Goal: Task Accomplishment & Management: Complete application form

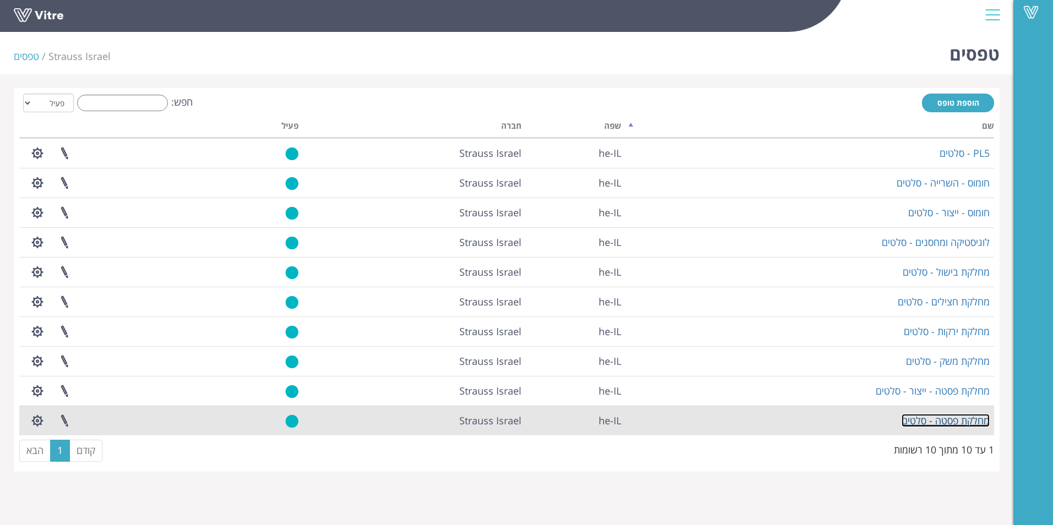
click at [935, 419] on link "מחלקת פסטה - סלטים" at bounding box center [945, 420] width 88 height 13
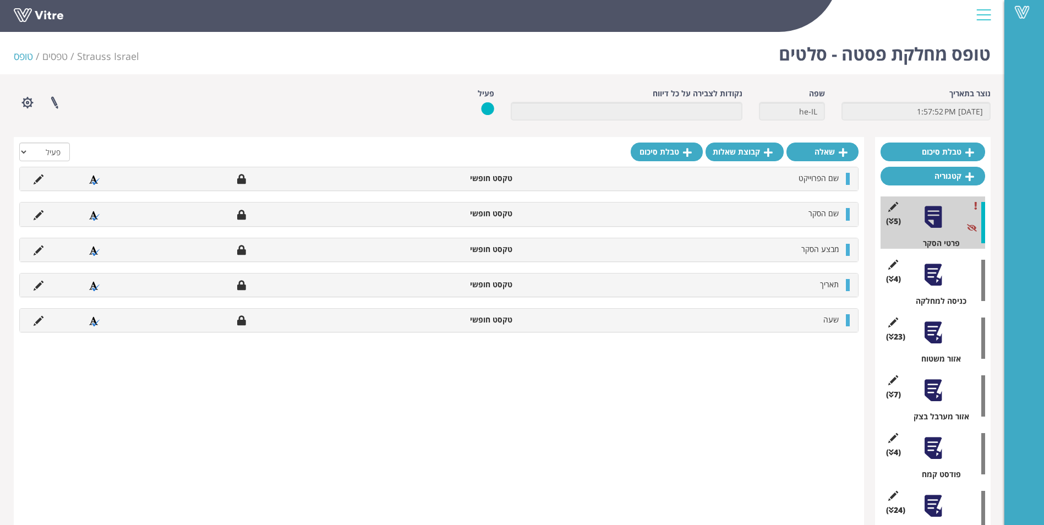
click at [938, 276] on div at bounding box center [933, 275] width 25 height 25
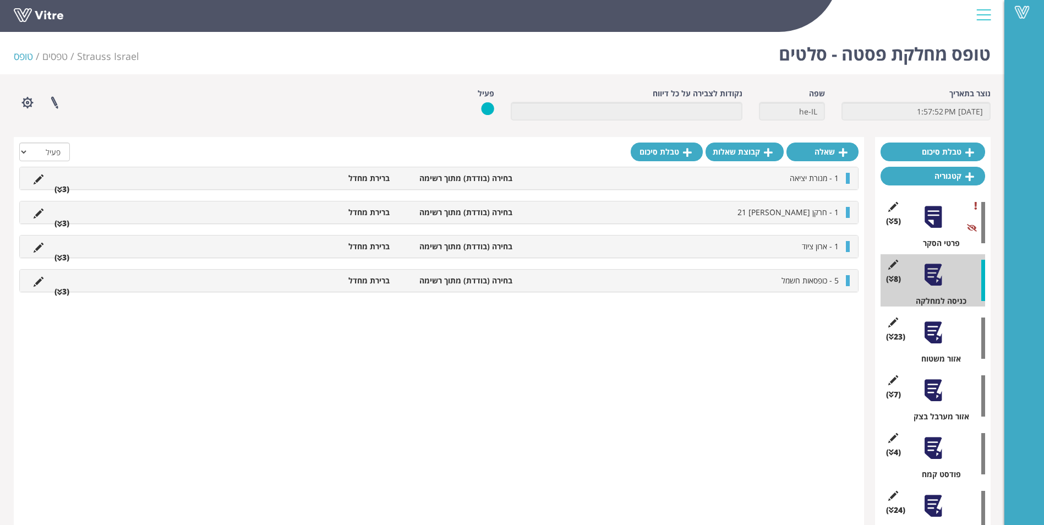
click at [43, 186] on div "1 - מנורת יציאה בחירה (בודדת) מתוך רשימה ברירת מחדל (3 )" at bounding box center [439, 178] width 838 height 22
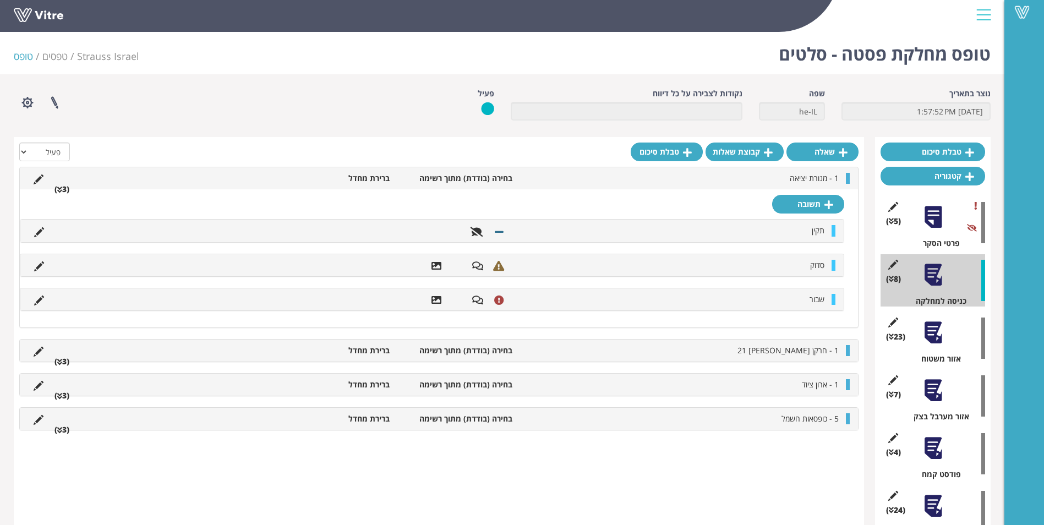
click at [43, 186] on div "1 - מנורת יציאה בחירה (בודדת) מתוך רשימה ברירת מחדל (3 )" at bounding box center [439, 178] width 838 height 22
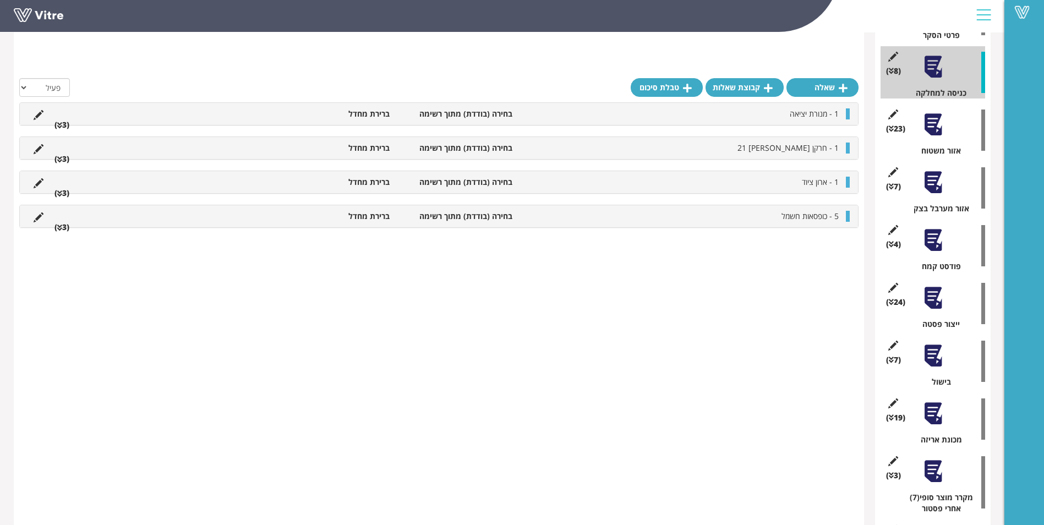
scroll to position [241, 0]
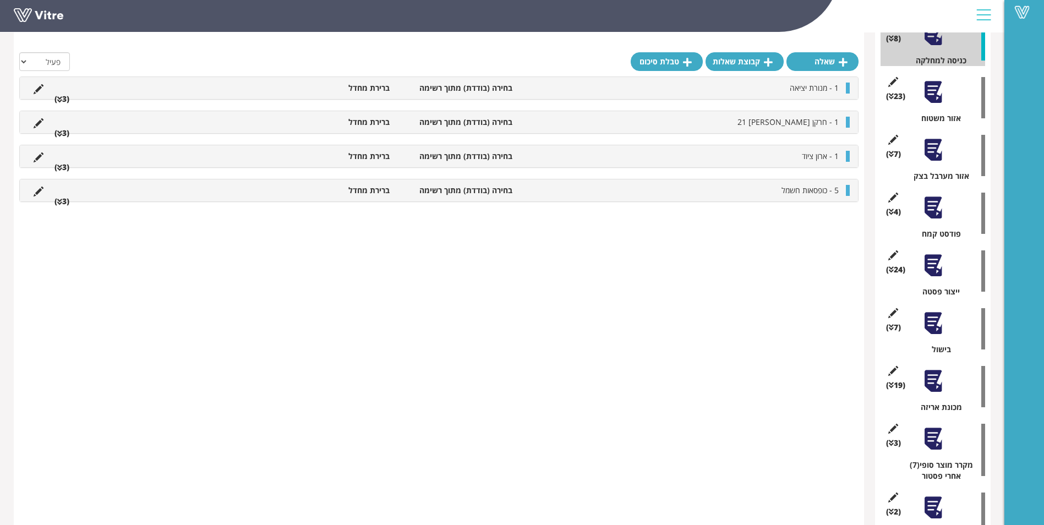
drag, startPoint x: 1044, startPoint y: 380, endPoint x: 1052, endPoint y: 417, distance: 38.3
click at [1036, 469] on div "Vitre" at bounding box center [1025, 262] width 40 height 525
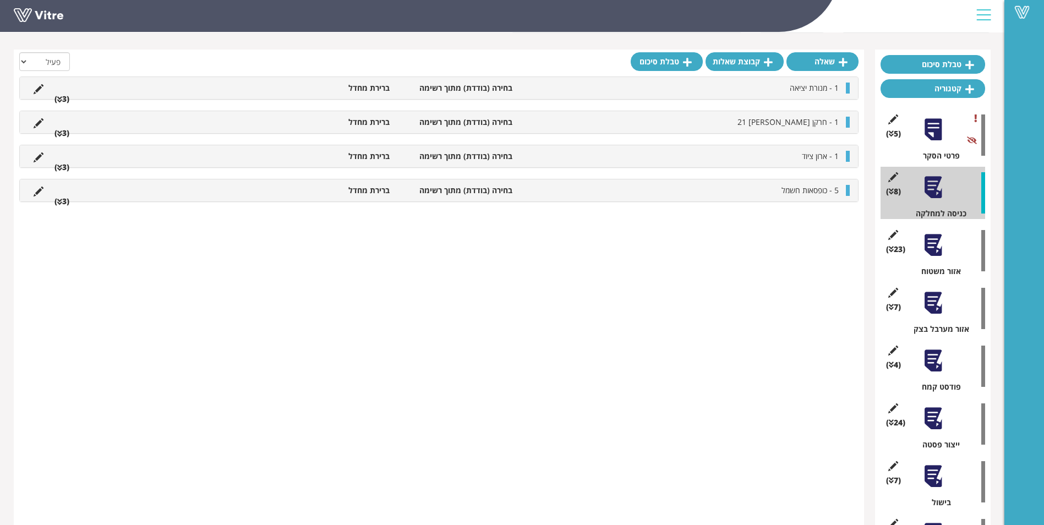
scroll to position [89, 0]
click at [933, 246] on div at bounding box center [933, 244] width 25 height 25
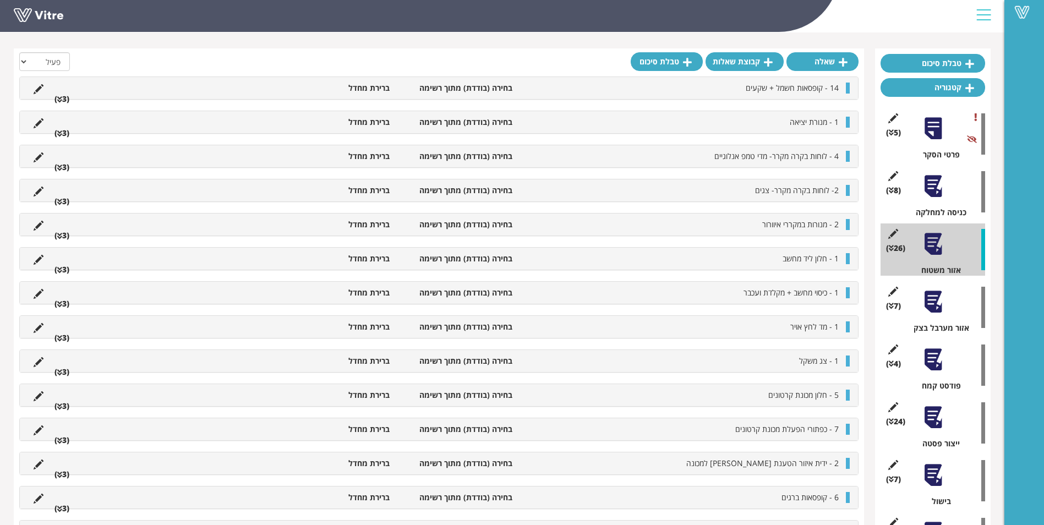
click at [939, 297] on div at bounding box center [933, 302] width 25 height 25
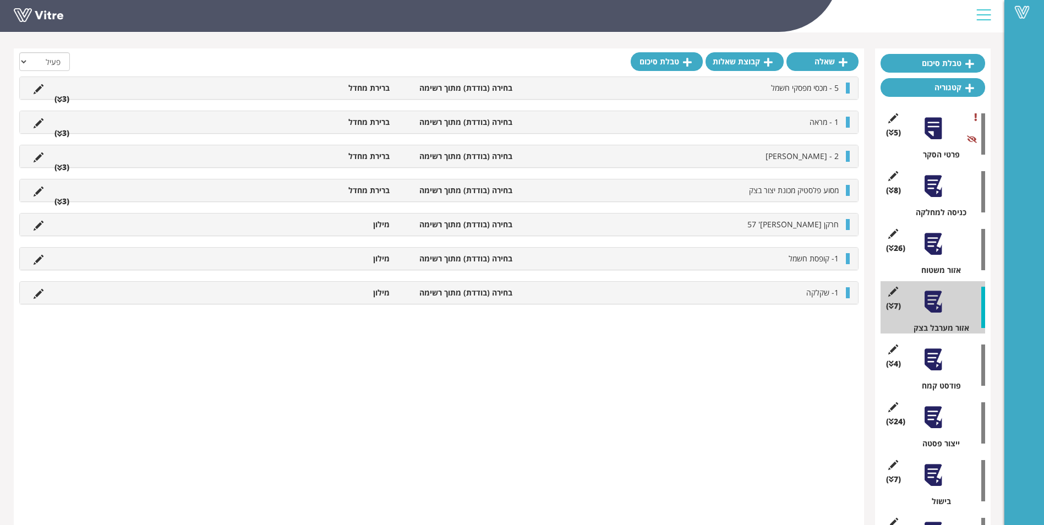
click at [933, 424] on div at bounding box center [933, 417] width 25 height 25
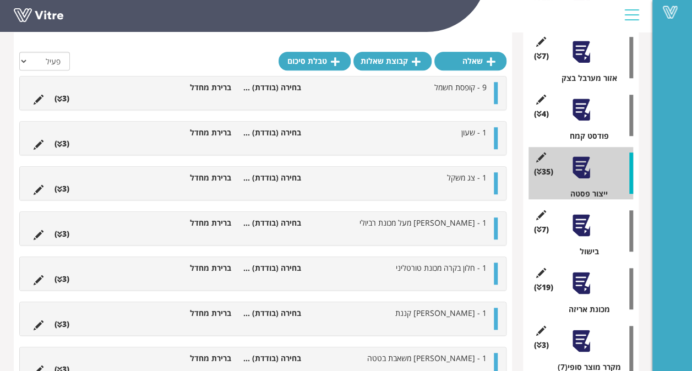
scroll to position [338, 0]
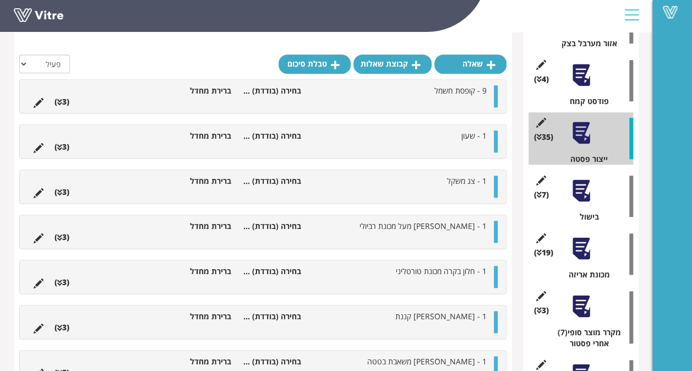
scroll to position [395, 0]
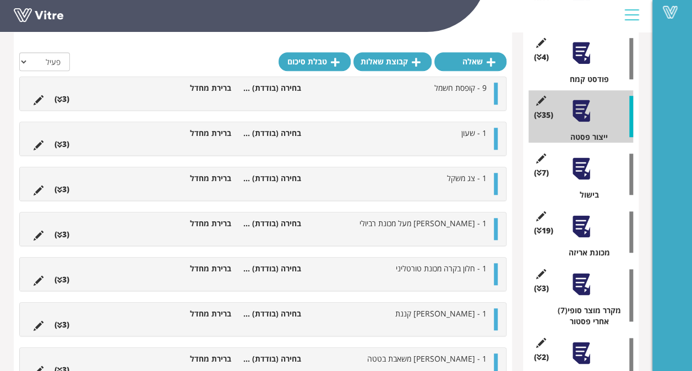
click at [588, 173] on div at bounding box center [581, 168] width 25 height 25
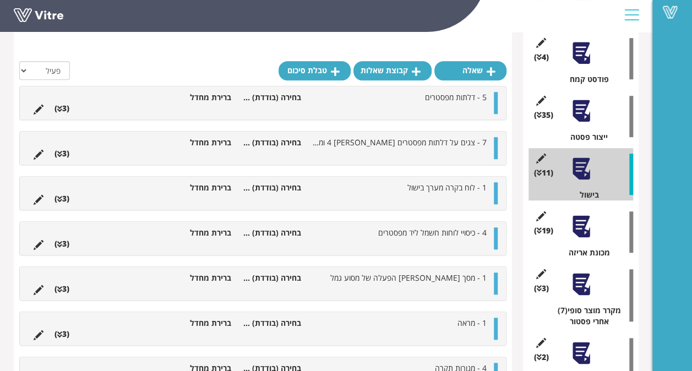
scroll to position [340, 0]
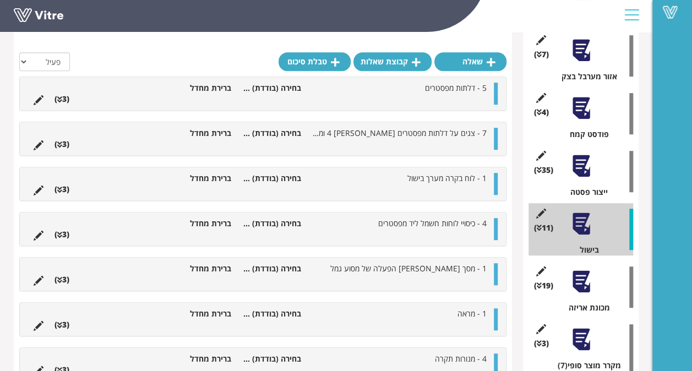
click at [603, 176] on div "(35 ) ייצור פסטה" at bounding box center [580, 171] width 105 height 52
click at [582, 190] on div "ייצור פסטה" at bounding box center [585, 192] width 96 height 11
click at [584, 166] on div at bounding box center [581, 166] width 25 height 25
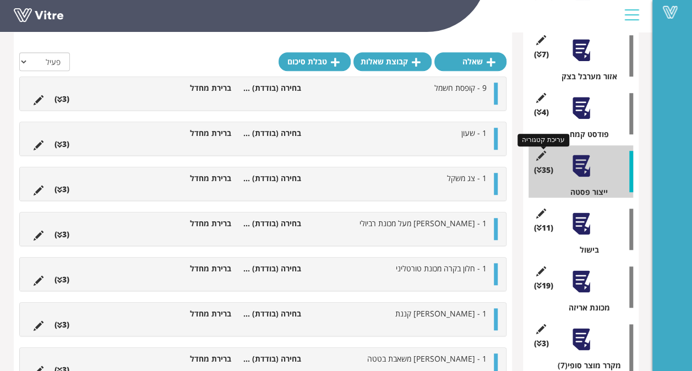
click at [539, 152] on icon at bounding box center [541, 156] width 14 height 10
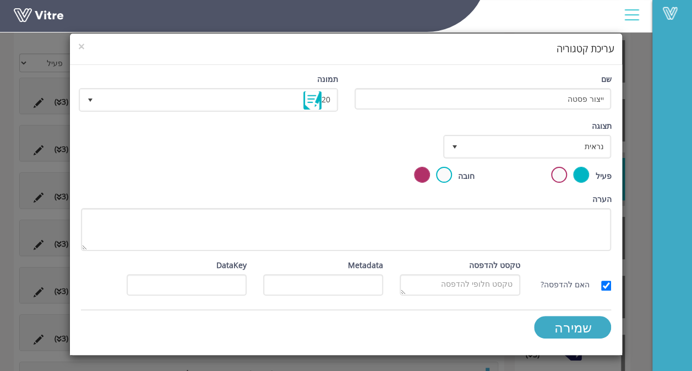
click at [692, 133] on div "× עריכת קטגוריה שם ייצור פסטה תמונה 20 20 תצוגה נראית 0 קביעת משך דקות 0 קבע חו…" at bounding box center [346, 185] width 692 height 371
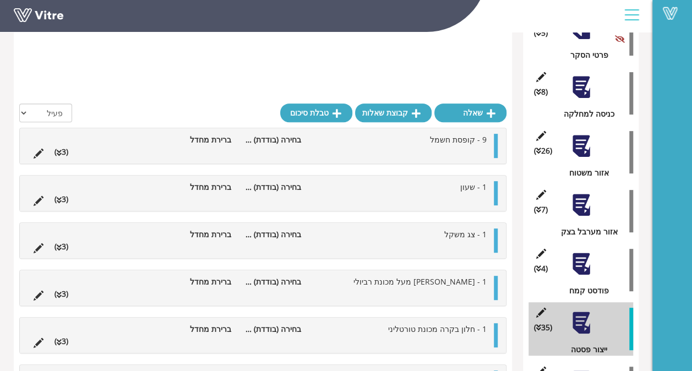
scroll to position [307, 0]
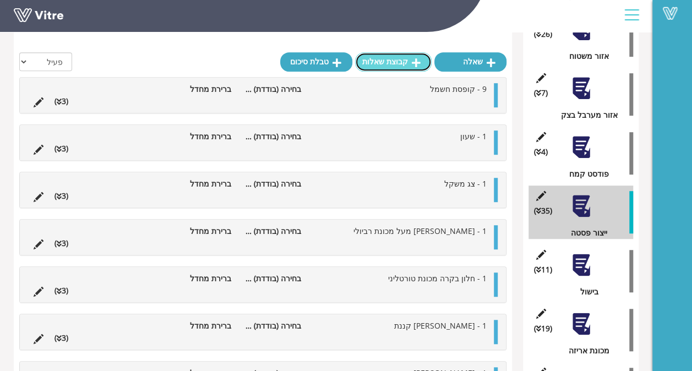
click at [388, 57] on link "קבוצת שאלות" at bounding box center [393, 61] width 77 height 19
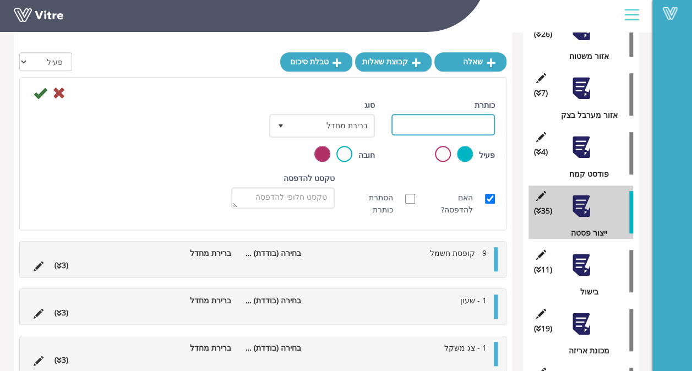
click at [470, 128] on input "כותרת" at bounding box center [442, 124] width 103 height 21
click at [62, 97] on icon at bounding box center [58, 92] width 13 height 13
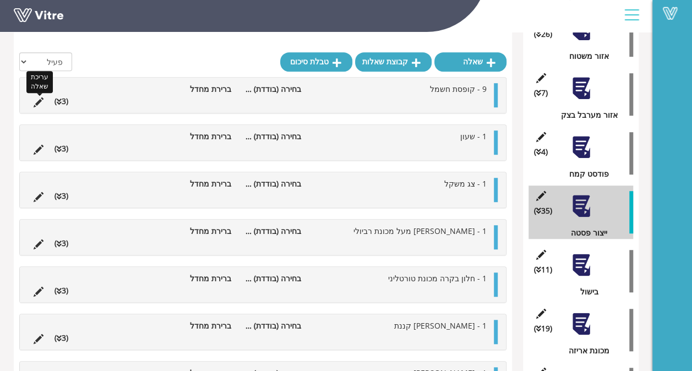
click at [41, 102] on icon at bounding box center [39, 102] width 10 height 10
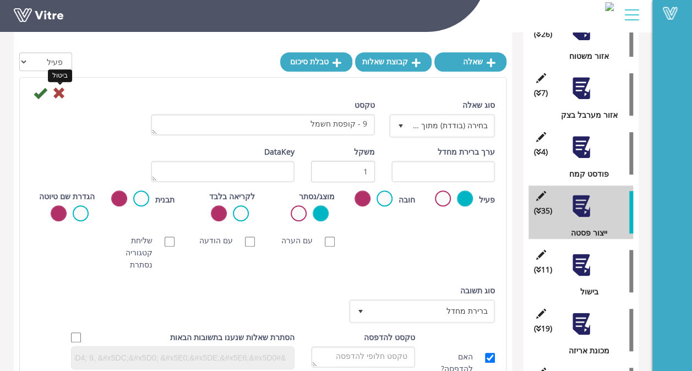
click at [64, 95] on icon at bounding box center [58, 92] width 13 height 13
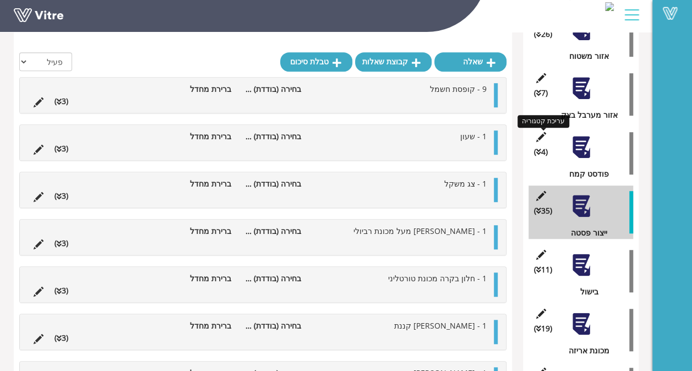
click at [543, 135] on icon at bounding box center [541, 137] width 14 height 10
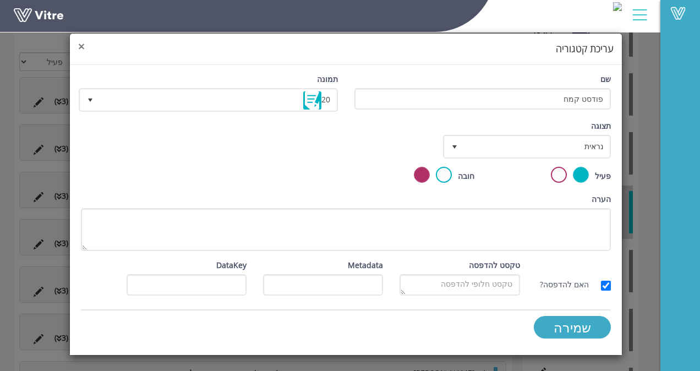
click at [80, 45] on span "×" at bounding box center [81, 46] width 7 height 15
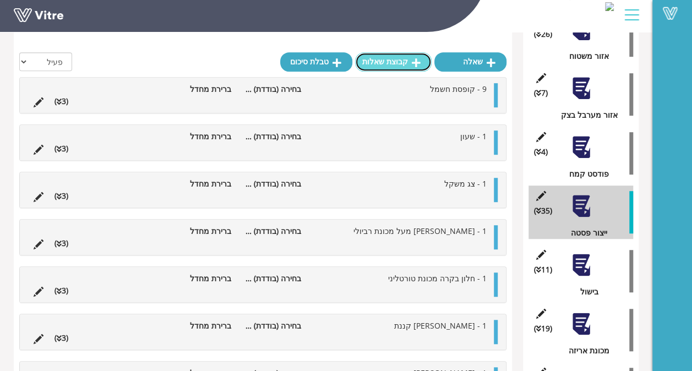
click at [410, 69] on link "קבוצת שאלות" at bounding box center [393, 61] width 77 height 19
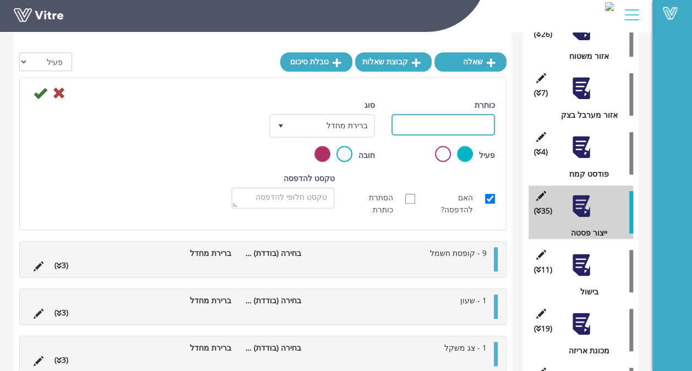
click at [465, 125] on input "כותרת" at bounding box center [442, 124] width 103 height 21
type input "n"
type input "מערבל מילוי"
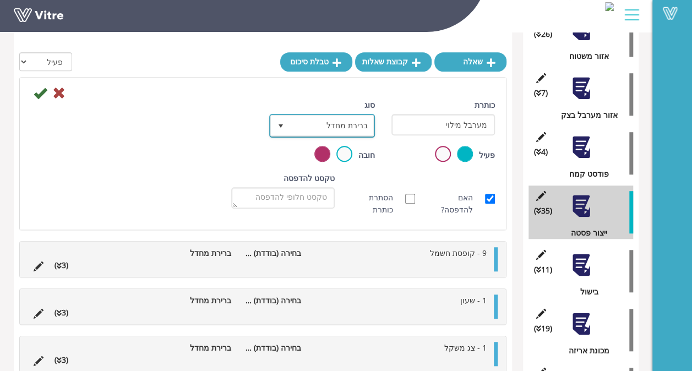
click at [303, 127] on span "ברירת מחדל" at bounding box center [332, 126] width 84 height 20
click at [293, 119] on span "ברירת מחדל" at bounding box center [332, 126] width 84 height 20
click at [42, 95] on icon at bounding box center [40, 92] width 13 height 13
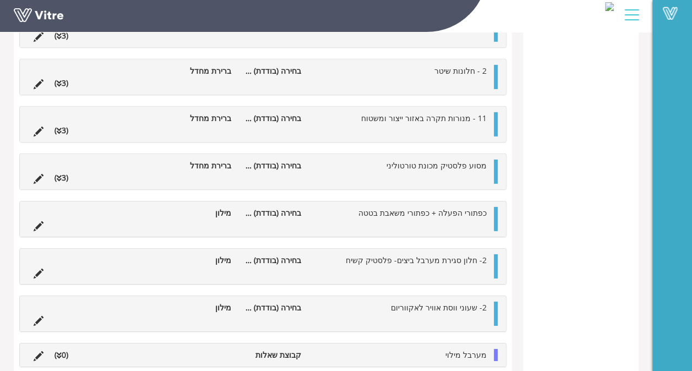
scroll to position [1622, 0]
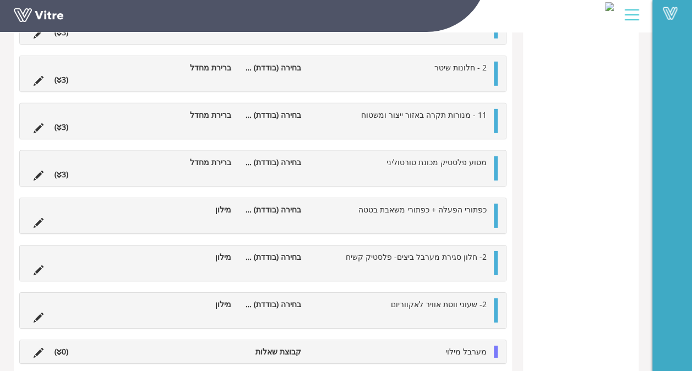
click at [470, 350] on div "מערבל מילוי קבוצת שאלות (0 )" at bounding box center [263, 351] width 486 height 23
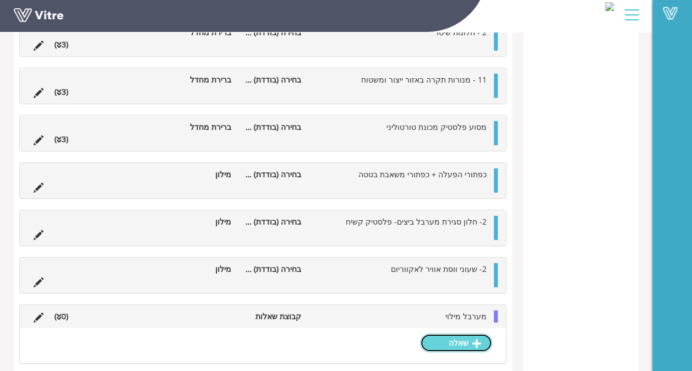
click at [444, 338] on link "שאלה" at bounding box center [456, 343] width 72 height 19
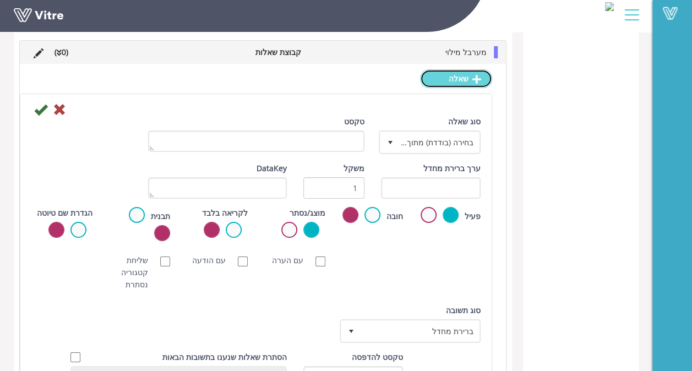
scroll to position [1919, 0]
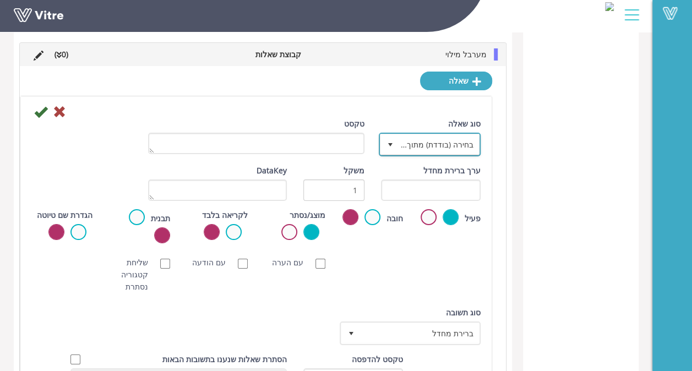
click at [394, 134] on span "select" at bounding box center [390, 144] width 20 height 20
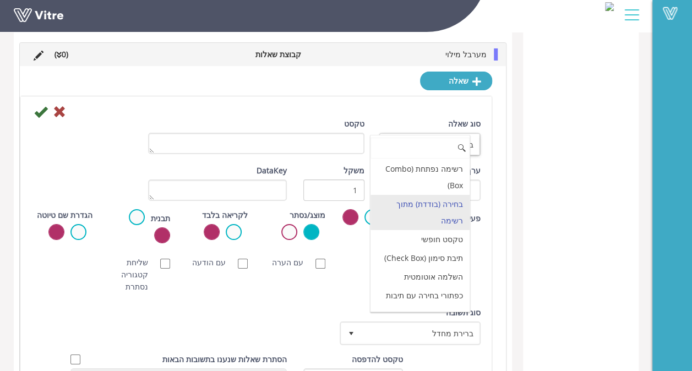
click at [436, 195] on li "בחירה (בודדת) מתוך רשימה" at bounding box center [419, 212] width 99 height 35
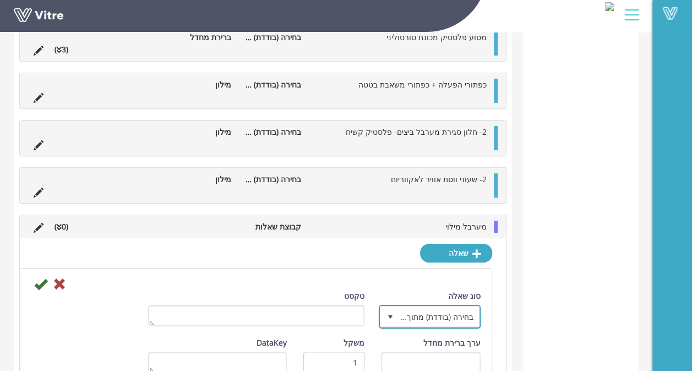
scroll to position [1819, 0]
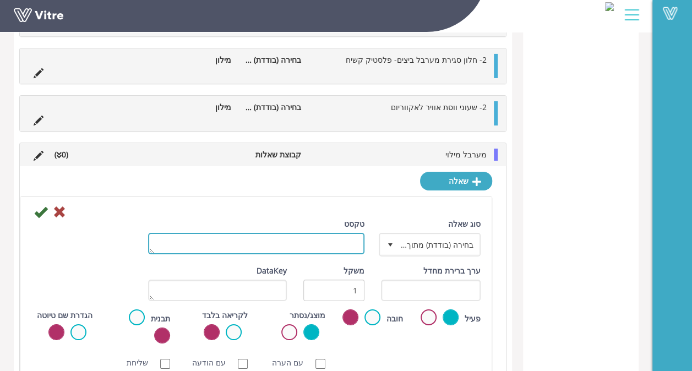
click at [341, 238] on textarea "טקסט" at bounding box center [256, 243] width 216 height 21
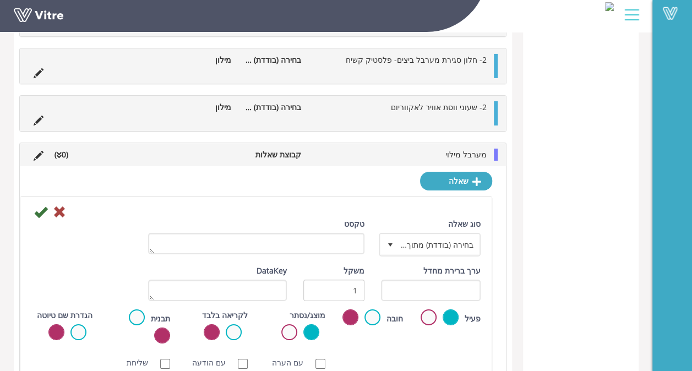
click at [429, 270] on div "ערך ברירת מחדל" at bounding box center [431, 283] width 100 height 36
click at [37, 151] on icon at bounding box center [39, 156] width 10 height 10
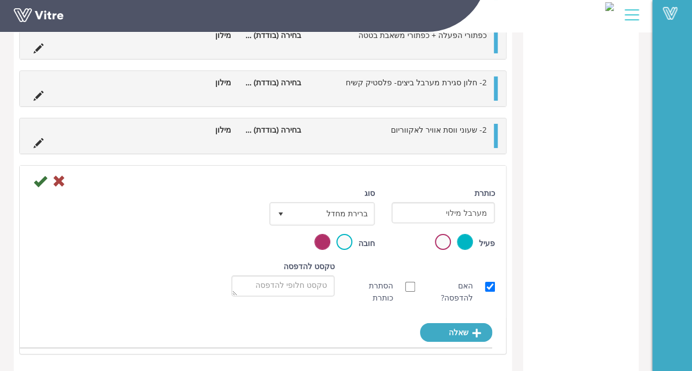
scroll to position [1786, 0]
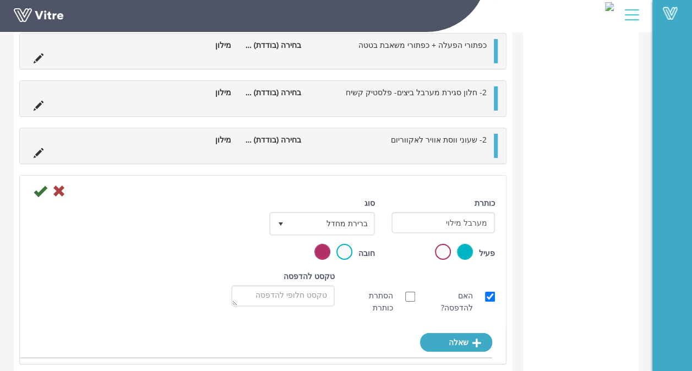
click at [42, 99] on li at bounding box center [38, 105] width 21 height 12
click at [44, 100] on li at bounding box center [38, 105] width 21 height 12
click at [41, 101] on icon at bounding box center [39, 106] width 10 height 10
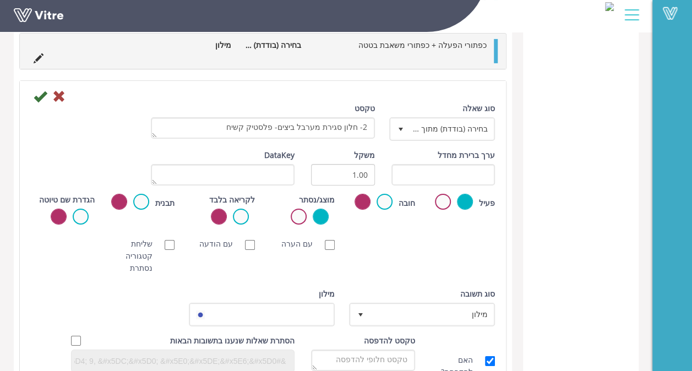
scroll to position [1819, 0]
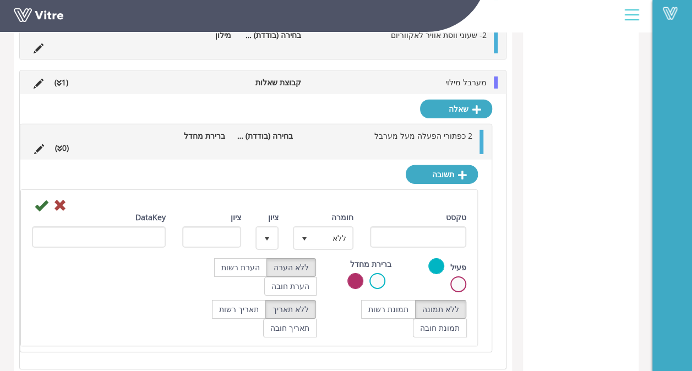
scroll to position [1635, 0]
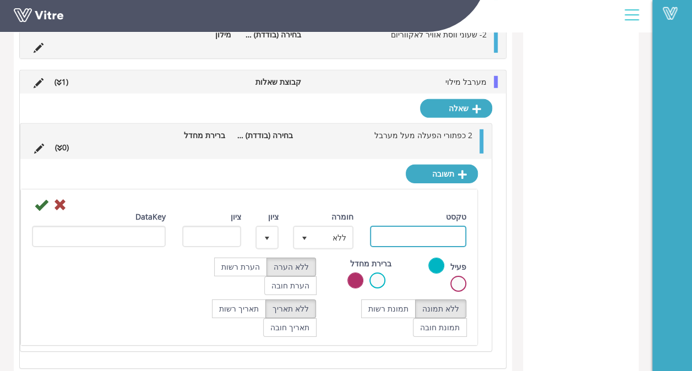
click at [416, 226] on input "טקסט" at bounding box center [418, 236] width 96 height 21
type input "שבור"
drag, startPoint x: 30, startPoint y: 195, endPoint x: 40, endPoint y: 197, distance: 10.2
click at [30, 198] on div at bounding box center [249, 204] width 451 height 13
click at [41, 198] on icon at bounding box center [41, 204] width 13 height 13
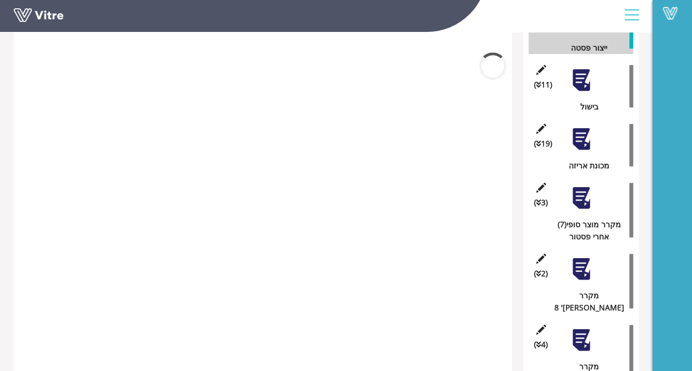
scroll to position [1517, 0]
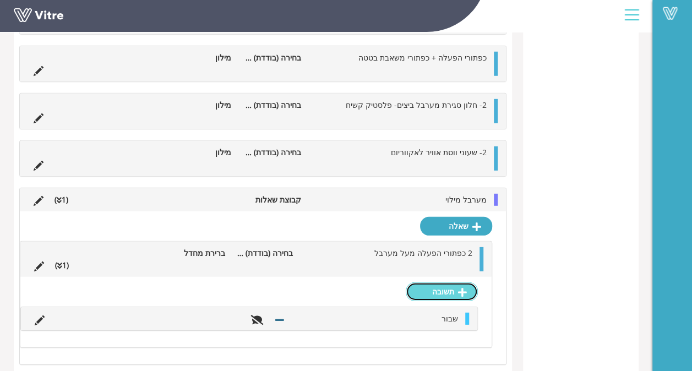
click at [423, 282] on link "תשובה" at bounding box center [442, 291] width 72 height 19
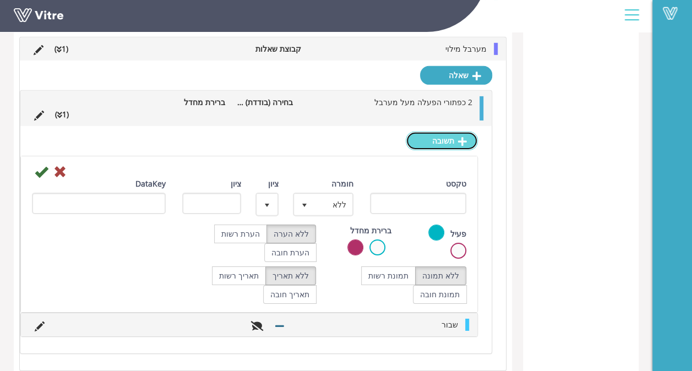
scroll to position [1670, 0]
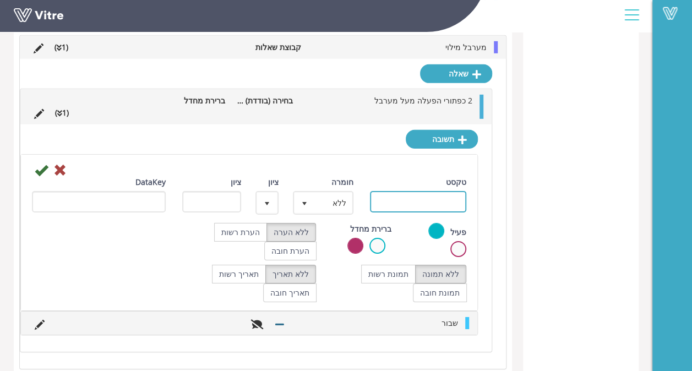
click at [399, 194] on input "טקסט" at bounding box center [418, 201] width 96 height 21
type input "סדוק"
click at [37, 163] on icon at bounding box center [41, 169] width 13 height 13
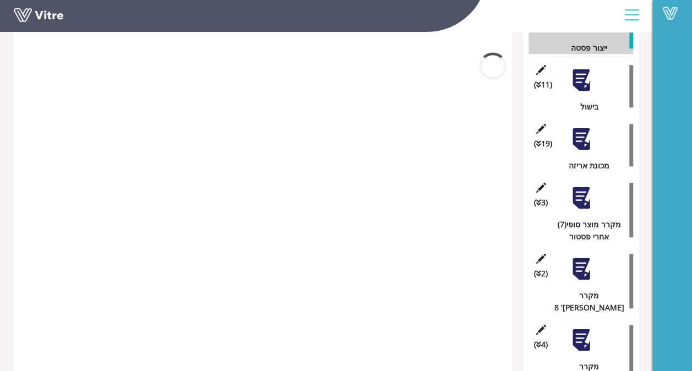
scroll to position [1552, 0]
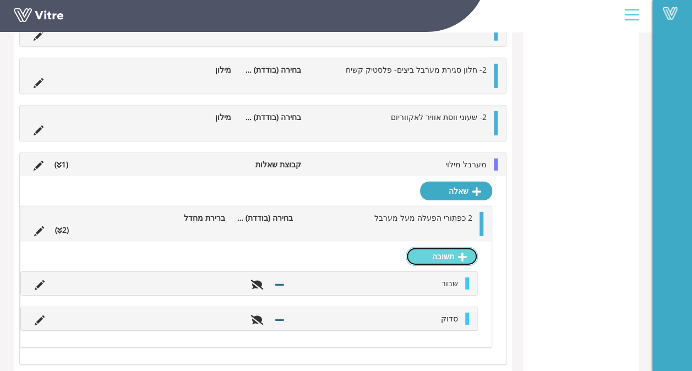
click at [435, 250] on link "תשובה" at bounding box center [442, 256] width 72 height 19
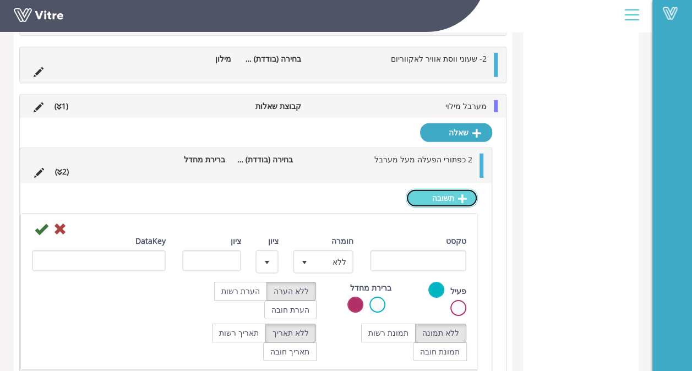
scroll to position [1663, 0]
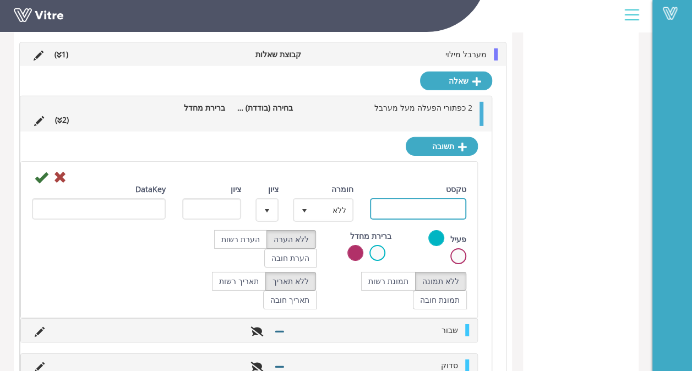
click at [381, 204] on input "טקסט" at bounding box center [418, 208] width 96 height 21
type input "תקין"
click at [42, 171] on icon at bounding box center [41, 177] width 13 height 13
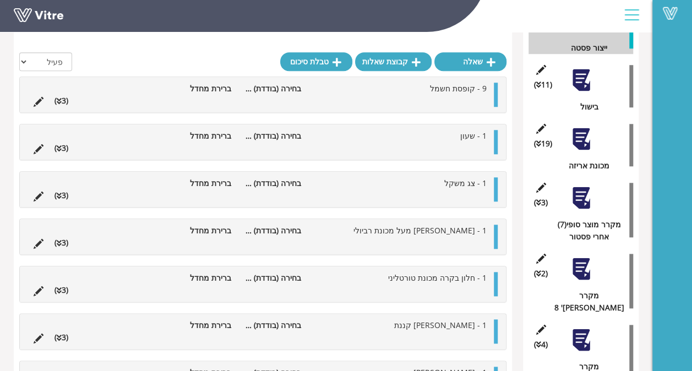
scroll to position [1587, 0]
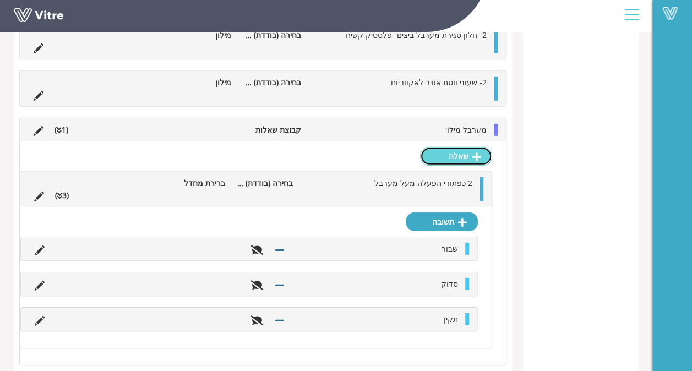
click at [444, 152] on link "שאלה" at bounding box center [456, 156] width 72 height 19
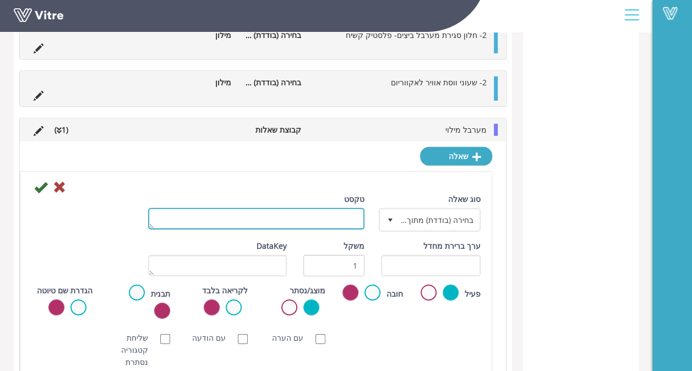
click at [346, 209] on textarea "טקסט" at bounding box center [256, 218] width 216 height 21
type textarea "פרספקט מכסה מערבל"
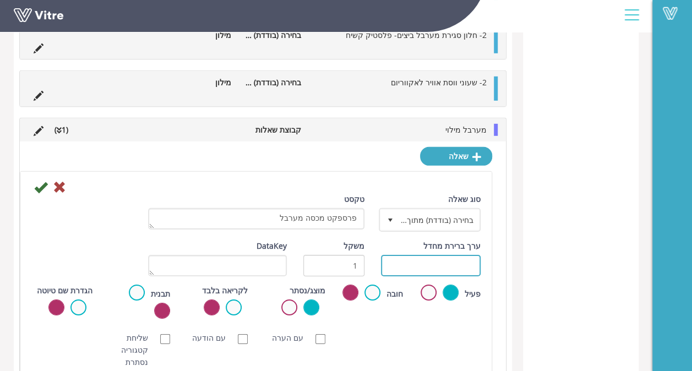
click at [438, 256] on input "text" at bounding box center [431, 265] width 100 height 21
click at [443, 255] on input "text" at bounding box center [431, 265] width 100 height 21
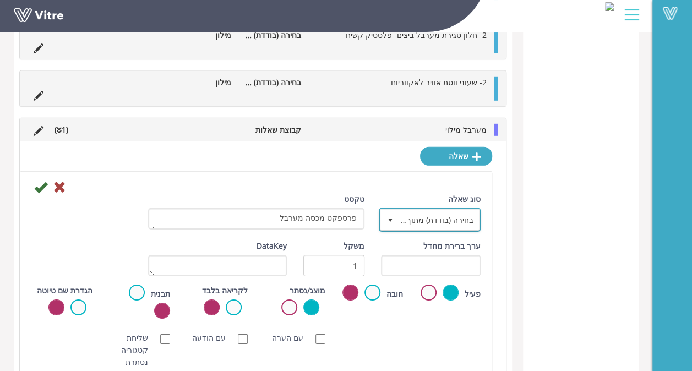
click at [434, 213] on span "בחירה (בודדת) מתוך רשימה" at bounding box center [440, 220] width 80 height 20
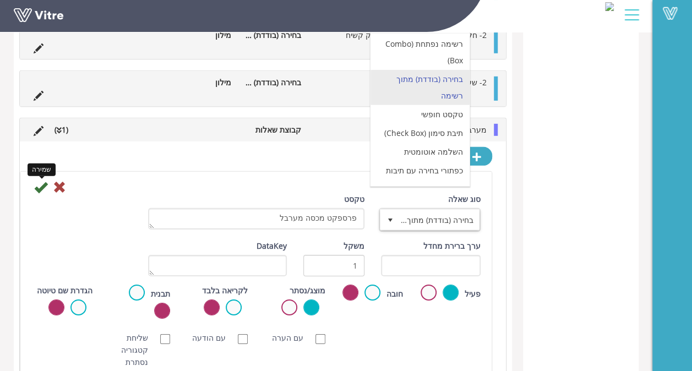
click at [42, 181] on icon at bounding box center [40, 187] width 13 height 13
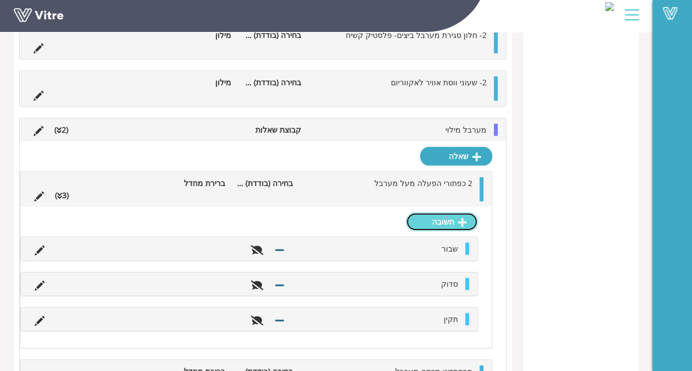
click at [444, 217] on link "תשובה" at bounding box center [442, 221] width 72 height 19
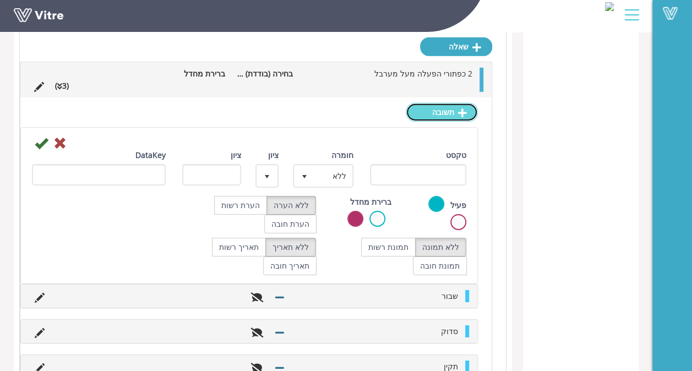
scroll to position [1697, 0]
drag, startPoint x: 74, startPoint y: 132, endPoint x: 68, endPoint y: 134, distance: 6.7
click at [74, 135] on div "ביטול" at bounding box center [249, 141] width 451 height 13
click at [62, 136] on icon at bounding box center [59, 142] width 13 height 13
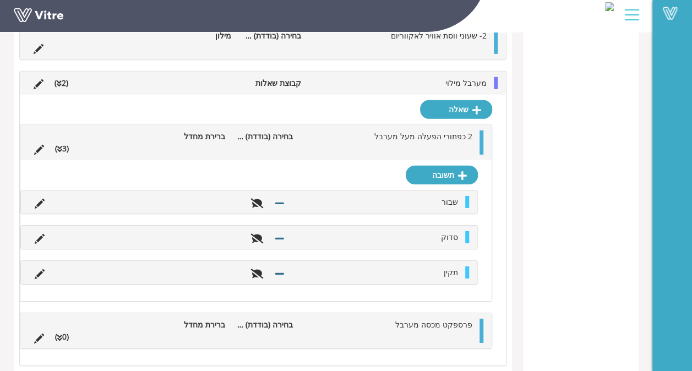
click at [265, 319] on ul "פרספקט מכסה מערבל בחירה (בודדת) מתוך רשימה ברירת מחדל (0 )" at bounding box center [253, 331] width 449 height 24
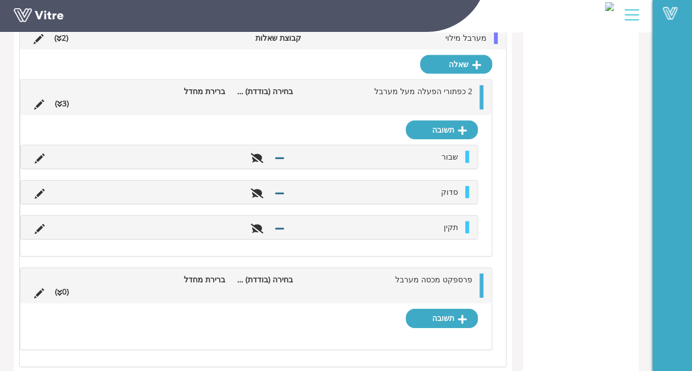
scroll to position [1669, 0]
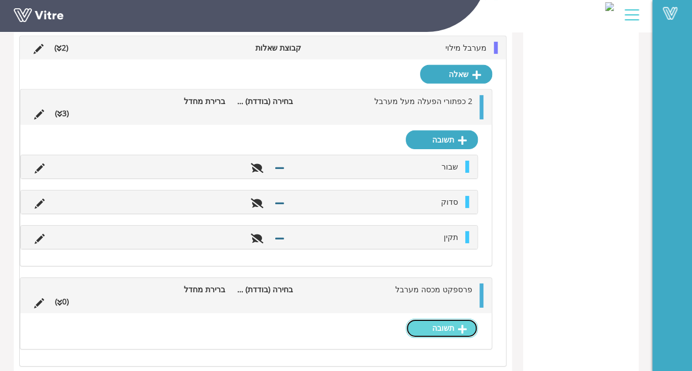
click at [438, 319] on link "תשובה" at bounding box center [442, 328] width 72 height 19
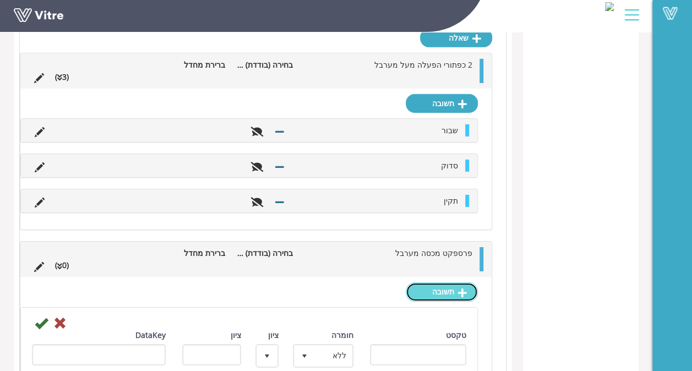
scroll to position [1822, 0]
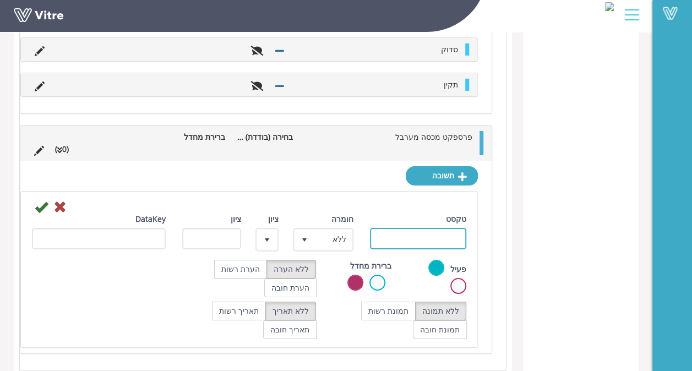
click at [408, 230] on input "טקסט" at bounding box center [418, 238] width 96 height 21
type input "שבור"
click at [41, 200] on icon at bounding box center [41, 206] width 13 height 13
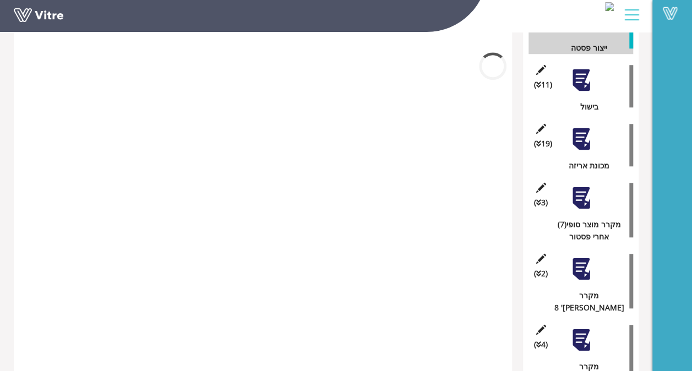
scroll to position [1704, 0]
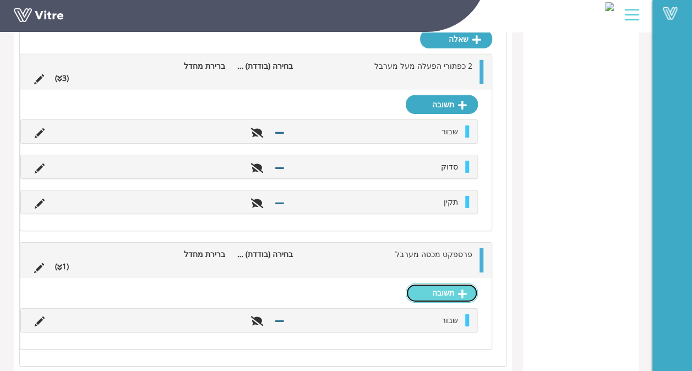
click at [432, 284] on link "תשובה" at bounding box center [442, 293] width 72 height 19
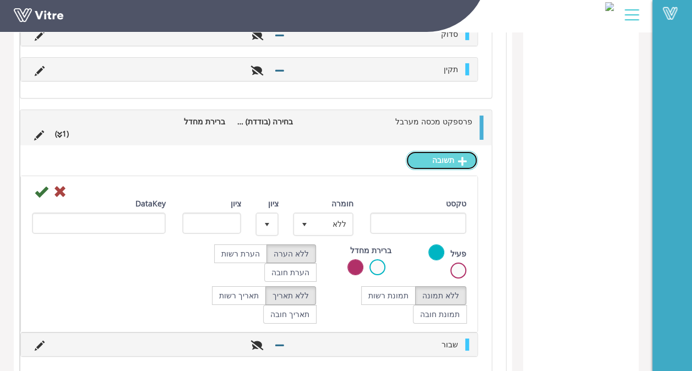
scroll to position [1856, 0]
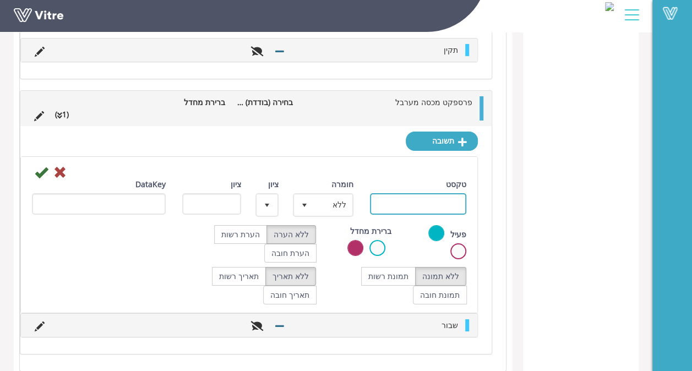
click at [397, 196] on input "טקסט" at bounding box center [418, 203] width 96 height 21
type input "סדוק"
click at [40, 166] on icon at bounding box center [41, 172] width 13 height 13
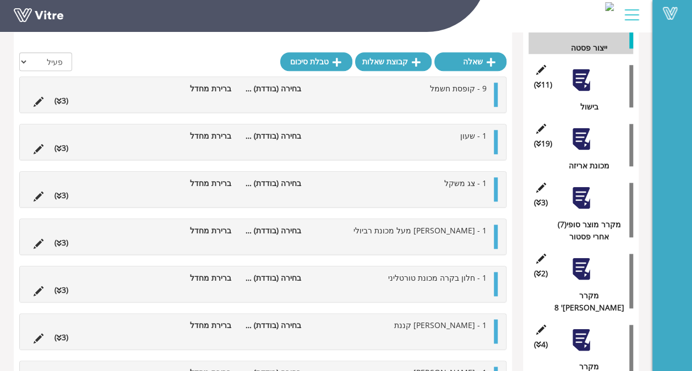
scroll to position [1739, 0]
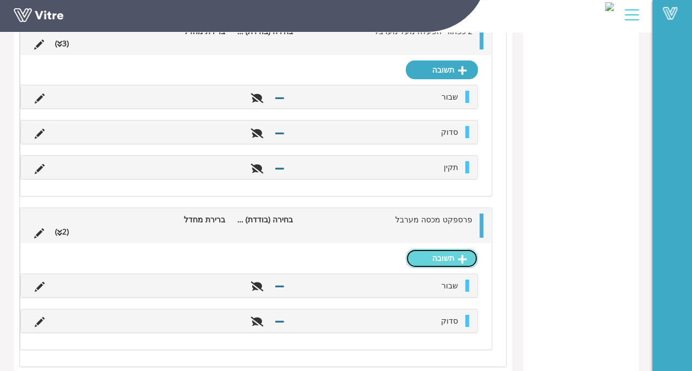
click at [432, 249] on link "תשובה" at bounding box center [442, 258] width 72 height 19
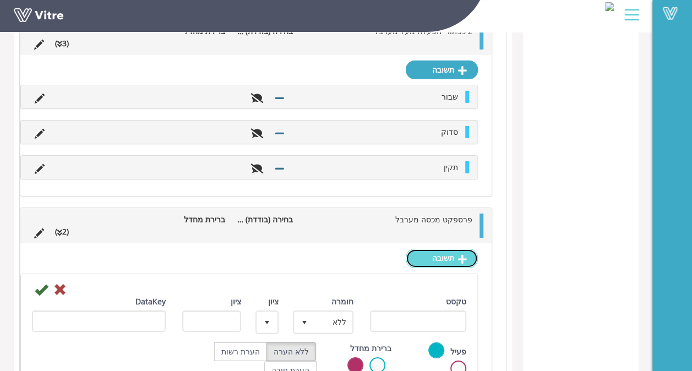
click at [421, 249] on link "תשובה" at bounding box center [442, 258] width 72 height 19
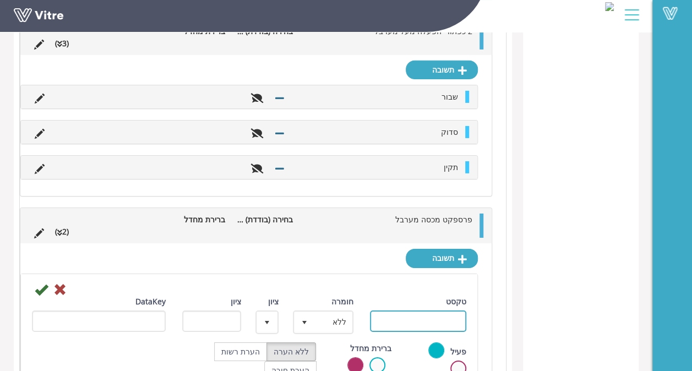
click at [427, 310] on input "טקסט" at bounding box center [418, 320] width 96 height 21
type input "תקין"
click at [46, 283] on icon at bounding box center [41, 289] width 13 height 13
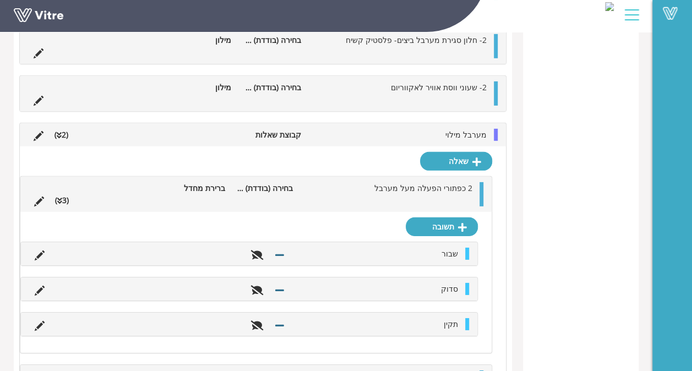
scroll to position [1554, 0]
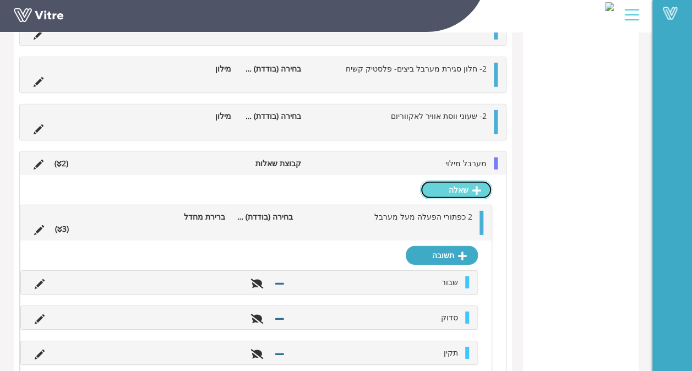
click at [457, 181] on link "שאלה" at bounding box center [456, 190] width 72 height 19
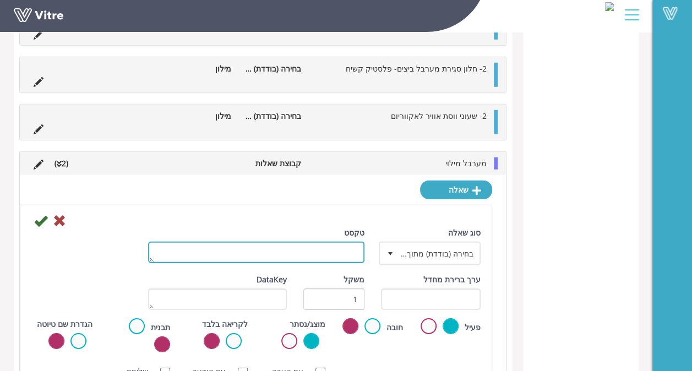
click at [344, 244] on textarea "טקסט" at bounding box center [256, 252] width 216 height 21
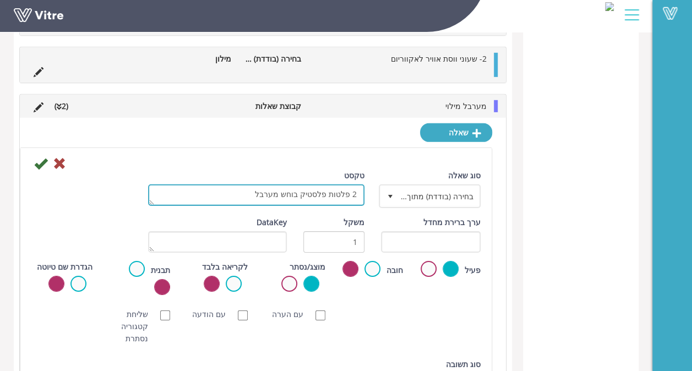
scroll to position [1664, 0]
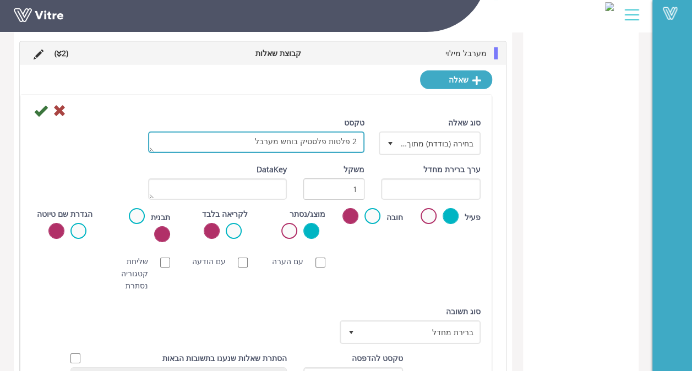
type textarea "2 פלטות פלסטיק בוחש מערבל"
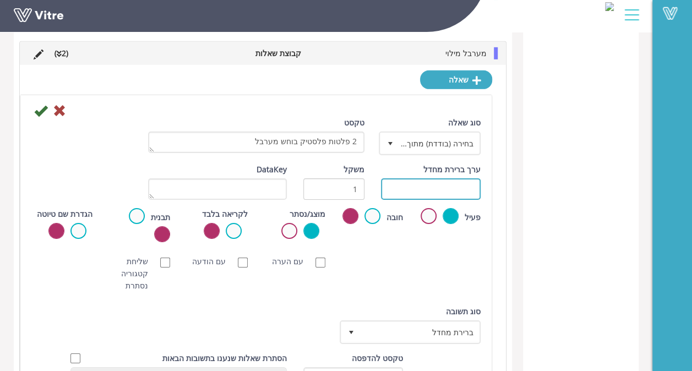
click at [415, 181] on input "text" at bounding box center [431, 188] width 100 height 21
click at [43, 104] on icon at bounding box center [40, 110] width 13 height 13
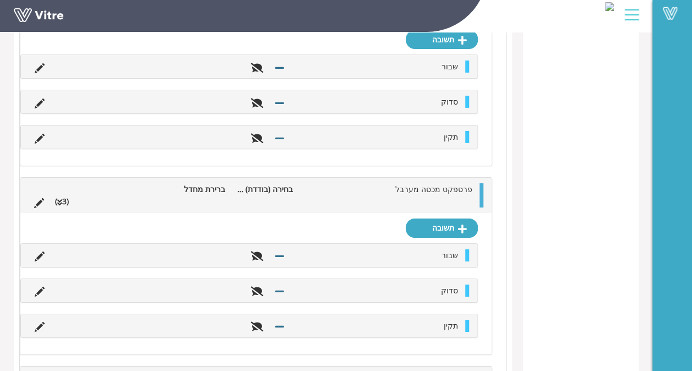
scroll to position [1774, 0]
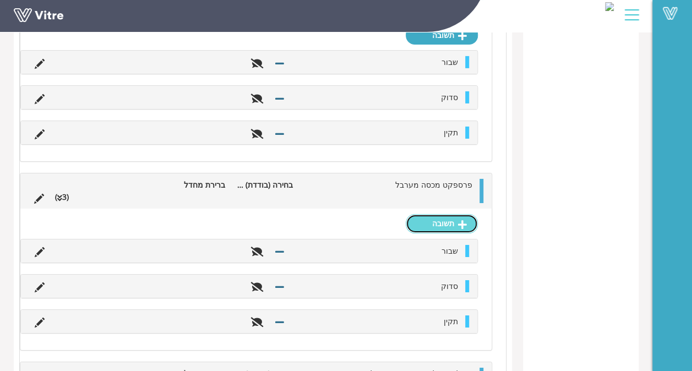
click at [425, 214] on link "תשובה" at bounding box center [442, 223] width 72 height 19
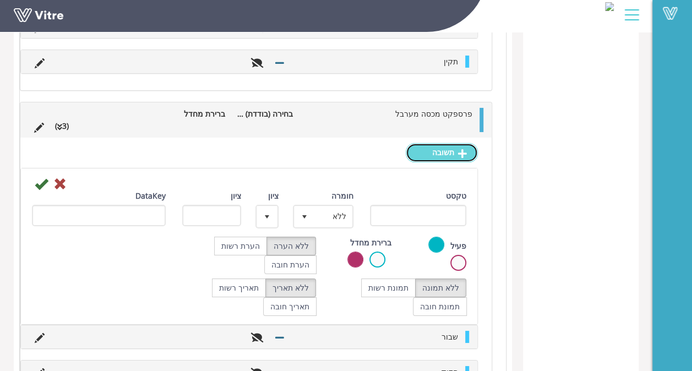
scroll to position [1884, 0]
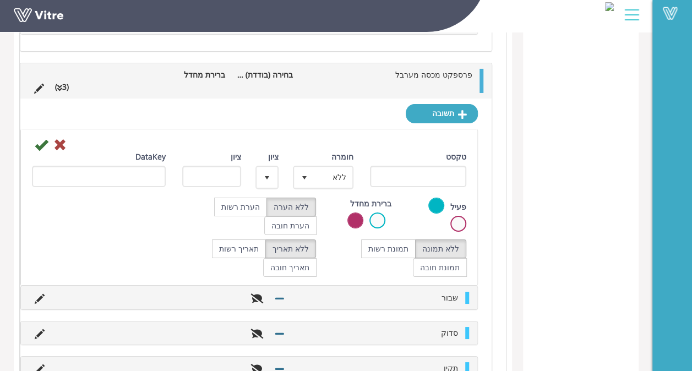
click at [51, 138] on div at bounding box center [249, 144] width 451 height 13
click at [63, 138] on icon at bounding box center [59, 144] width 13 height 13
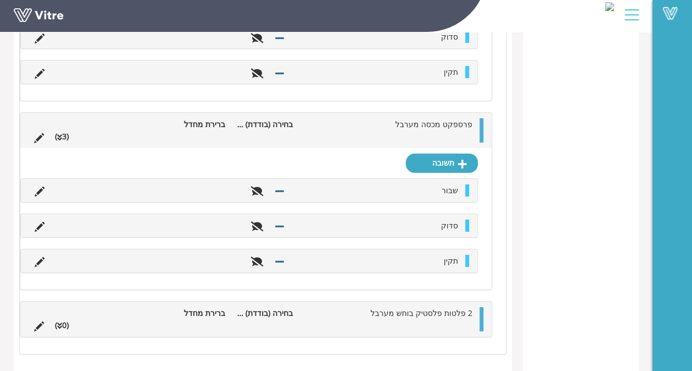
scroll to position [1821, 0]
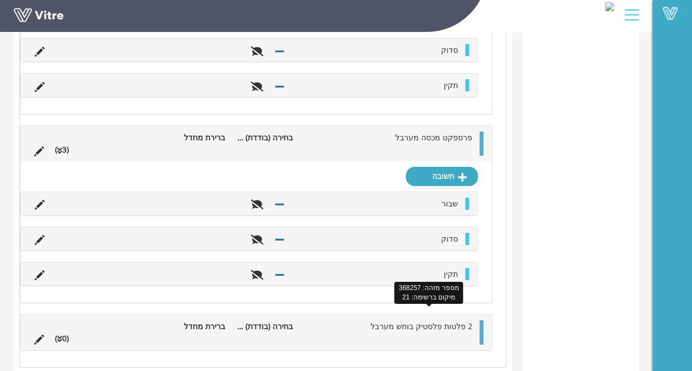
click at [450, 321] on span "2 פלטות פלסטיק בוחש מערבל" at bounding box center [421, 326] width 102 height 10
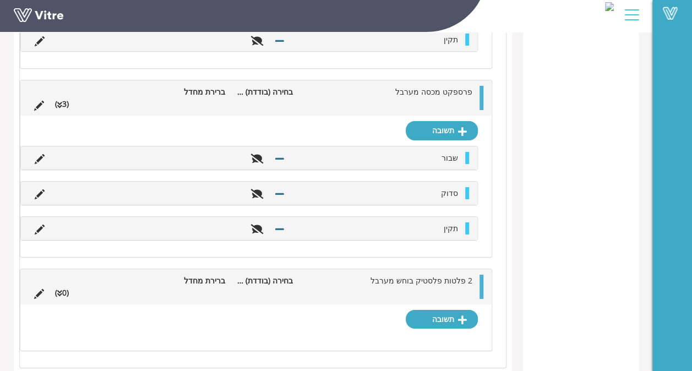
scroll to position [1856, 0]
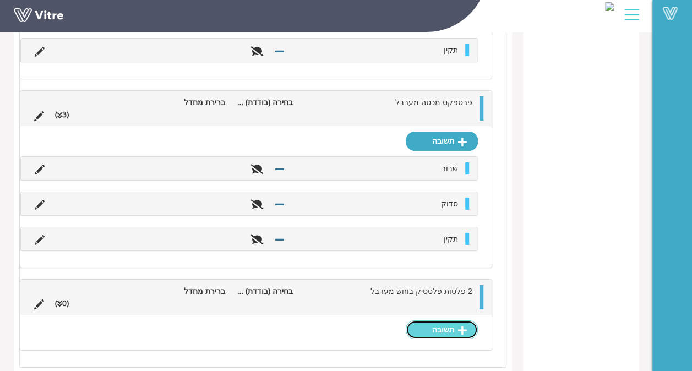
click at [448, 320] on link "תשובה" at bounding box center [442, 329] width 72 height 19
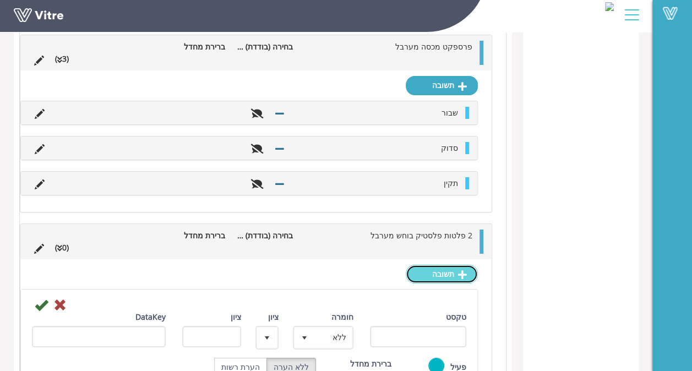
scroll to position [2008, 0]
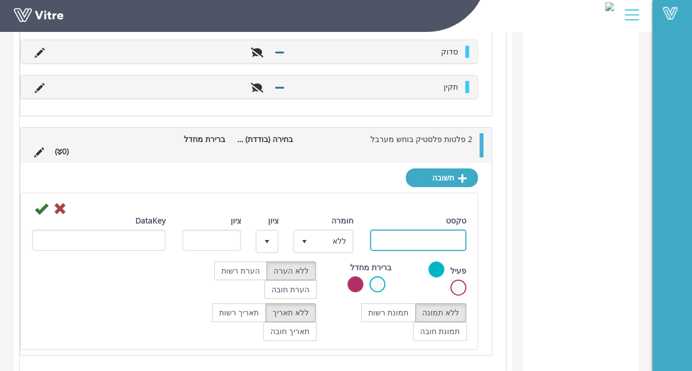
click at [429, 235] on input "טקסט" at bounding box center [418, 240] width 96 height 21
type input "שבור"
drag, startPoint x: 42, startPoint y: 197, endPoint x: 73, endPoint y: 201, distance: 31.6
click at [42, 202] on icon at bounding box center [41, 208] width 13 height 13
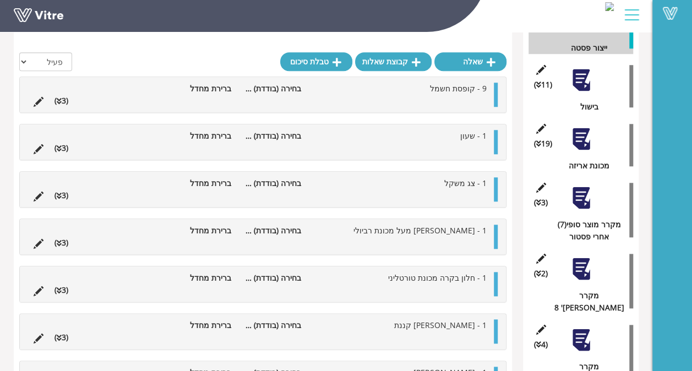
scroll to position [1891, 0]
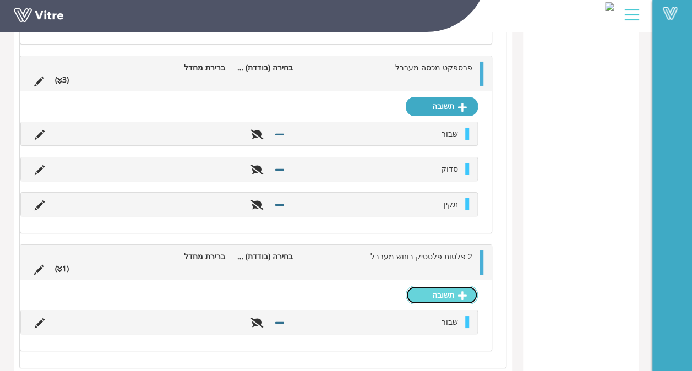
click at [429, 286] on link "תשובה" at bounding box center [442, 295] width 72 height 19
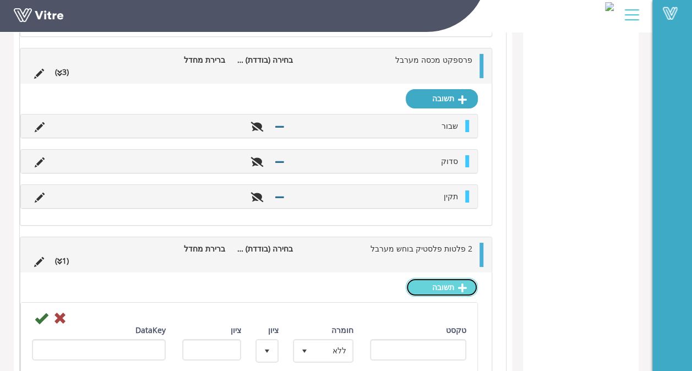
scroll to position [2001, 0]
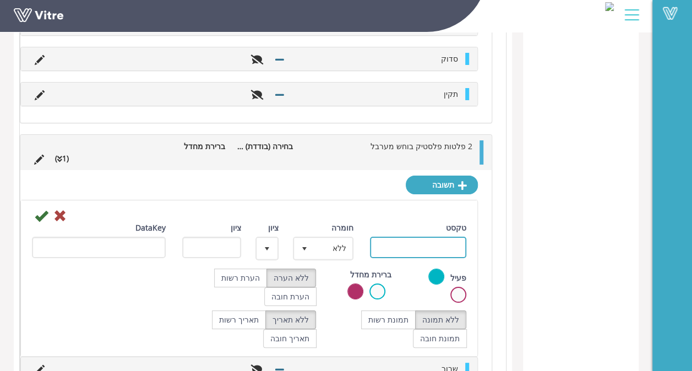
click at [394, 237] on input "טקסט" at bounding box center [418, 247] width 96 height 21
type input "סדוק"
click at [41, 209] on icon at bounding box center [41, 215] width 13 height 13
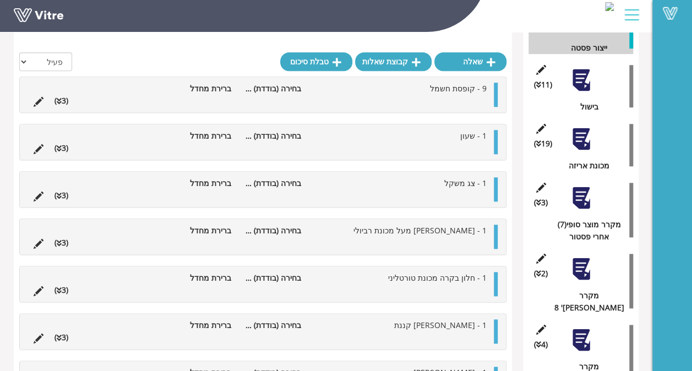
scroll to position [1926, 0]
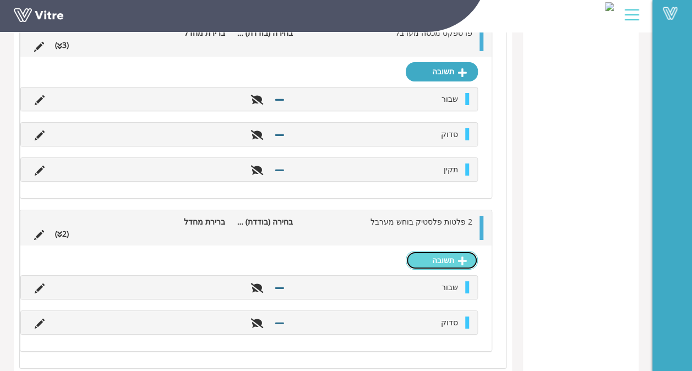
click at [435, 256] on link "תשובה" at bounding box center [442, 260] width 72 height 19
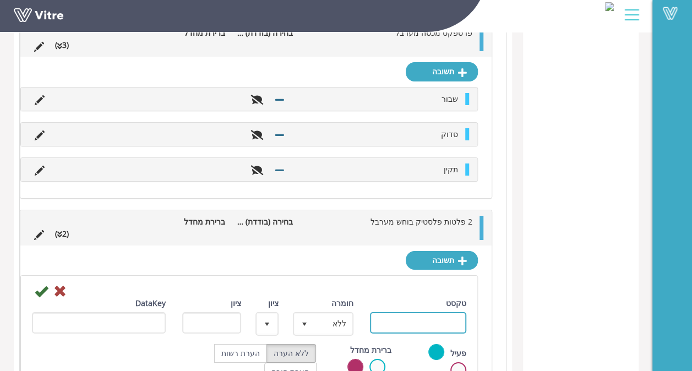
click at [426, 313] on input "טקסט" at bounding box center [418, 322] width 96 height 21
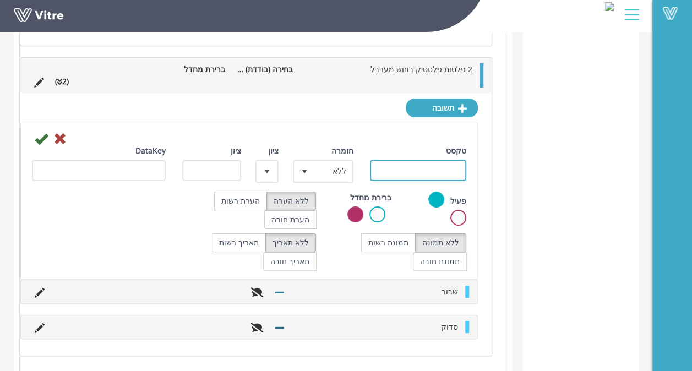
click at [401, 161] on input "טקסט" at bounding box center [418, 170] width 96 height 21
type input "תקין"
click at [39, 132] on icon at bounding box center [41, 138] width 13 height 13
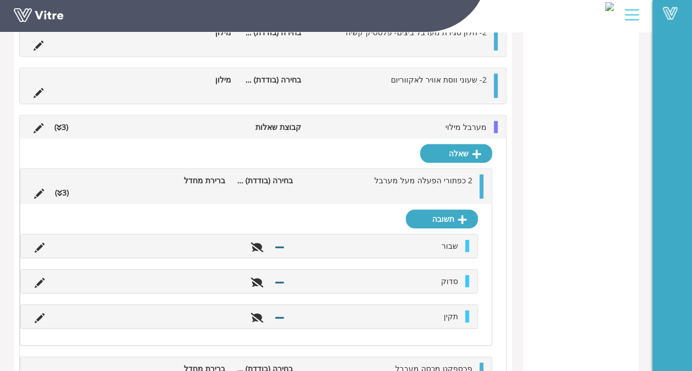
scroll to position [1520, 0]
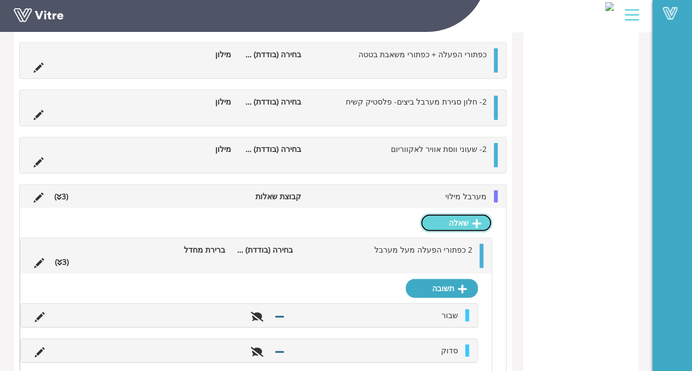
click at [440, 214] on link "שאלה" at bounding box center [456, 223] width 72 height 19
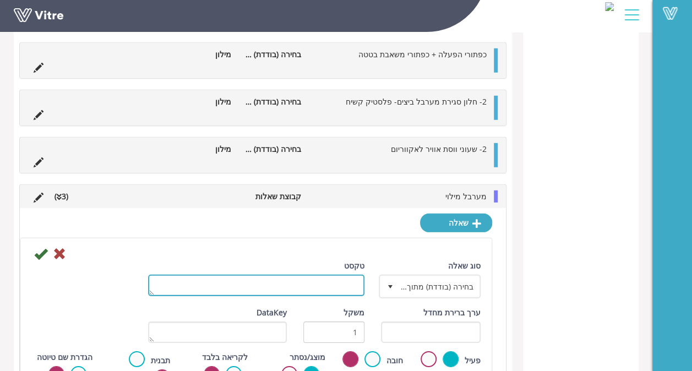
click at [330, 275] on textarea "טקסט" at bounding box center [256, 285] width 216 height 21
type textarea "דלת ריקון המערבל"
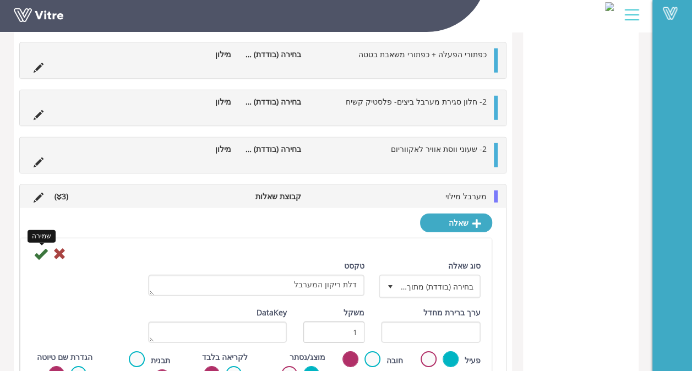
click at [45, 247] on icon at bounding box center [40, 253] width 13 height 13
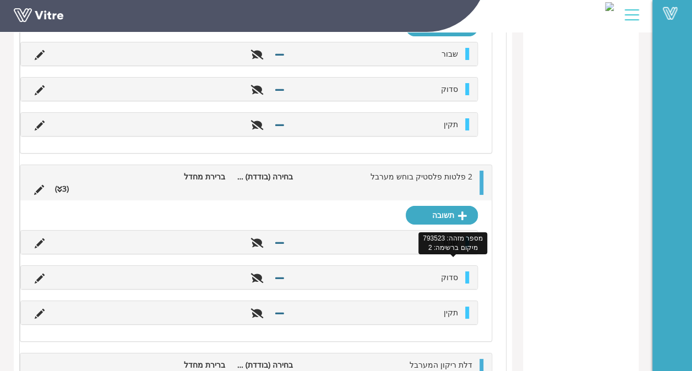
scroll to position [2008, 0]
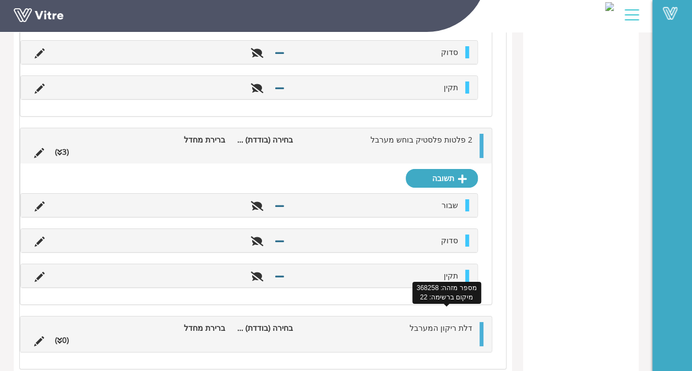
click at [453, 323] on span "דלת ריקון המערבל" at bounding box center [441, 328] width 63 height 10
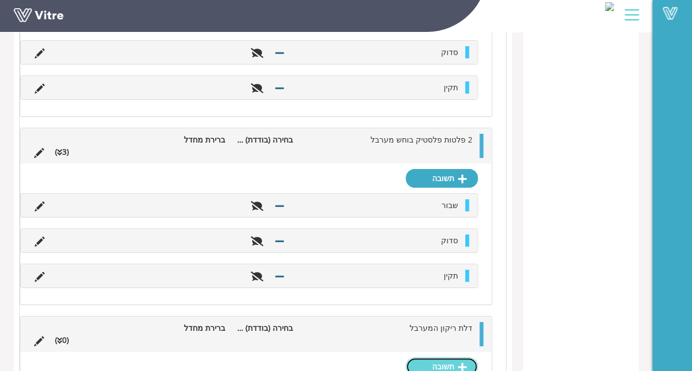
click at [445, 357] on link "תשובה" at bounding box center [442, 366] width 72 height 19
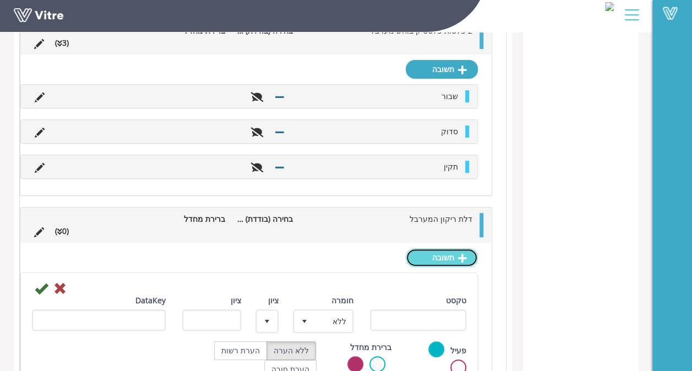
scroll to position [2195, 0]
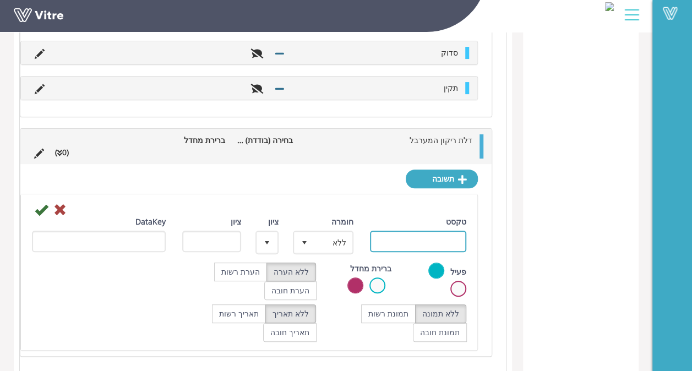
click at [450, 231] on input "טקסט" at bounding box center [418, 241] width 96 height 21
type input "שבור"
click at [40, 203] on icon at bounding box center [41, 209] width 13 height 13
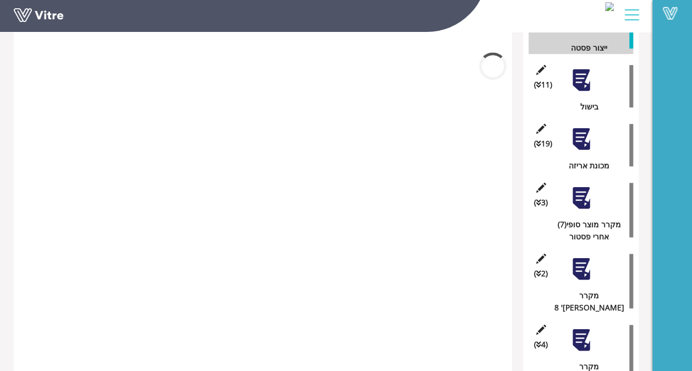
scroll to position [2078, 0]
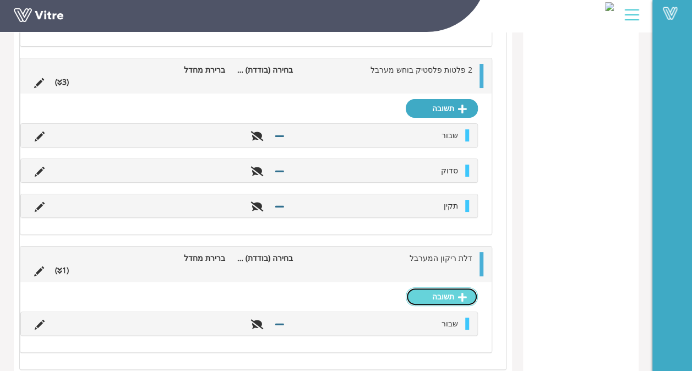
click at [440, 287] on link "תשובה" at bounding box center [442, 296] width 72 height 19
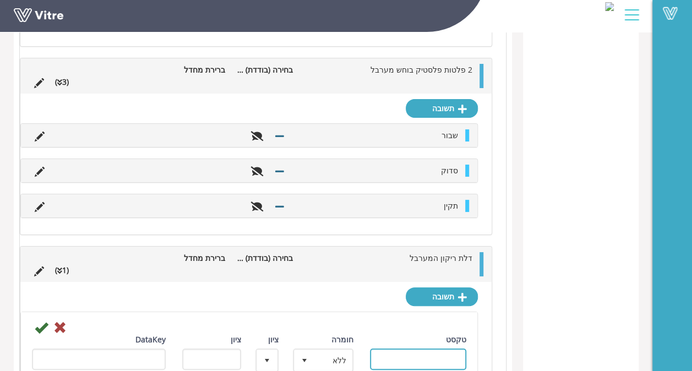
click at [416, 348] on input "טקסט" at bounding box center [418, 358] width 96 height 21
type input "סדוק"
click at [46, 321] on icon at bounding box center [41, 327] width 13 height 13
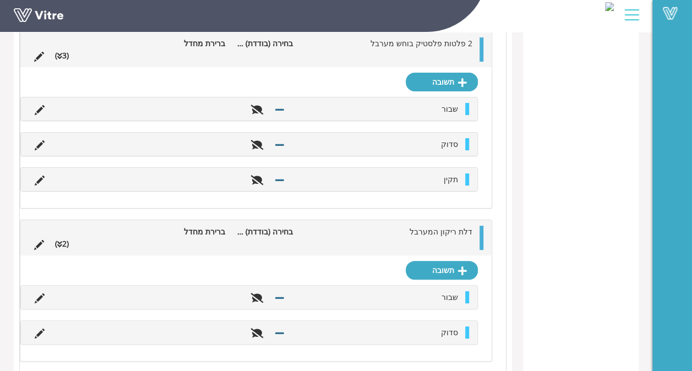
scroll to position [2112, 0]
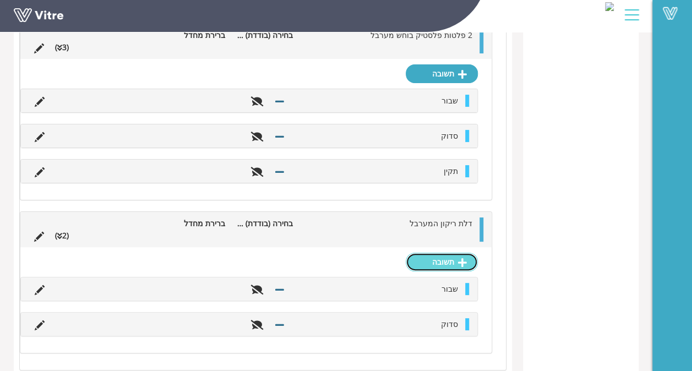
click at [439, 253] on link "תשובה" at bounding box center [442, 262] width 72 height 19
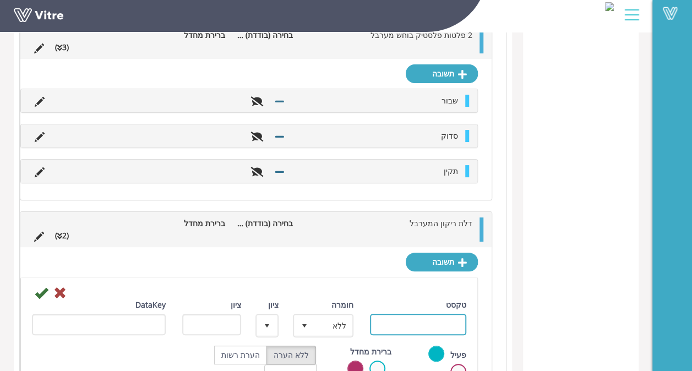
drag, startPoint x: 410, startPoint y: 316, endPoint x: 408, endPoint y: 321, distance: 5.7
click at [410, 316] on input "טקסט" at bounding box center [418, 324] width 96 height 21
type input "תקין"
click at [45, 286] on icon at bounding box center [41, 292] width 13 height 13
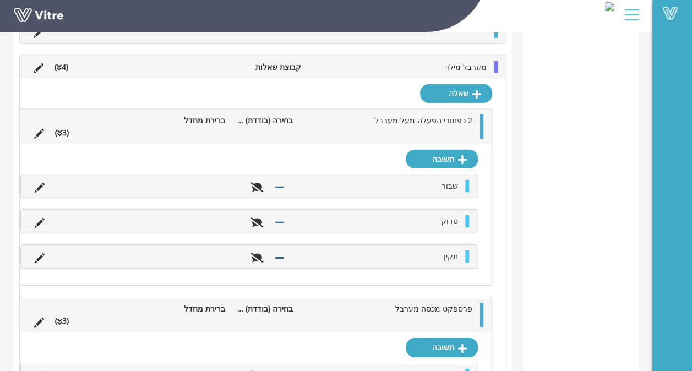
scroll to position [1562, 0]
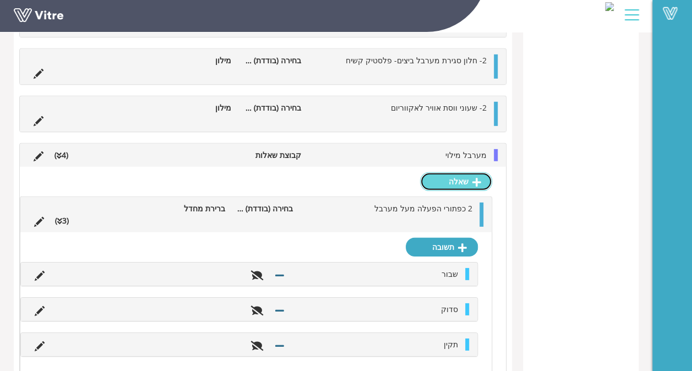
click at [462, 172] on link "שאלה" at bounding box center [456, 181] width 72 height 19
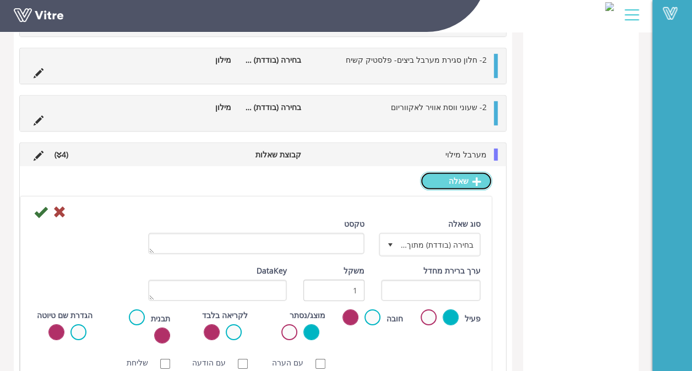
scroll to position [1501, 0]
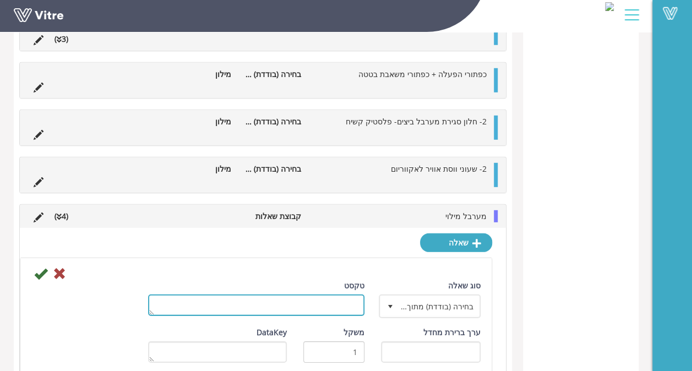
click at [328, 295] on textarea "טקסט" at bounding box center [256, 305] width 216 height 21
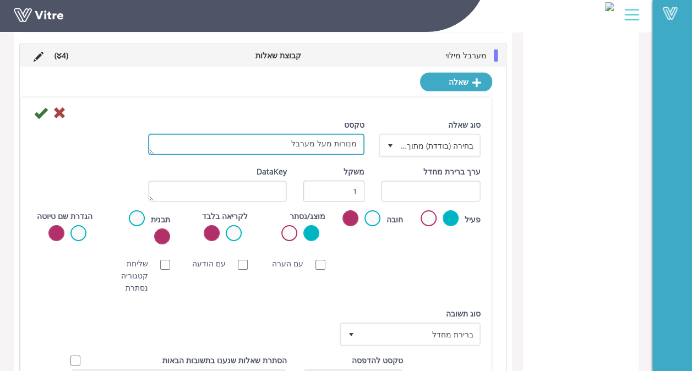
scroll to position [1666, 0]
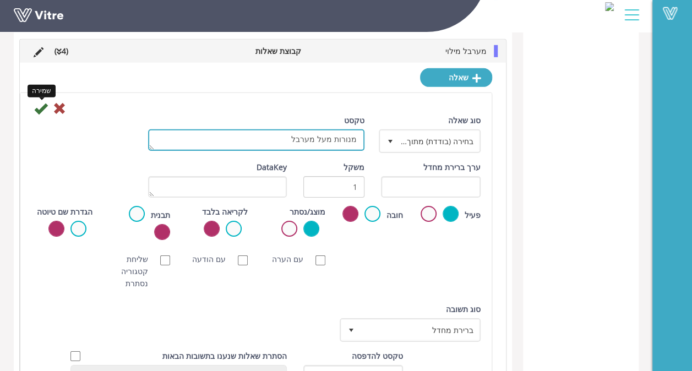
type textarea "מנורות מעל מערבל"
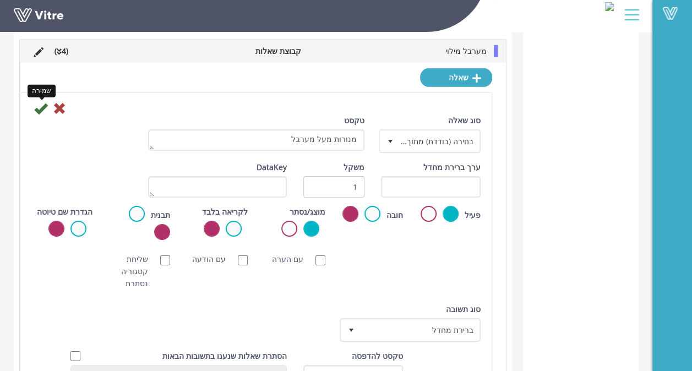
click at [36, 102] on icon at bounding box center [40, 108] width 13 height 13
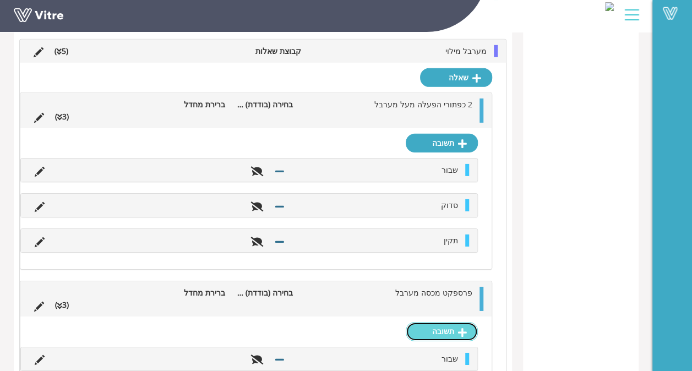
drag, startPoint x: 453, startPoint y: 319, endPoint x: 459, endPoint y: 321, distance: 5.9
click at [453, 322] on link "תשובה" at bounding box center [442, 331] width 72 height 19
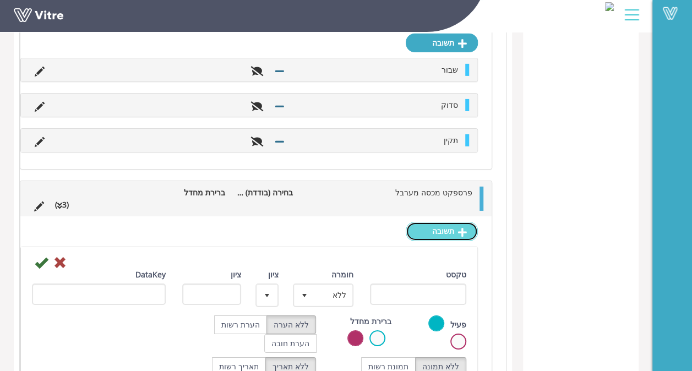
scroll to position [1776, 0]
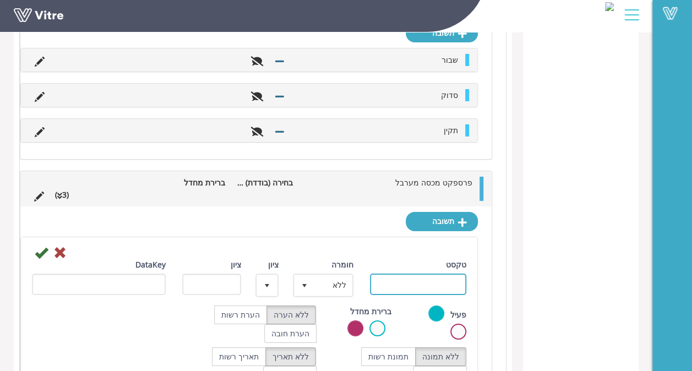
click at [444, 276] on input "טקסט" at bounding box center [418, 284] width 96 height 21
type input "שבור"
click at [39, 246] on icon at bounding box center [41, 252] width 13 height 13
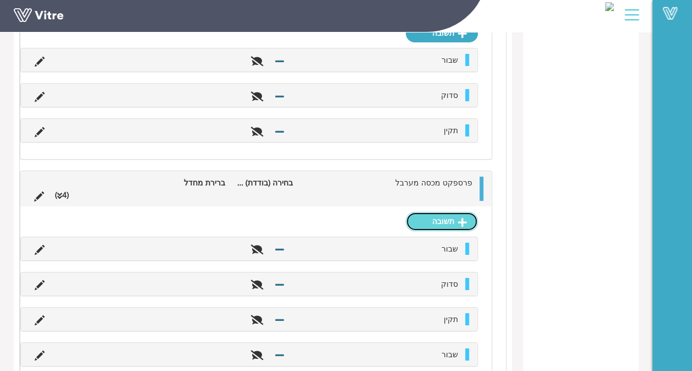
click at [434, 215] on link "תשובה" at bounding box center [442, 221] width 72 height 19
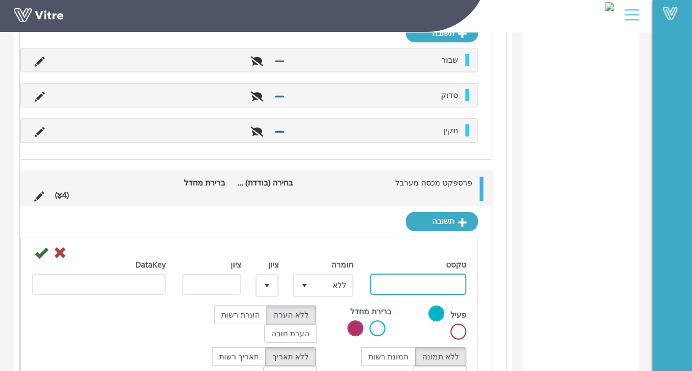
click at [415, 279] on input "טקסט" at bounding box center [418, 284] width 96 height 21
type input "סדוק"
click at [42, 246] on icon at bounding box center [41, 252] width 13 height 13
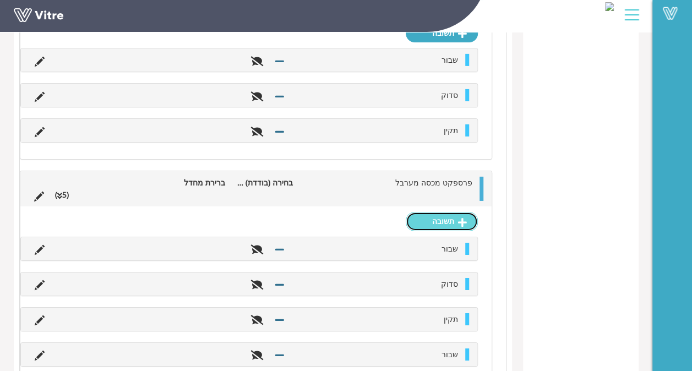
click at [435, 212] on link "תשובה" at bounding box center [442, 221] width 72 height 19
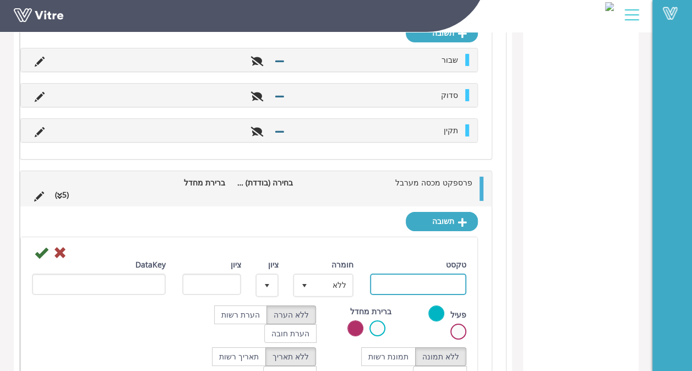
click at [417, 276] on input "טקסט" at bounding box center [418, 284] width 96 height 21
type input "תקין"
click at [41, 246] on icon at bounding box center [41, 252] width 13 height 13
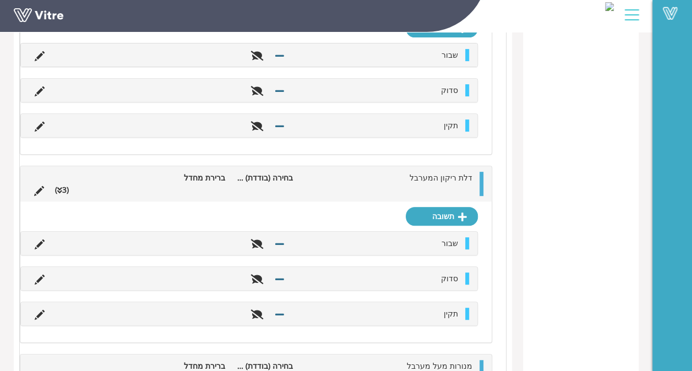
scroll to position [2299, 0]
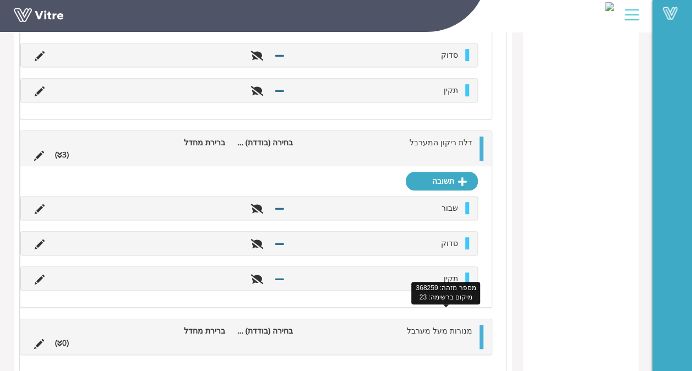
click at [427, 325] on span "מנורות מעל מערבל" at bounding box center [440, 330] width 66 height 10
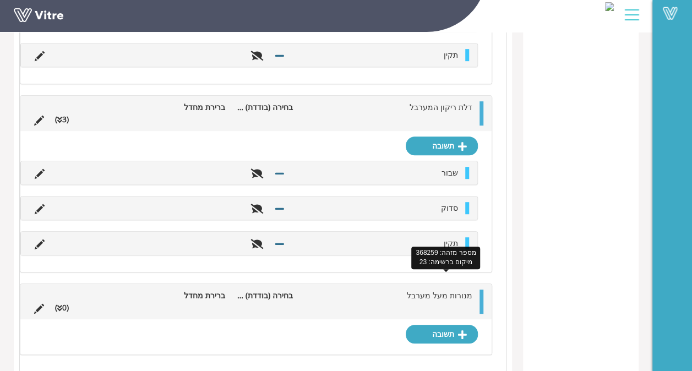
click at [433, 290] on span "מנורות מעל מערבל" at bounding box center [440, 295] width 66 height 10
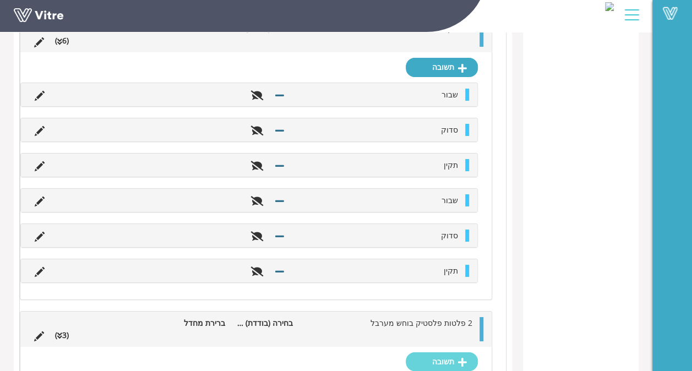
scroll to position [1914, 0]
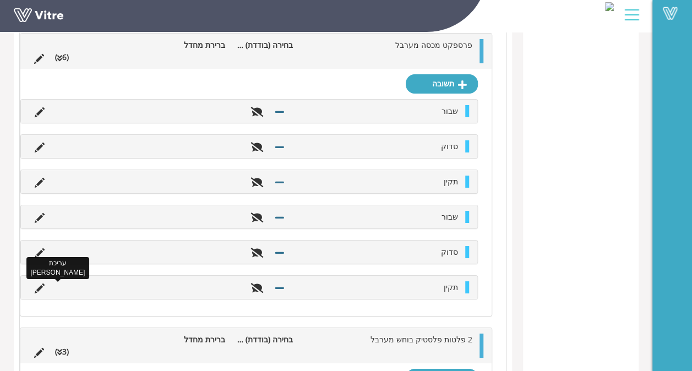
click at [42, 284] on icon at bounding box center [40, 289] width 10 height 10
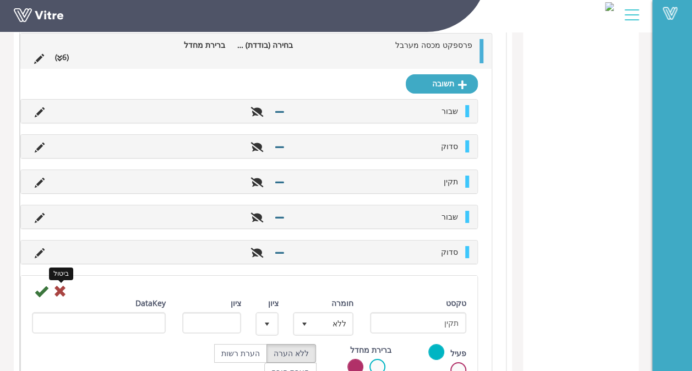
click at [64, 285] on icon at bounding box center [59, 291] width 13 height 13
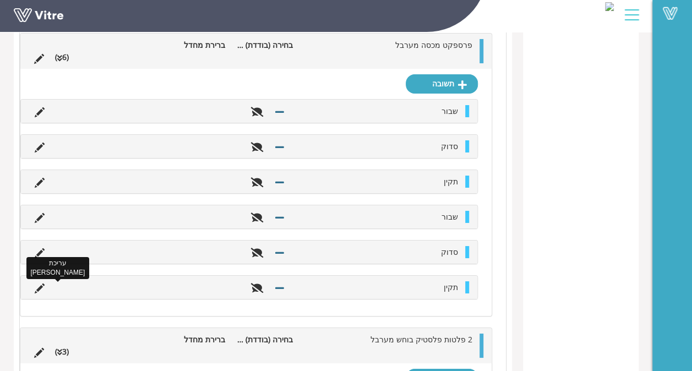
click at [35, 284] on icon at bounding box center [40, 289] width 10 height 10
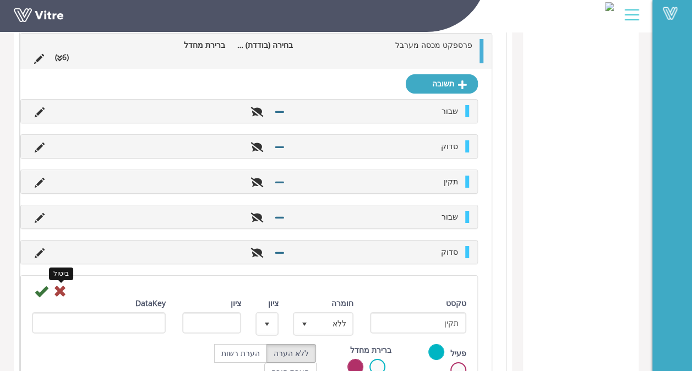
click at [58, 285] on icon at bounding box center [59, 291] width 13 height 13
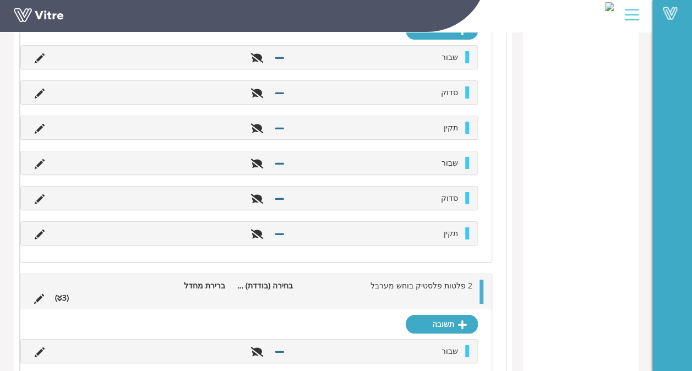
scroll to position [1969, 0]
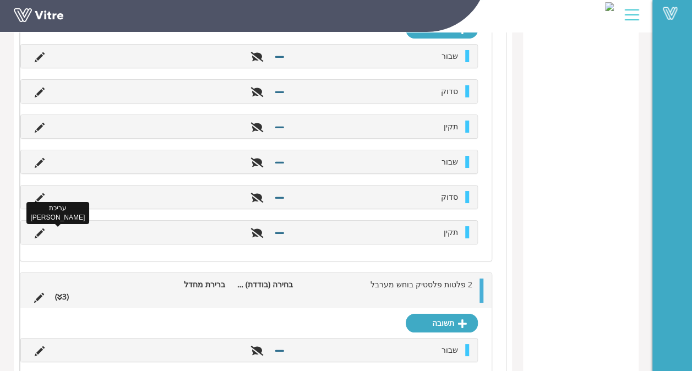
click at [35, 228] on icon at bounding box center [40, 233] width 10 height 10
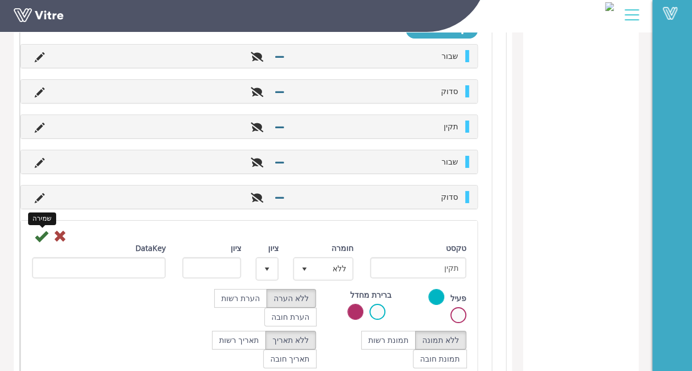
click at [38, 230] on icon at bounding box center [41, 236] width 13 height 13
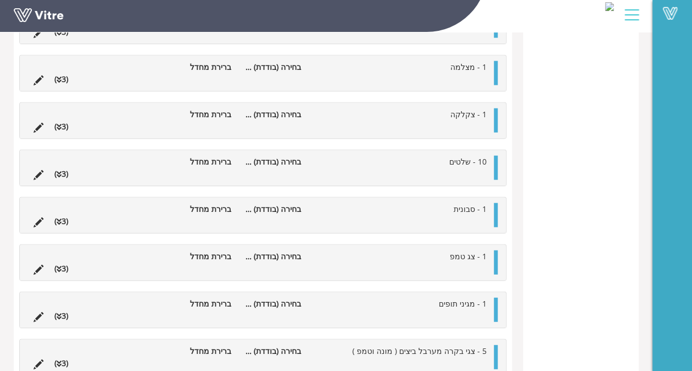
scroll to position [1591, 0]
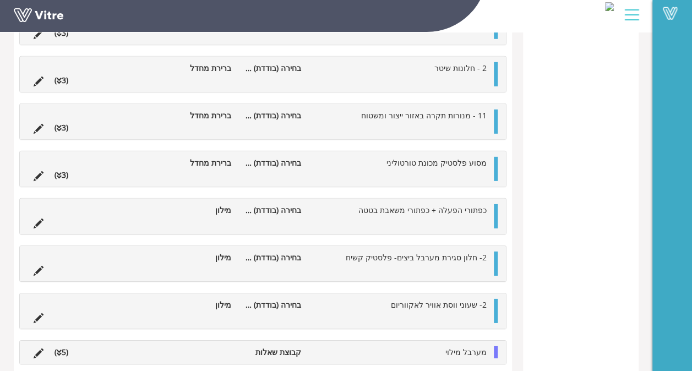
click at [111, 351] on div "מערבל מילוי קבוצת שאלות (5 )" at bounding box center [263, 352] width 486 height 23
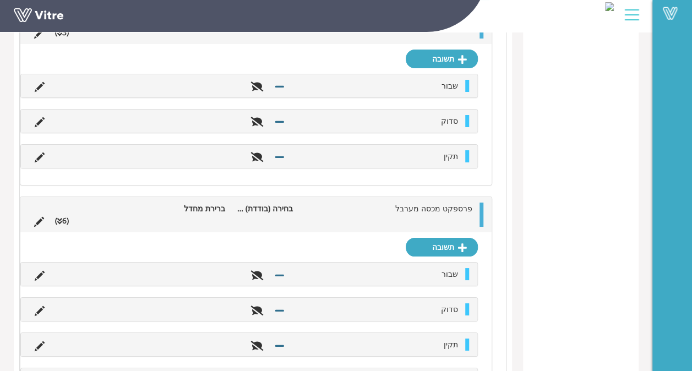
scroll to position [2196, 0]
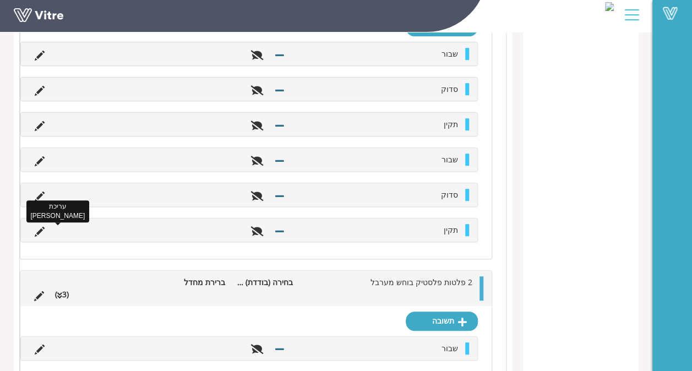
click at [39, 227] on icon at bounding box center [40, 232] width 10 height 10
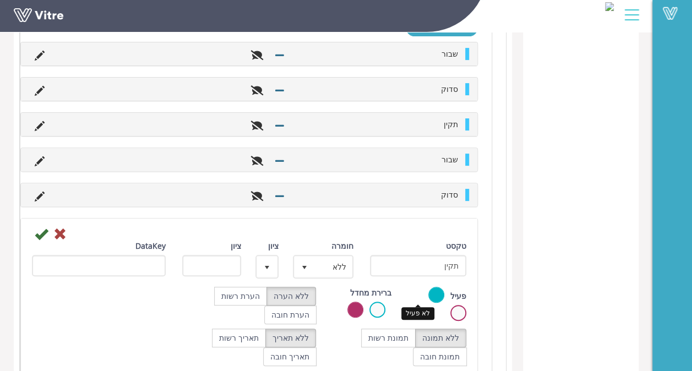
click at [450, 305] on label at bounding box center [458, 313] width 16 height 16
click at [0, 0] on input "radio" at bounding box center [0, 0] width 0 height 0
click at [40, 227] on icon at bounding box center [41, 233] width 13 height 13
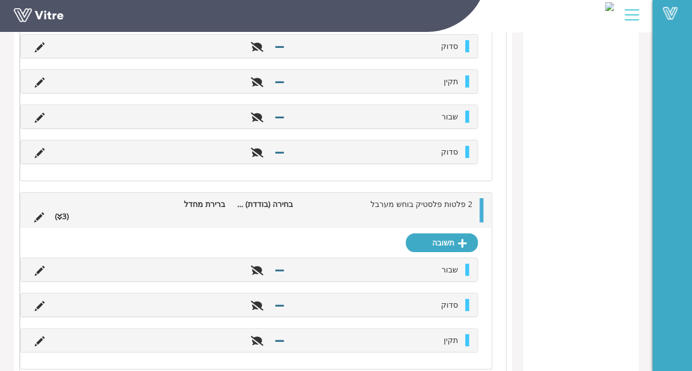
scroll to position [1921, 0]
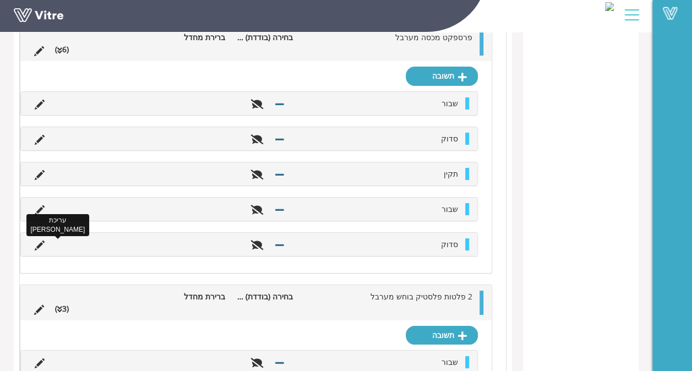
click at [39, 241] on icon at bounding box center [40, 246] width 10 height 10
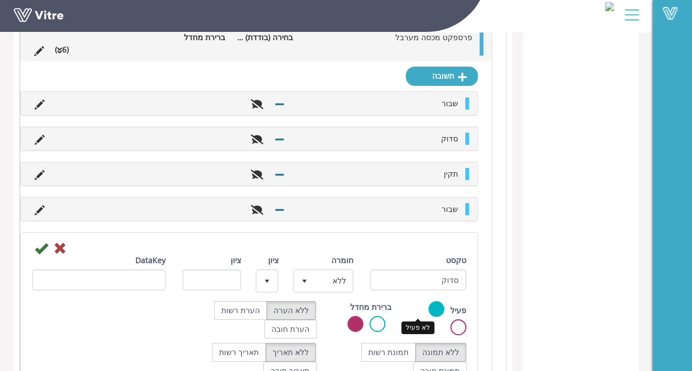
click at [450, 319] on label at bounding box center [458, 327] width 16 height 16
click at [0, 0] on input "radio" at bounding box center [0, 0] width 0 height 0
click at [41, 242] on icon at bounding box center [41, 248] width 13 height 13
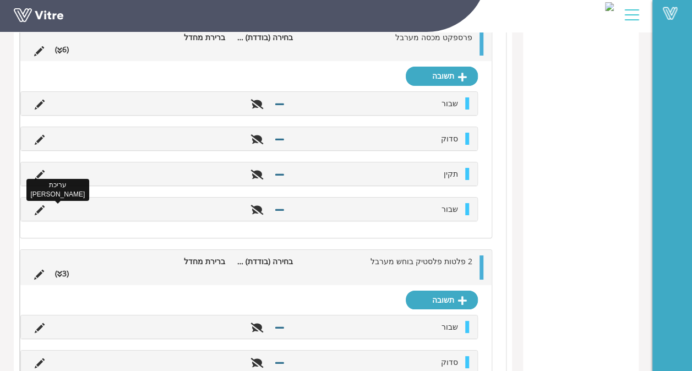
click at [42, 205] on icon at bounding box center [40, 210] width 10 height 10
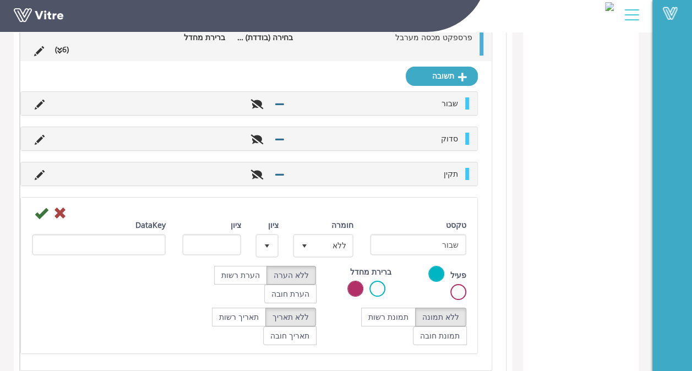
click at [450, 284] on label at bounding box center [458, 292] width 16 height 16
click at [0, 0] on input "radio" at bounding box center [0, 0] width 0 height 0
click at [33, 206] on div "שמירה" at bounding box center [249, 212] width 451 height 13
click at [41, 206] on icon at bounding box center [41, 212] width 13 height 13
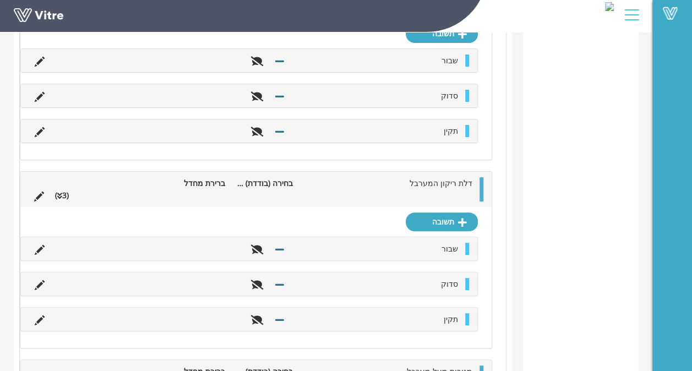
scroll to position [2194, 0]
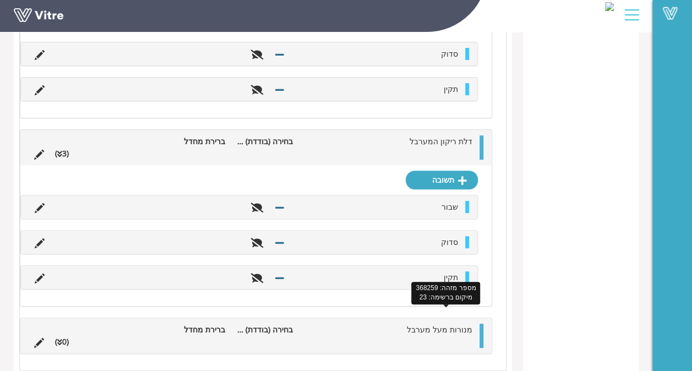
click at [431, 324] on span "מנורות מעל מערבל" at bounding box center [440, 329] width 66 height 10
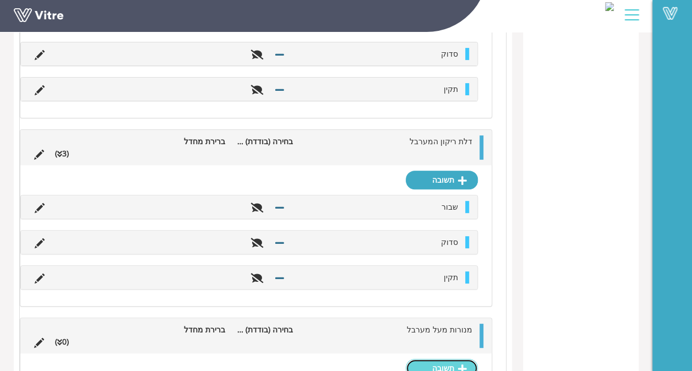
click at [444, 359] on link "תשובה" at bounding box center [442, 368] width 72 height 19
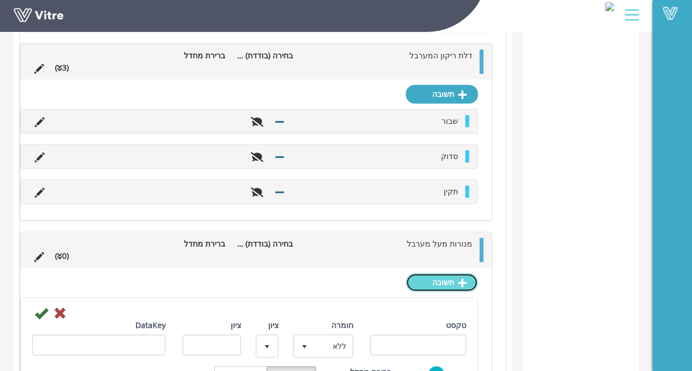
scroll to position [2382, 0]
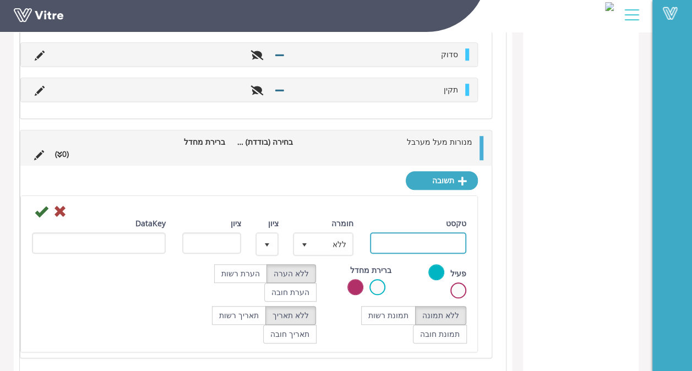
click at [444, 233] on input "טקסט" at bounding box center [418, 242] width 96 height 21
type input "שבור"
click at [44, 205] on icon at bounding box center [41, 211] width 13 height 13
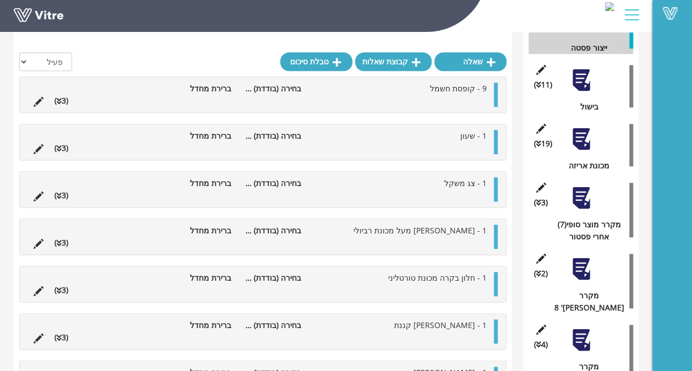
scroll to position [2264, 0]
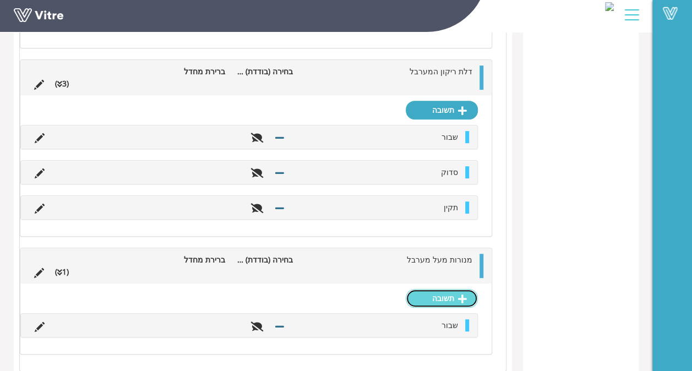
click at [432, 289] on link "תשובה" at bounding box center [442, 298] width 72 height 19
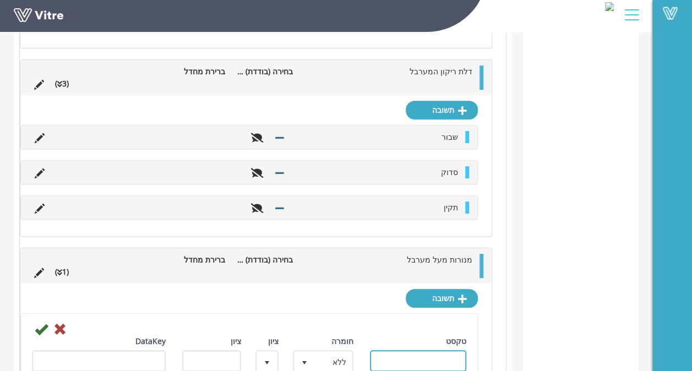
click at [397, 350] on input "טקסט" at bounding box center [418, 360] width 96 height 21
type input "סדוק"
click at [41, 323] on icon at bounding box center [41, 329] width 13 height 13
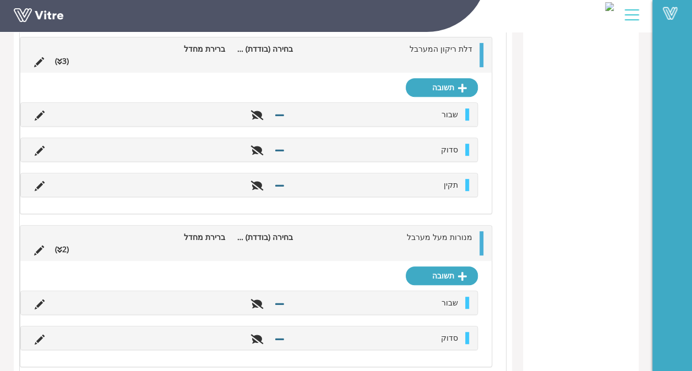
scroll to position [2299, 0]
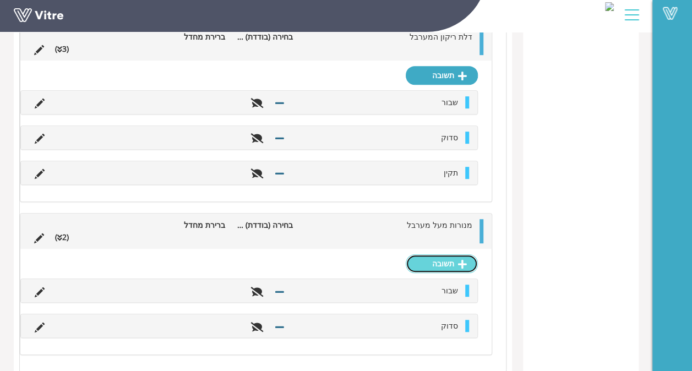
click at [440, 254] on link "תשובה" at bounding box center [442, 263] width 72 height 19
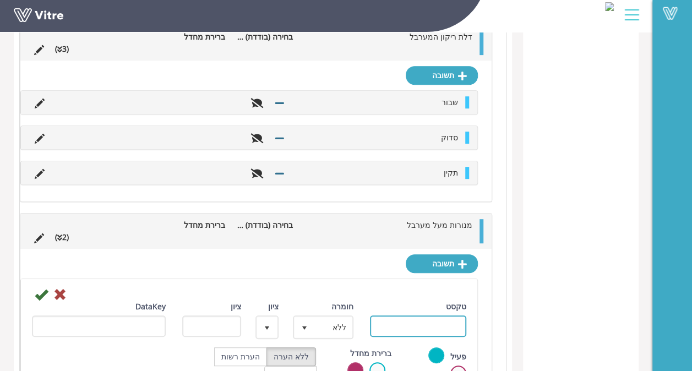
click at [415, 315] on input "טקסט" at bounding box center [418, 325] width 96 height 21
type input "תקין"
click at [47, 288] on icon at bounding box center [41, 294] width 13 height 13
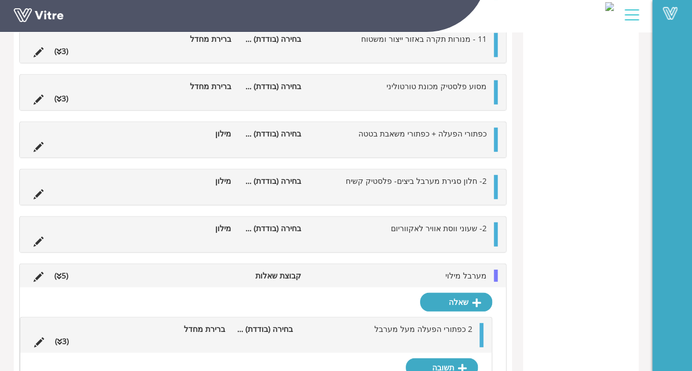
scroll to position [1508, 0]
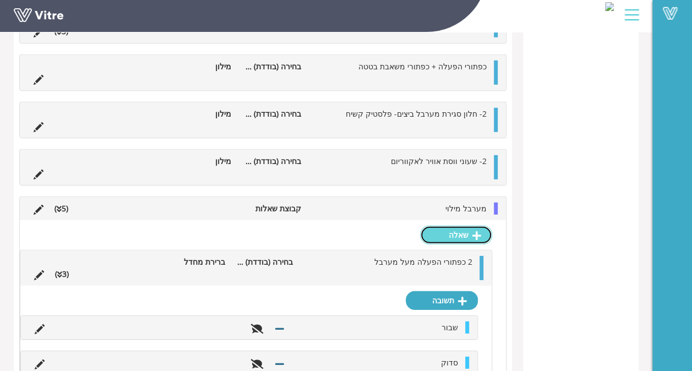
click at [460, 226] on link "שאלה" at bounding box center [456, 235] width 72 height 19
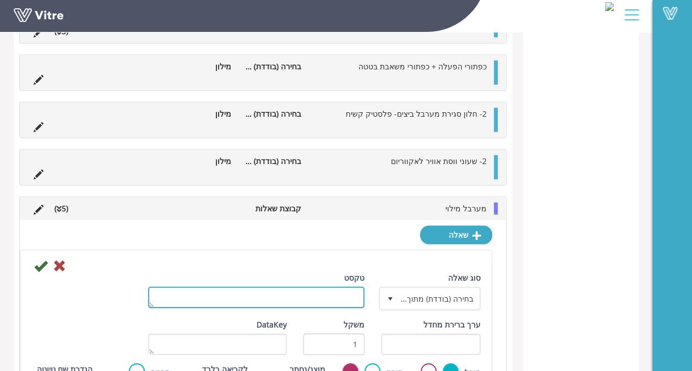
click at [341, 288] on textarea "טקסט" at bounding box center [256, 297] width 216 height 21
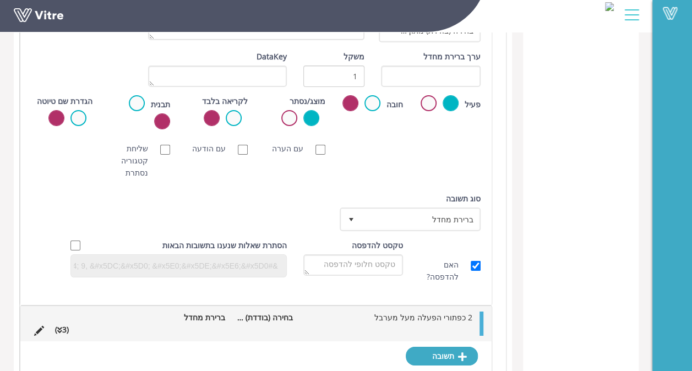
scroll to position [1666, 0]
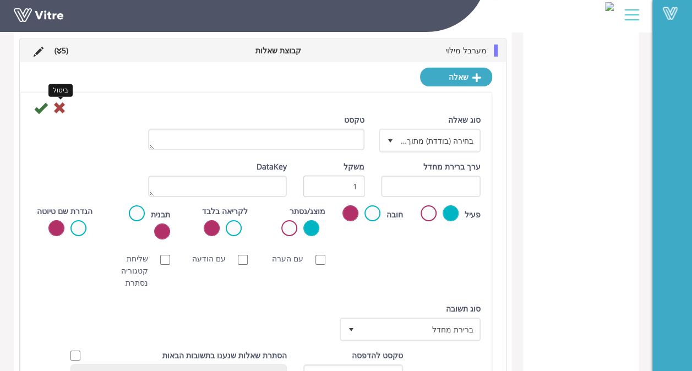
click at [61, 101] on icon at bounding box center [59, 107] width 13 height 13
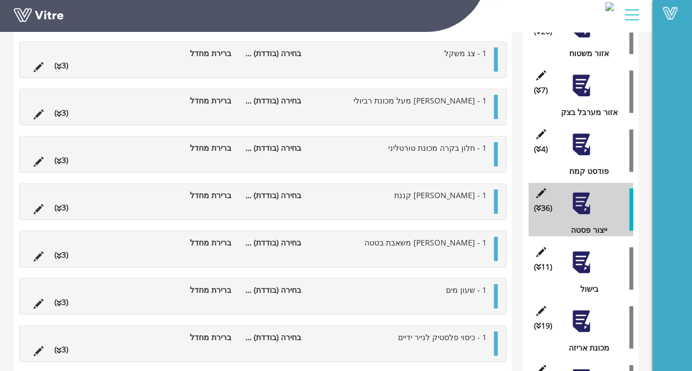
scroll to position [180, 0]
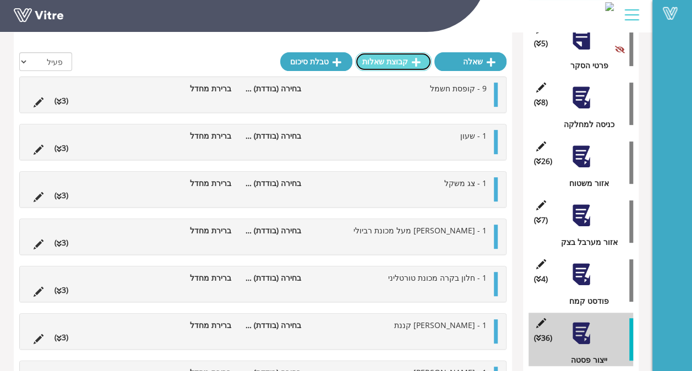
click at [403, 61] on link "קבוצת שאלות" at bounding box center [393, 61] width 77 height 19
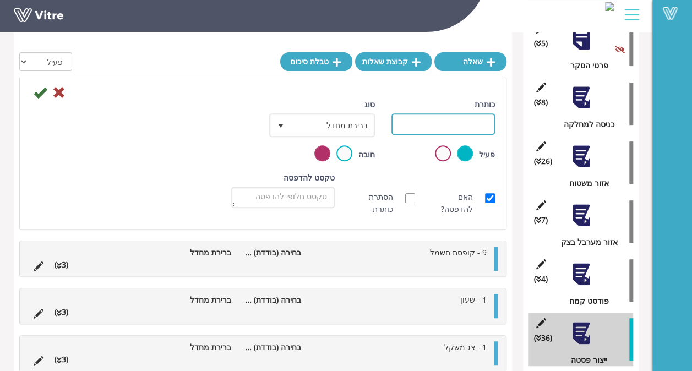
click at [422, 124] on input "כותרת" at bounding box center [442, 123] width 103 height 21
click at [577, 271] on div at bounding box center [581, 274] width 25 height 25
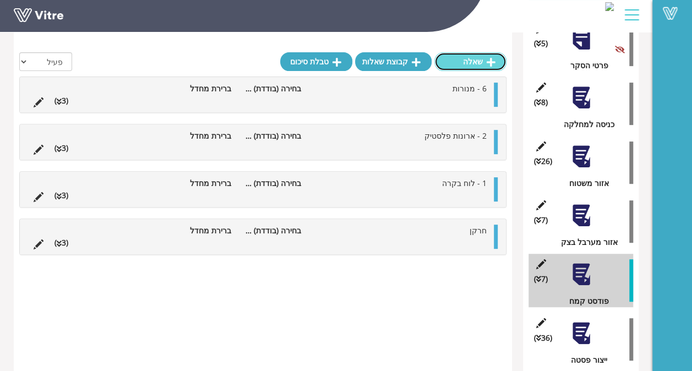
click at [447, 61] on link "שאלה" at bounding box center [470, 61] width 72 height 19
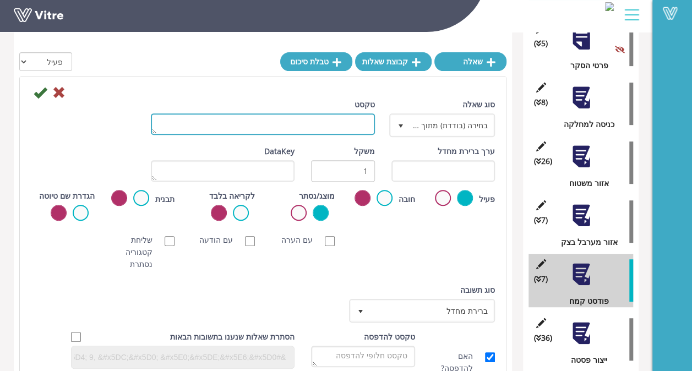
click at [357, 122] on textarea "טקסט" at bounding box center [263, 123] width 224 height 21
type textarea "נפת פרורי לחם לוח חשמל"
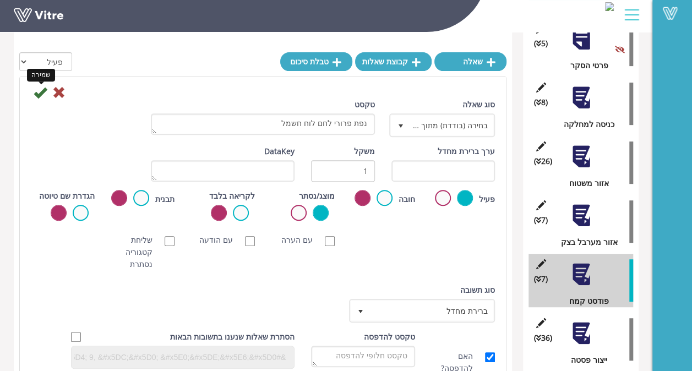
click at [42, 90] on icon at bounding box center [40, 92] width 13 height 13
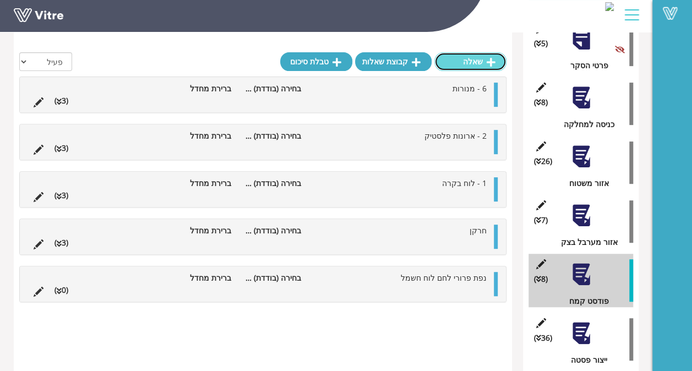
click at [462, 66] on link "שאלה" at bounding box center [470, 61] width 72 height 19
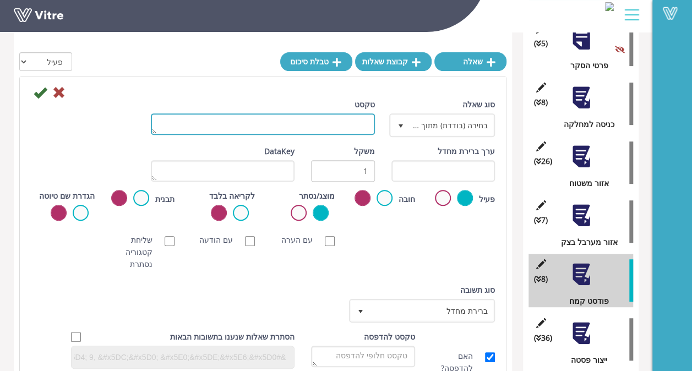
click at [344, 130] on textarea "טקסט" at bounding box center [263, 123] width 224 height 21
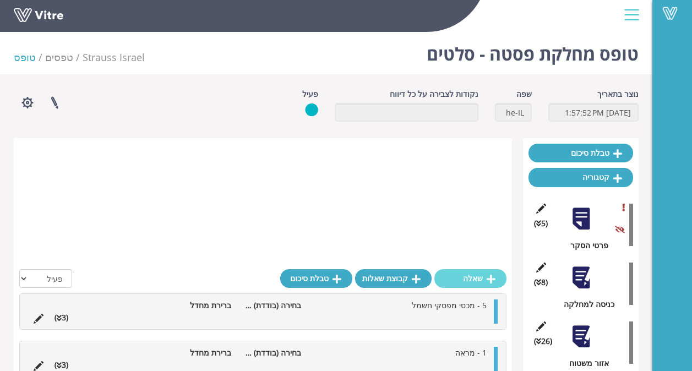
scroll to position [217, 0]
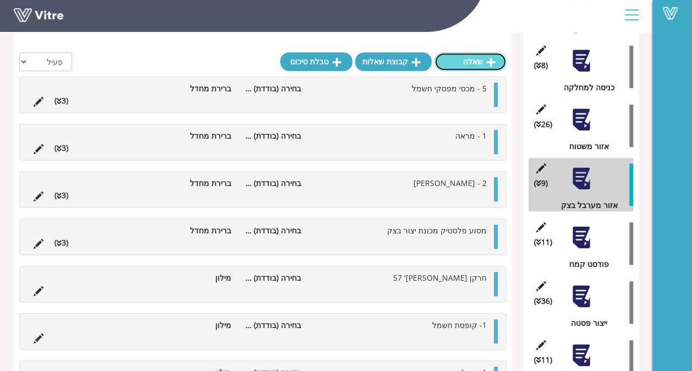
click at [484, 66] on link "שאלה" at bounding box center [470, 61] width 72 height 19
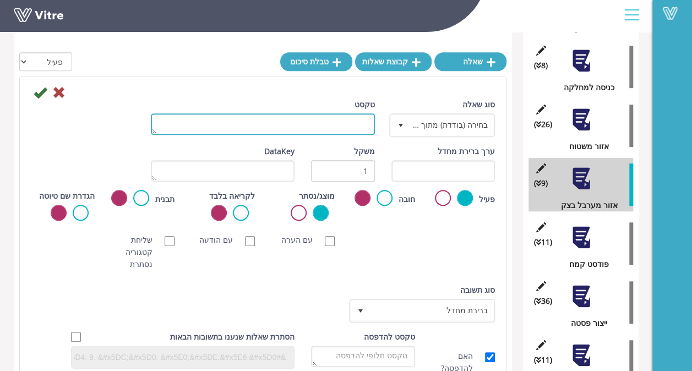
click at [308, 123] on textarea "טקסט" at bounding box center [263, 123] width 224 height 21
type textarea "גלגלת אויר"
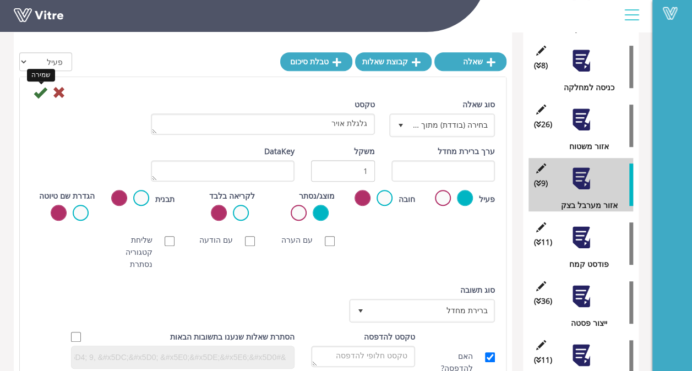
click at [40, 89] on icon at bounding box center [40, 92] width 13 height 13
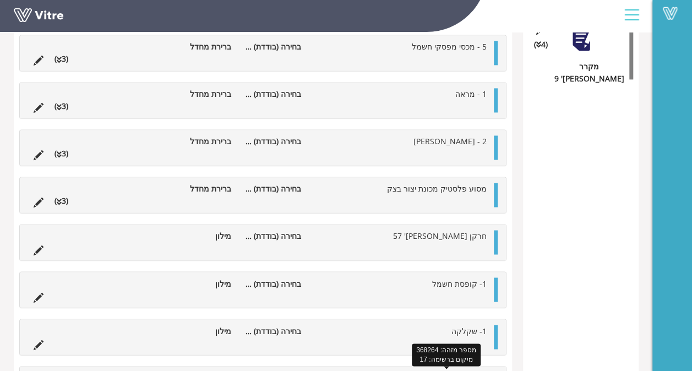
scroll to position [848, 0]
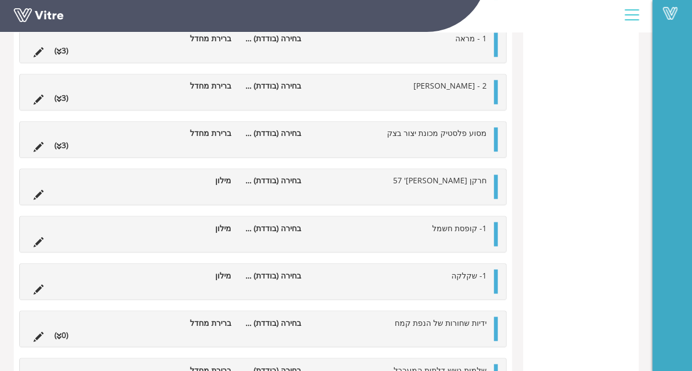
click at [464, 274] on span "1- שקלקה" at bounding box center [468, 275] width 35 height 10
click at [36, 284] on icon at bounding box center [39, 289] width 10 height 10
click at [40, 284] on icon at bounding box center [39, 289] width 10 height 10
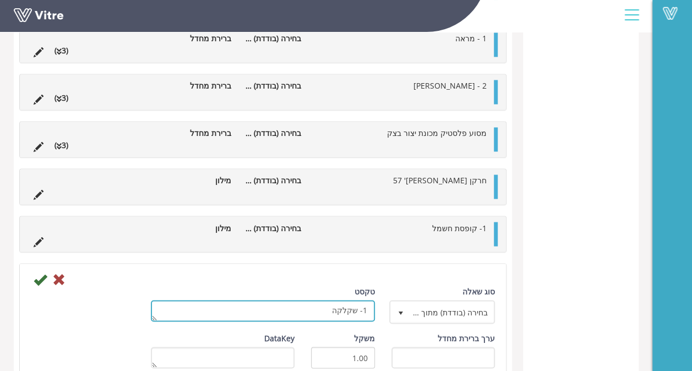
click at [355, 310] on textarea "1- שקלקה" at bounding box center [263, 310] width 224 height 21
type textarea "1- צקלקה"
click at [50, 276] on div at bounding box center [263, 278] width 481 height 13
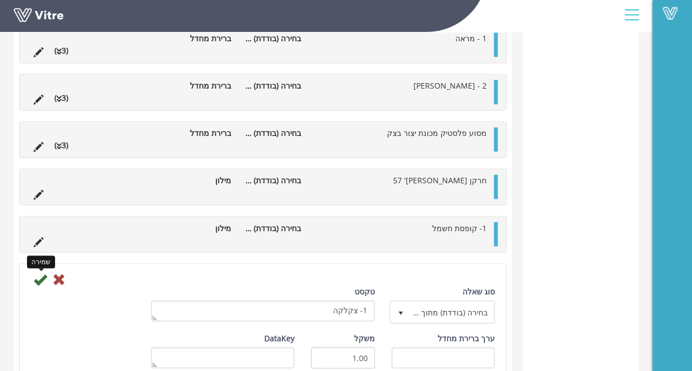
click at [40, 277] on icon at bounding box center [40, 278] width 13 height 13
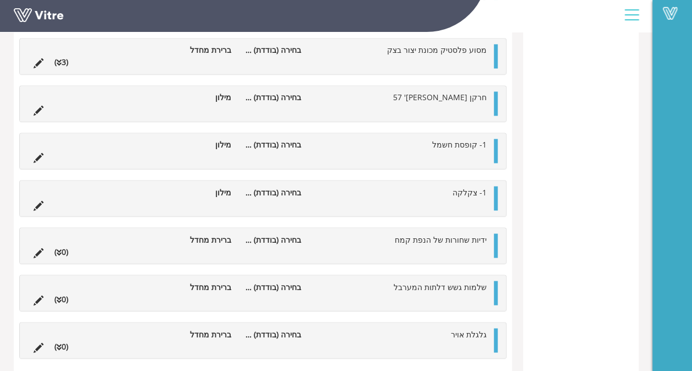
scroll to position [523, 0]
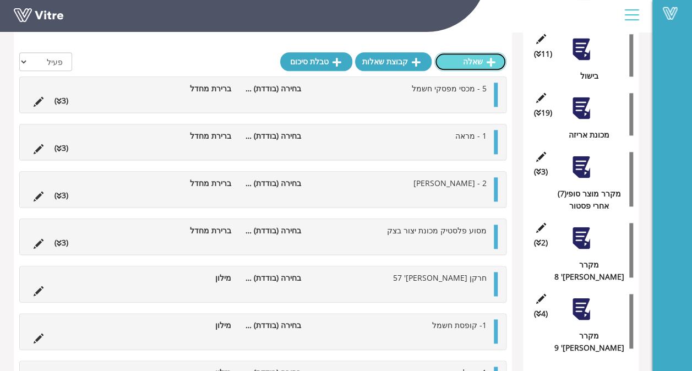
click at [454, 57] on link "שאלה" at bounding box center [470, 61] width 72 height 19
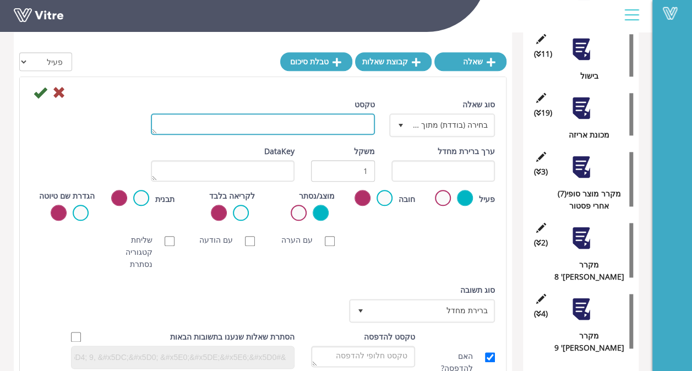
click at [362, 125] on textarea "טקסט" at bounding box center [263, 123] width 224 height 21
type textarea "קופסאות ומפסקי חשמל"
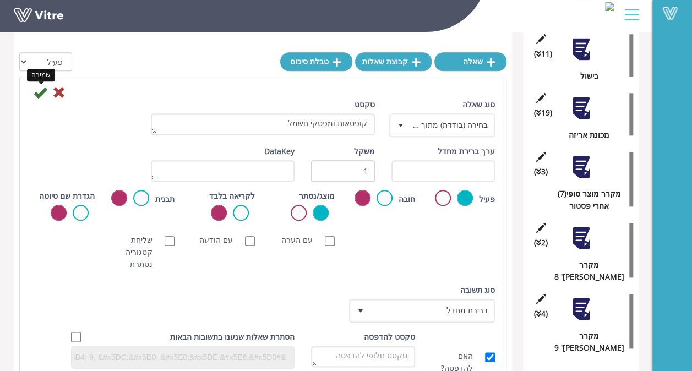
click at [40, 93] on icon at bounding box center [40, 92] width 13 height 13
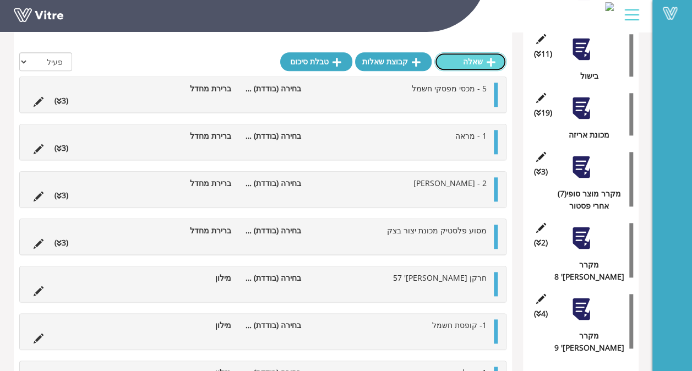
click at [472, 58] on link "שאלה" at bounding box center [470, 61] width 72 height 19
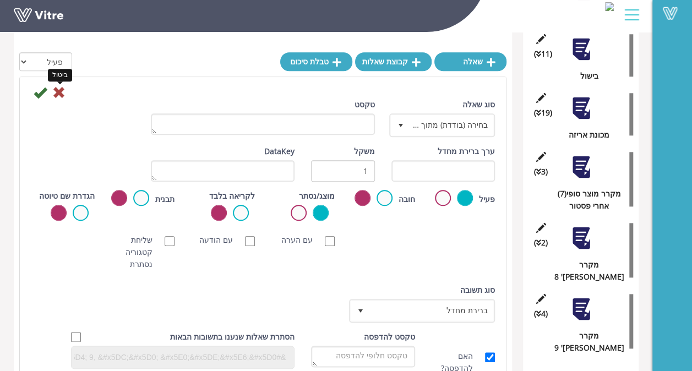
click at [62, 88] on icon at bounding box center [58, 92] width 13 height 13
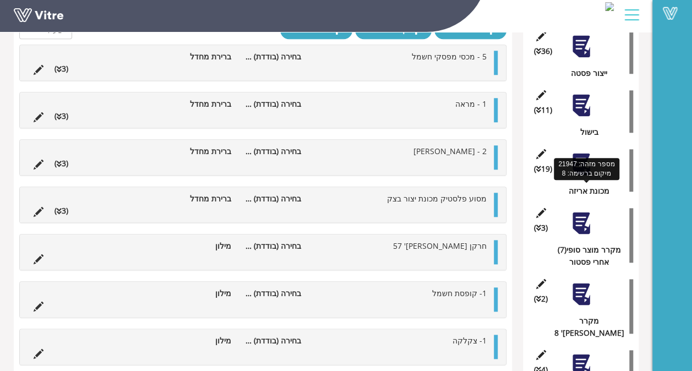
scroll to position [413, 0]
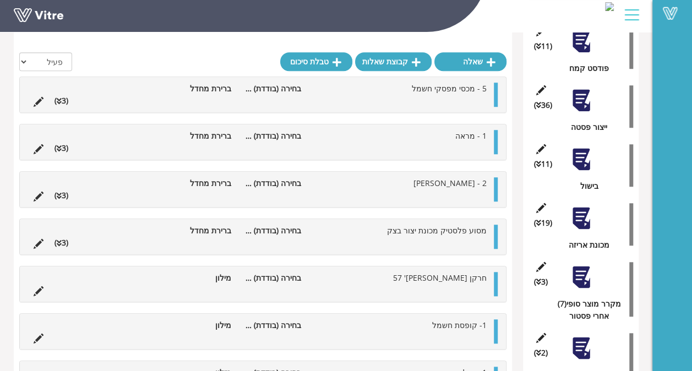
click at [586, 105] on div at bounding box center [581, 100] width 25 height 25
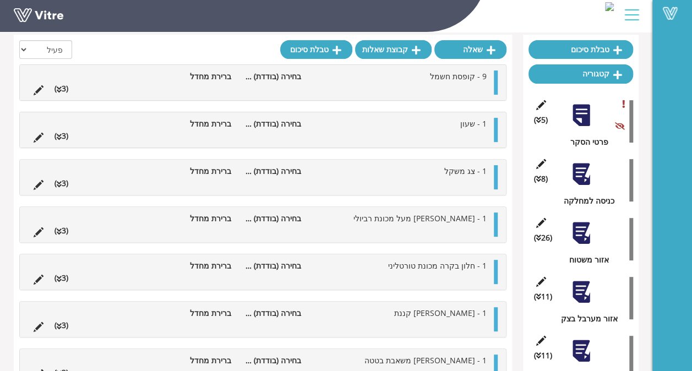
scroll to position [0, 0]
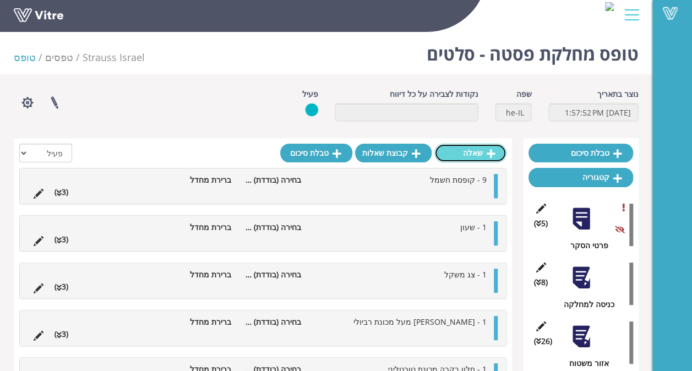
click at [481, 152] on link "שאלה" at bounding box center [470, 153] width 72 height 19
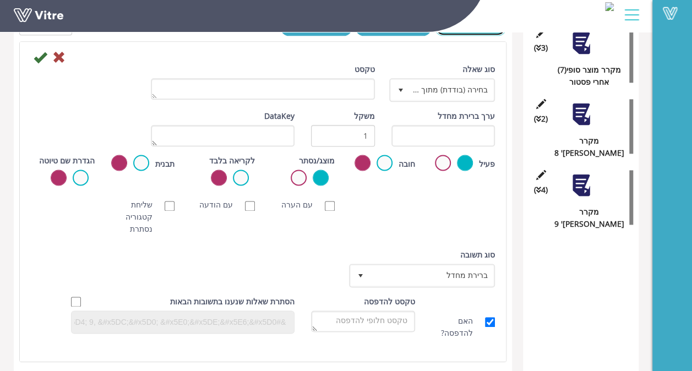
scroll to position [606, 0]
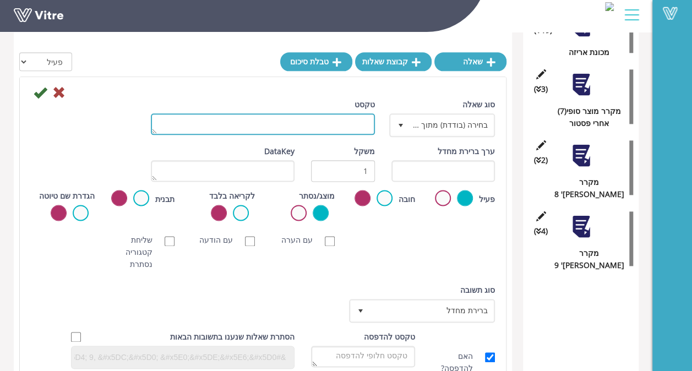
click at [357, 126] on textarea "טקסט" at bounding box center [263, 123] width 224 height 21
type textarea "ש"
type textarea "דלתות וחלונות פרספקט בשיטר 1"
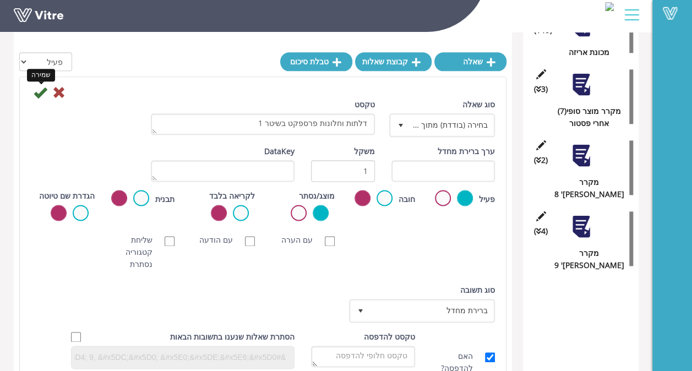
click at [34, 91] on icon at bounding box center [40, 92] width 13 height 13
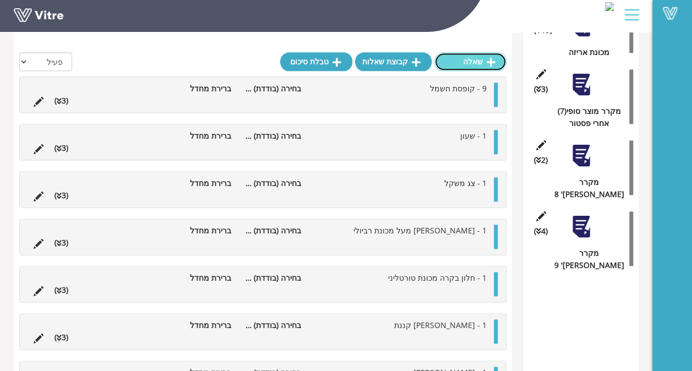
click at [460, 65] on link "שאלה" at bounding box center [470, 61] width 72 height 19
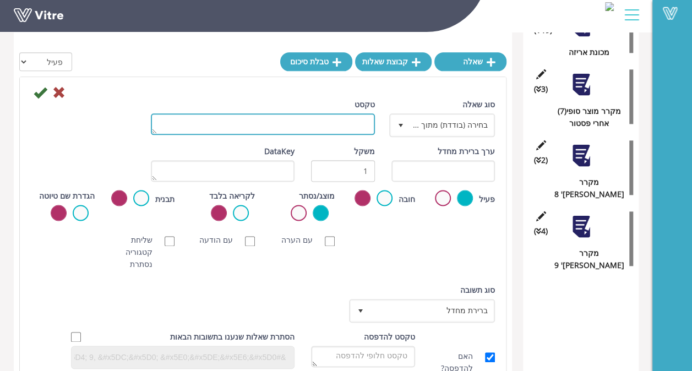
click at [350, 122] on textarea "טקסט" at bounding box center [263, 123] width 224 height 21
type textarea "דלתות ופרספקט בשיטר [PERSON_NAME]' 2"
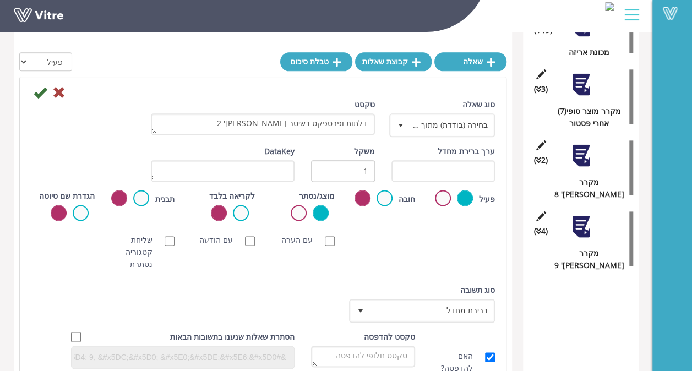
click at [32, 92] on div at bounding box center [263, 91] width 481 height 13
click at [34, 94] on icon at bounding box center [40, 92] width 13 height 13
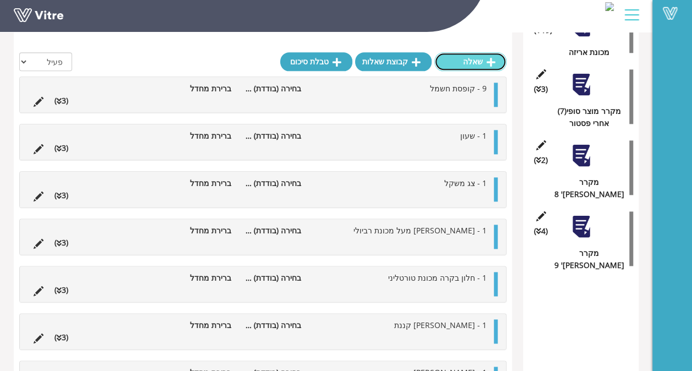
click at [476, 63] on link "שאלה" at bounding box center [470, 61] width 72 height 19
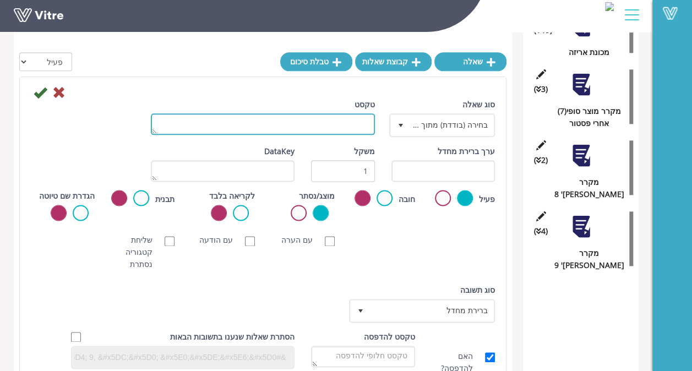
click at [340, 128] on textarea "טקסט" at bounding box center [263, 123] width 224 height 21
type textarea "כפתורים ומנורות פאנל בקרה"
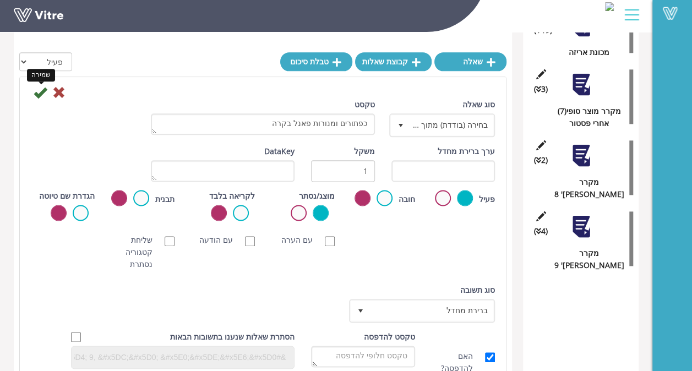
click at [36, 94] on icon at bounding box center [40, 92] width 13 height 13
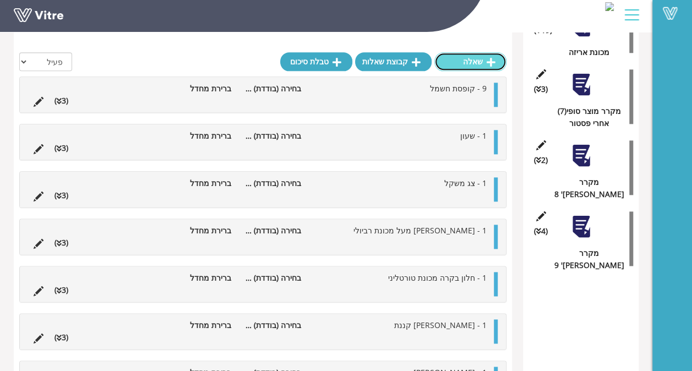
click at [460, 66] on link "שאלה" at bounding box center [470, 61] width 72 height 19
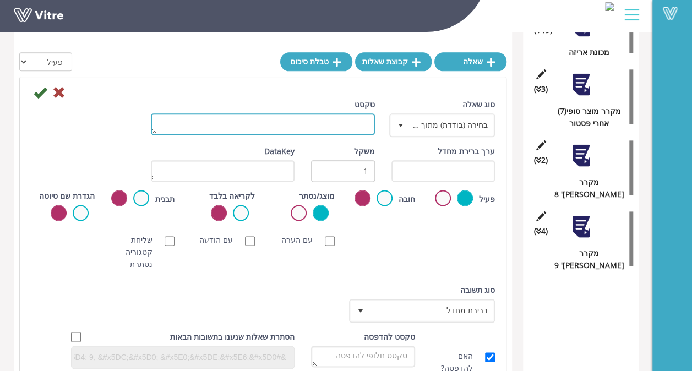
click at [350, 126] on textarea "טקסט" at bounding box center [263, 123] width 224 height 21
type textarea "שלמות מחזיק גשש"
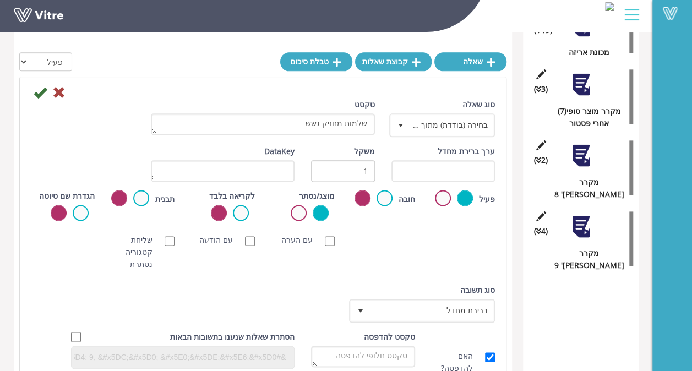
click at [41, 98] on icon at bounding box center [40, 92] width 13 height 13
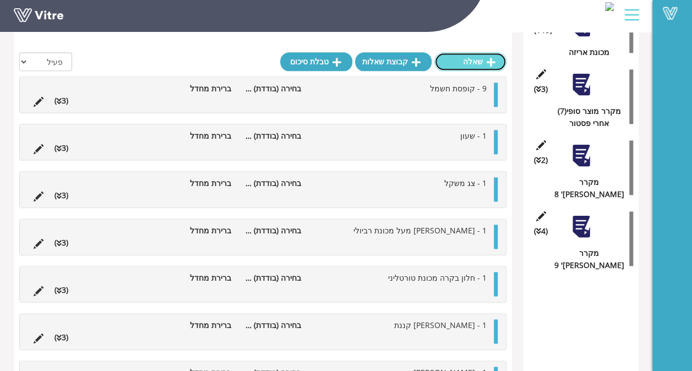
click at [459, 67] on link "שאלה" at bounding box center [470, 61] width 72 height 19
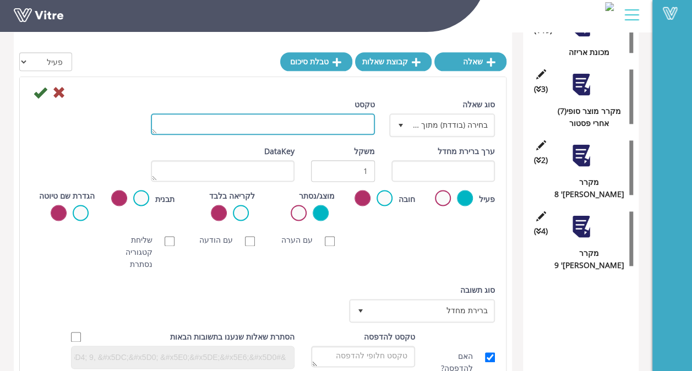
click at [321, 122] on textarea "טקסט" at bounding box center [263, 123] width 224 height 21
type textarea "של"
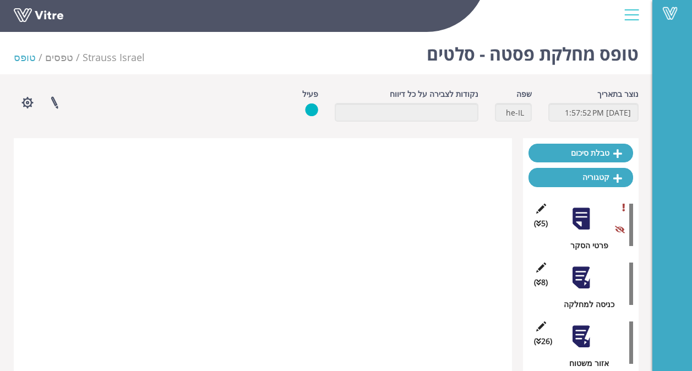
scroll to position [606, 0]
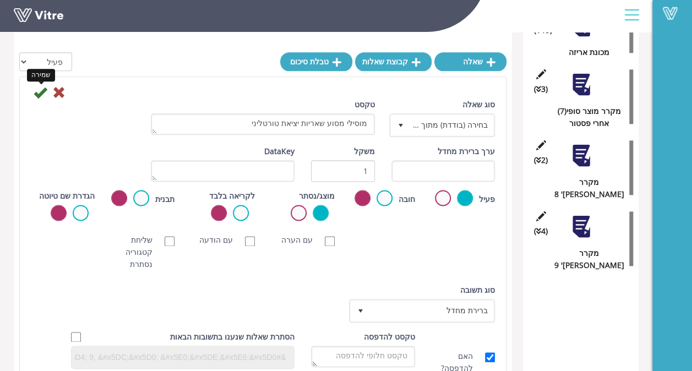
type textarea "מוסילי מסוע שאריות יציאת טורטליני"
click at [41, 91] on icon at bounding box center [40, 92] width 13 height 13
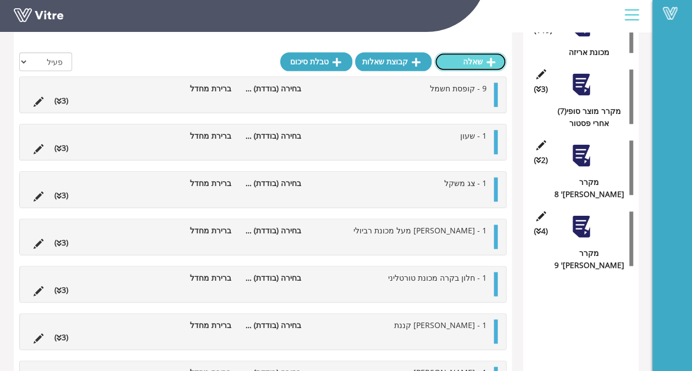
click at [467, 70] on link "שאלה" at bounding box center [470, 61] width 72 height 19
click at [466, 62] on div "שאלה קבוצת שאלות טבלת סיכום" at bounding box center [393, 64] width 226 height 24
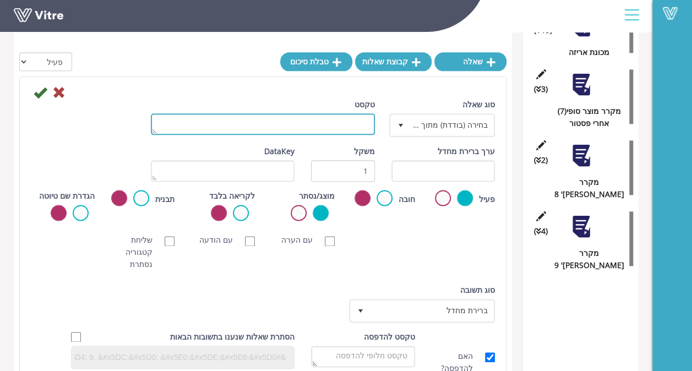
click at [319, 123] on textarea "טקסט" at bounding box center [263, 123] width 224 height 21
type textarea "מסוע הזנה למסוע כחול טורטליני"
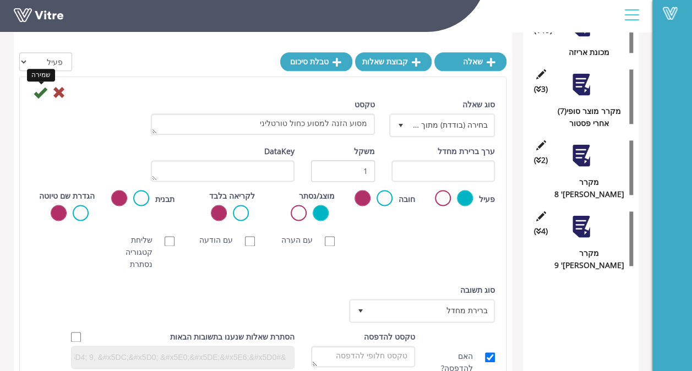
click at [39, 95] on icon at bounding box center [40, 92] width 13 height 13
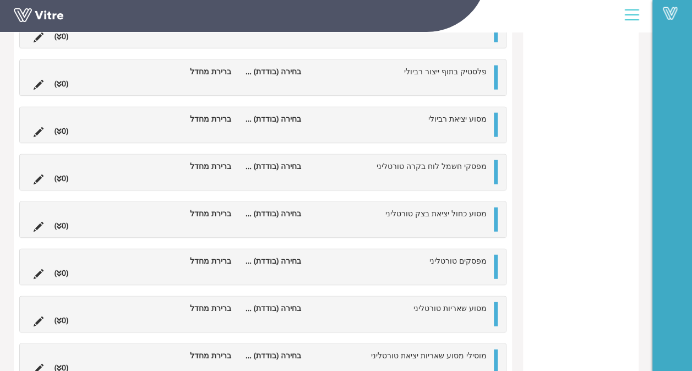
scroll to position [3365, 0]
click at [43, 361] on li at bounding box center [38, 367] width 21 height 12
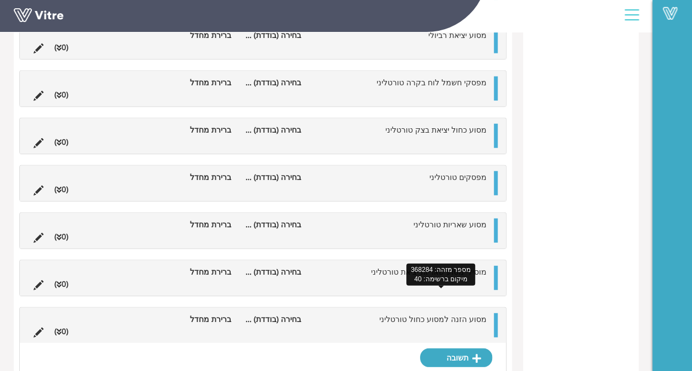
click at [405, 314] on span "מסוע הזנה למסוע כחול טורטליני" at bounding box center [432, 319] width 107 height 10
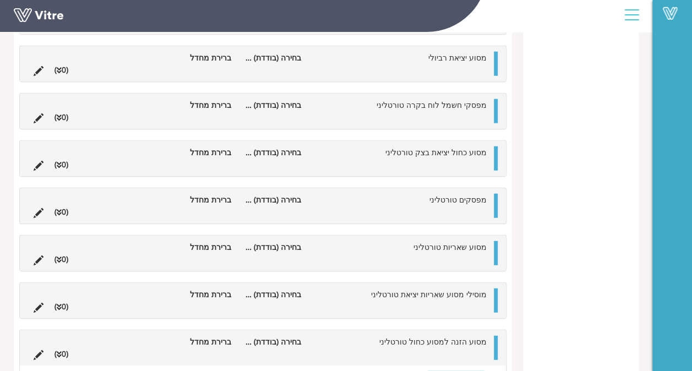
scroll to position [3365, 0]
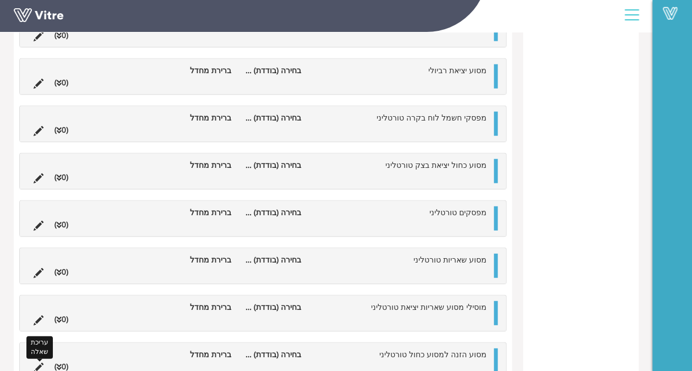
click at [36, 363] on icon at bounding box center [39, 368] width 10 height 10
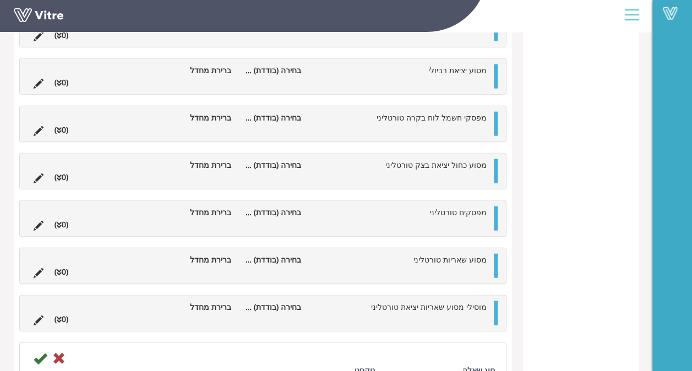
scroll to position [3400, 0]
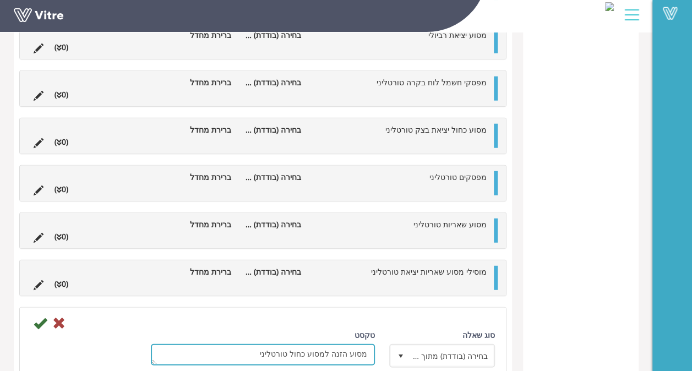
click at [274, 344] on textarea "מסוע הזנה למסוע כחול טורטליני" at bounding box center [263, 354] width 224 height 21
click at [229, 344] on textarea "מסוע הזנה למסוע כחול טורטליני" at bounding box center [263, 354] width 224 height 21
type textarea "מסוע הזנה למסוע כחול מנגב לבן +שטיח ניילון"
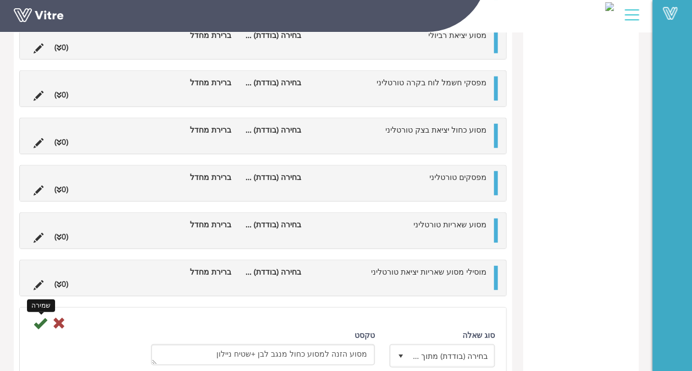
click at [35, 317] on icon at bounding box center [40, 323] width 13 height 13
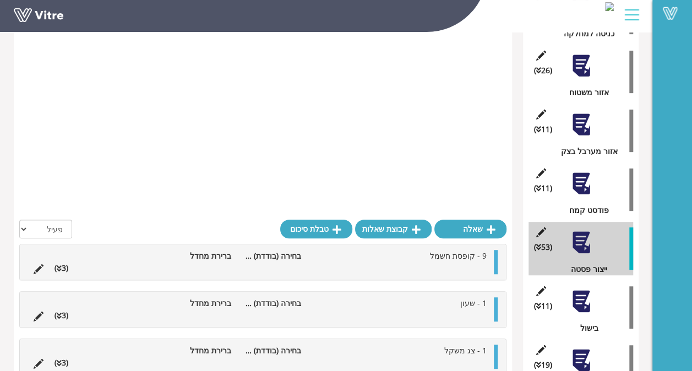
scroll to position [160, 0]
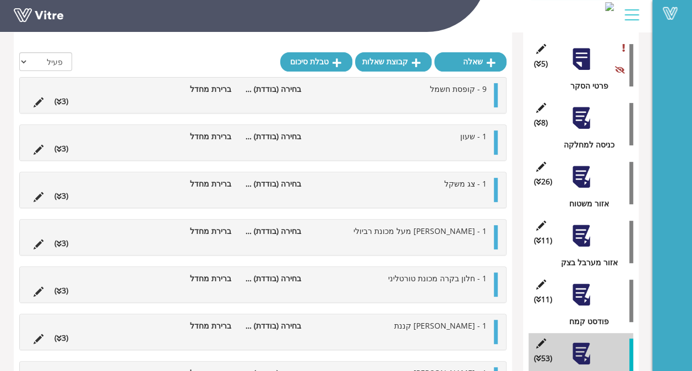
click at [596, 121] on div "(8 ) כניסה למחלקה" at bounding box center [580, 123] width 105 height 53
click at [592, 123] on div at bounding box center [581, 118] width 25 height 25
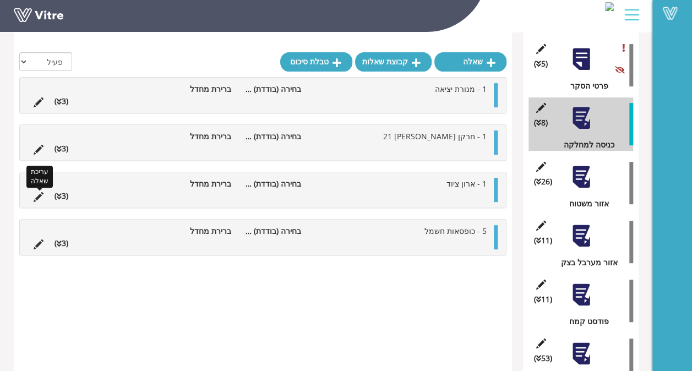
click at [36, 195] on icon at bounding box center [39, 197] width 10 height 10
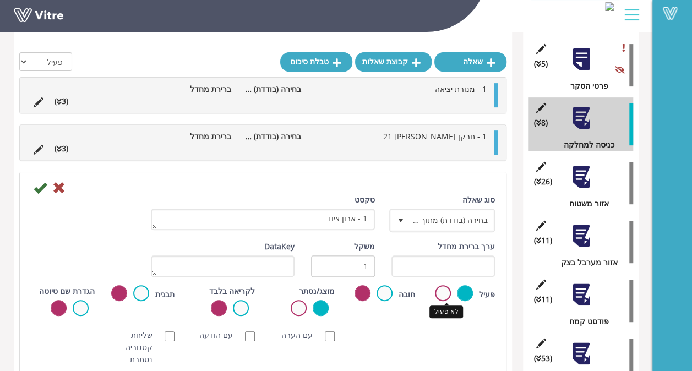
click at [444, 293] on label at bounding box center [443, 293] width 16 height 16
click at [0, 0] on input "radio" at bounding box center [0, 0] width 0 height 0
click at [40, 187] on icon at bounding box center [40, 187] width 13 height 13
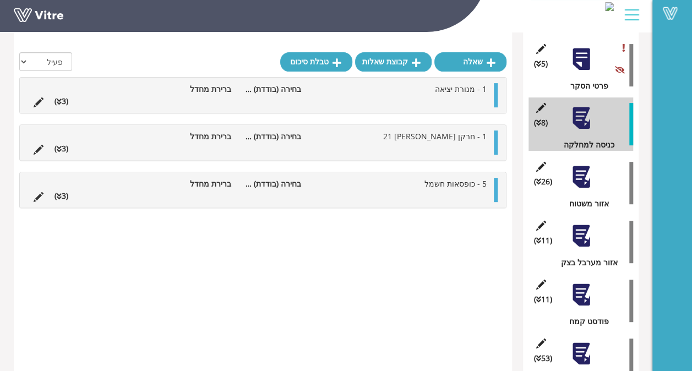
click at [578, 176] on div at bounding box center [581, 177] width 25 height 25
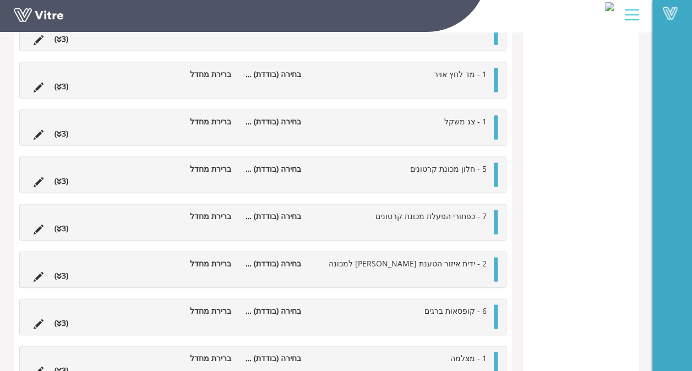
scroll to position [1150, 0]
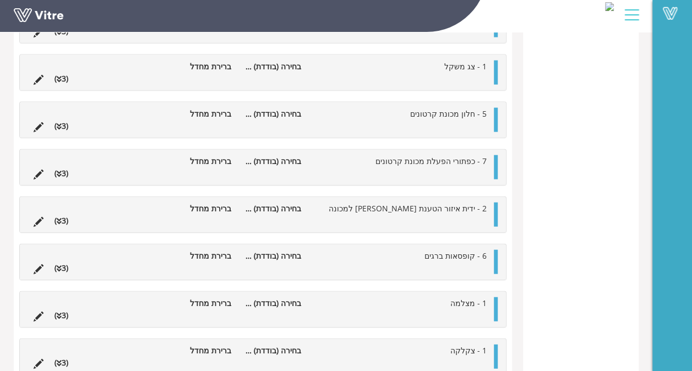
click at [33, 263] on li at bounding box center [38, 268] width 21 height 12
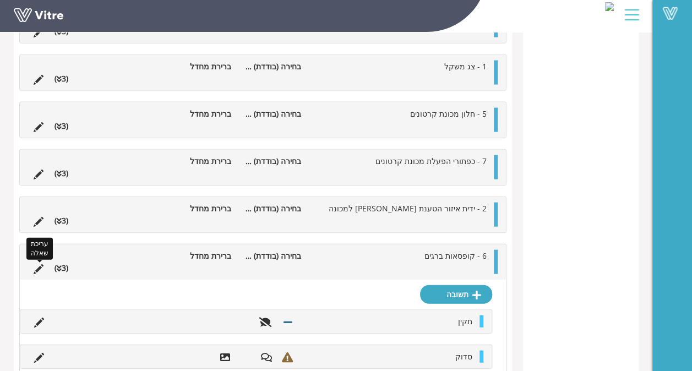
click at [35, 266] on icon at bounding box center [39, 269] width 10 height 10
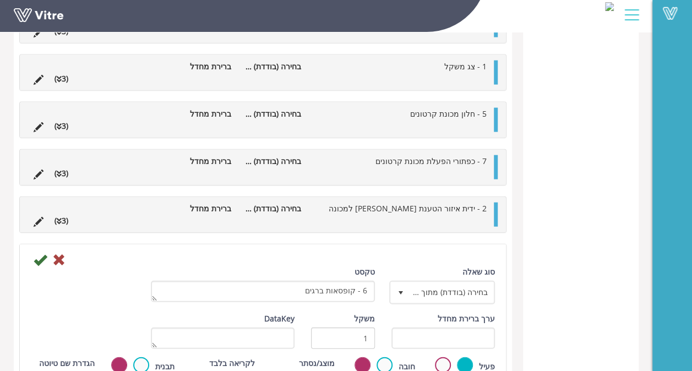
drag, startPoint x: 446, startPoint y: 359, endPoint x: 181, endPoint y: 314, distance: 269.2
click at [446, 358] on label at bounding box center [443, 365] width 16 height 16
click at [0, 0] on input "radio" at bounding box center [0, 0] width 0 height 0
click at [35, 257] on icon at bounding box center [40, 259] width 13 height 13
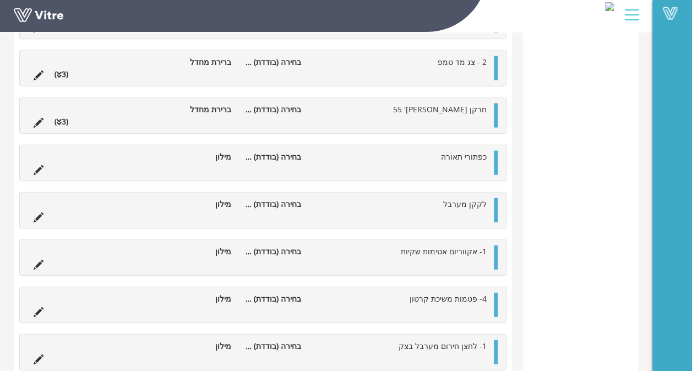
scroll to position [1126, 0]
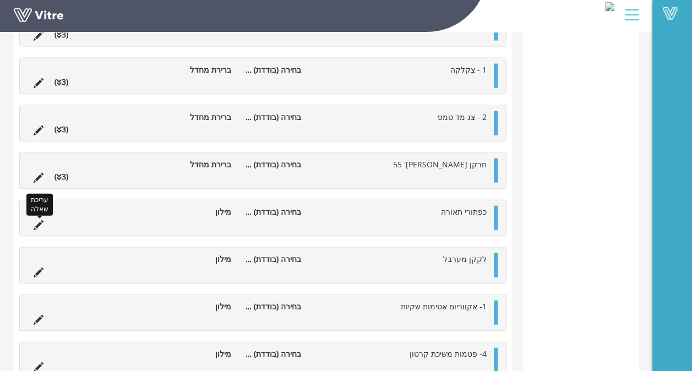
click at [42, 220] on icon at bounding box center [39, 225] width 10 height 10
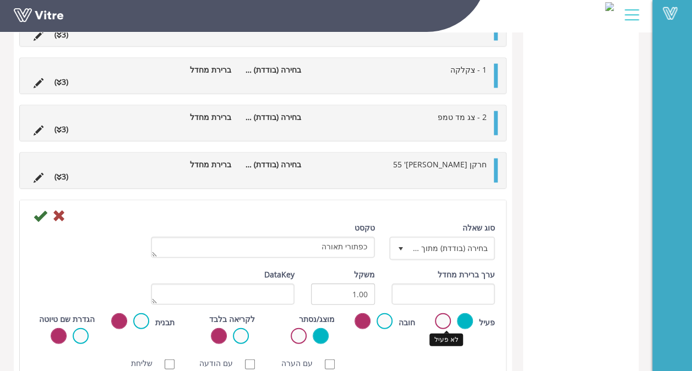
click at [438, 313] on label at bounding box center [443, 321] width 16 height 16
click at [0, 0] on input "radio" at bounding box center [0, 0] width 0 height 0
drag, startPoint x: 39, startPoint y: 209, endPoint x: 42, endPoint y: 201, distance: 8.7
click at [39, 209] on icon at bounding box center [40, 215] width 13 height 13
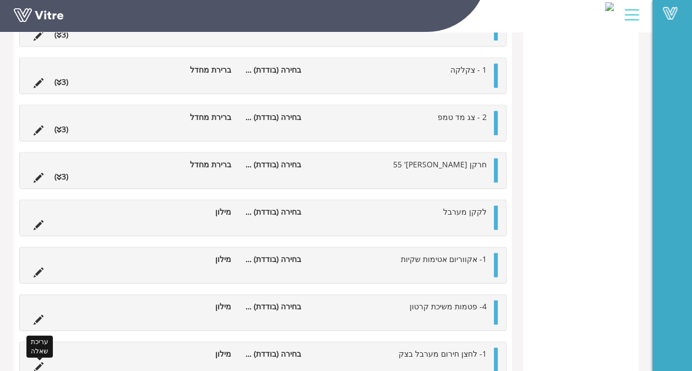
click at [39, 362] on icon at bounding box center [39, 367] width 10 height 10
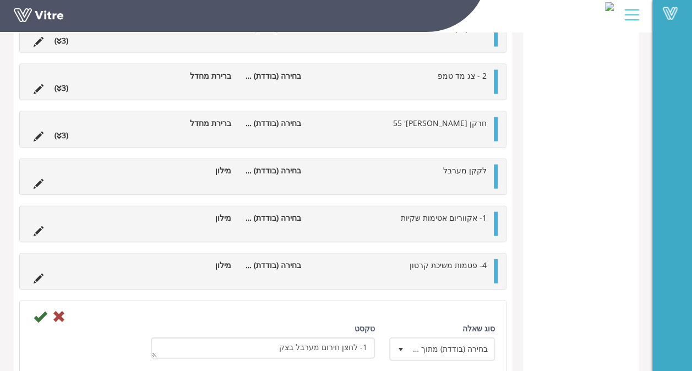
scroll to position [1236, 0]
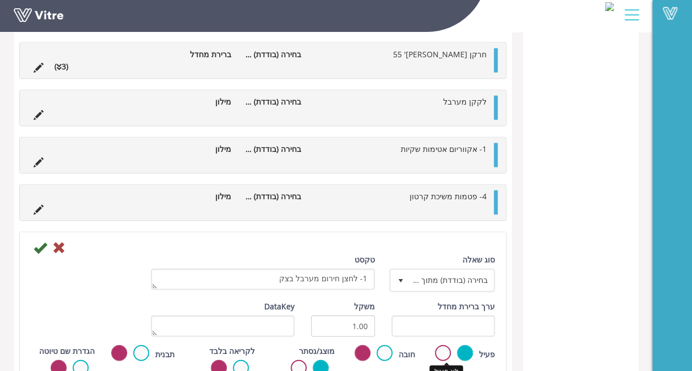
click at [448, 348] on label at bounding box center [443, 353] width 16 height 16
click at [0, 0] on input "radio" at bounding box center [0, 0] width 0 height 0
click at [32, 241] on div at bounding box center [263, 247] width 481 height 13
click at [36, 241] on icon at bounding box center [40, 247] width 13 height 13
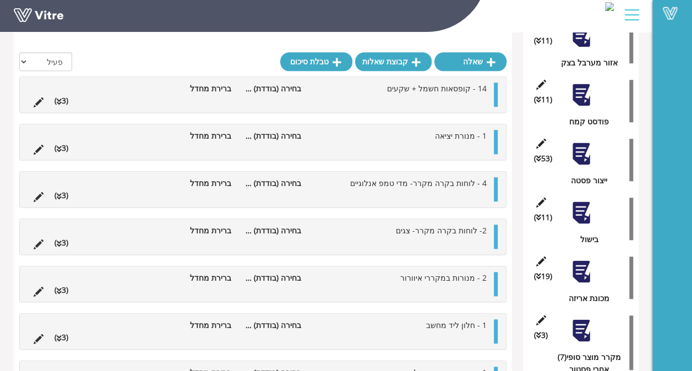
scroll to position [362, 0]
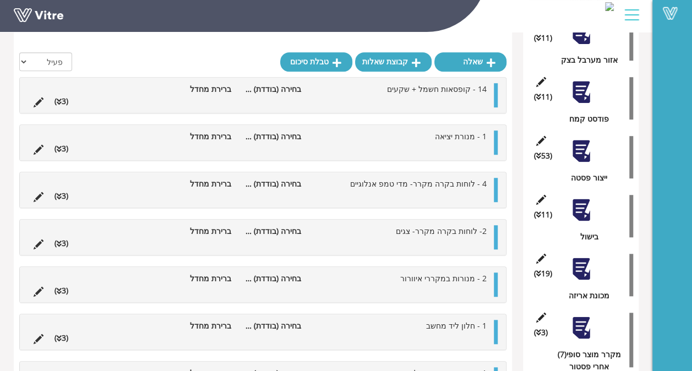
click at [576, 168] on div "(53 ) ייצור פסטה" at bounding box center [580, 156] width 105 height 53
click at [584, 150] on div at bounding box center [581, 151] width 25 height 25
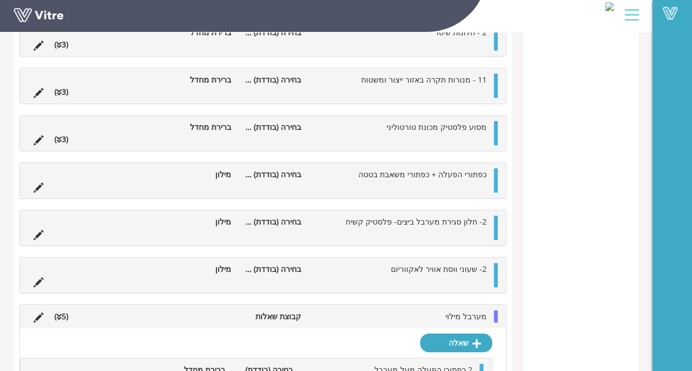
scroll to position [1691, 0]
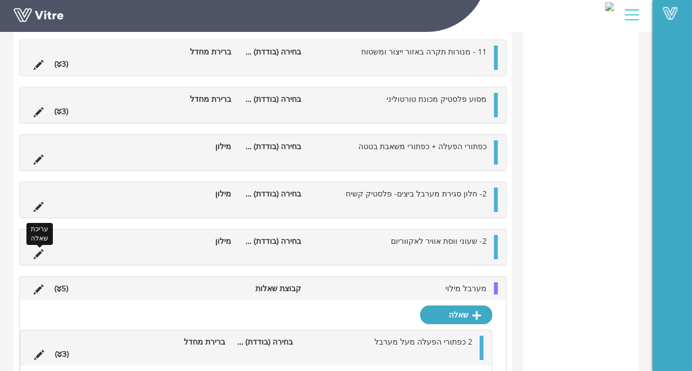
click at [37, 249] on icon at bounding box center [39, 254] width 10 height 10
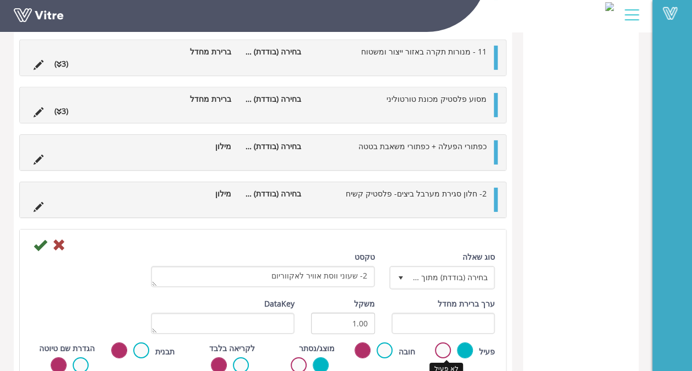
click at [445, 342] on label at bounding box center [443, 350] width 16 height 16
click at [0, 0] on input "radio" at bounding box center [0, 0] width 0 height 0
click at [41, 238] on icon at bounding box center [40, 244] width 13 height 13
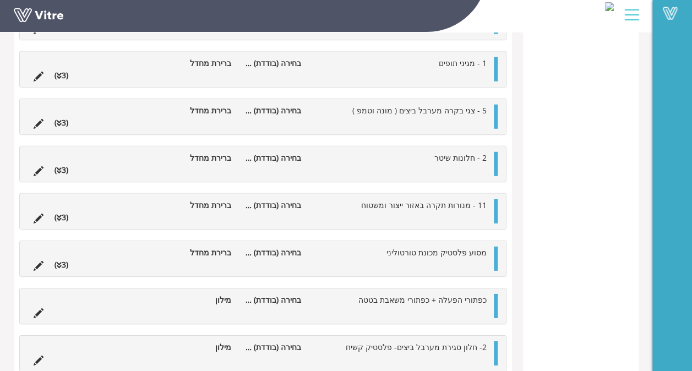
scroll to position [1533, 0]
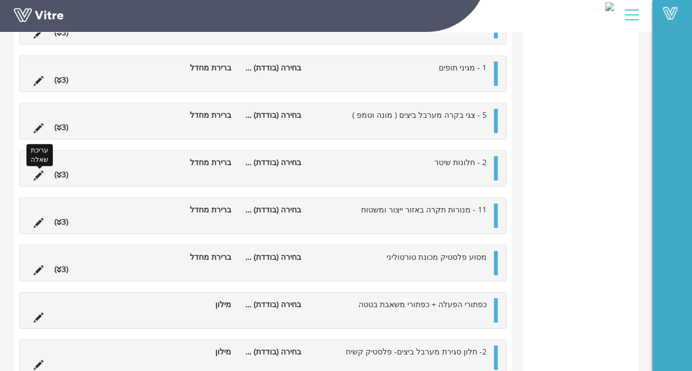
click at [40, 171] on icon at bounding box center [39, 176] width 10 height 10
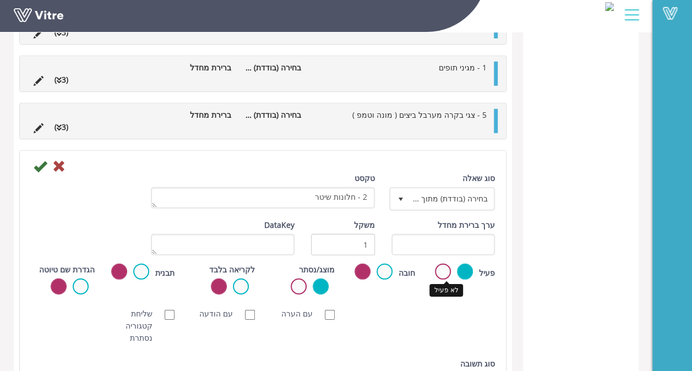
drag, startPoint x: 449, startPoint y: 268, endPoint x: 265, endPoint y: 224, distance: 188.9
click at [450, 268] on label at bounding box center [443, 272] width 16 height 16
click at [0, 0] on input "radio" at bounding box center [0, 0] width 0 height 0
click at [41, 161] on icon at bounding box center [40, 166] width 13 height 13
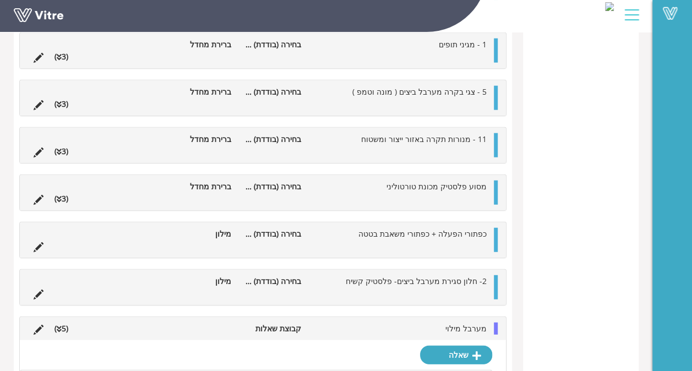
scroll to position [1316, 0]
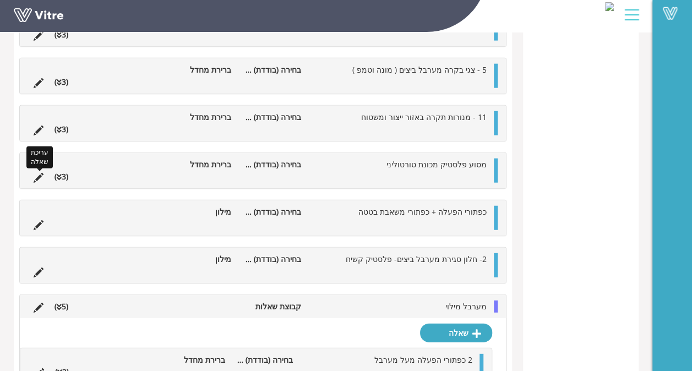
click at [36, 173] on icon at bounding box center [39, 178] width 10 height 10
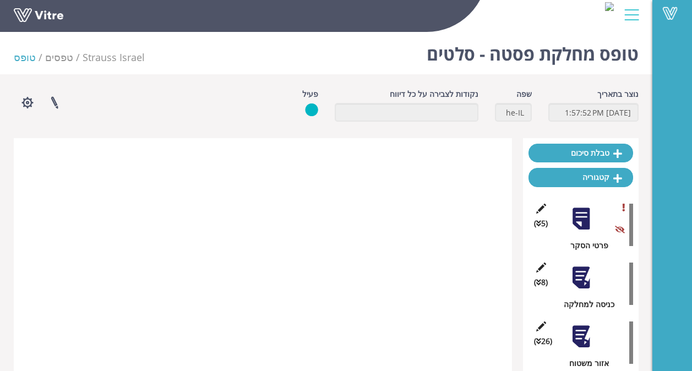
scroll to position [1316, 0]
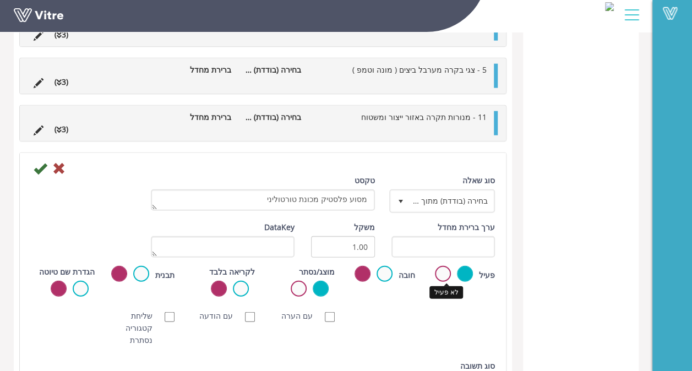
click at [438, 269] on label at bounding box center [443, 274] width 16 height 16
click at [0, 0] on input "radio" at bounding box center [0, 0] width 0 height 0
click at [41, 162] on icon at bounding box center [40, 168] width 13 height 13
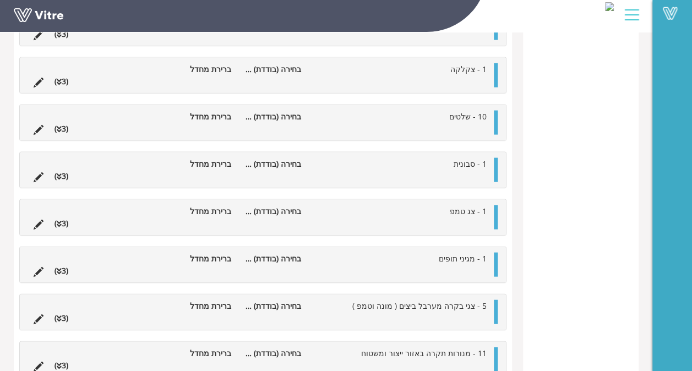
scroll to position [1126, 0]
click at [37, 220] on icon at bounding box center [39, 225] width 10 height 10
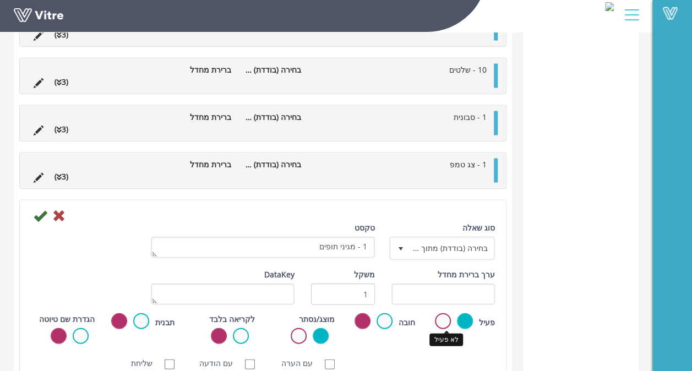
click at [439, 318] on label at bounding box center [443, 321] width 16 height 16
click at [0, 0] on input "radio" at bounding box center [0, 0] width 0 height 0
click at [37, 212] on icon at bounding box center [40, 215] width 13 height 13
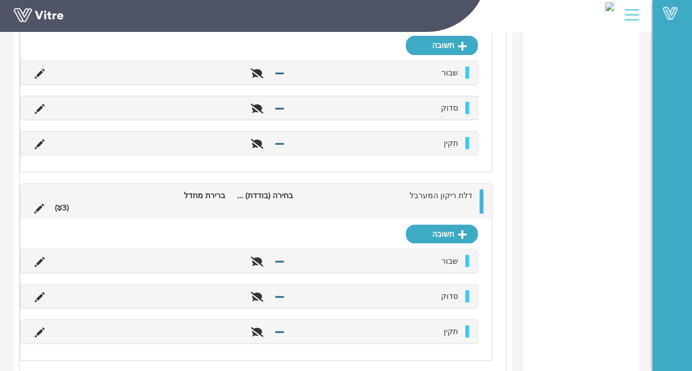
scroll to position [2200, 0]
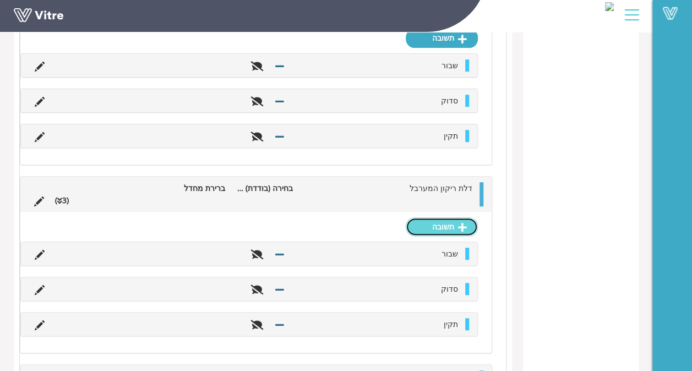
click at [429, 217] on link "תשובה" at bounding box center [442, 226] width 72 height 19
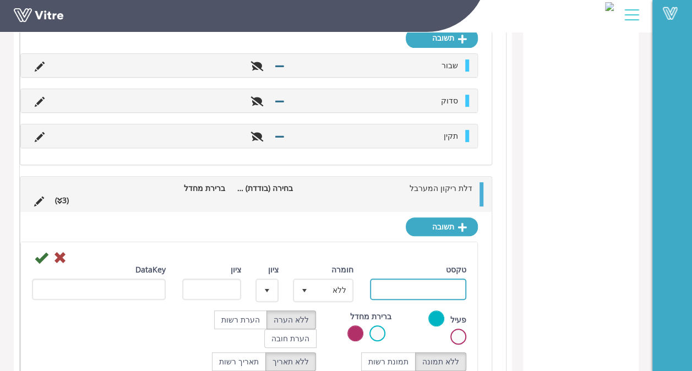
click at [396, 279] on input "טקסט" at bounding box center [418, 289] width 96 height 21
type input "שבור"
click at [40, 251] on icon at bounding box center [41, 257] width 13 height 13
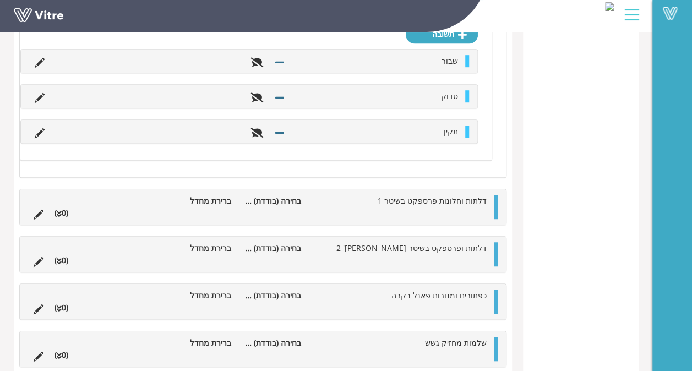
scroll to position [2381, 0]
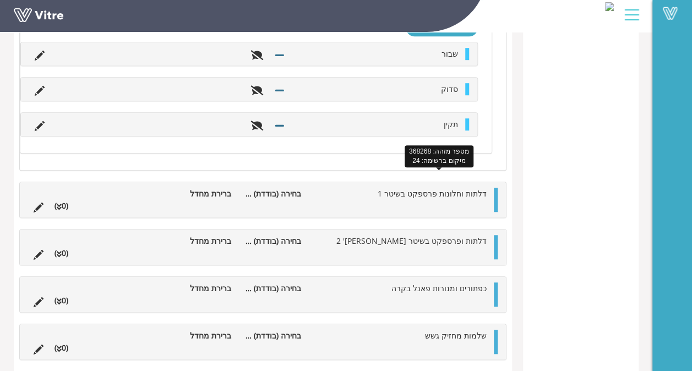
click at [464, 188] on span "דלתות וחלונות פרספקט בשיטר 1" at bounding box center [432, 193] width 109 height 10
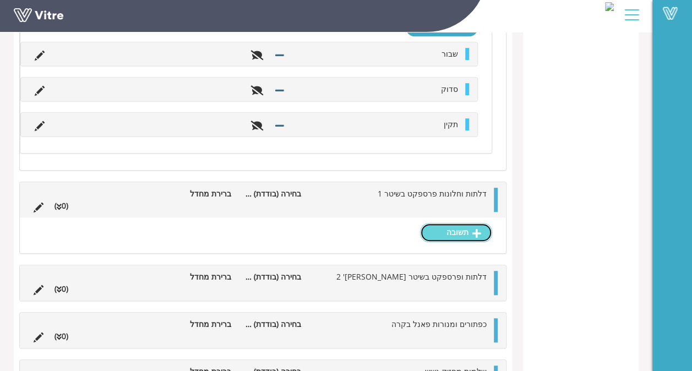
click at [465, 223] on link "תשובה" at bounding box center [456, 232] width 72 height 19
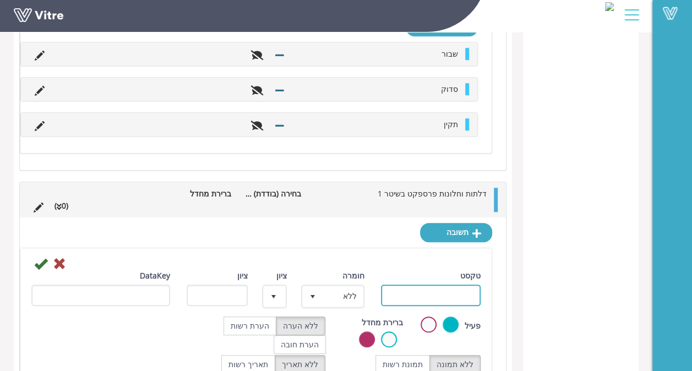
click at [397, 285] on input "טקסט" at bounding box center [431, 295] width 100 height 21
type input "שבור"
click at [40, 257] on icon at bounding box center [40, 263] width 13 height 13
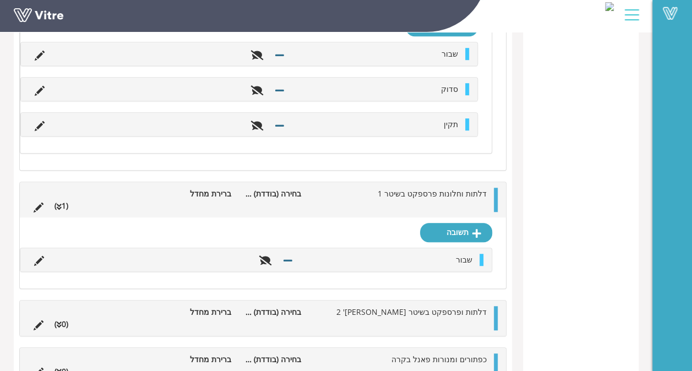
click at [469, 225] on div "תשובה שבור" at bounding box center [263, 252] width 486 height 70
click at [468, 223] on link "תשובה" at bounding box center [456, 232] width 72 height 19
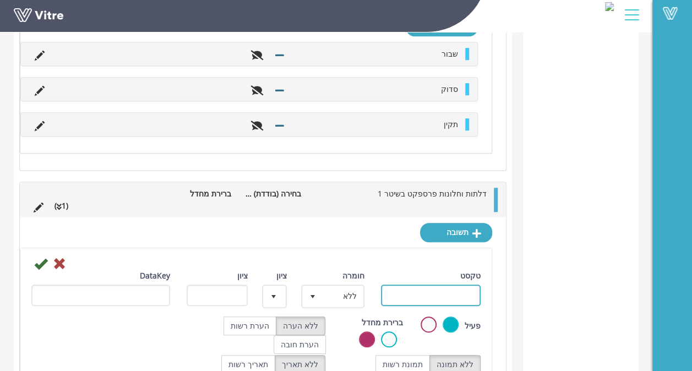
click at [423, 285] on input "טקסט" at bounding box center [431, 295] width 100 height 21
type input "סדוק"
click at [47, 257] on div at bounding box center [256, 263] width 466 height 13
click at [45, 257] on icon at bounding box center [40, 263] width 13 height 13
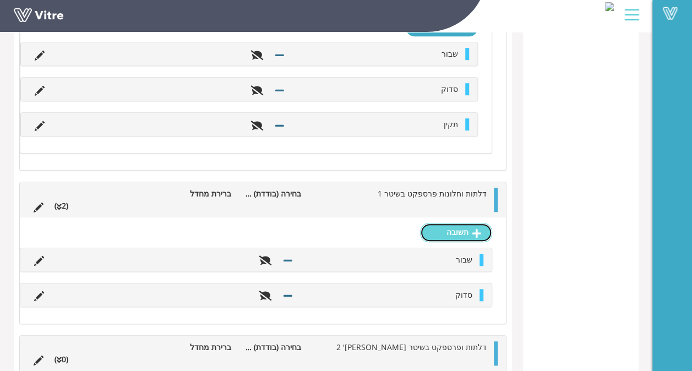
click at [451, 223] on link "תשובה" at bounding box center [456, 232] width 72 height 19
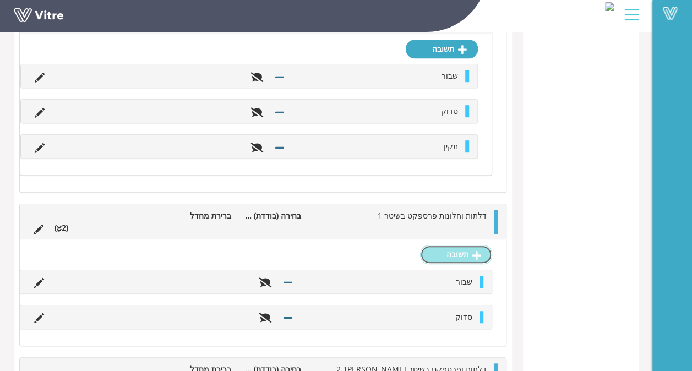
scroll to position [2326, 0]
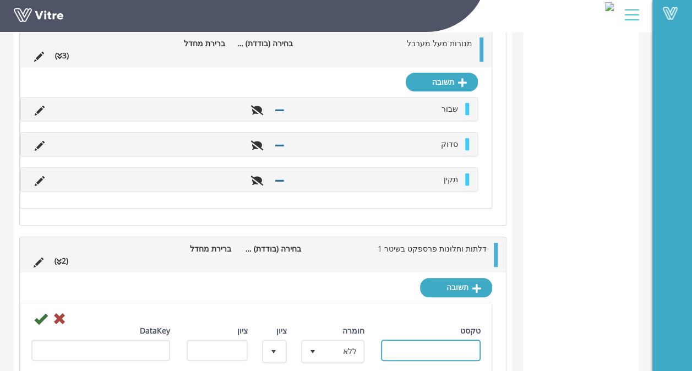
click at [428, 340] on input "טקסט" at bounding box center [431, 350] width 100 height 21
type input "תקין"
click at [43, 312] on icon at bounding box center [40, 318] width 13 height 13
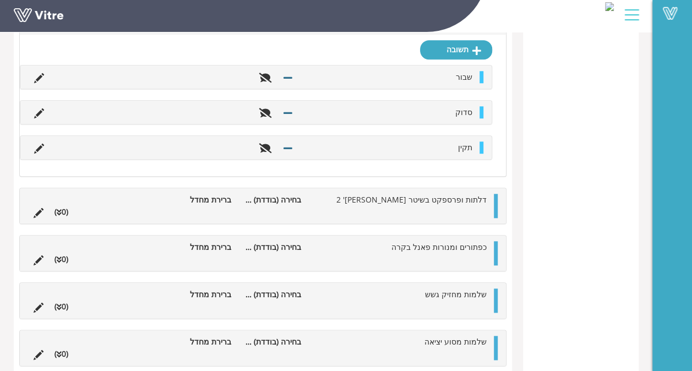
scroll to position [2560, 0]
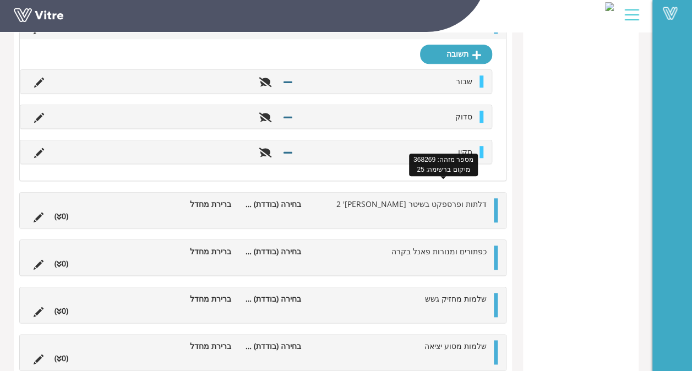
click at [424, 199] on span "דלתות ופרספקט בשיטר מס' 2" at bounding box center [411, 204] width 150 height 10
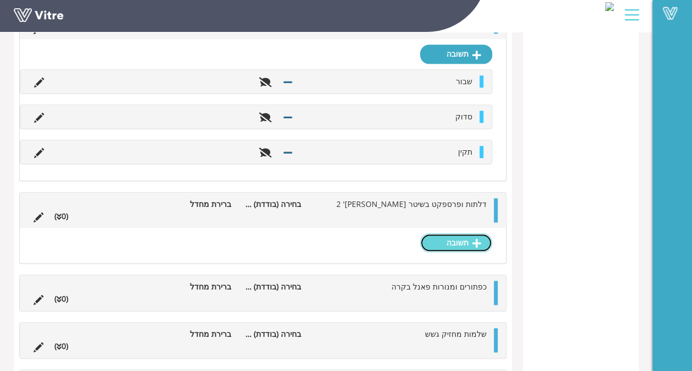
click at [466, 233] on link "תשובה" at bounding box center [456, 242] width 72 height 19
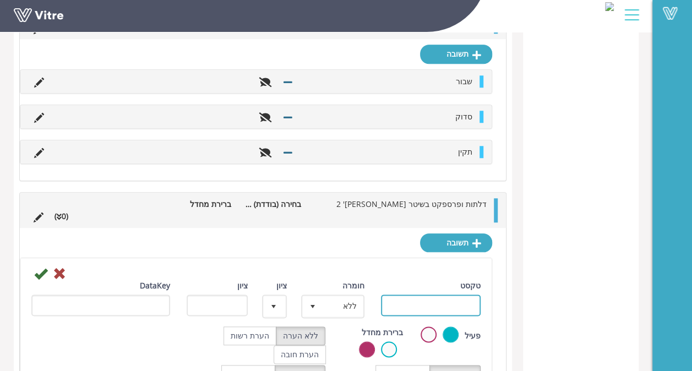
click at [448, 296] on input "טקסט" at bounding box center [431, 305] width 100 height 21
type input "שבור"
click at [39, 267] on icon at bounding box center [40, 273] width 13 height 13
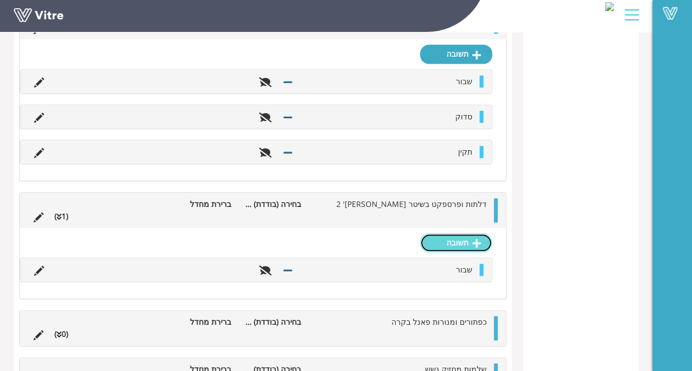
click at [461, 233] on link "תשובה" at bounding box center [456, 242] width 72 height 19
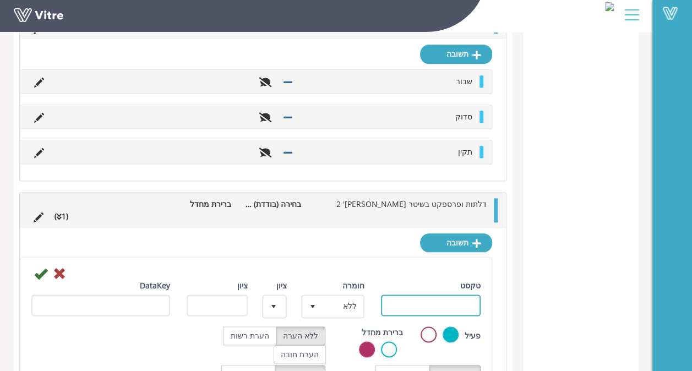
click at [407, 295] on input "טקסט" at bounding box center [431, 305] width 100 height 21
type input "סדוק"
click at [251, 326] on label "הערת רשות" at bounding box center [250, 335] width 53 height 19
radio input "true"
click at [291, 326] on label "ללא הערה" at bounding box center [301, 335] width 50 height 19
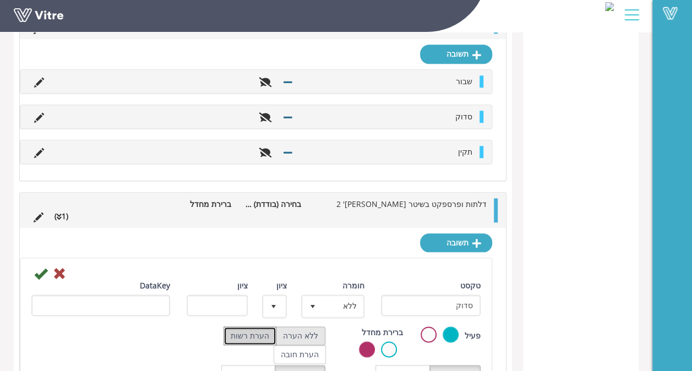
radio input "true"
click at [40, 267] on icon at bounding box center [40, 273] width 13 height 13
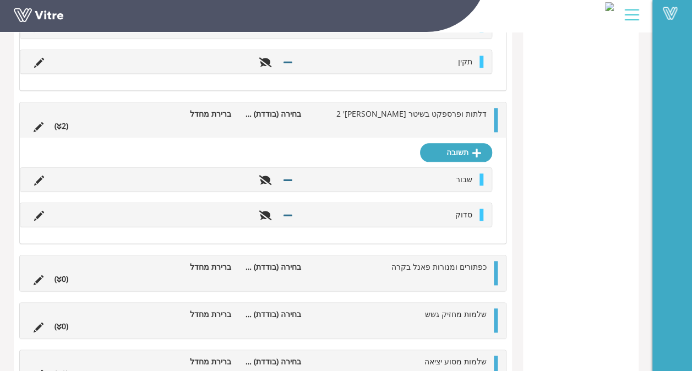
scroll to position [2666, 0]
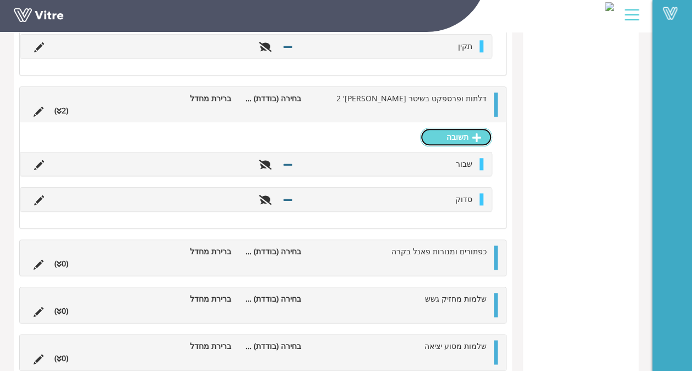
click at [473, 133] on icon at bounding box center [476, 138] width 9 height 10
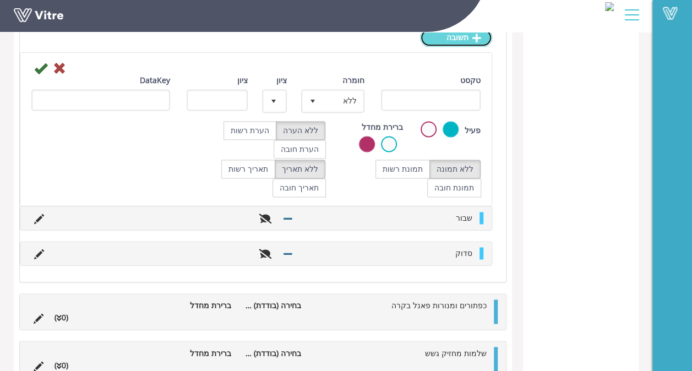
scroll to position [2776, 0]
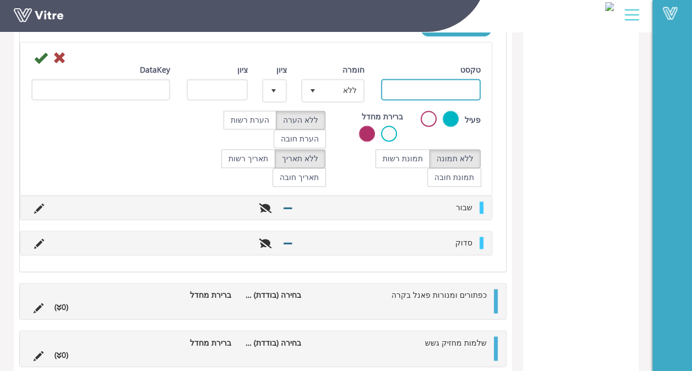
click at [412, 79] on input "טקסט" at bounding box center [431, 89] width 100 height 21
type input "תקין"
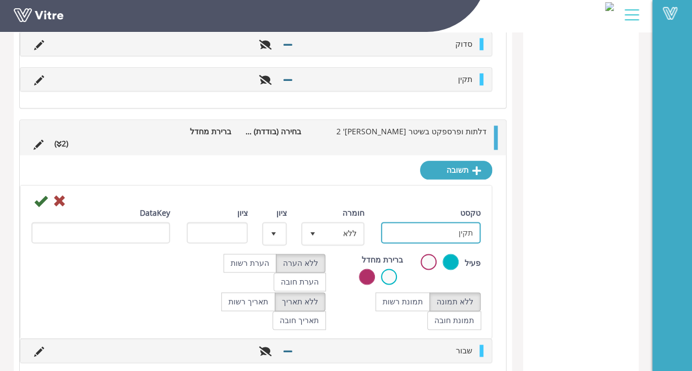
scroll to position [2616, 0]
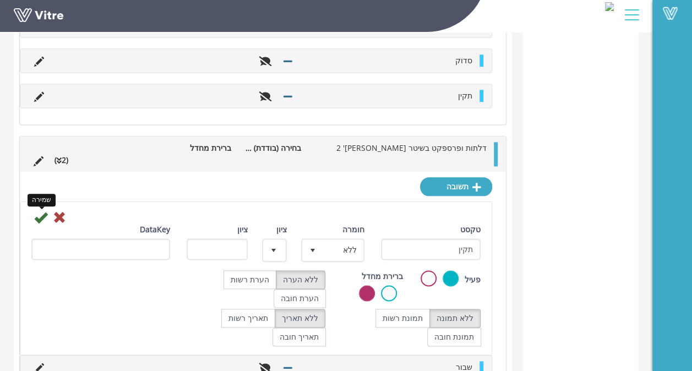
click at [36, 211] on icon at bounding box center [40, 217] width 13 height 13
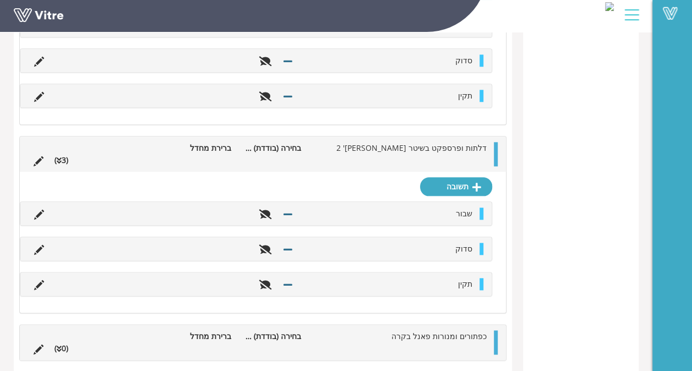
click at [432, 342] on li at bounding box center [439, 348] width 21 height 12
click at [461, 366] on link "תשובה" at bounding box center [456, 375] width 72 height 19
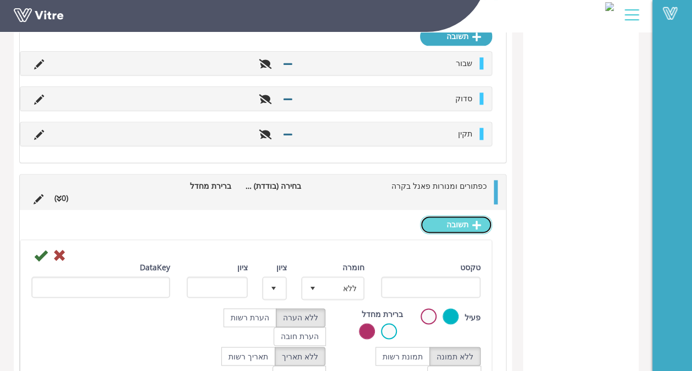
scroll to position [2835, 0]
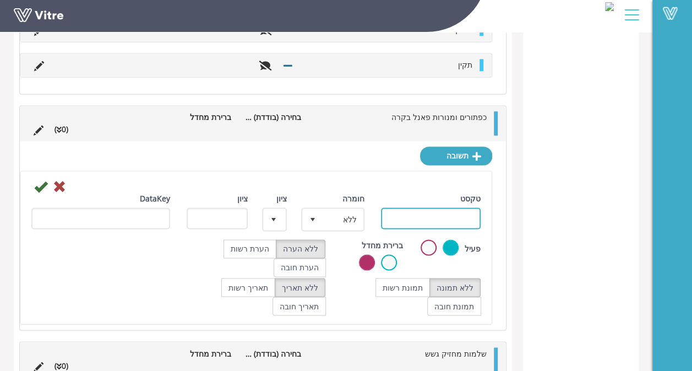
click at [424, 208] on input "טקסט" at bounding box center [431, 218] width 100 height 21
type input "שבור"
click at [37, 180] on icon at bounding box center [40, 186] width 13 height 13
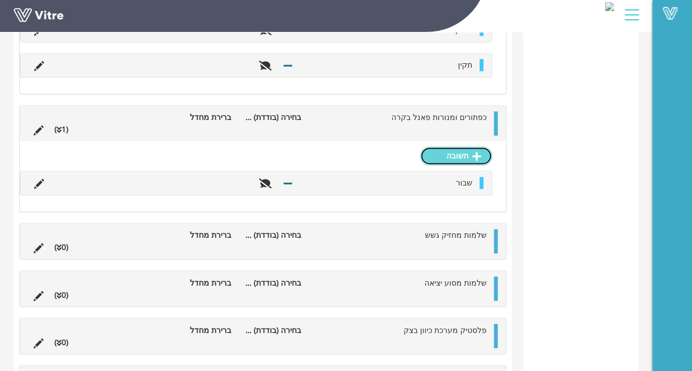
click at [478, 146] on link "תשובה" at bounding box center [456, 155] width 72 height 19
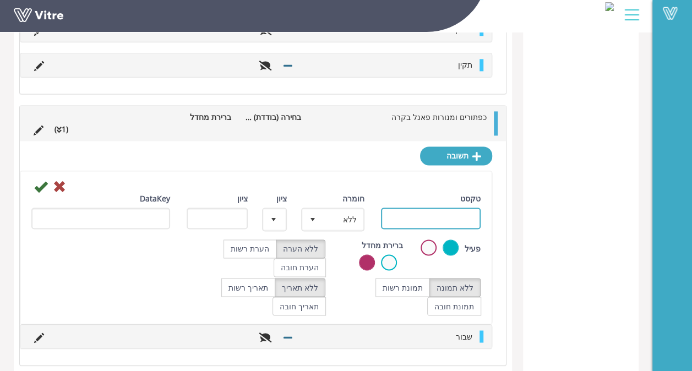
click at [448, 208] on input "טקסט" at bounding box center [431, 218] width 100 height 21
type input "סדוק"
click at [34, 180] on icon at bounding box center [40, 186] width 13 height 13
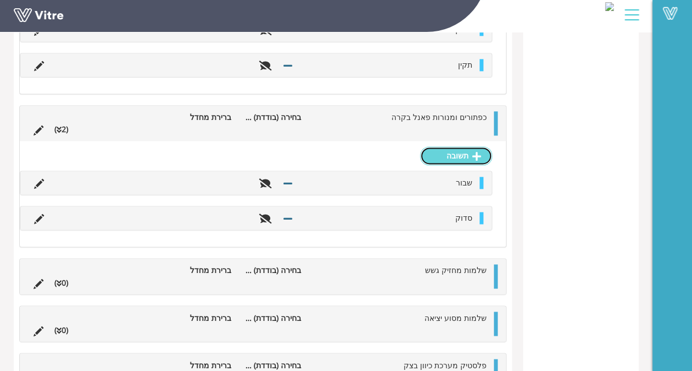
click at [445, 146] on link "תשובה" at bounding box center [456, 155] width 72 height 19
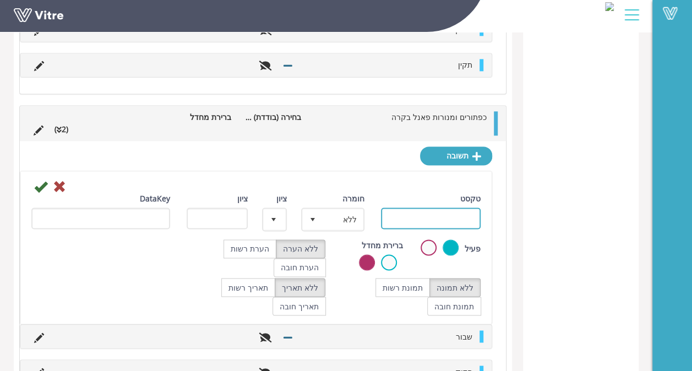
click at [446, 208] on input "טקסט" at bounding box center [431, 218] width 100 height 21
type input "תקין"
click at [39, 193] on div "DataKey" at bounding box center [100, 211] width 139 height 36
click at [34, 180] on icon at bounding box center [40, 186] width 13 height 13
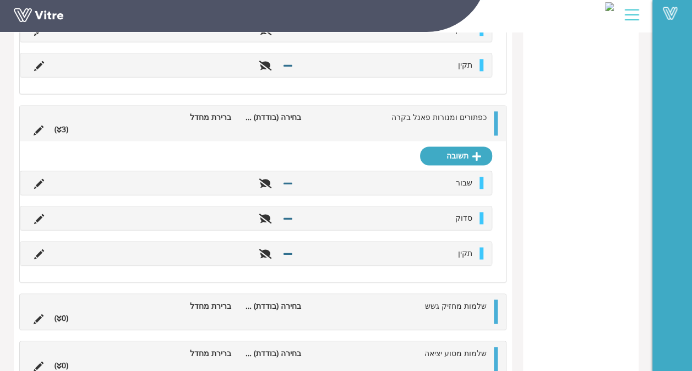
scroll to position [2972, 0]
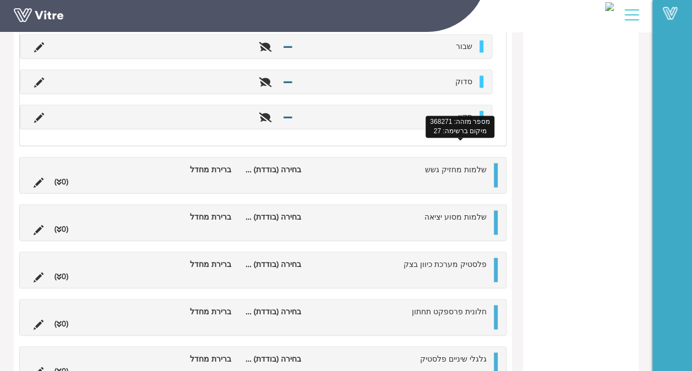
click at [457, 163] on span "שלמות מחזיק גשש" at bounding box center [456, 168] width 62 height 10
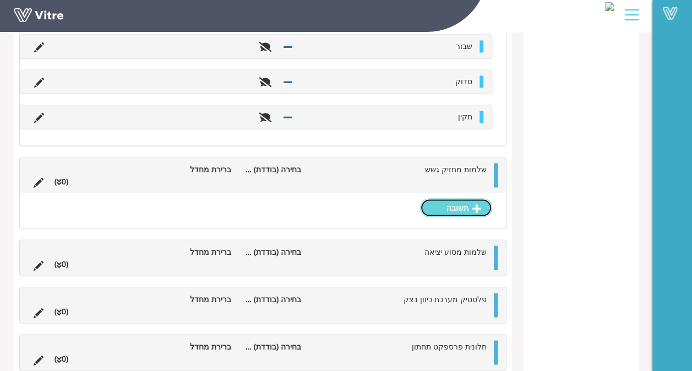
click at [453, 198] on link "תשובה" at bounding box center [456, 207] width 72 height 19
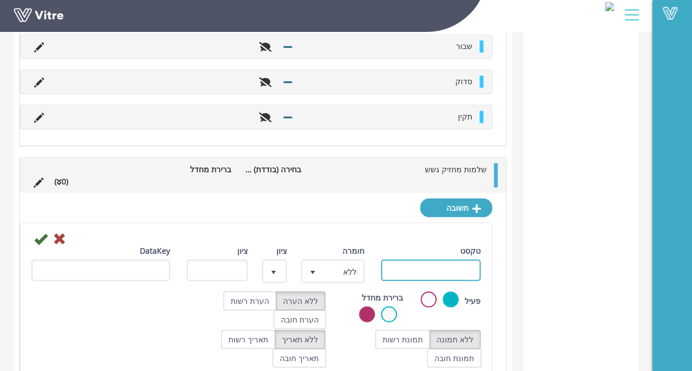
click at [416, 259] on input "טקסט" at bounding box center [431, 269] width 100 height 21
type input "שבור"
click at [43, 232] on icon at bounding box center [40, 238] width 13 height 13
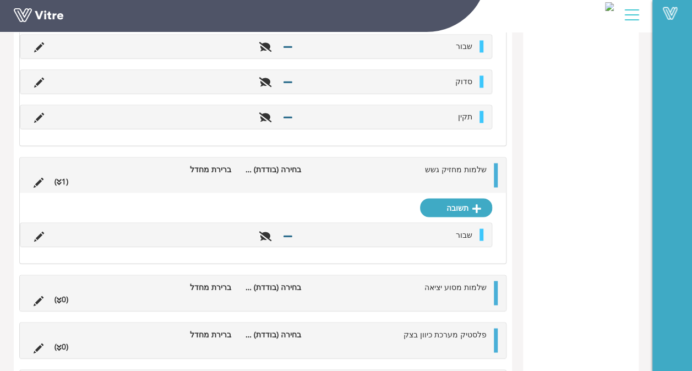
click at [457, 195] on div "תשובה שבור" at bounding box center [263, 228] width 486 height 70
click at [459, 198] on link "תשובה" at bounding box center [456, 207] width 72 height 19
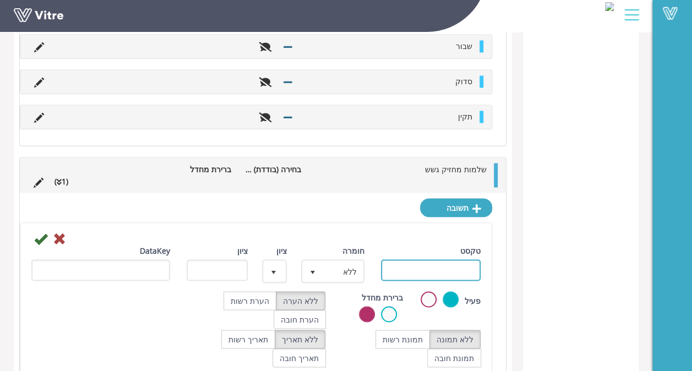
click at [425, 259] on input "טקסט" at bounding box center [431, 269] width 100 height 21
type input "סדוק"
click at [46, 232] on icon at bounding box center [40, 238] width 13 height 13
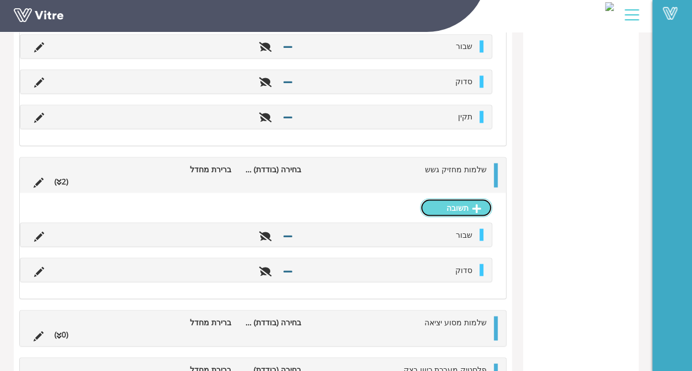
click at [461, 198] on link "תשובה" at bounding box center [456, 207] width 72 height 19
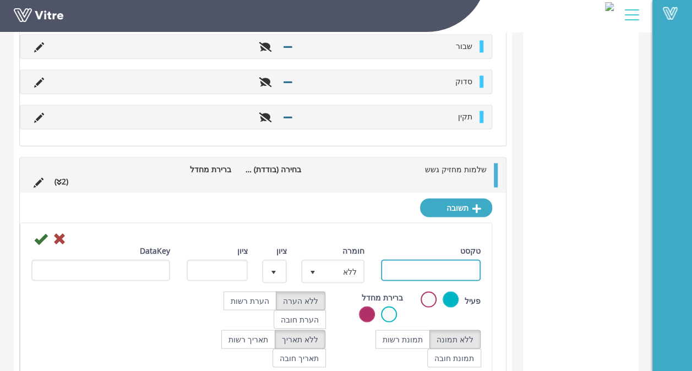
click at [449, 259] on input "טקסט" at bounding box center [431, 269] width 100 height 21
type input "תקין"
click at [35, 232] on icon at bounding box center [40, 238] width 13 height 13
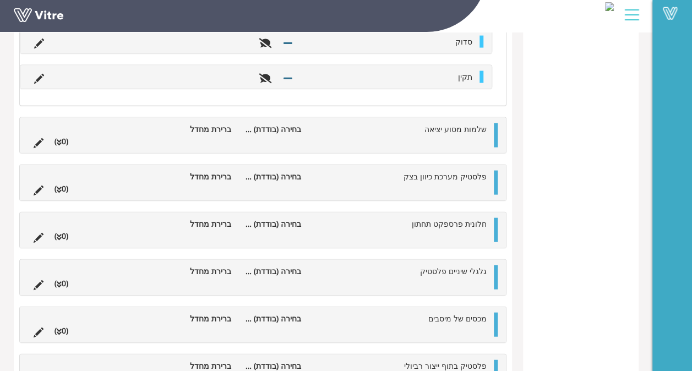
scroll to position [3208, 0]
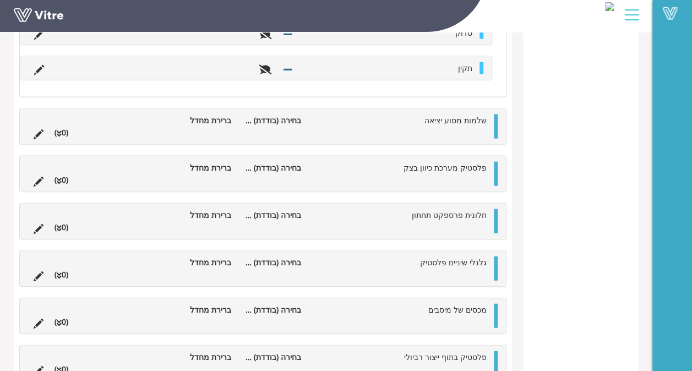
click at [470, 115] on span "שלמות מסוע יציאה" at bounding box center [455, 120] width 62 height 10
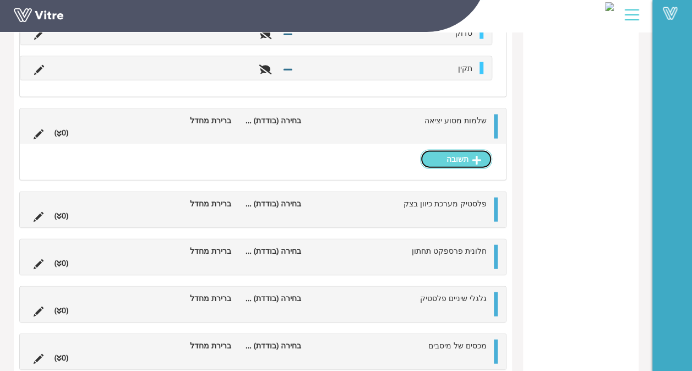
click at [460, 150] on link "תשובה" at bounding box center [456, 159] width 72 height 19
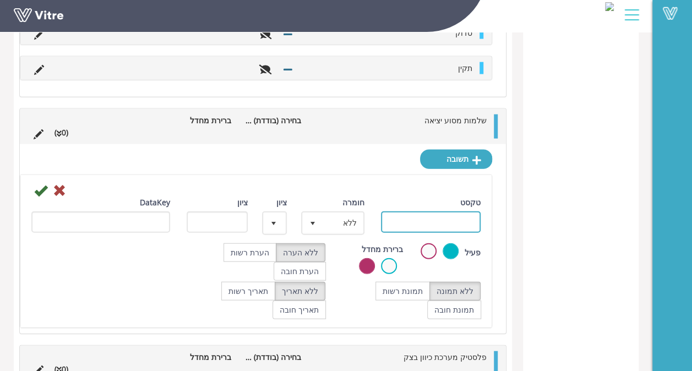
click at [422, 211] on input "טקסט" at bounding box center [431, 221] width 100 height 21
type input "שבור"
click at [36, 184] on icon at bounding box center [40, 190] width 13 height 13
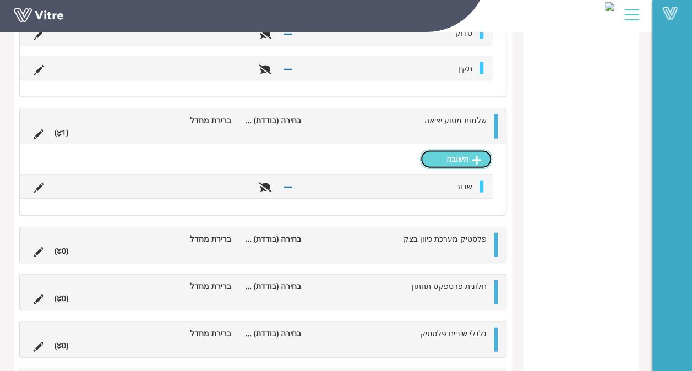
click at [455, 150] on link "תשובה" at bounding box center [456, 159] width 72 height 19
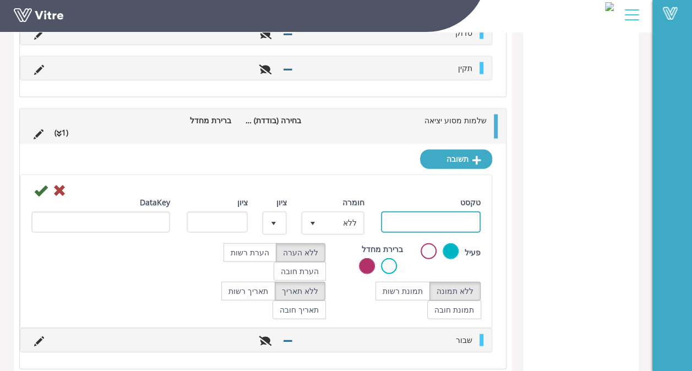
click at [437, 211] on input "טקסט" at bounding box center [431, 221] width 100 height 21
type input "סדוק"
click at [41, 184] on icon at bounding box center [40, 190] width 13 height 13
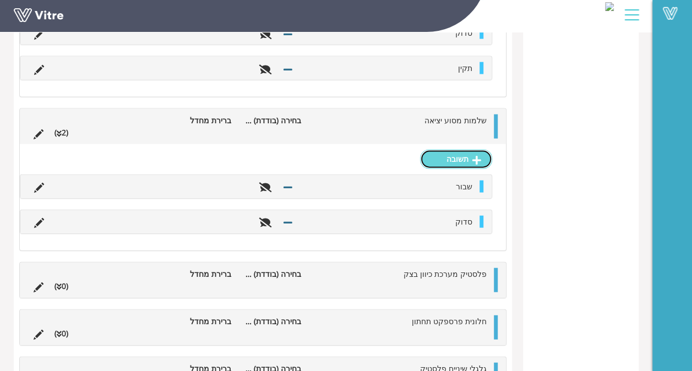
click at [468, 150] on link "תשובה" at bounding box center [456, 159] width 72 height 19
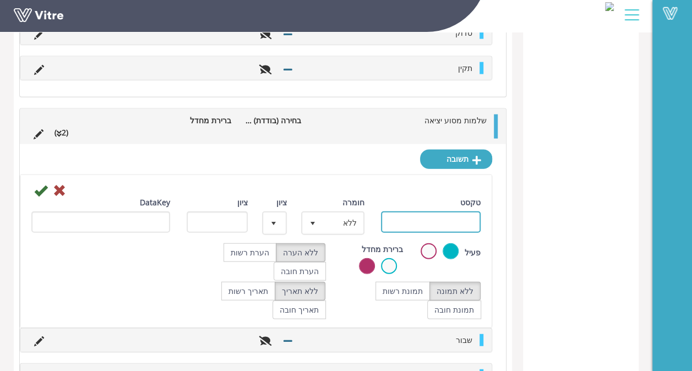
click at [428, 211] on input "טקסט" at bounding box center [431, 221] width 100 height 21
type input "תקין"
click at [39, 184] on icon at bounding box center [40, 190] width 13 height 13
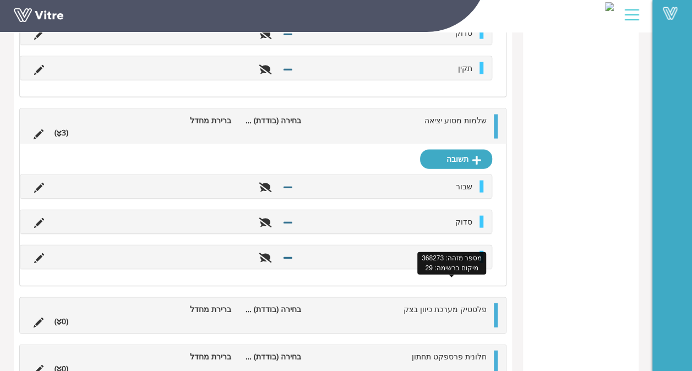
click at [429, 304] on span "פלסטיק מערכת כיוון בצק" at bounding box center [445, 309] width 83 height 10
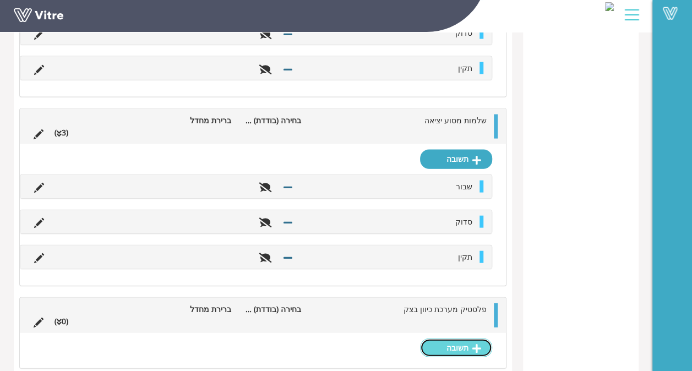
click at [469, 339] on link "תשובה" at bounding box center [456, 348] width 72 height 19
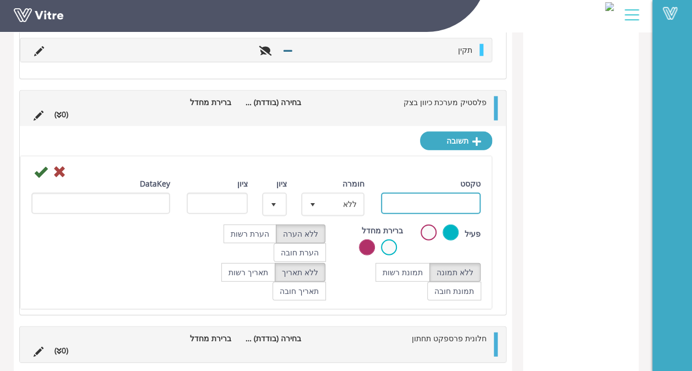
drag, startPoint x: 462, startPoint y: 181, endPoint x: 451, endPoint y: 183, distance: 11.9
click at [462, 193] on input "טקסט" at bounding box center [431, 203] width 100 height 21
type input "שבור"
click at [38, 165] on icon at bounding box center [40, 171] width 13 height 13
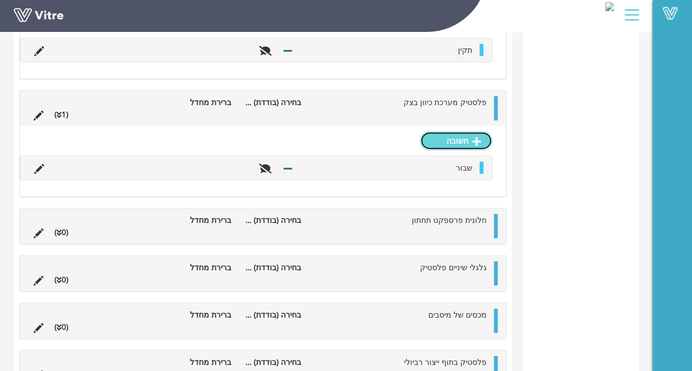
click at [464, 132] on link "תשובה" at bounding box center [456, 141] width 72 height 19
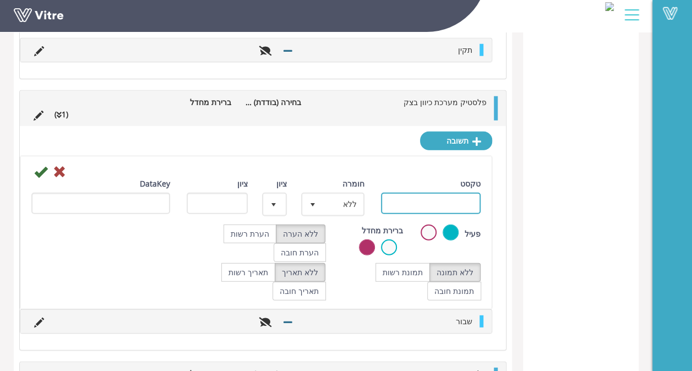
click at [448, 193] on input "טקסט" at bounding box center [431, 203] width 100 height 21
type input "סדוק"
click at [45, 165] on icon at bounding box center [40, 171] width 13 height 13
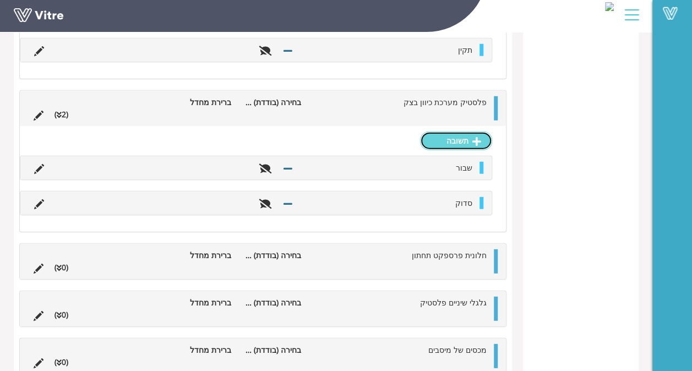
click at [471, 132] on link "תשובה" at bounding box center [456, 141] width 72 height 19
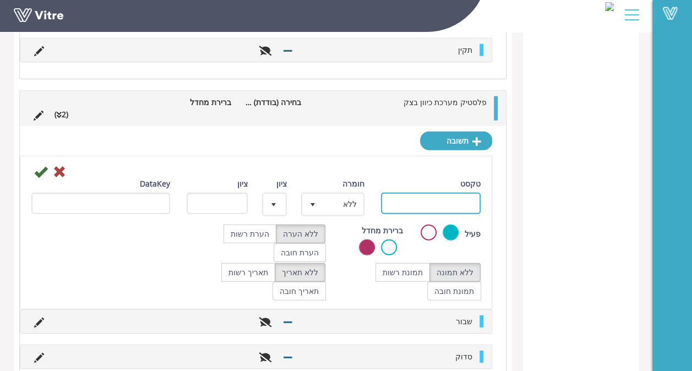
click at [432, 193] on input "טקסט" at bounding box center [431, 203] width 100 height 21
type input "תקין"
click at [34, 165] on icon at bounding box center [40, 171] width 13 height 13
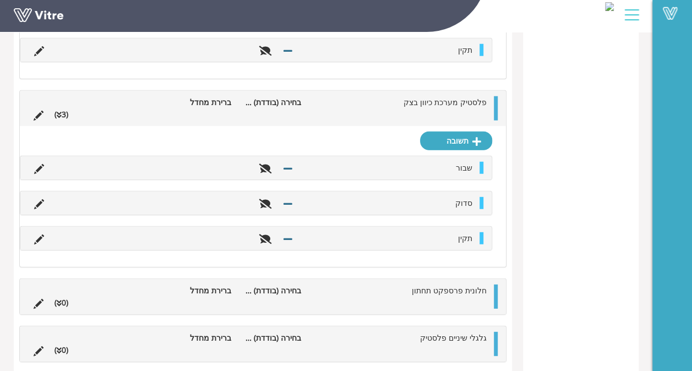
click at [442, 297] on li at bounding box center [439, 303] width 21 height 12
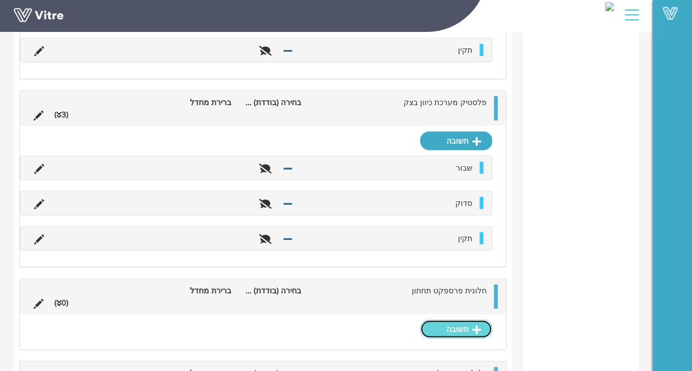
click at [446, 320] on link "תשובה" at bounding box center [456, 329] width 72 height 19
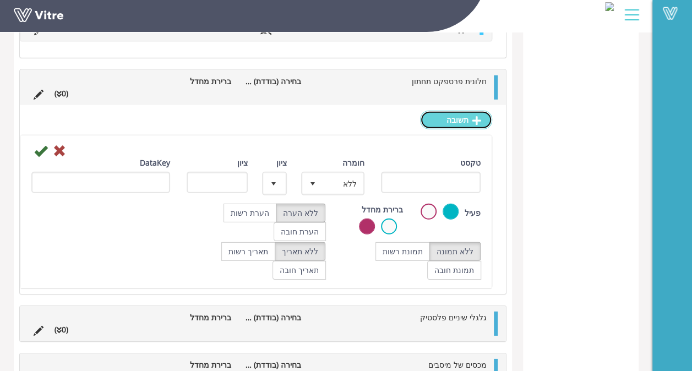
scroll to position [3620, 0]
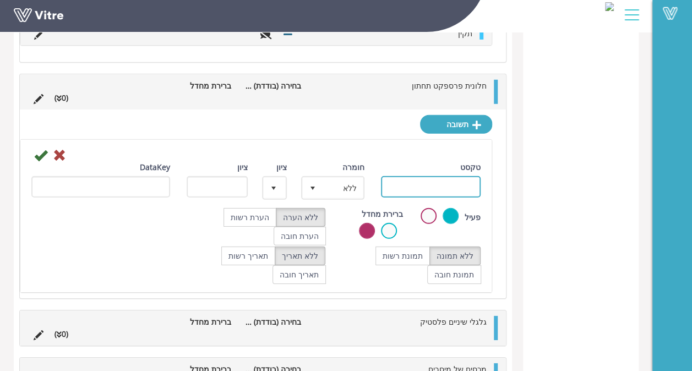
click at [418, 176] on input "טקסט" at bounding box center [431, 186] width 100 height 21
type input "שבור"
click at [40, 149] on icon at bounding box center [40, 155] width 13 height 13
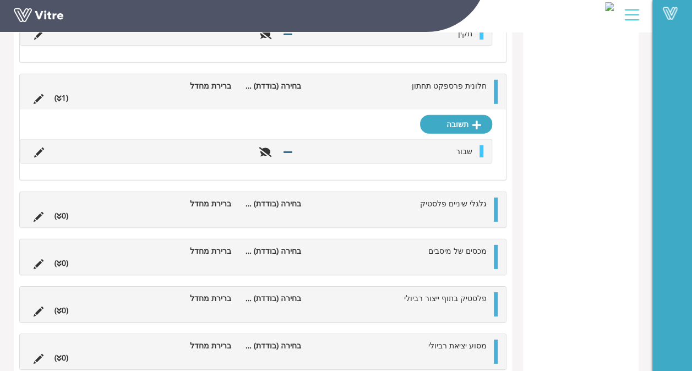
drag, startPoint x: 470, startPoint y: 108, endPoint x: 475, endPoint y: 99, distance: 10.1
click at [470, 110] on div "תשובה שבור" at bounding box center [263, 145] width 486 height 70
click at [475, 120] on icon at bounding box center [476, 125] width 9 height 10
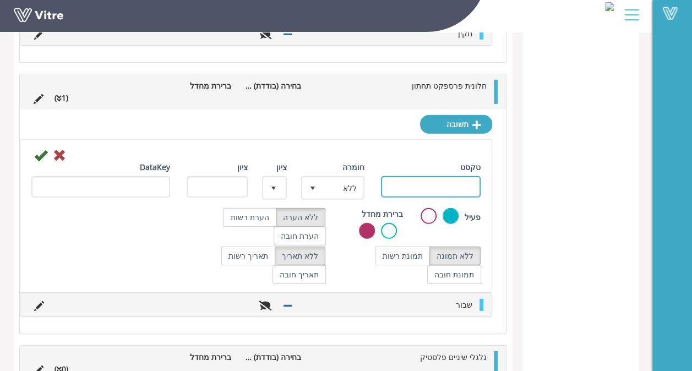
click at [445, 176] on input "טקסט" at bounding box center [431, 186] width 100 height 21
type input "סדוק"
click at [41, 149] on icon at bounding box center [40, 155] width 13 height 13
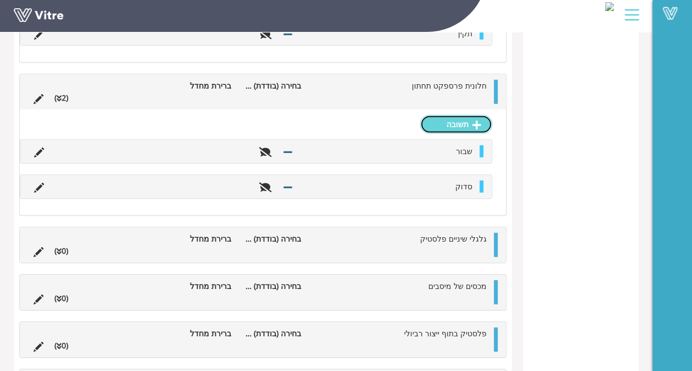
click at [424, 115] on link "תשובה" at bounding box center [456, 124] width 72 height 19
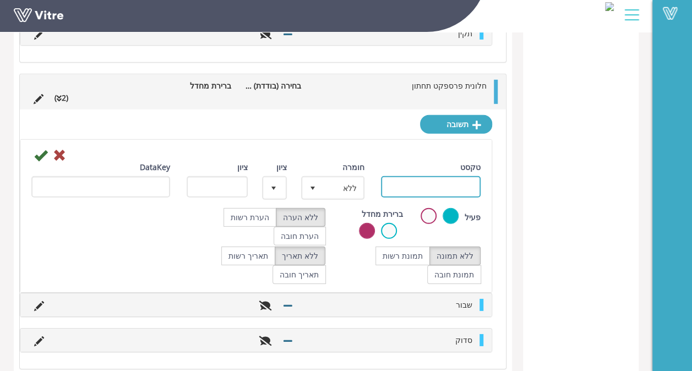
click at [432, 176] on input "טקסט" at bounding box center [431, 186] width 100 height 21
type input "תקין"
click at [40, 149] on icon at bounding box center [40, 155] width 13 height 13
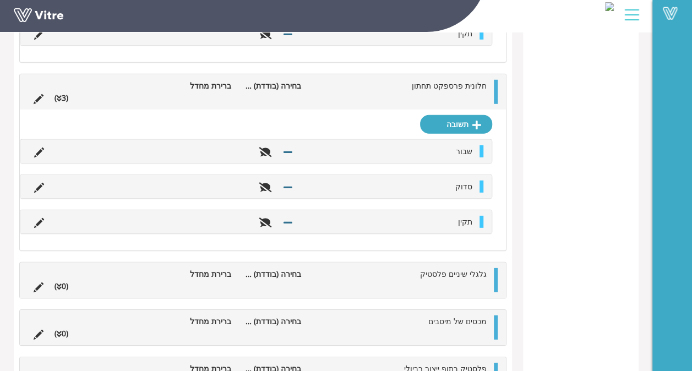
click at [465, 280] on li at bounding box center [460, 286] width 21 height 12
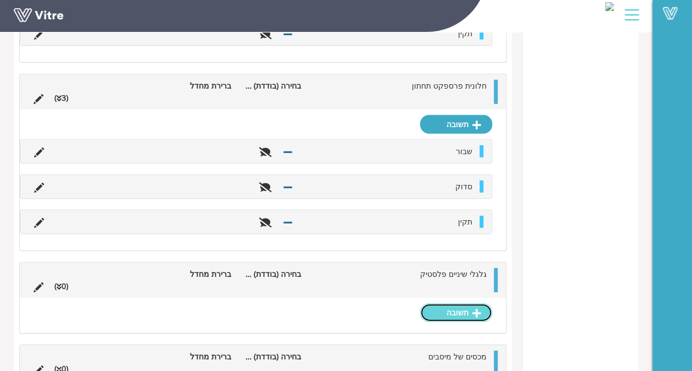
click at [450, 303] on link "תשובה" at bounding box center [456, 312] width 72 height 19
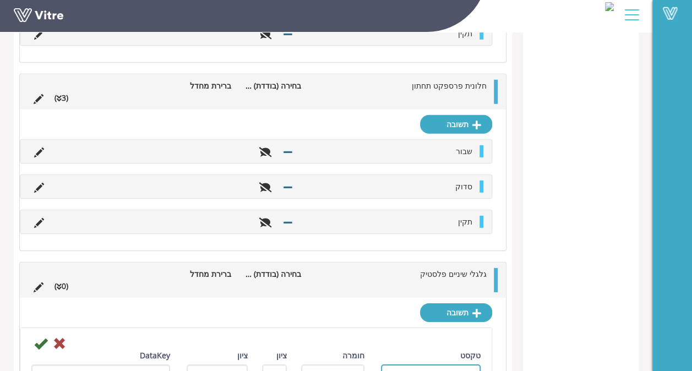
click at [452, 364] on input "טקסט" at bounding box center [431, 374] width 100 height 21
type input "שבור"
click at [37, 337] on icon at bounding box center [40, 343] width 13 height 13
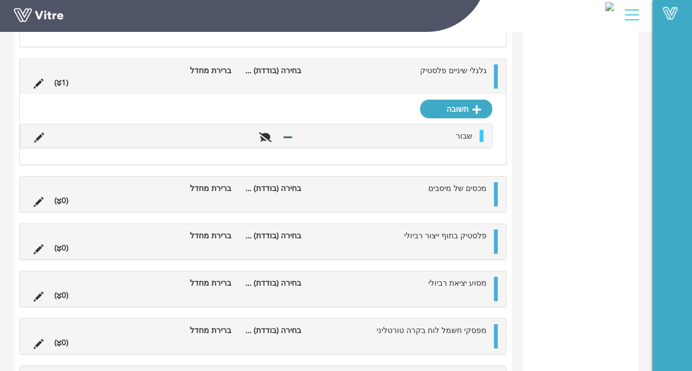
scroll to position [3838, 0]
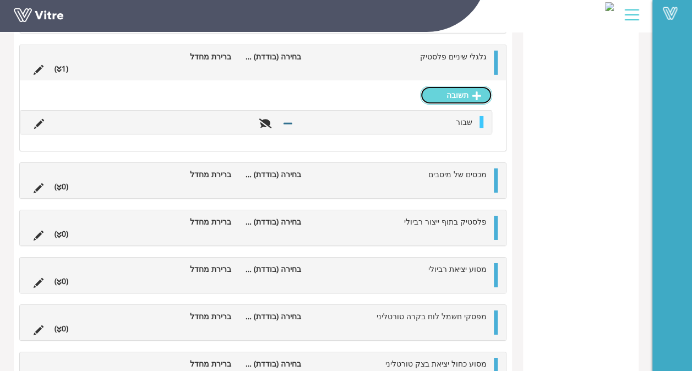
click at [469, 86] on link "תשובה" at bounding box center [456, 95] width 72 height 19
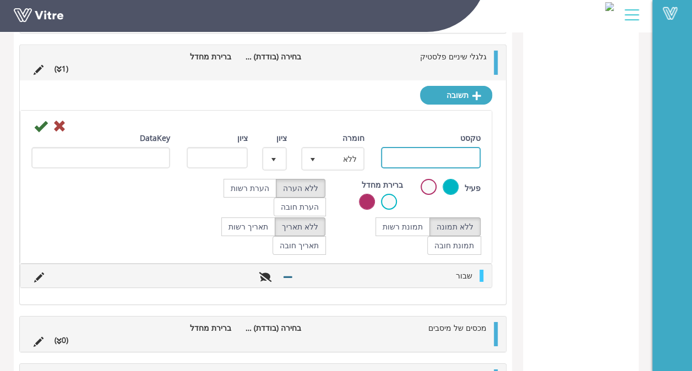
click at [454, 147] on input "טקסט" at bounding box center [431, 157] width 100 height 21
type input "סדוק"
click at [32, 119] on div "שמירה" at bounding box center [256, 125] width 466 height 13
click at [41, 119] on icon at bounding box center [40, 125] width 13 height 13
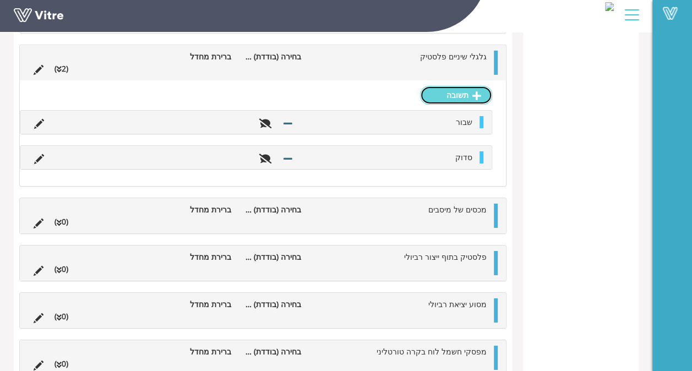
click at [453, 86] on link "תשובה" at bounding box center [456, 95] width 72 height 19
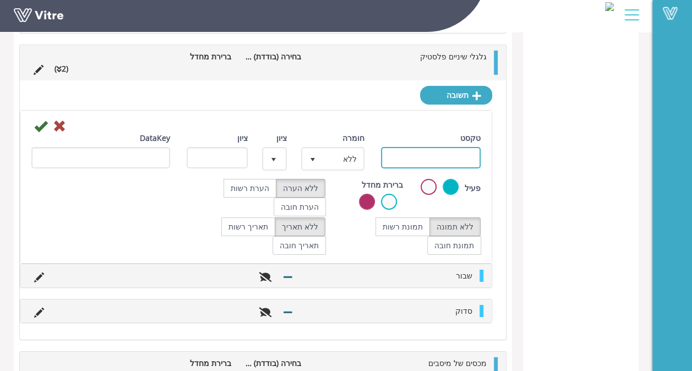
click at [442, 147] on input "טקסט" at bounding box center [431, 157] width 100 height 21
type input "תקין"
click at [42, 119] on icon at bounding box center [40, 125] width 13 height 13
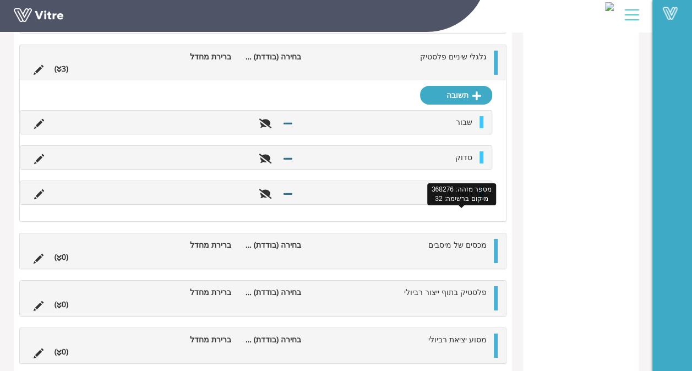
click at [453, 239] on span "מכסים של מיסבים" at bounding box center [457, 244] width 58 height 10
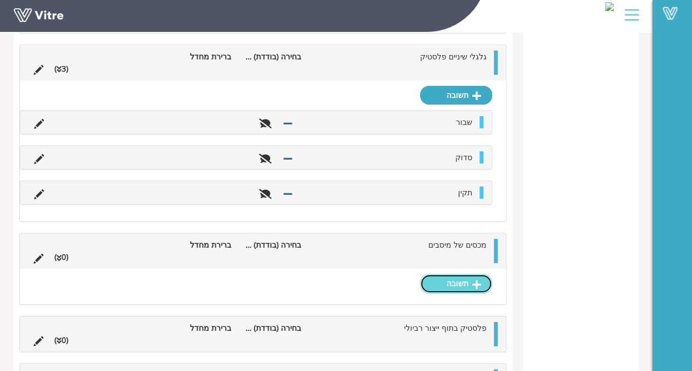
click at [455, 274] on link "תשובה" at bounding box center [456, 283] width 72 height 19
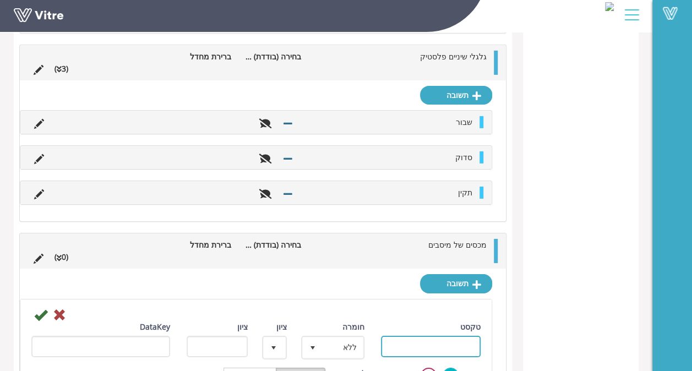
drag, startPoint x: 431, startPoint y: 309, endPoint x: 416, endPoint y: 312, distance: 15.8
click at [431, 336] on input "טקסט" at bounding box center [431, 346] width 100 height 21
type input "שבור"
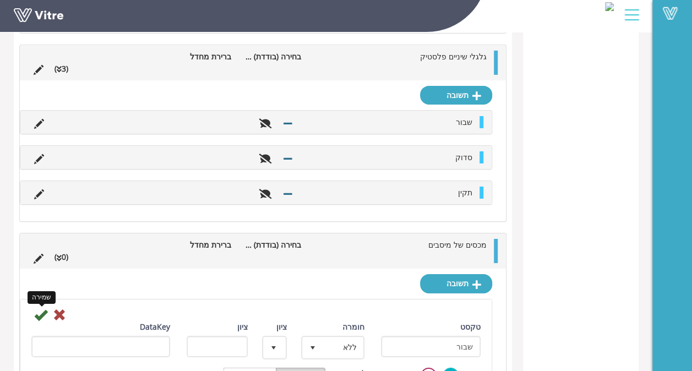
click at [34, 308] on icon at bounding box center [40, 314] width 13 height 13
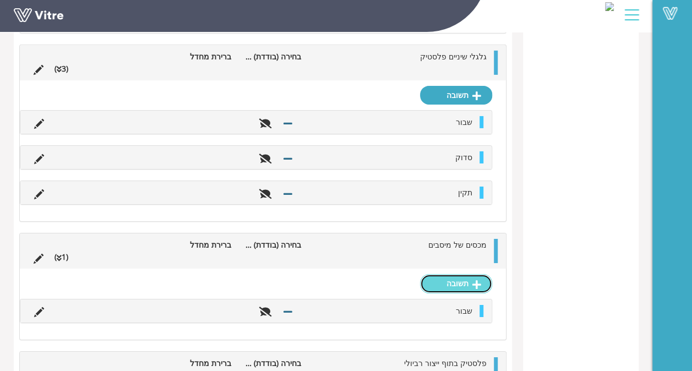
click at [431, 274] on link "תשובה" at bounding box center [456, 283] width 72 height 19
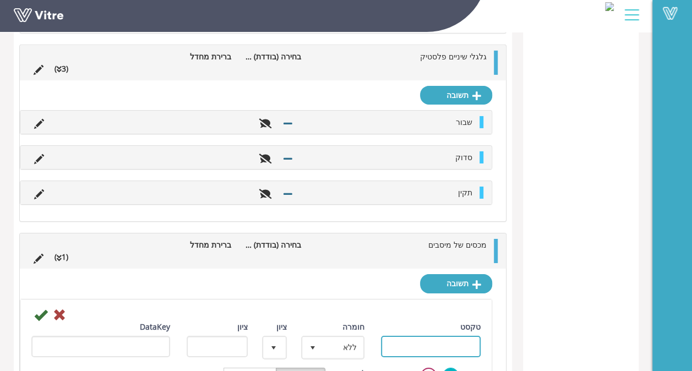
click at [406, 336] on input "טקסט" at bounding box center [431, 346] width 100 height 21
type input "סדוק"
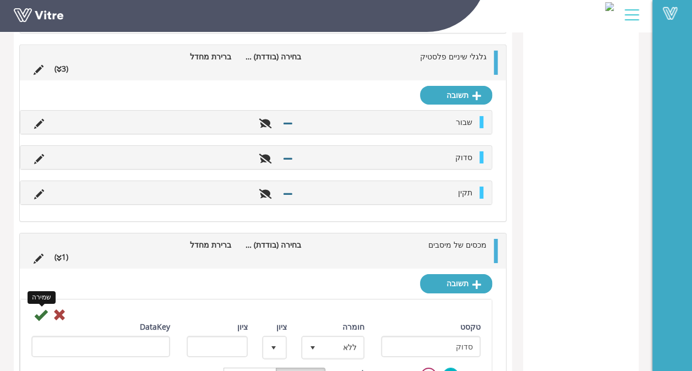
click at [40, 308] on icon at bounding box center [40, 314] width 13 height 13
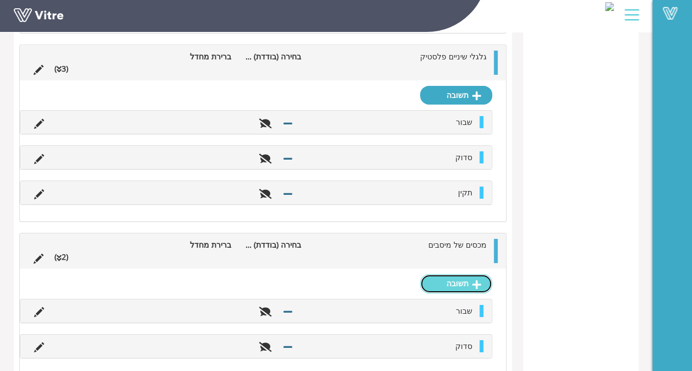
click at [457, 274] on link "תשובה" at bounding box center [456, 283] width 72 height 19
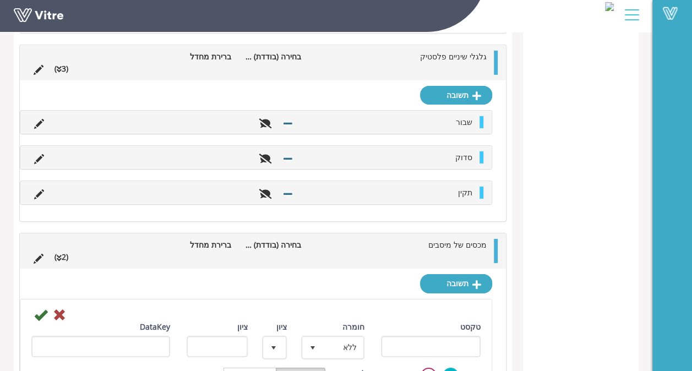
click at [427, 330] on div "טקסט" at bounding box center [431, 343] width 117 height 45
drag, startPoint x: 429, startPoint y: 317, endPoint x: 369, endPoint y: 309, distance: 60.5
click at [429, 336] on input "טקסט" at bounding box center [431, 346] width 100 height 21
type input "תקין"
click at [42, 308] on icon at bounding box center [40, 314] width 13 height 13
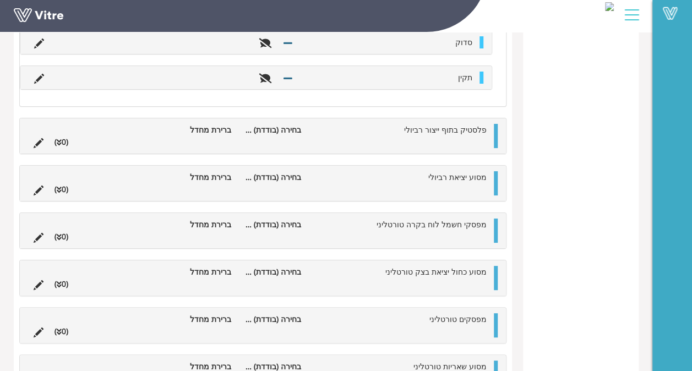
scroll to position [4146, 0]
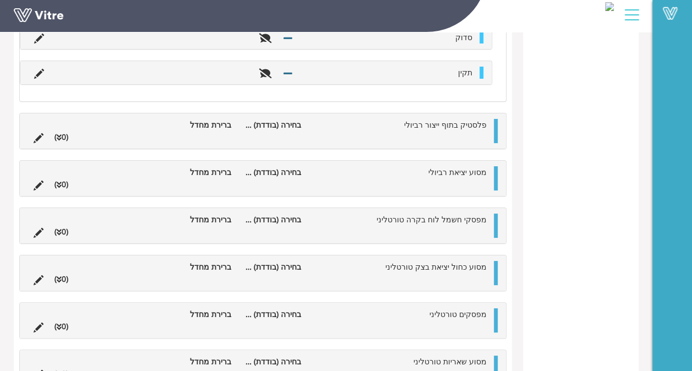
click at [470, 115] on div "פלסטיק בתוף ייצור רביולי בחירה (בודדת) מתוך רשימה ברירת מחדל (0 )" at bounding box center [263, 130] width 486 height 35
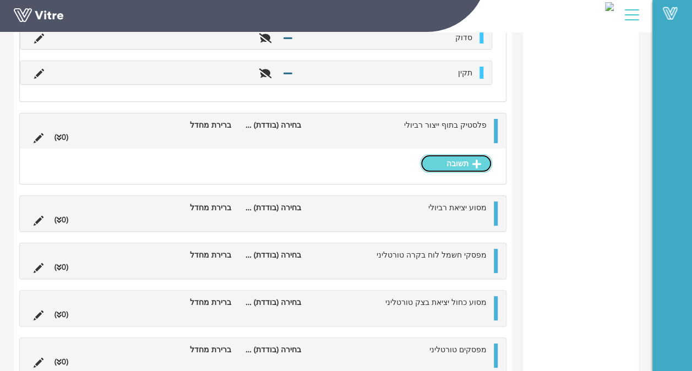
click at [453, 154] on link "תשובה" at bounding box center [456, 163] width 72 height 19
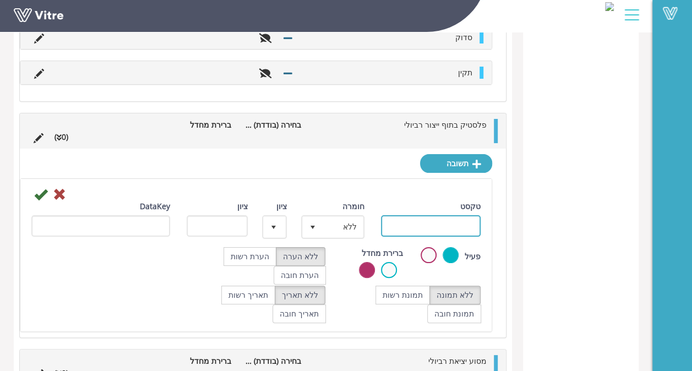
click at [422, 215] on input "טקסט" at bounding box center [431, 225] width 100 height 21
type input "שבור"
click at [40, 188] on icon at bounding box center [40, 194] width 13 height 13
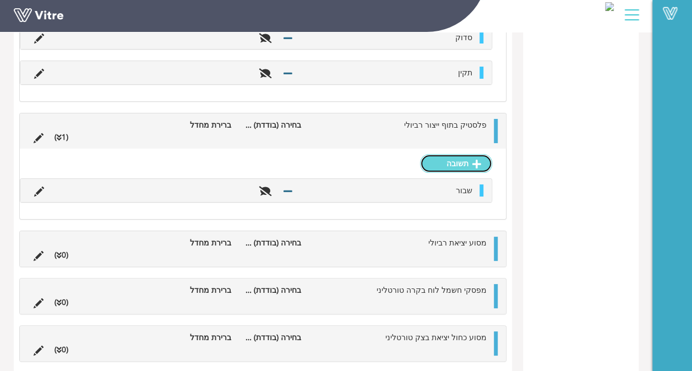
click at [439, 154] on link "תשובה" at bounding box center [456, 163] width 72 height 19
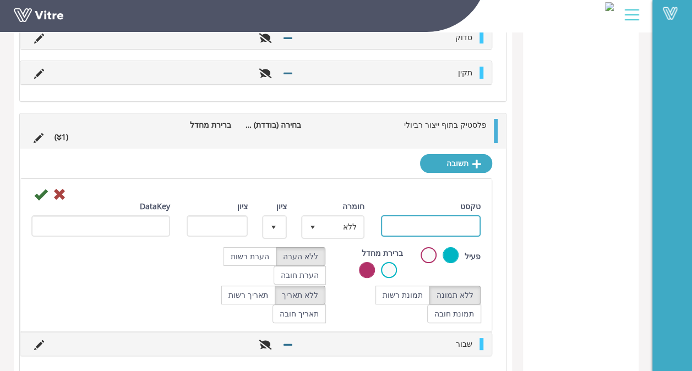
click at [447, 215] on input "טקסט" at bounding box center [431, 225] width 100 height 21
type input "סדוק"
click at [40, 188] on icon at bounding box center [40, 194] width 13 height 13
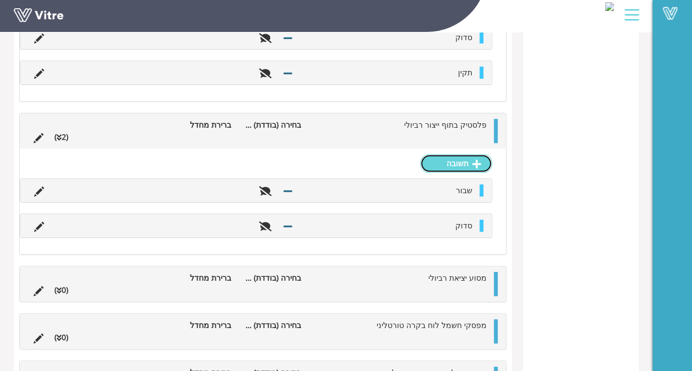
click at [453, 154] on link "תשובה" at bounding box center [456, 163] width 72 height 19
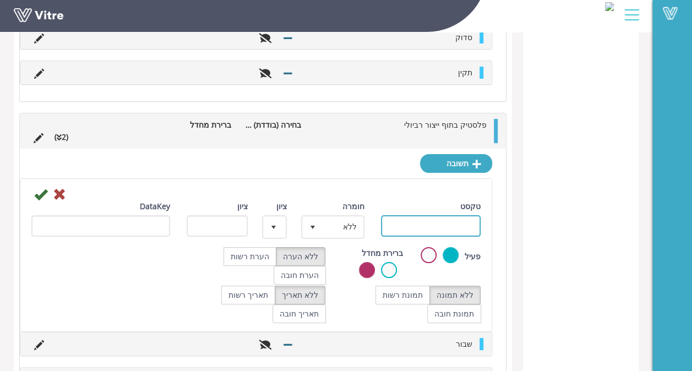
click at [414, 215] on input "טקסט" at bounding box center [431, 225] width 100 height 21
type input "תקין"
click at [34, 188] on icon at bounding box center [40, 194] width 13 height 13
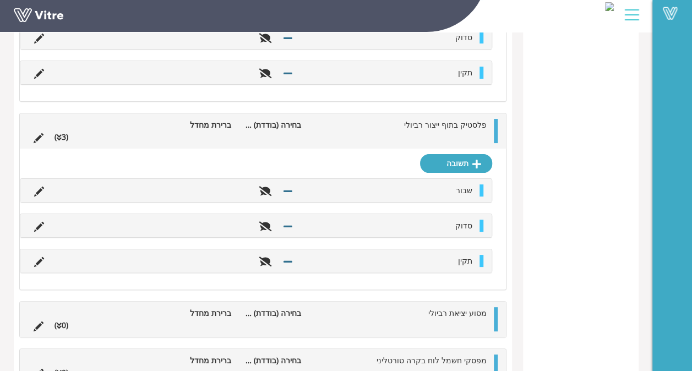
click at [478, 308] on span "מסוע יציאת רביולי" at bounding box center [457, 313] width 58 height 10
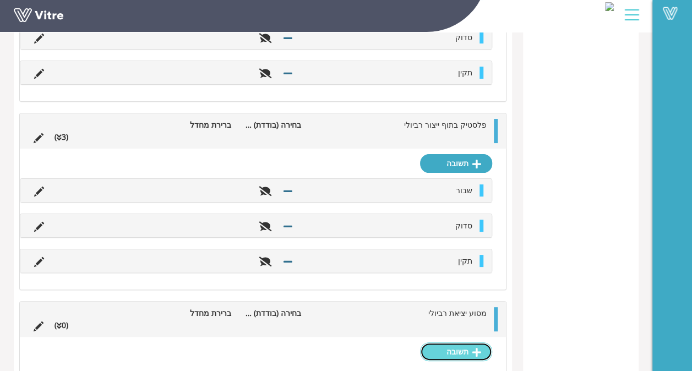
click at [453, 342] on link "תשובה" at bounding box center [456, 351] width 72 height 19
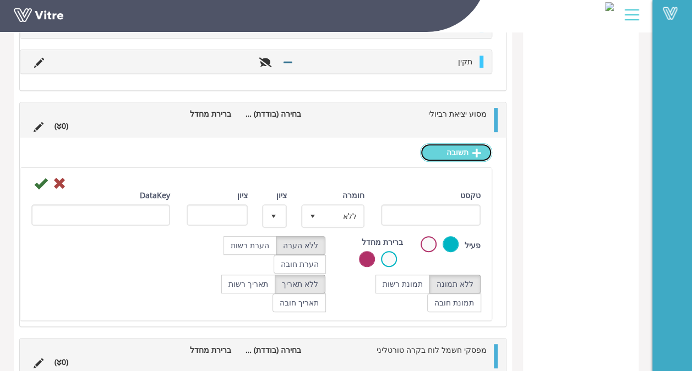
scroll to position [4367, 0]
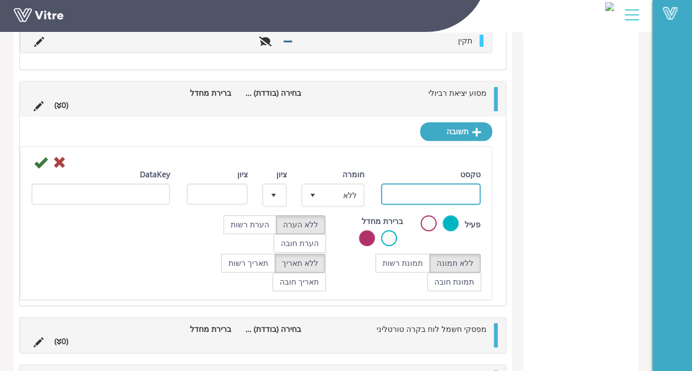
click at [425, 183] on input "טקסט" at bounding box center [431, 193] width 100 height 21
type input "שבור"
click at [41, 156] on icon at bounding box center [40, 162] width 13 height 13
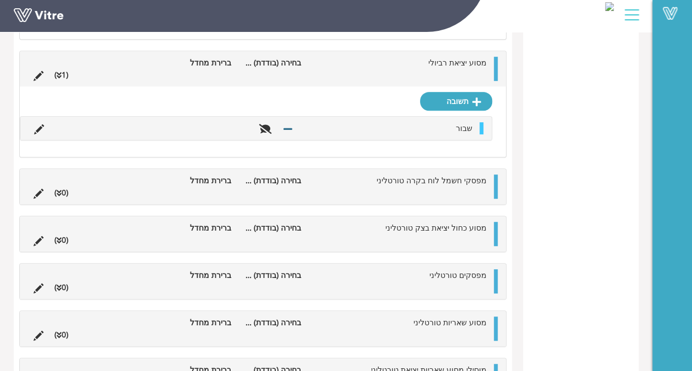
scroll to position [4422, 0]
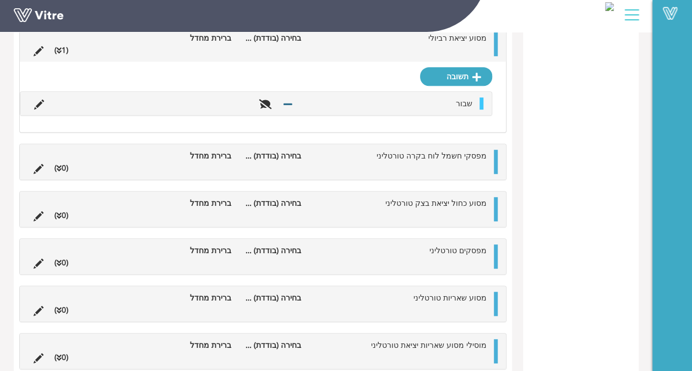
click at [464, 62] on div "תשובה שבור" at bounding box center [263, 97] width 486 height 70
click at [464, 67] on link "תשובה" at bounding box center [456, 76] width 72 height 19
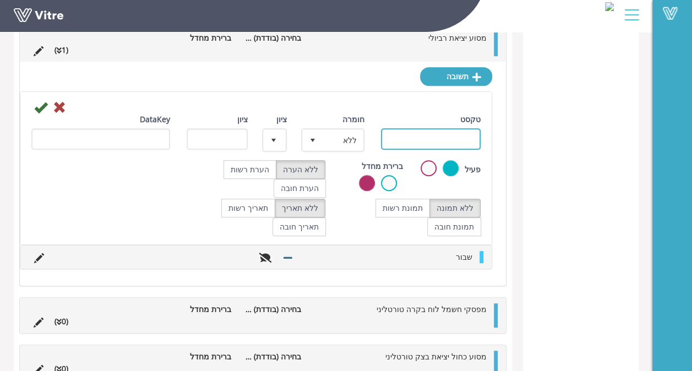
click at [424, 128] on input "טקסט" at bounding box center [431, 138] width 100 height 21
type input "סדוק"
click at [48, 100] on div at bounding box center [256, 106] width 466 height 13
click at [43, 101] on icon at bounding box center [40, 107] width 13 height 13
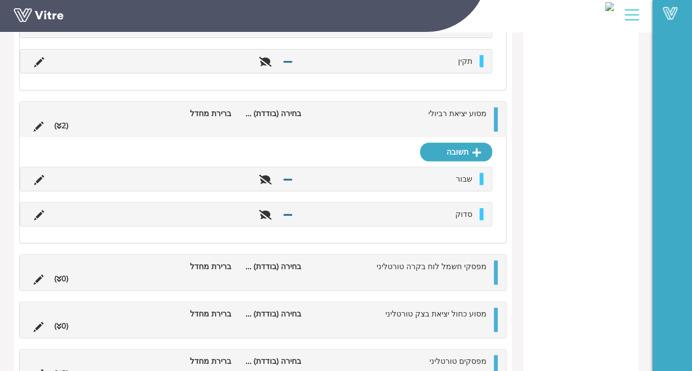
scroll to position [4312, 0]
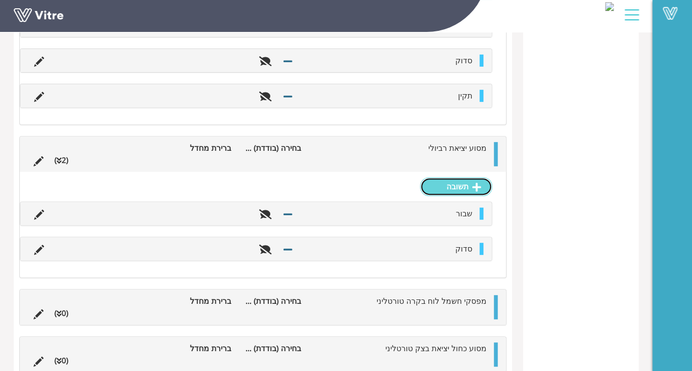
click at [434, 177] on link "תשובה" at bounding box center [456, 186] width 72 height 19
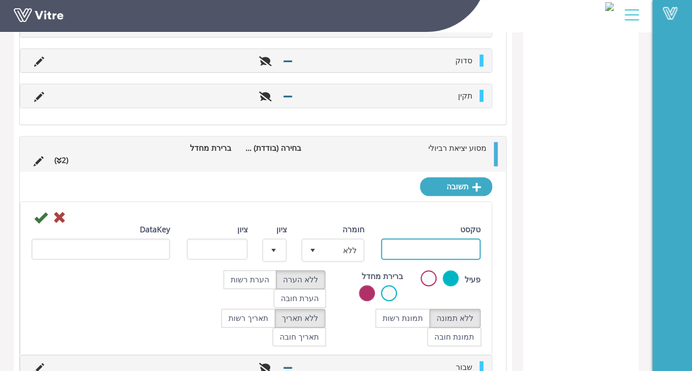
click at [449, 238] on input "טקסט" at bounding box center [431, 248] width 100 height 21
type input "תקין"
click at [39, 211] on icon at bounding box center [40, 217] width 13 height 13
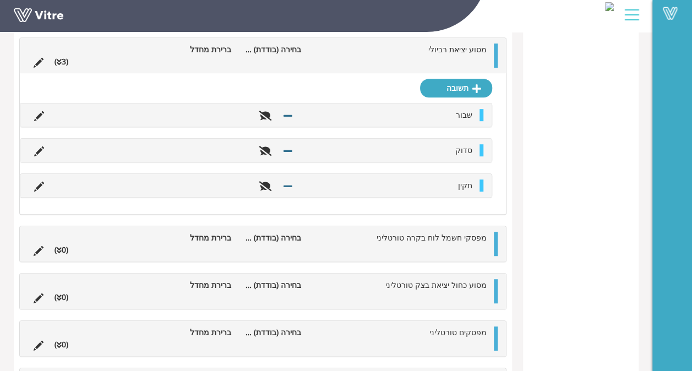
scroll to position [4517, 0]
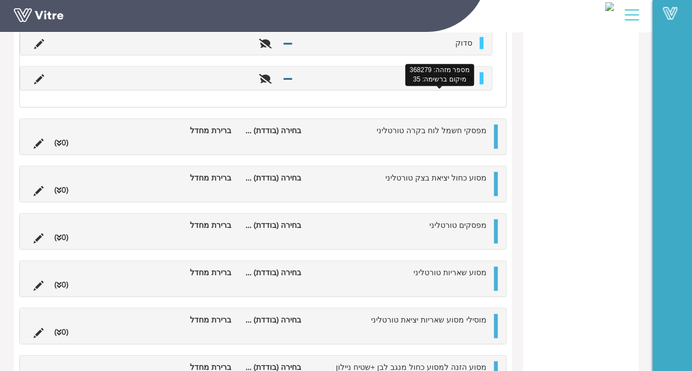
click at [473, 125] on span "מפסקי חשמל לוח בקרה טורטליני" at bounding box center [432, 130] width 110 height 10
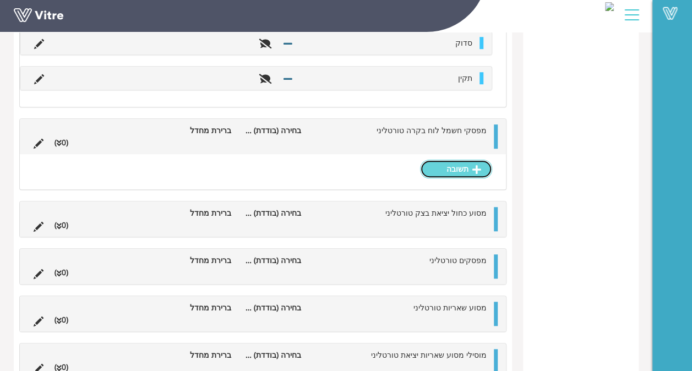
click at [455, 160] on link "תשובה" at bounding box center [456, 169] width 72 height 19
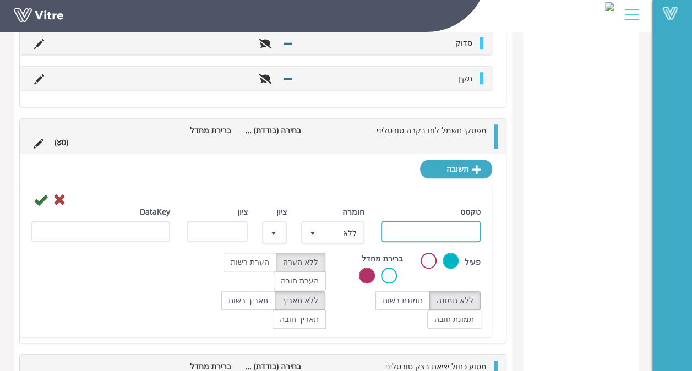
click at [441, 221] on input "טקסט" at bounding box center [431, 231] width 100 height 21
type input "שבור"
click at [34, 193] on icon at bounding box center [40, 199] width 13 height 13
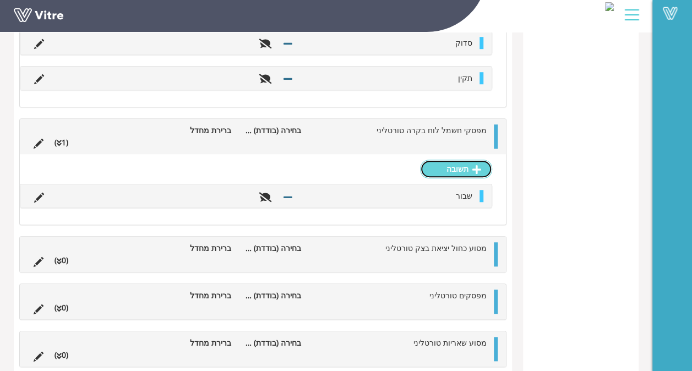
click at [437, 160] on link "תשובה" at bounding box center [456, 169] width 72 height 19
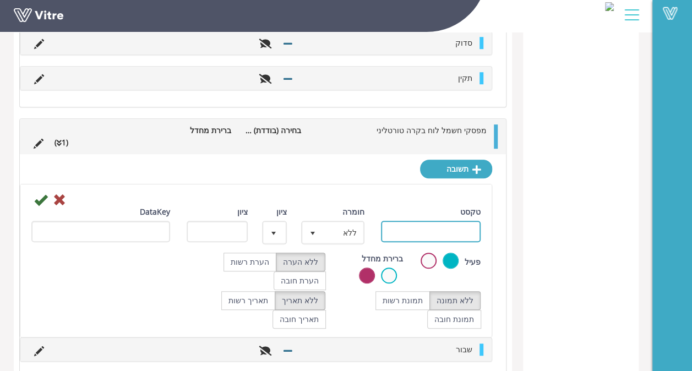
click at [409, 221] on input "טקסט" at bounding box center [431, 231] width 100 height 21
type input "סדוק"
click at [34, 193] on icon at bounding box center [40, 199] width 13 height 13
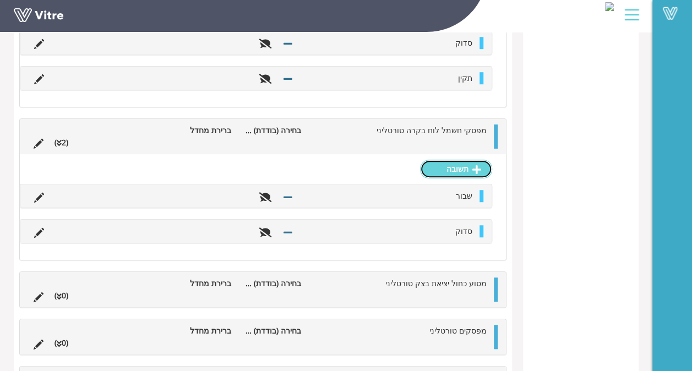
click at [478, 165] on icon at bounding box center [476, 170] width 9 height 10
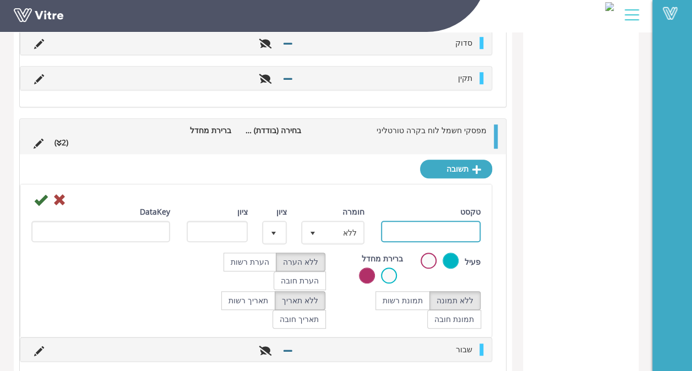
click at [418, 221] on input "טקסט" at bounding box center [431, 231] width 100 height 21
type input "תקין"
click at [34, 193] on icon at bounding box center [40, 199] width 13 height 13
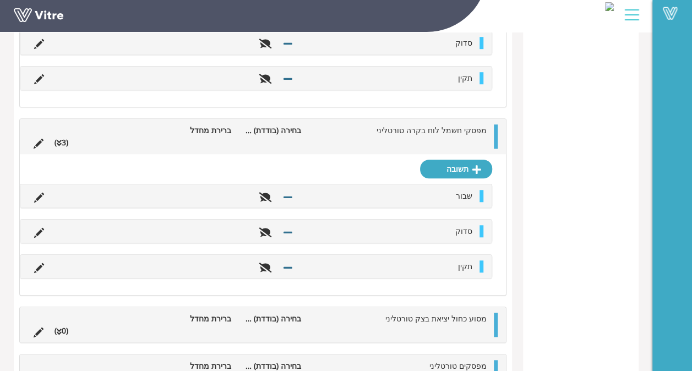
click at [468, 325] on li at bounding box center [460, 331] width 21 height 12
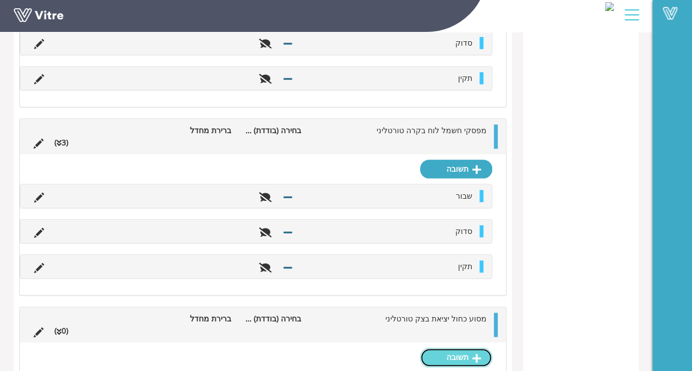
click at [449, 348] on link "תשובה" at bounding box center [456, 357] width 72 height 19
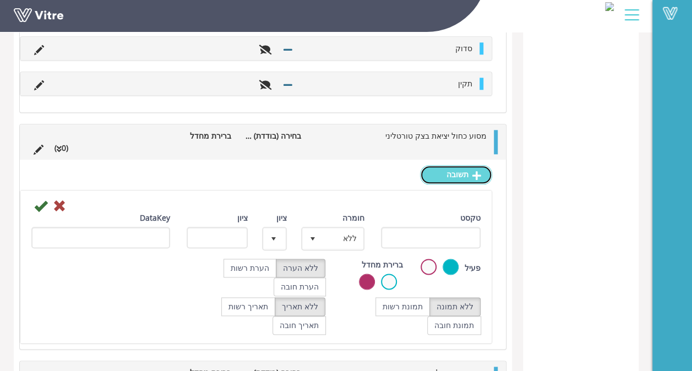
scroll to position [4739, 0]
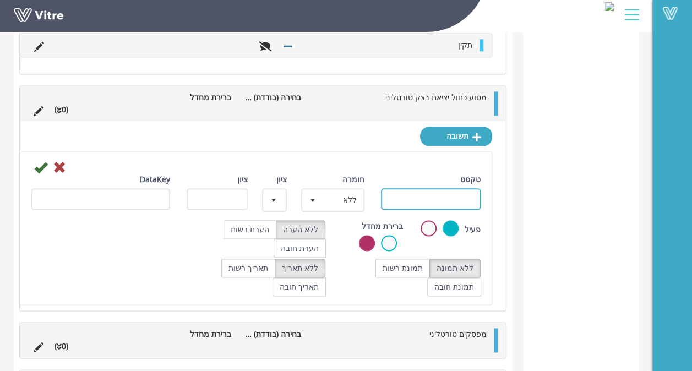
click at [465, 188] on input "טקסט" at bounding box center [431, 198] width 100 height 21
type input "שבור"
click at [39, 161] on icon at bounding box center [40, 167] width 13 height 13
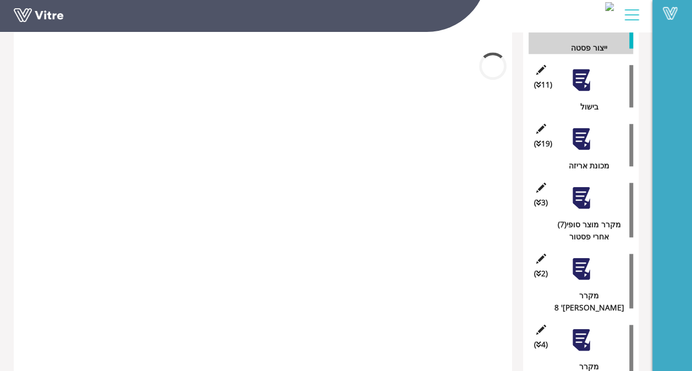
scroll to position [4727, 0]
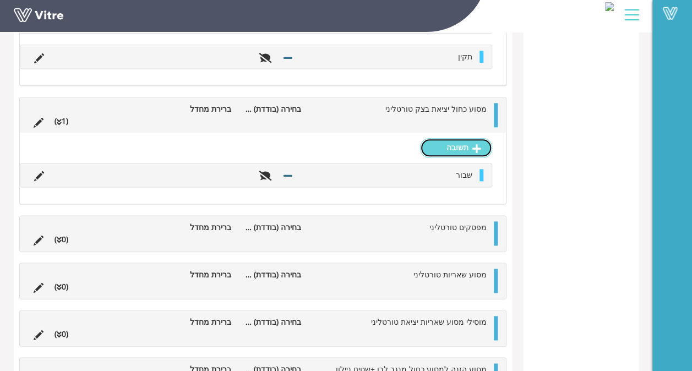
click at [467, 138] on link "תשובה" at bounding box center [456, 147] width 72 height 19
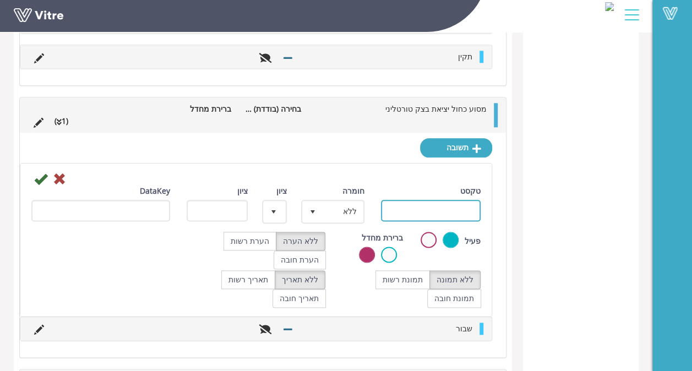
click at [470, 200] on input "טקסט" at bounding box center [431, 210] width 100 height 21
type input "סדוק"
click at [40, 172] on icon at bounding box center [40, 178] width 13 height 13
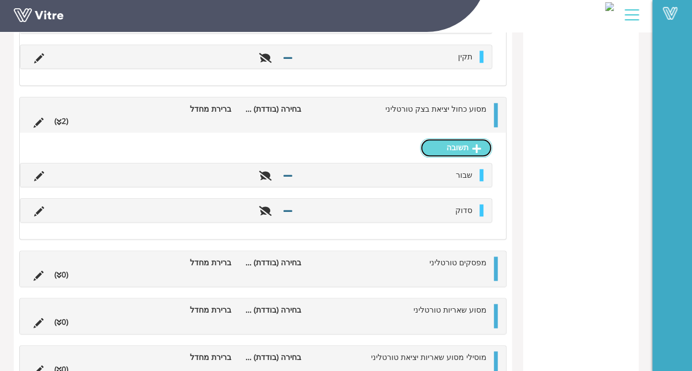
click at [468, 138] on link "תשובה" at bounding box center [456, 147] width 72 height 19
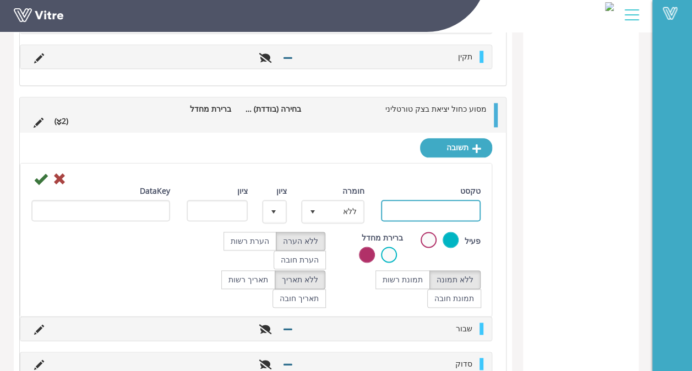
click at [406, 200] on input "טקסט" at bounding box center [431, 210] width 100 height 21
type input "תקין"
click at [46, 172] on icon at bounding box center [40, 178] width 13 height 13
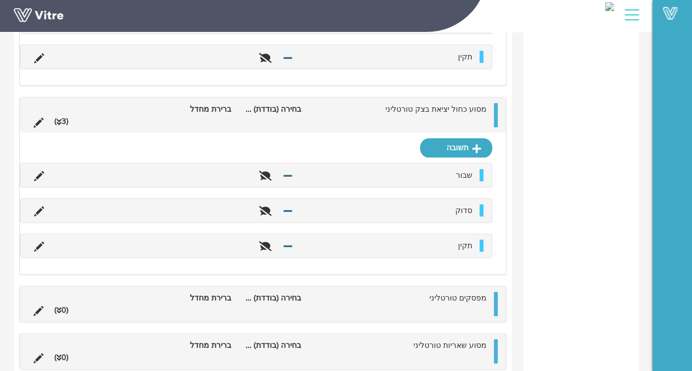
click at [437, 304] on li at bounding box center [439, 310] width 21 height 12
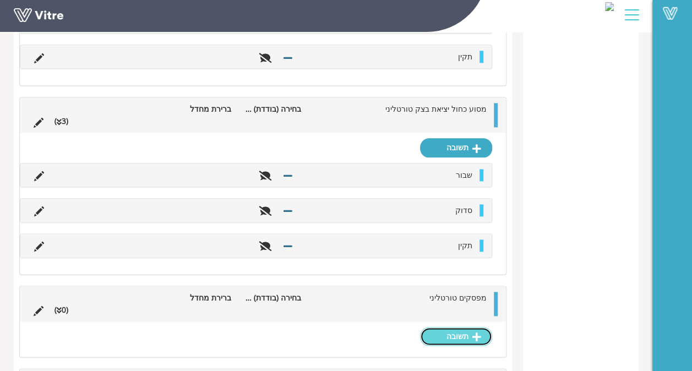
click at [438, 327] on link "תשובה" at bounding box center [456, 336] width 72 height 19
type input "שבור"
click at [41, 361] on icon at bounding box center [40, 367] width 13 height 13
click at [465, 327] on link "תשובה" at bounding box center [456, 336] width 72 height 19
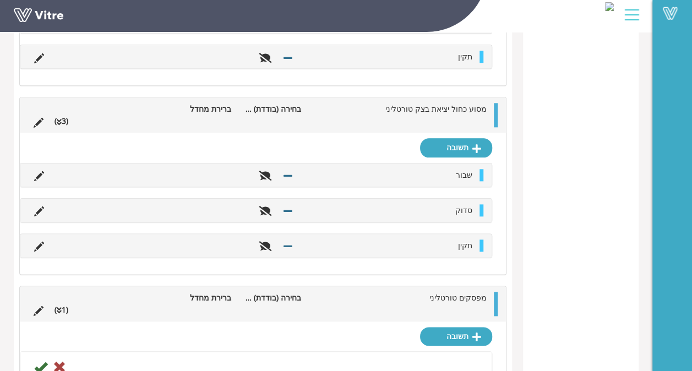
type input "סדוק"
click at [35, 361] on icon at bounding box center [40, 367] width 13 height 13
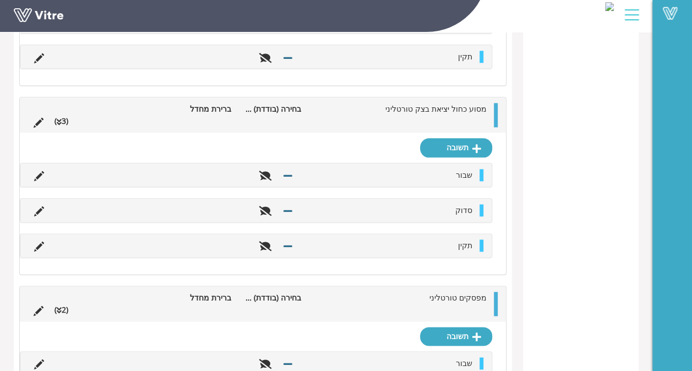
scroll to position [4873, 0]
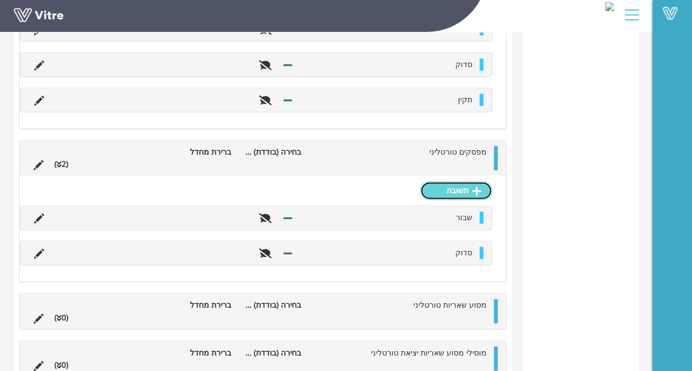
click at [463, 181] on link "תשובה" at bounding box center [456, 190] width 72 height 19
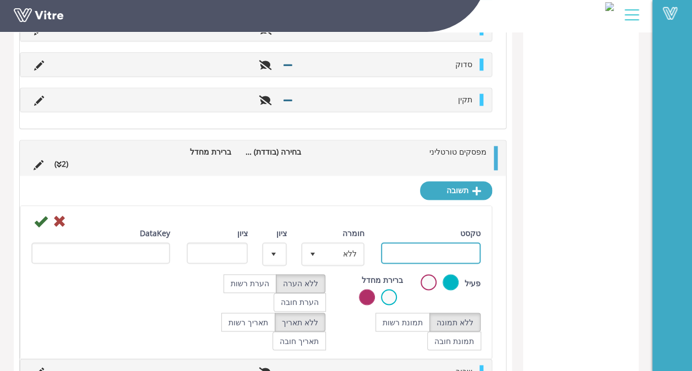
click at [410, 242] on input "טקסט" at bounding box center [431, 252] width 100 height 21
type input "תקין"
click at [41, 215] on icon at bounding box center [40, 221] width 13 height 13
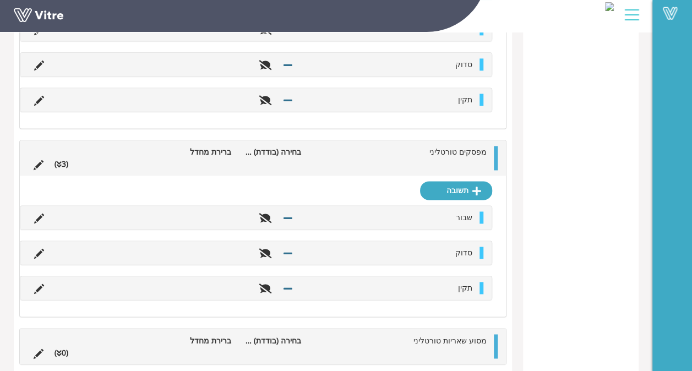
click at [432, 346] on li at bounding box center [439, 352] width 21 height 12
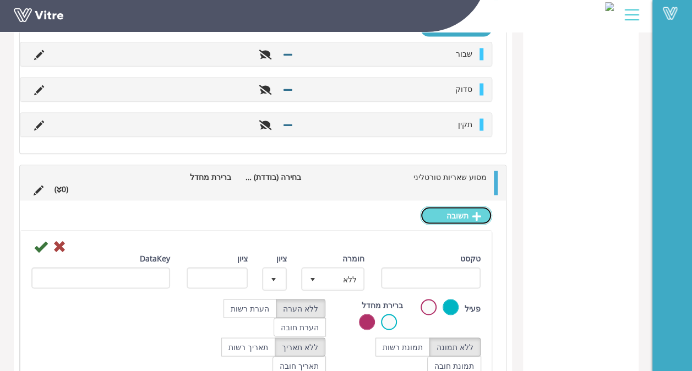
scroll to position [5043, 0]
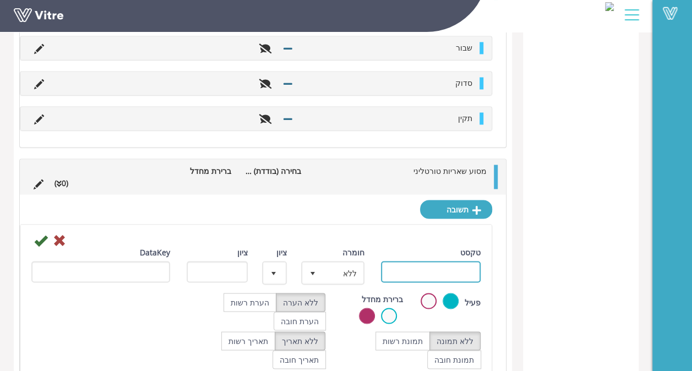
click at [459, 261] on input "טקסט" at bounding box center [431, 271] width 100 height 21
type input "שבור"
click at [43, 233] on icon at bounding box center [40, 239] width 13 height 13
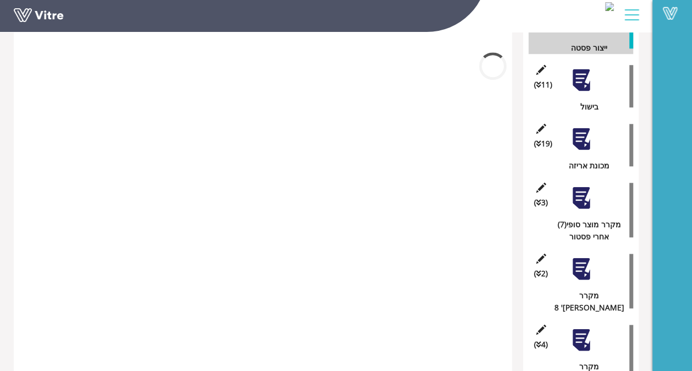
scroll to position [5006, 0]
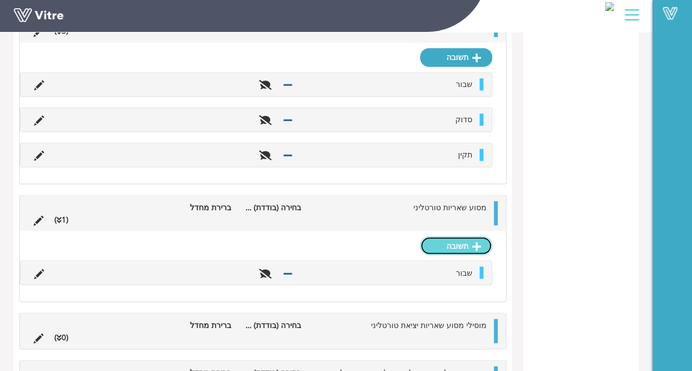
click at [481, 236] on link "תשובה" at bounding box center [456, 245] width 72 height 19
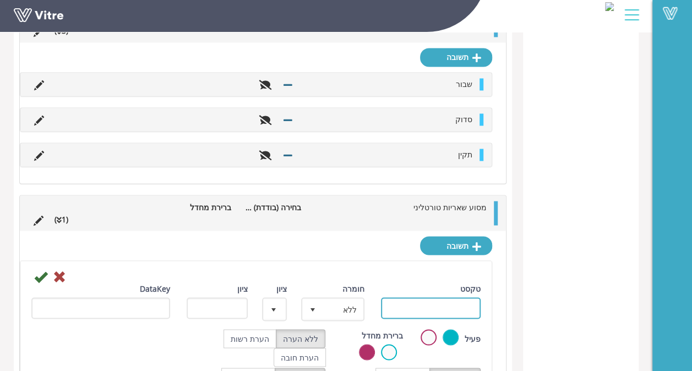
click at [443, 297] on input "טקסט" at bounding box center [431, 307] width 100 height 21
type input "סדוק"
click at [33, 269] on div at bounding box center [256, 275] width 466 height 13
click at [37, 270] on icon at bounding box center [40, 276] width 13 height 13
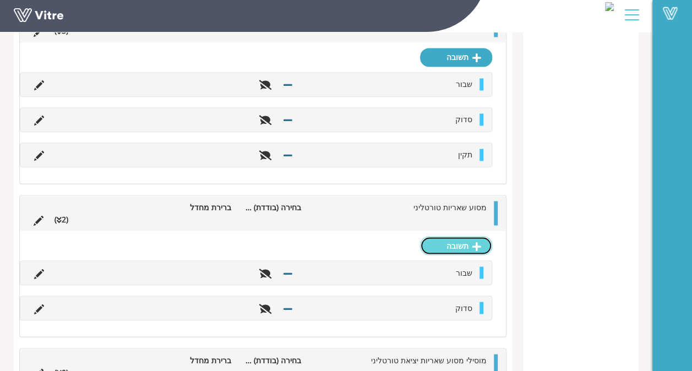
click at [451, 236] on link "תשובה" at bounding box center [456, 245] width 72 height 19
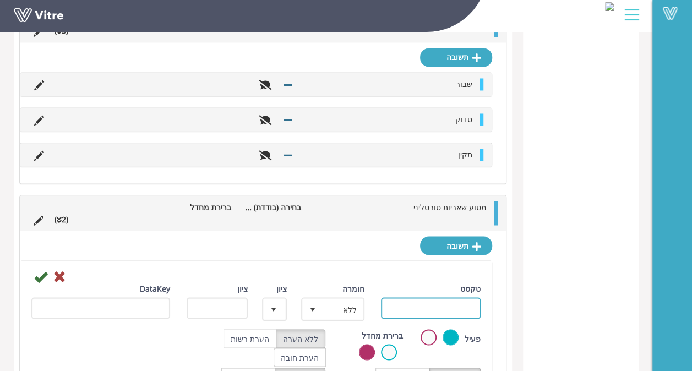
click at [401, 297] on input "טקסט" at bounding box center [431, 307] width 100 height 21
type input "תקין"
click at [34, 270] on icon at bounding box center [40, 276] width 13 height 13
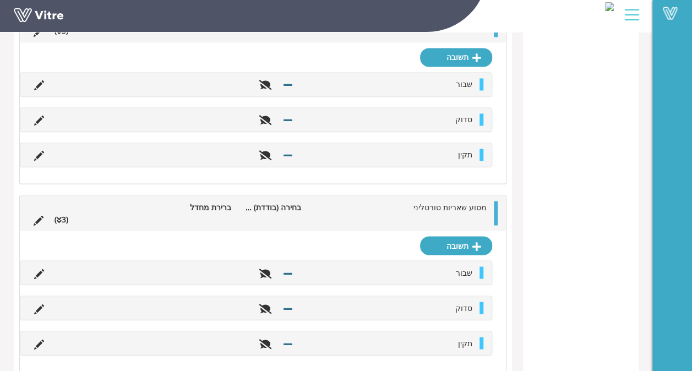
scroll to position [5076, 0]
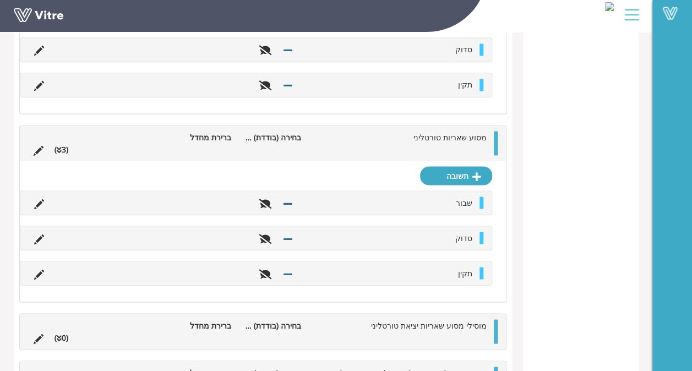
click at [447, 320] on span "מוסילי מסוע שאריות יציאת טורטליני" at bounding box center [429, 325] width 116 height 10
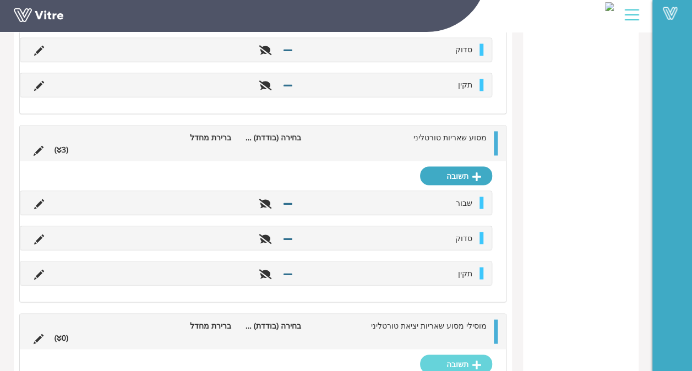
click at [447, 349] on div "תשובה" at bounding box center [263, 366] width 486 height 35
click at [453, 355] on link "תשובה" at bounding box center [456, 364] width 72 height 19
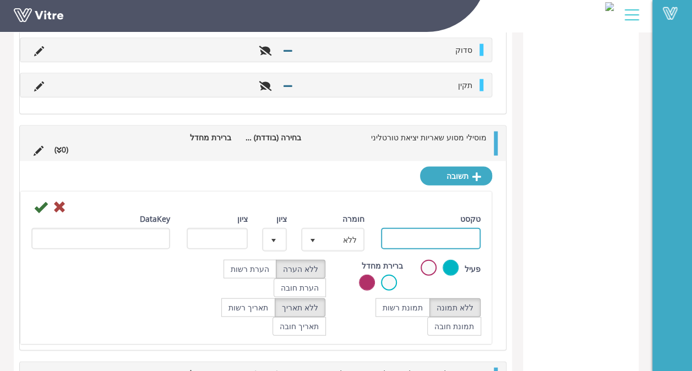
click at [460, 228] on input "טקסט" at bounding box center [431, 238] width 100 height 21
type input "שבור"
click at [37, 200] on icon at bounding box center [40, 206] width 13 height 13
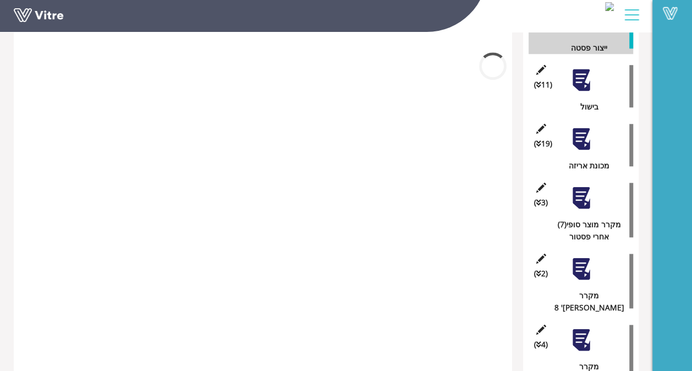
scroll to position [5146, 0]
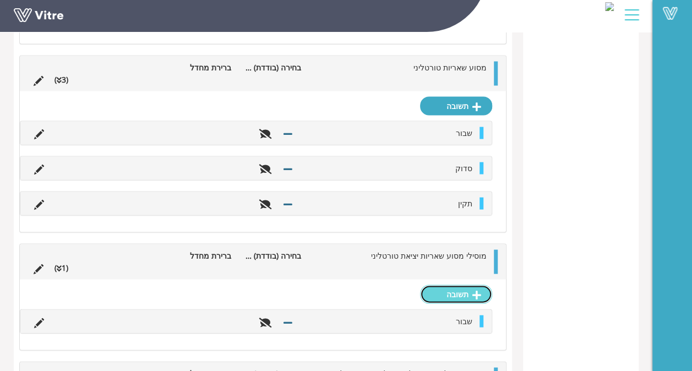
click at [471, 285] on link "תשובה" at bounding box center [456, 294] width 72 height 19
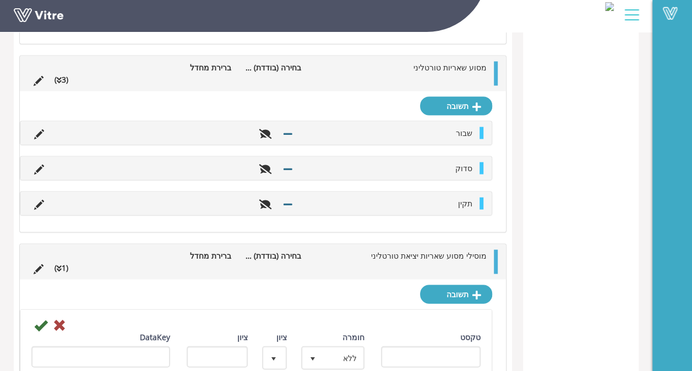
click at [424, 331] on div "טקסט" at bounding box center [431, 353] width 117 height 45
click at [428, 346] on input "טקסט" at bounding box center [431, 356] width 100 height 21
type input "סדוק"
click at [46, 318] on icon at bounding box center [40, 324] width 13 height 13
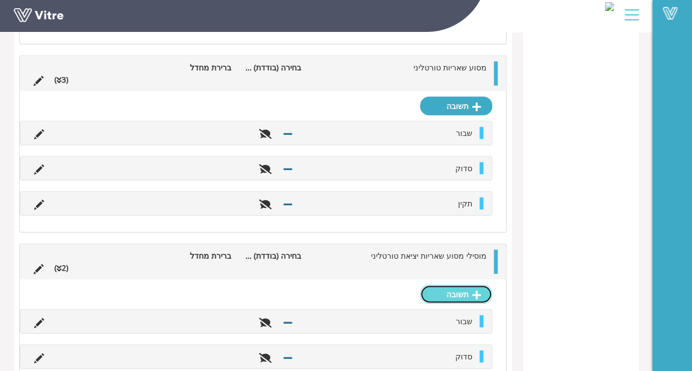
click at [456, 285] on link "תשובה" at bounding box center [456, 294] width 72 height 19
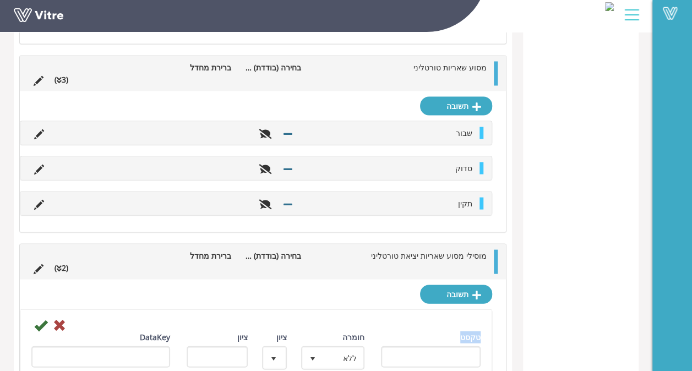
click at [445, 331] on div "טקסט" at bounding box center [431, 349] width 100 height 36
click at [445, 346] on input "טקסט" at bounding box center [431, 356] width 100 height 21
type input "תקין"
click at [42, 318] on icon at bounding box center [40, 324] width 13 height 13
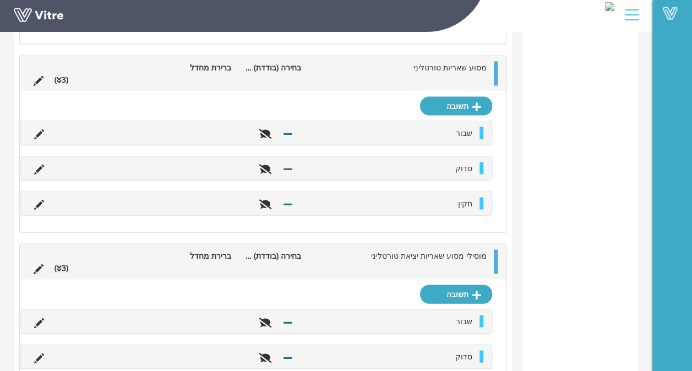
scroll to position [5216, 0]
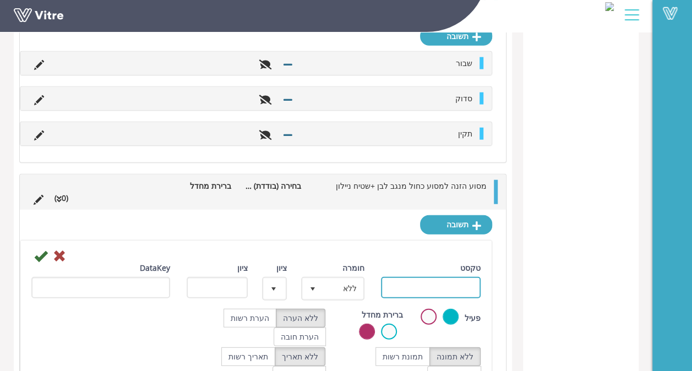
click at [437, 277] on input "טקסט" at bounding box center [431, 287] width 100 height 21
type input "שבור"
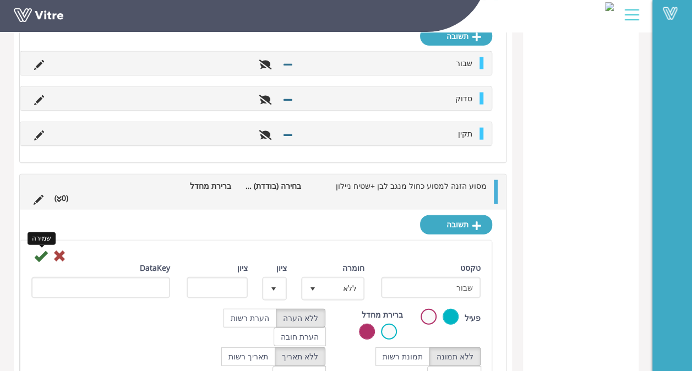
click at [36, 249] on icon at bounding box center [40, 255] width 13 height 13
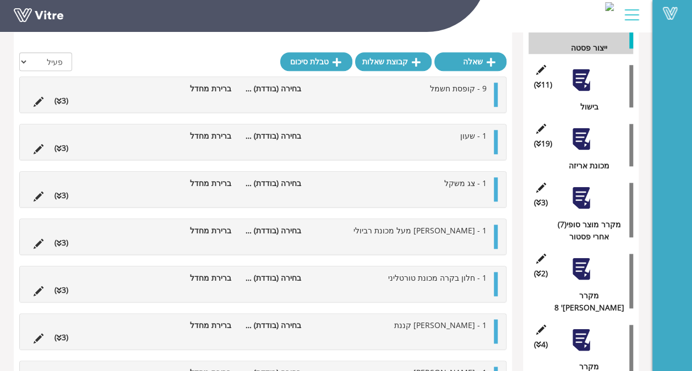
scroll to position [5286, 0]
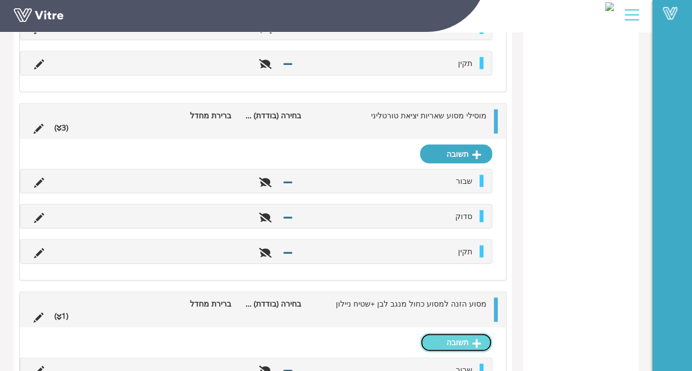
click at [467, 333] on link "תשובה" at bounding box center [456, 342] width 72 height 19
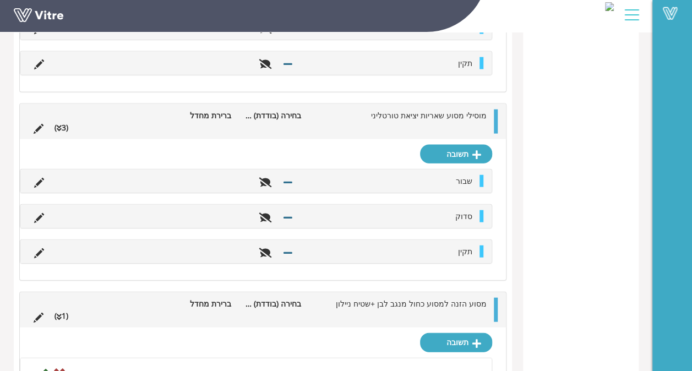
type input "סדוק"
click at [43, 367] on icon at bounding box center [40, 373] width 13 height 13
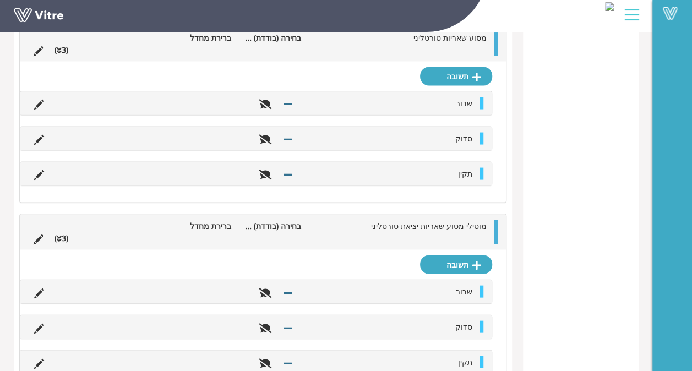
scroll to position [5321, 0]
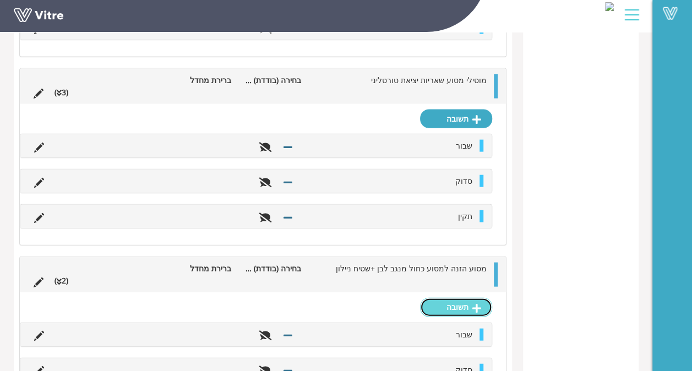
click at [450, 298] on link "תשובה" at bounding box center [456, 307] width 72 height 19
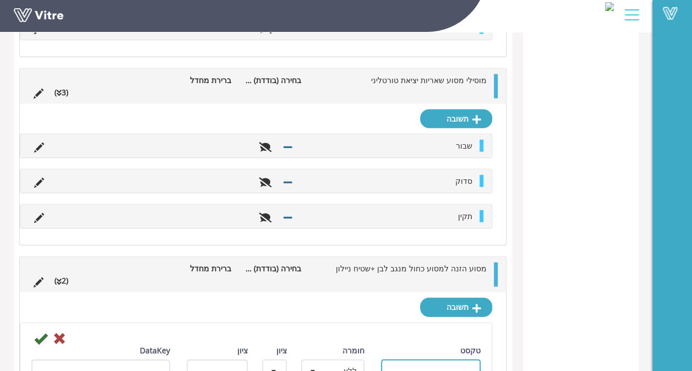
click at [448, 359] on input "טקסט" at bounding box center [431, 369] width 100 height 21
type input "תקין"
click at [32, 331] on div at bounding box center [256, 337] width 466 height 13
click at [43, 332] on icon at bounding box center [40, 338] width 13 height 13
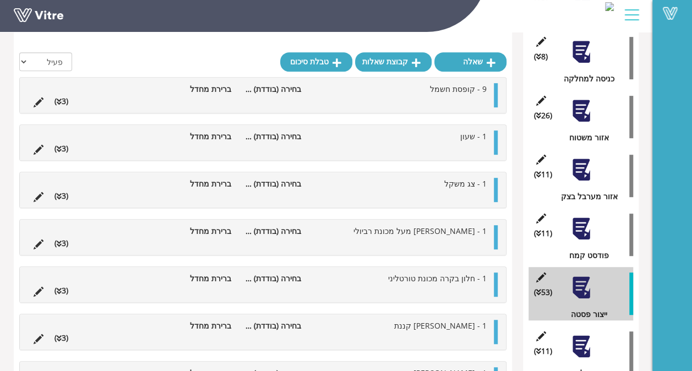
scroll to position [232, 0]
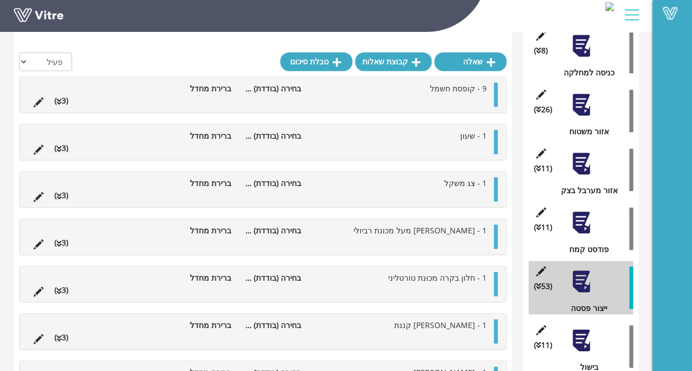
click at [432, 100] on li at bounding box center [439, 101] width 21 height 12
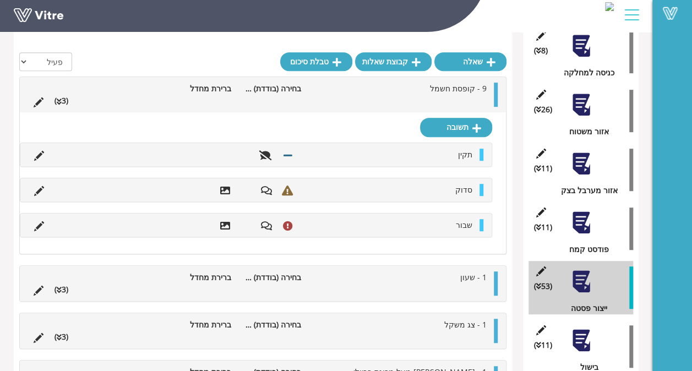
click at [432, 100] on li at bounding box center [439, 101] width 21 height 12
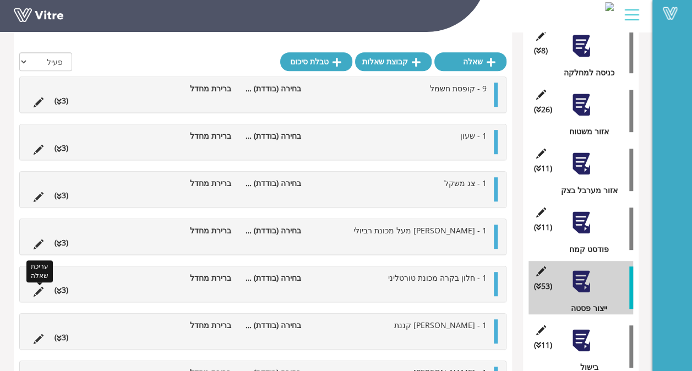
click at [36, 288] on icon at bounding box center [39, 292] width 10 height 10
click at [40, 287] on icon at bounding box center [39, 292] width 10 height 10
click at [41, 290] on icon at bounding box center [39, 292] width 10 height 10
click at [37, 288] on icon at bounding box center [39, 292] width 10 height 10
click at [39, 286] on div "1 - חלון בקרה מכונת טורטליני בחירה (בודדת) מתוך רשימה ברירת מחדל עריכת שאלה (3 …" at bounding box center [262, 284] width 487 height 36
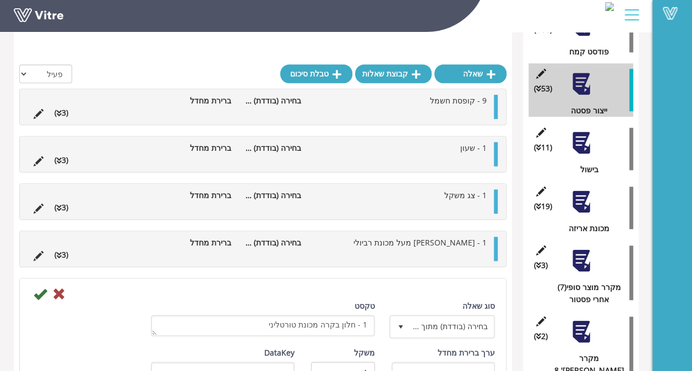
scroll to position [446, 0]
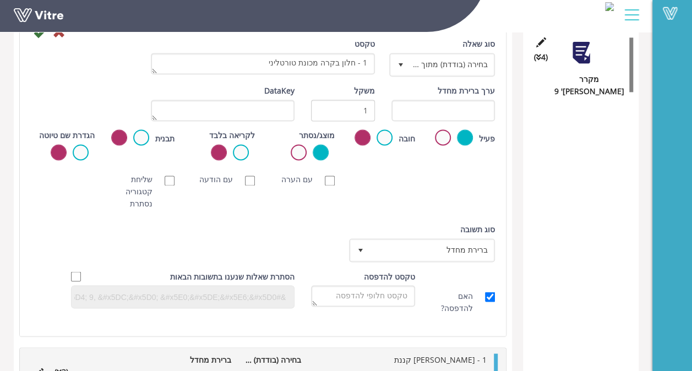
scroll to position [766, 0]
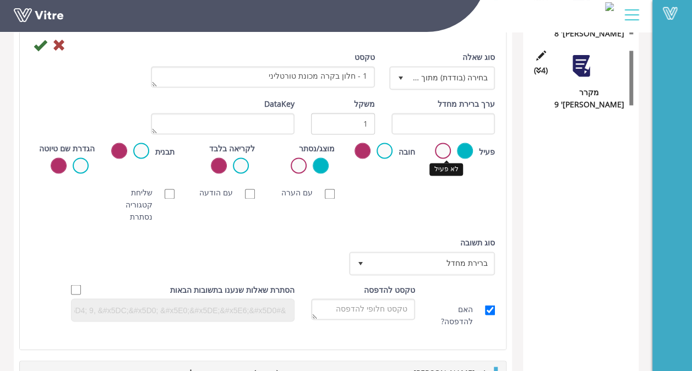
click at [442, 147] on label at bounding box center [443, 151] width 16 height 16
click at [0, 0] on input "radio" at bounding box center [0, 0] width 0 height 0
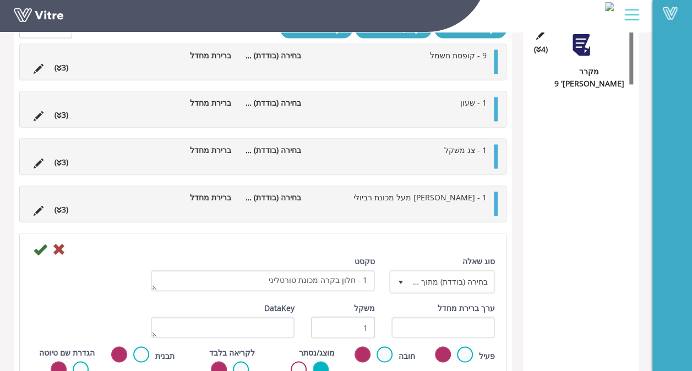
scroll to position [800, 0]
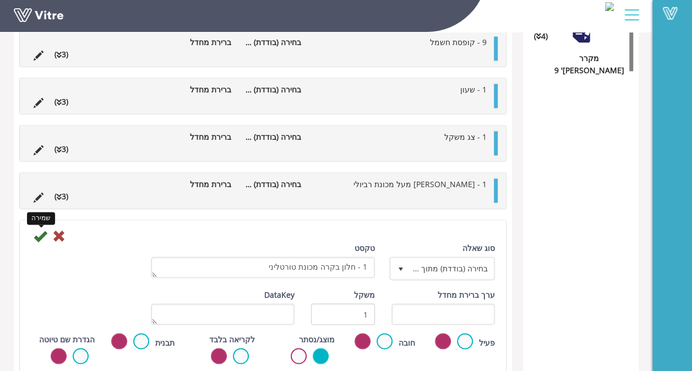
click at [39, 231] on icon at bounding box center [40, 235] width 13 height 13
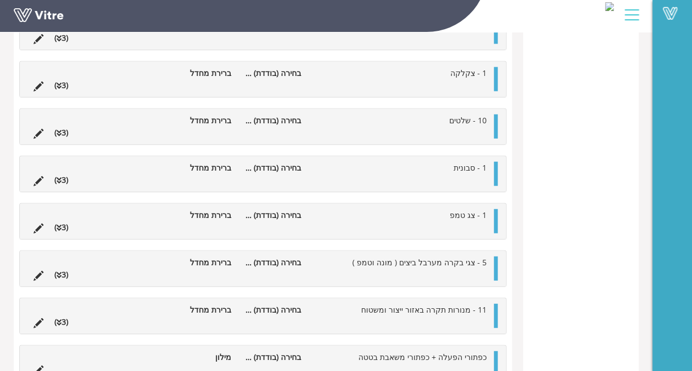
scroll to position [1289, 0]
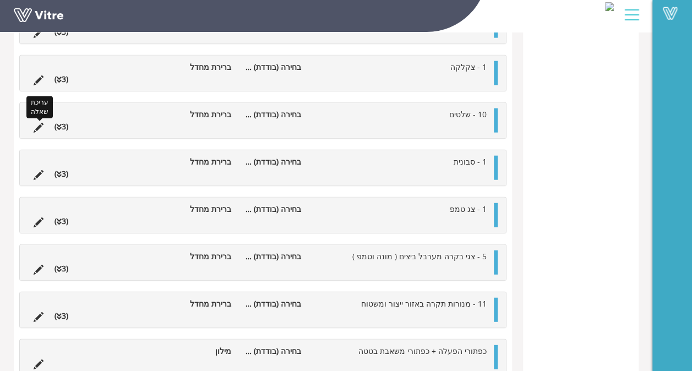
click at [34, 125] on icon at bounding box center [39, 128] width 10 height 10
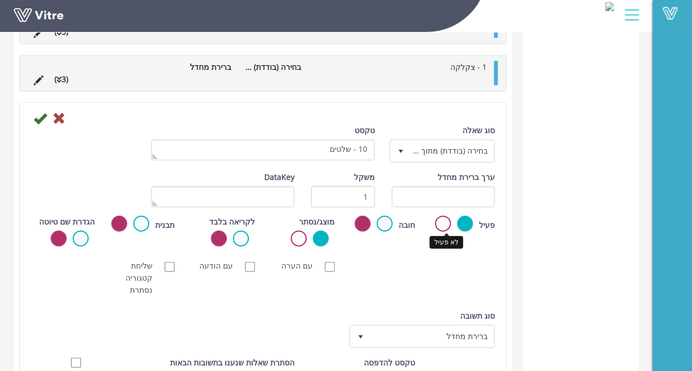
click at [442, 220] on label at bounding box center [443, 224] width 16 height 16
click at [0, 0] on input "radio" at bounding box center [0, 0] width 0 height 0
click at [41, 118] on icon at bounding box center [40, 118] width 13 height 13
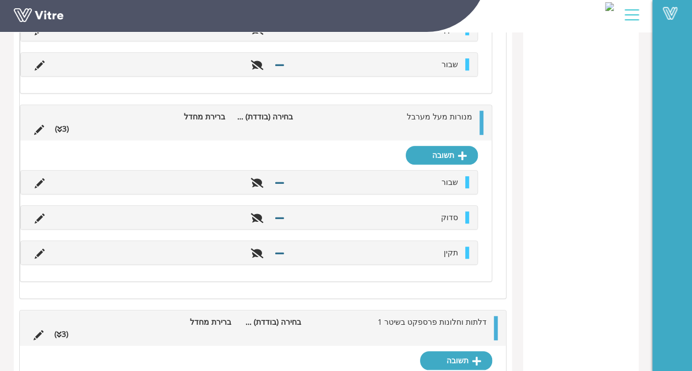
scroll to position [2410, 0]
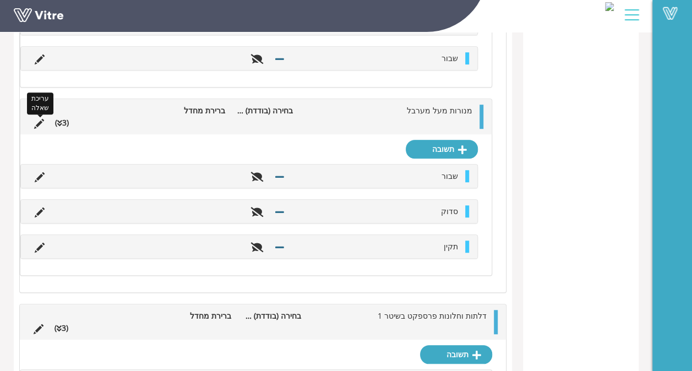
click at [42, 119] on icon at bounding box center [39, 124] width 10 height 10
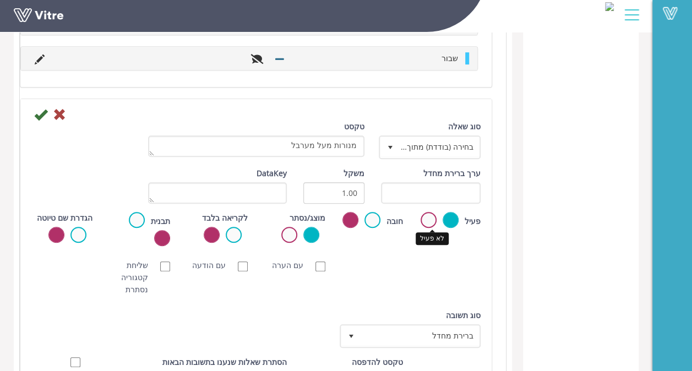
click at [425, 212] on label at bounding box center [429, 220] width 16 height 16
click at [0, 0] on input "radio" at bounding box center [0, 0] width 0 height 0
click at [43, 108] on icon at bounding box center [40, 114] width 13 height 13
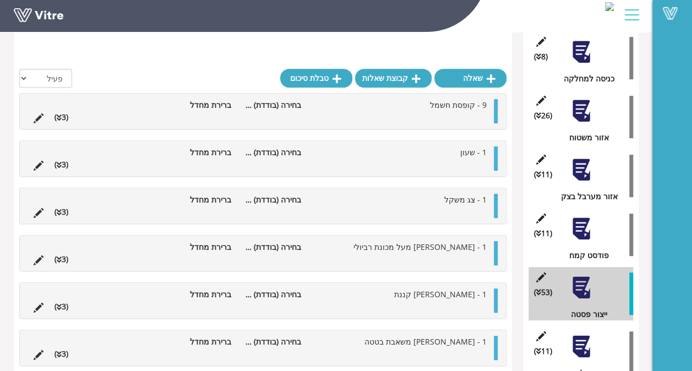
scroll to position [220, 0]
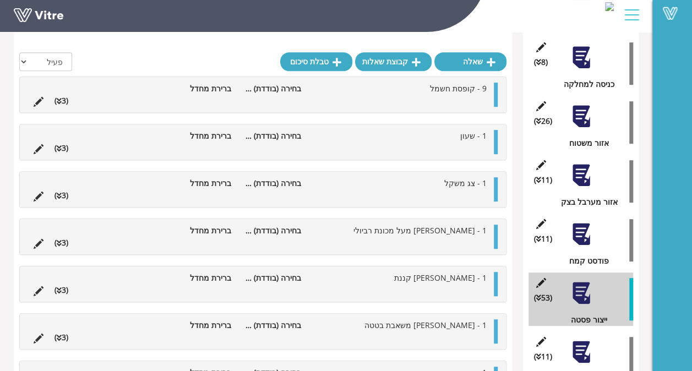
click at [430, 93] on li "9 - קופסת חשמל" at bounding box center [400, 89] width 186 height 12
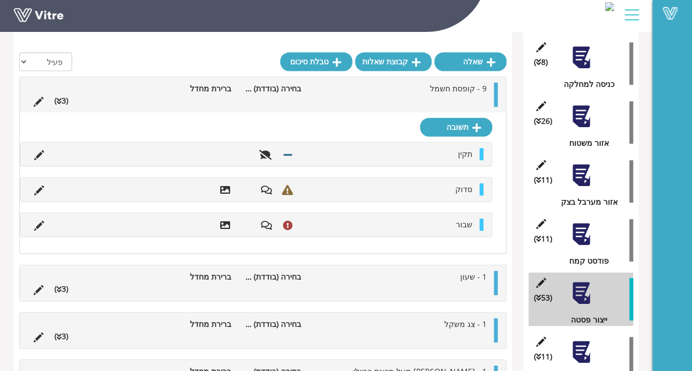
click at [430, 93] on li "9 - קופסת חשמל" at bounding box center [400, 89] width 186 height 12
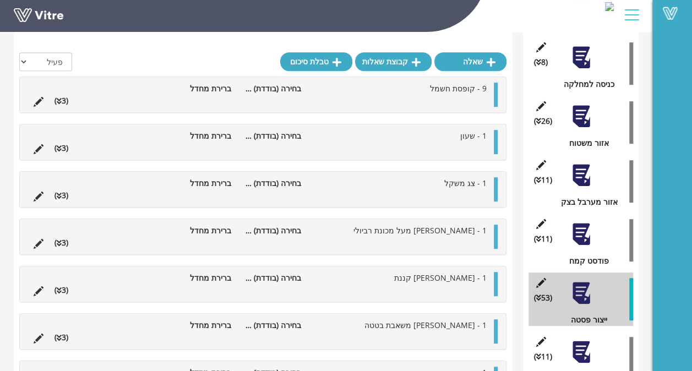
click at [430, 93] on li "9 - קופסת חשמל" at bounding box center [400, 89] width 186 height 12
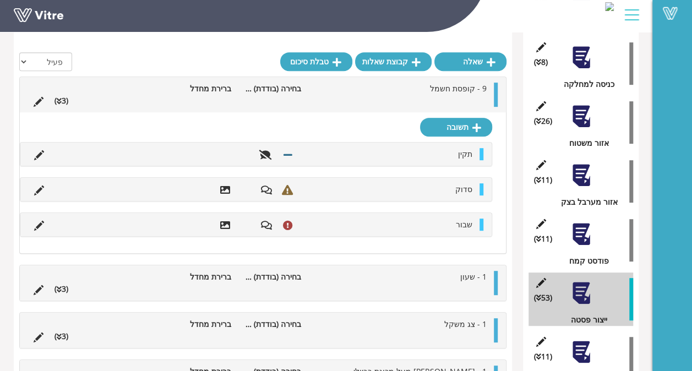
click at [426, 92] on li "9 - קופסת חשמל" at bounding box center [400, 89] width 186 height 12
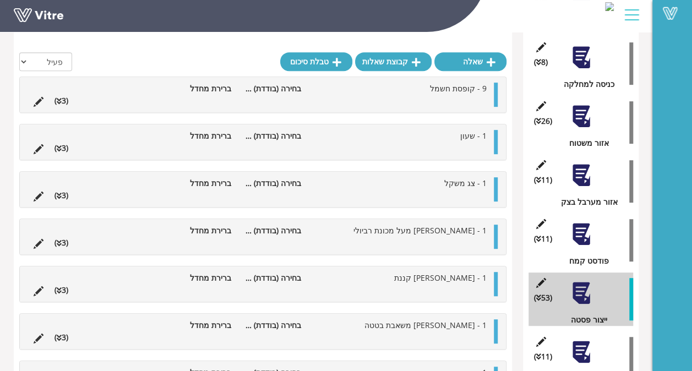
click at [406, 150] on ul "1 - שעון בחירה (בודדת) מתוך רשימה ברירת מחדל (3 )" at bounding box center [260, 142] width 464 height 24
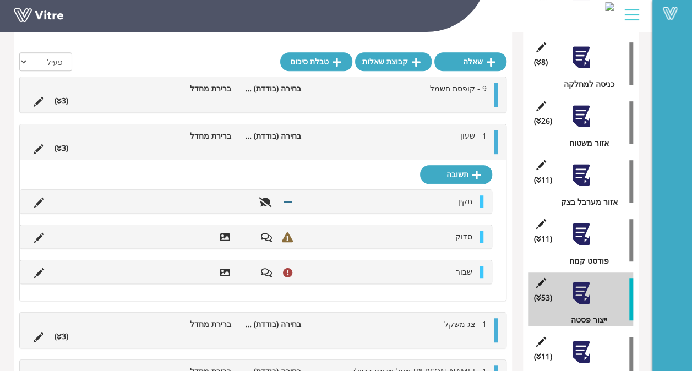
click at [410, 90] on li "9 - קופסת חשמל" at bounding box center [400, 89] width 186 height 12
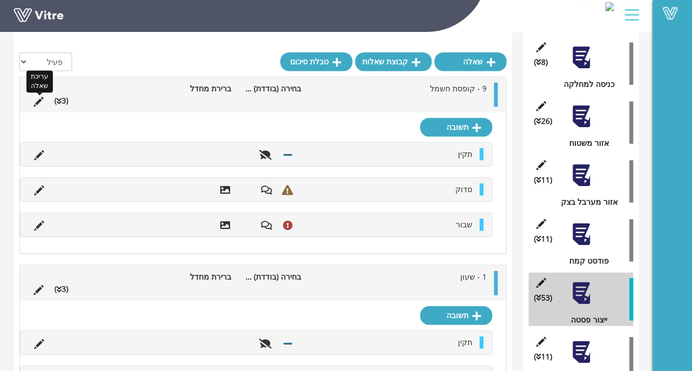
click at [41, 97] on icon at bounding box center [39, 102] width 10 height 10
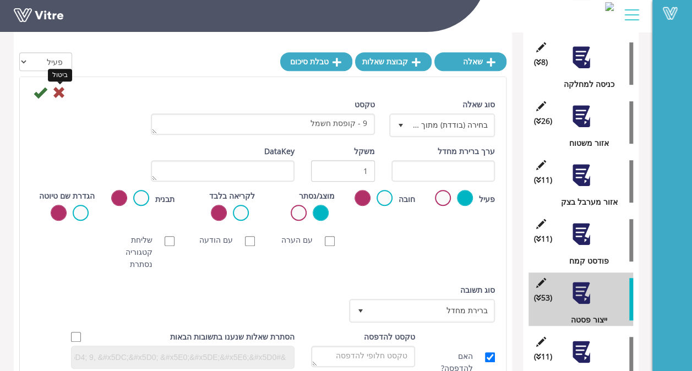
click at [60, 88] on icon at bounding box center [58, 92] width 13 height 13
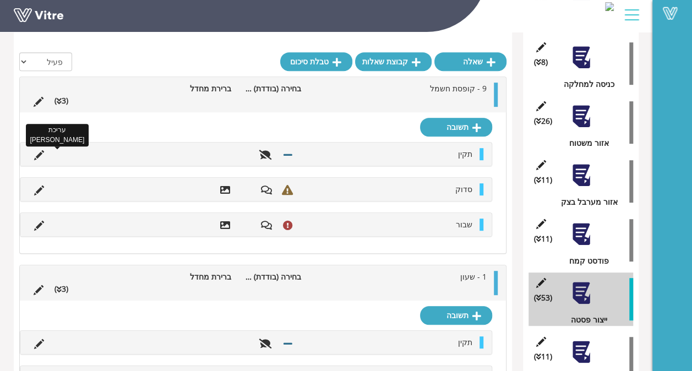
click at [41, 157] on icon at bounding box center [39, 155] width 10 height 10
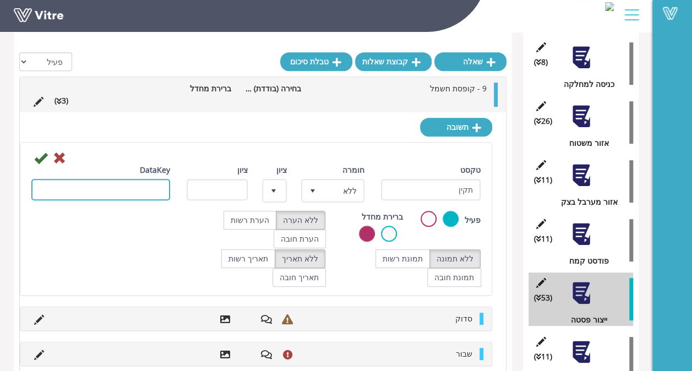
click at [115, 187] on input "DataKey" at bounding box center [100, 189] width 139 height 21
click at [58, 159] on icon at bounding box center [59, 157] width 13 height 13
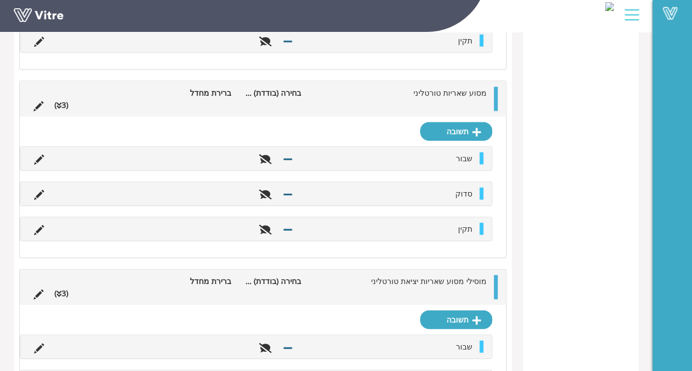
scroll to position [5597, 0]
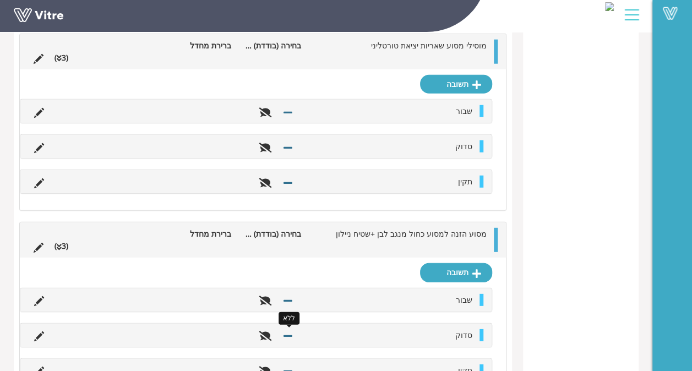
click at [286, 331] on icon at bounding box center [288, 336] width 9 height 10
click at [41, 331] on icon at bounding box center [39, 336] width 10 height 10
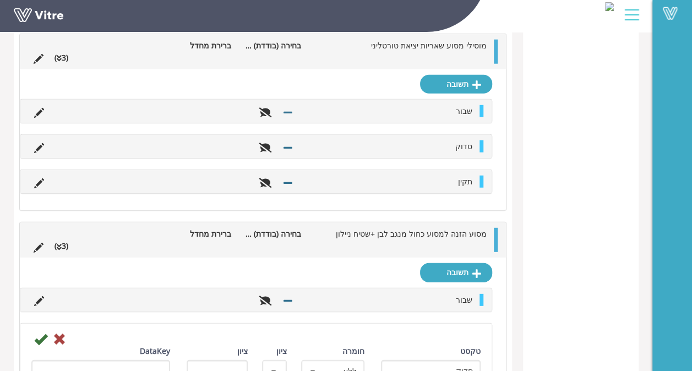
scroll to position [5726, 0]
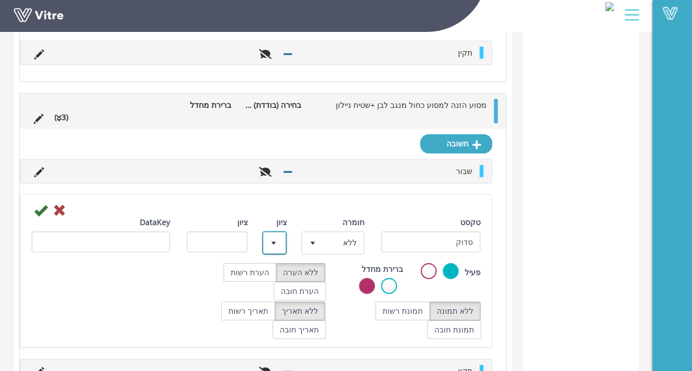
click at [275, 239] on span "select" at bounding box center [273, 243] width 9 height 9
click at [275, 233] on div "- + No data found." at bounding box center [264, 254] width 23 height 43
click at [210, 231] on input "ציון" at bounding box center [217, 241] width 61 height 21
click at [334, 233] on span "ללא" at bounding box center [342, 243] width 41 height 20
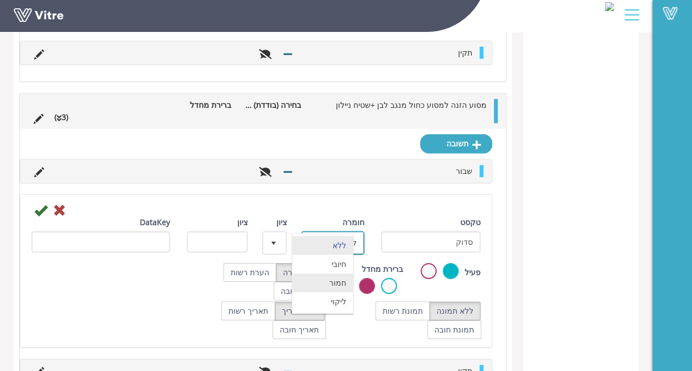
click at [330, 274] on li "חמור" at bounding box center [322, 283] width 61 height 19
type input "3"
radio input "true"
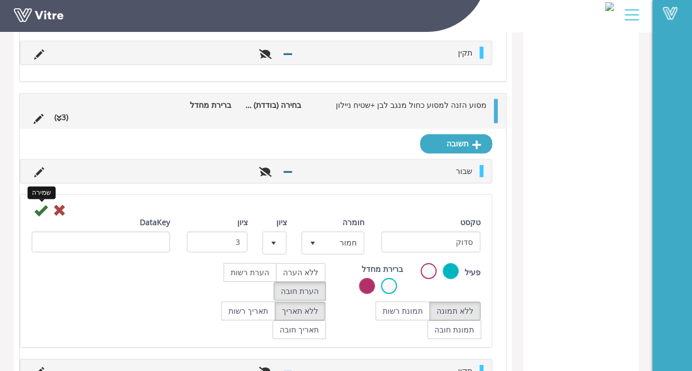
click at [38, 204] on icon at bounding box center [40, 210] width 13 height 13
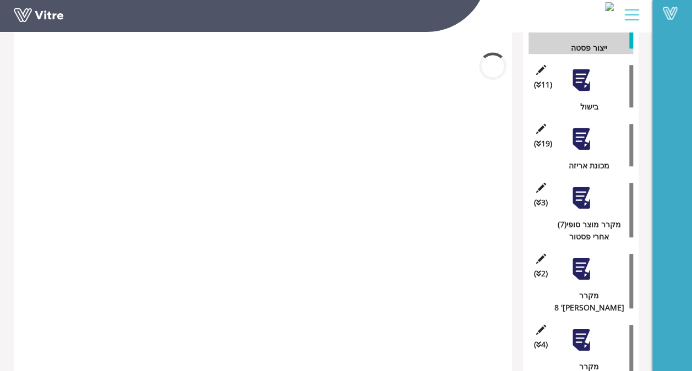
scroll to position [5355, 0]
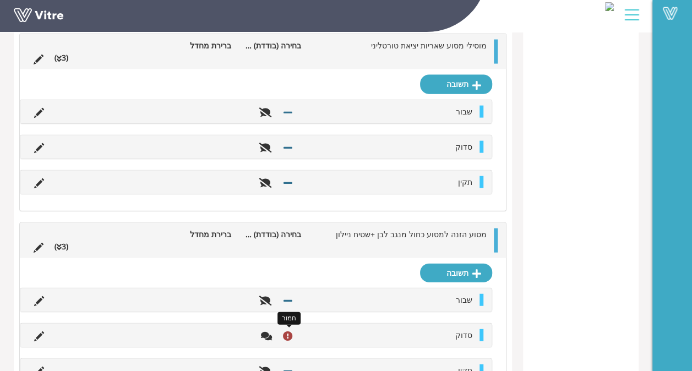
click at [284, 331] on icon at bounding box center [288, 336] width 10 height 10
click at [36, 331] on icon at bounding box center [39, 336] width 10 height 10
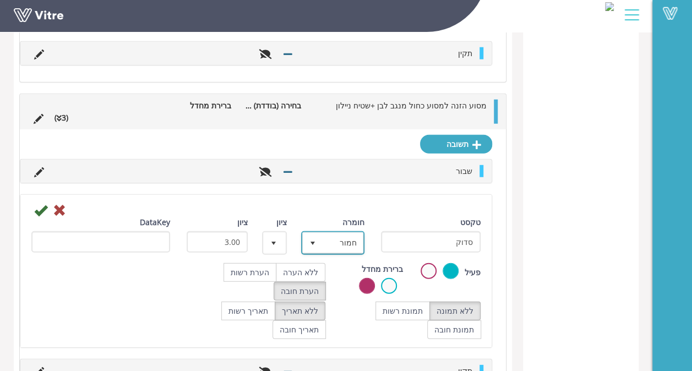
click at [318, 233] on span "select" at bounding box center [313, 243] width 20 height 20
click at [335, 292] on li "ליקוי" at bounding box center [322, 301] width 61 height 19
type input "1"
radio input "true"
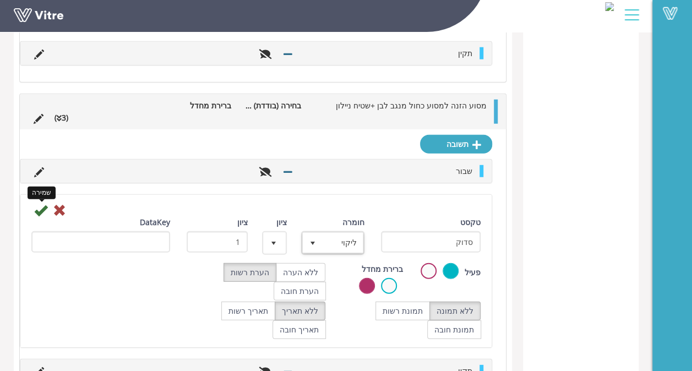
click at [41, 204] on icon at bounding box center [40, 210] width 13 height 13
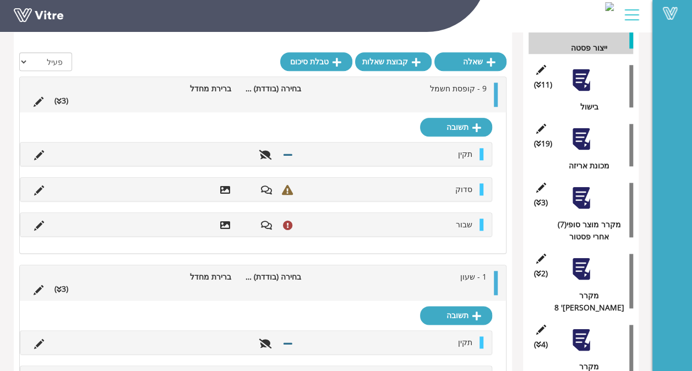
scroll to position [5355, 0]
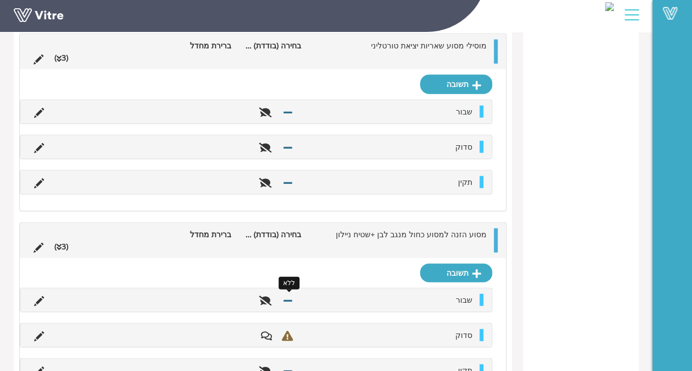
click at [285, 296] on icon at bounding box center [288, 301] width 9 height 10
click at [26, 288] on div "שבור" at bounding box center [255, 299] width 471 height 23
click at [35, 296] on icon at bounding box center [39, 301] width 10 height 10
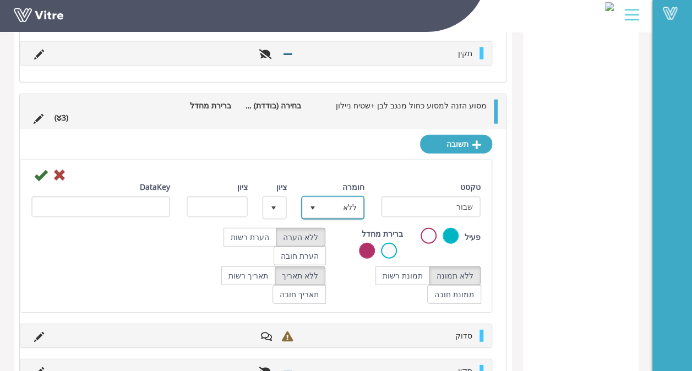
click at [323, 198] on span "ללא" at bounding box center [342, 208] width 41 height 20
click at [326, 238] on li "חמור" at bounding box center [322, 247] width 61 height 19
type input "3"
radio input "true"
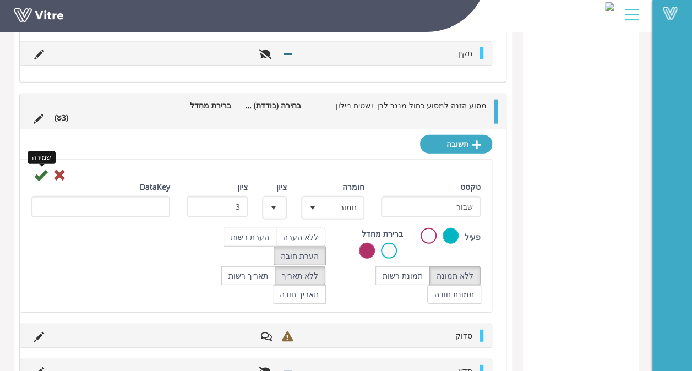
click at [41, 168] on icon at bounding box center [40, 174] width 13 height 13
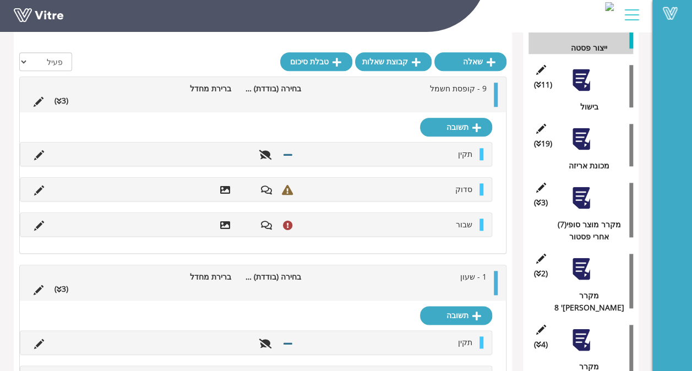
scroll to position [5355, 0]
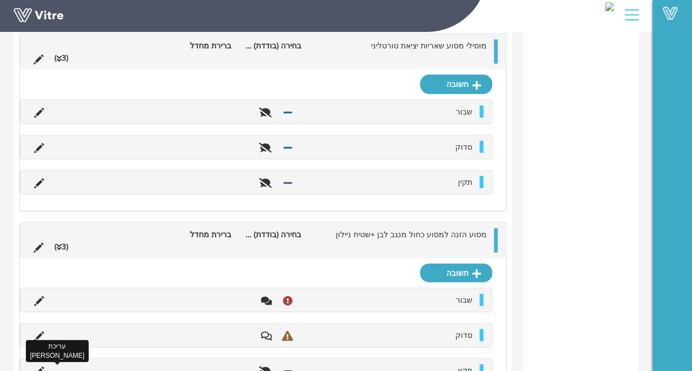
click at [37, 367] on icon at bounding box center [39, 372] width 10 height 10
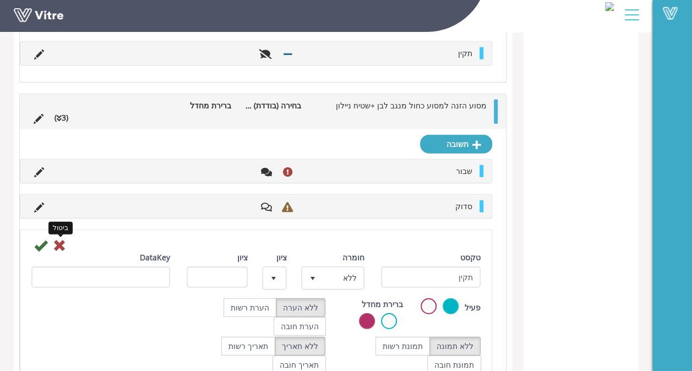
click at [62, 239] on icon at bounding box center [59, 245] width 13 height 13
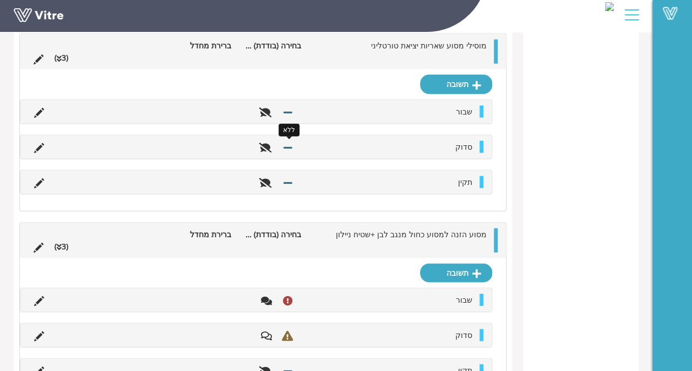
click at [287, 143] on icon at bounding box center [288, 148] width 9 height 10
click at [36, 143] on icon at bounding box center [39, 148] width 10 height 10
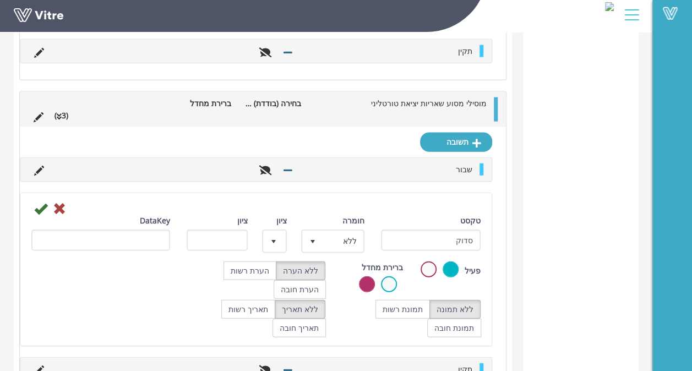
scroll to position [5266, 0]
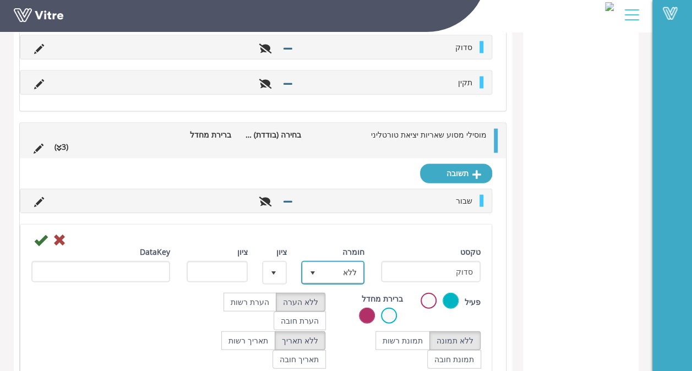
click at [335, 263] on span "ללא" at bounding box center [342, 273] width 41 height 20
click at [307, 322] on li "ליקוי" at bounding box center [322, 331] width 61 height 19
type input "1"
radio input "true"
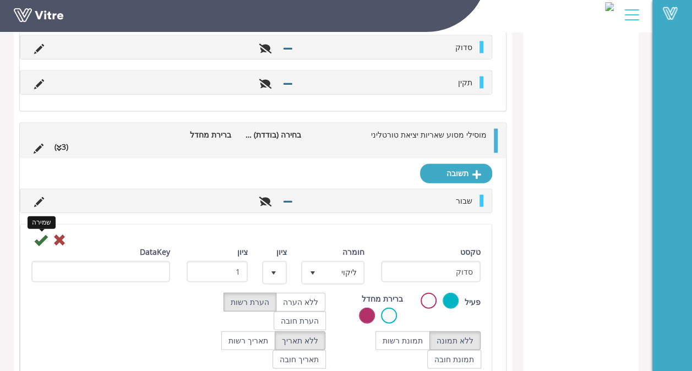
click at [34, 233] on icon at bounding box center [40, 239] width 13 height 13
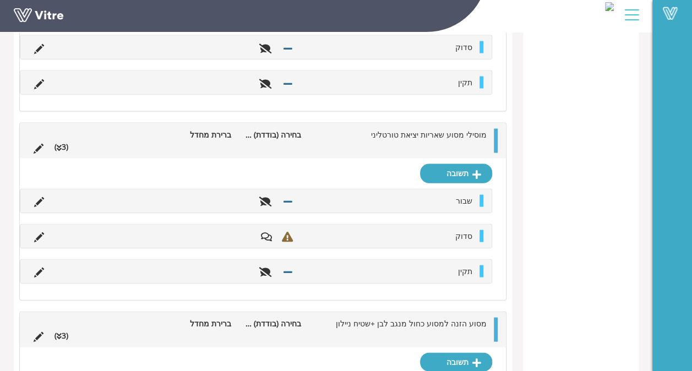
click at [45, 195] on li at bounding box center [39, 201] width 21 height 12
click at [40, 197] on icon at bounding box center [39, 202] width 10 height 10
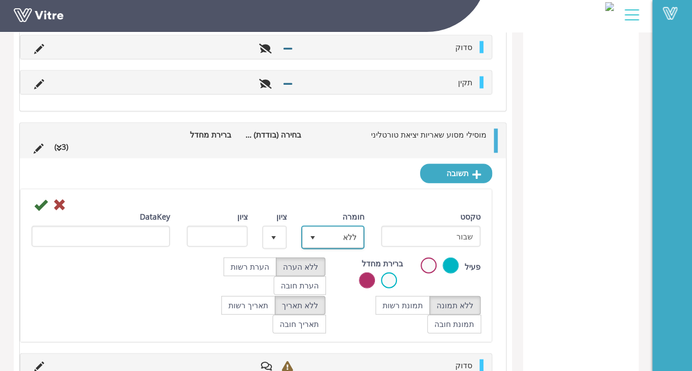
click at [332, 227] on span "ללא" at bounding box center [342, 237] width 41 height 20
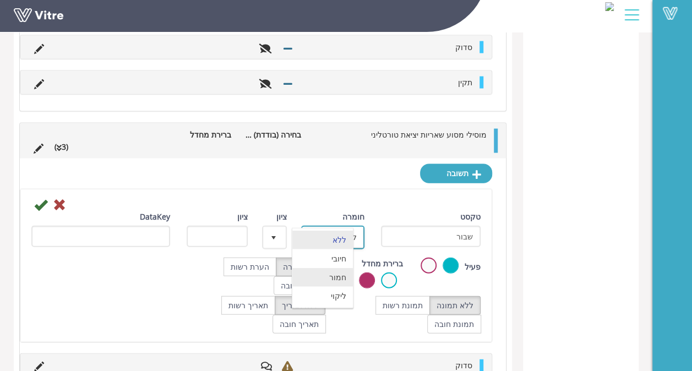
click at [328, 268] on li "חמור" at bounding box center [322, 277] width 61 height 19
type input "3"
radio input "true"
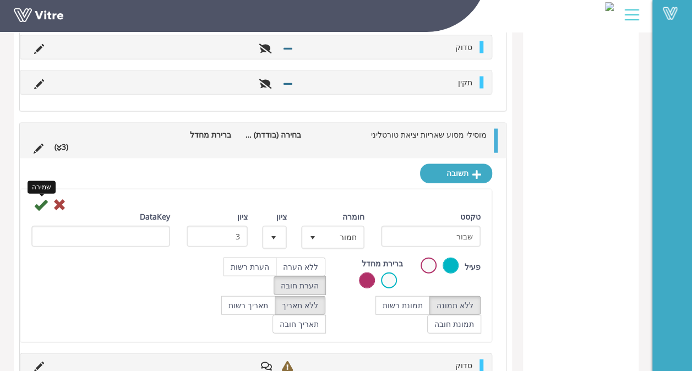
click at [41, 198] on icon at bounding box center [40, 204] width 13 height 13
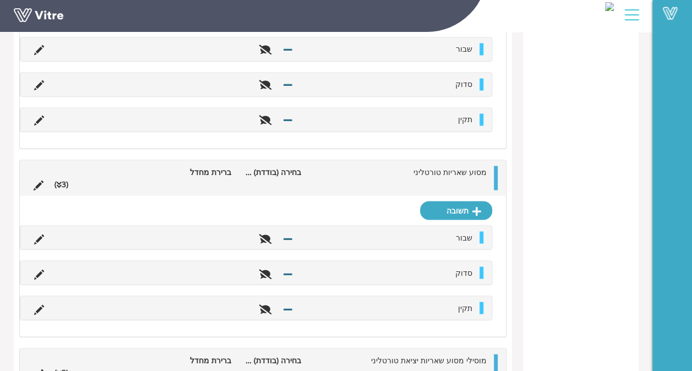
scroll to position [5034, 0]
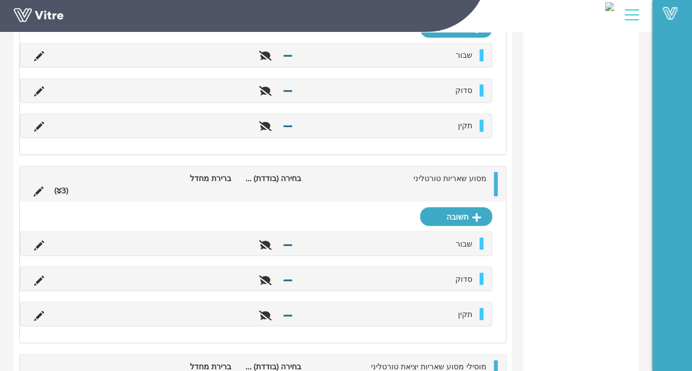
click at [33, 272] on li at bounding box center [39, 278] width 21 height 12
click at [35, 275] on icon at bounding box center [39, 280] width 10 height 10
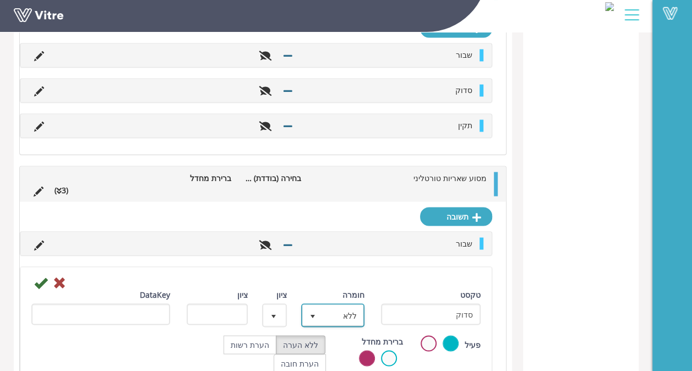
click at [321, 305] on span "select" at bounding box center [313, 315] width 20 height 20
click at [334, 364] on li "ליקוי" at bounding box center [322, 373] width 61 height 19
type input "1"
radio input "true"
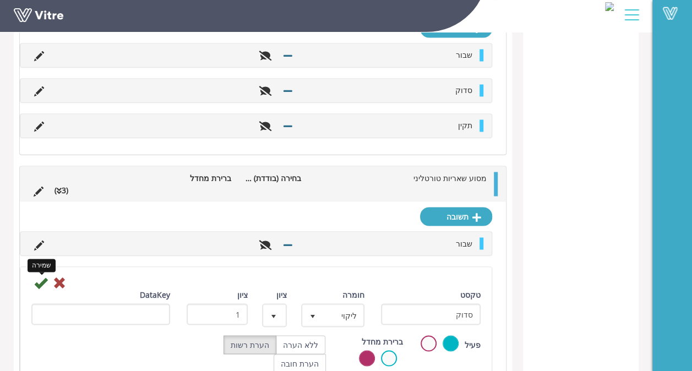
click at [40, 276] on icon at bounding box center [40, 282] width 13 height 13
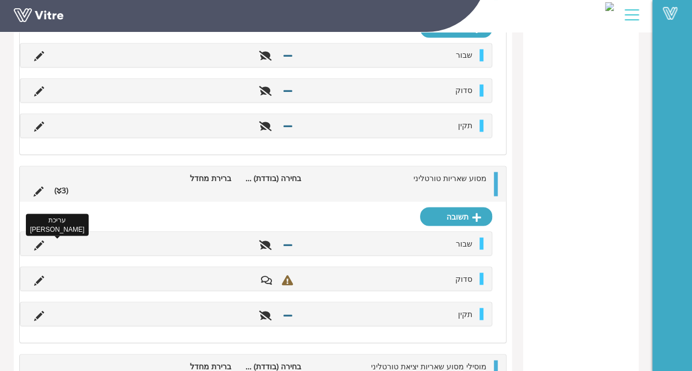
click at [34, 240] on icon at bounding box center [39, 245] width 10 height 10
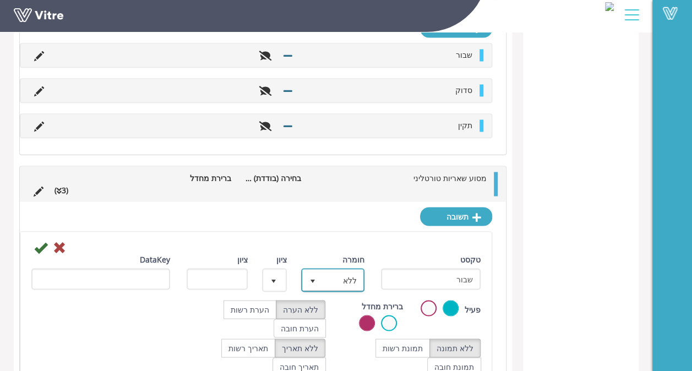
click at [309, 270] on span "select" at bounding box center [313, 280] width 20 height 20
click at [321, 310] on li "חמור" at bounding box center [322, 319] width 61 height 19
type input "3"
radio input "true"
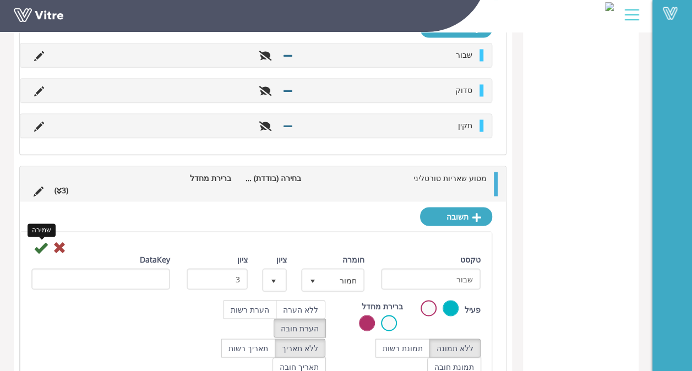
click at [34, 241] on icon at bounding box center [40, 247] width 13 height 13
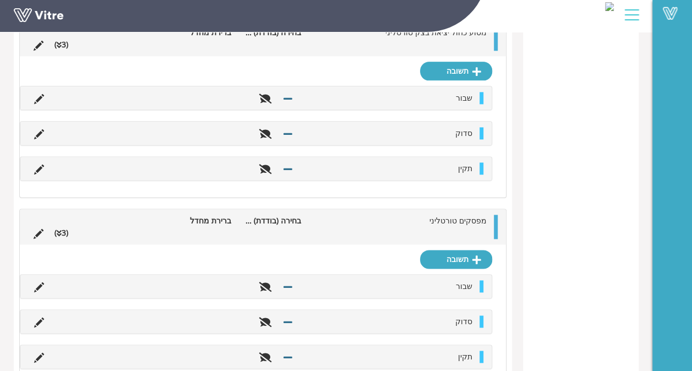
scroll to position [4754, 0]
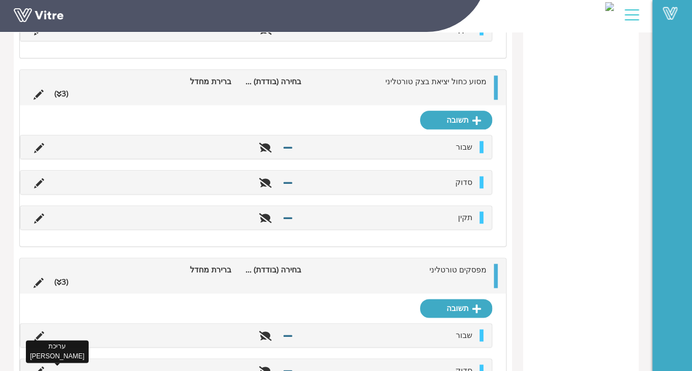
click at [40, 367] on icon at bounding box center [39, 372] width 10 height 10
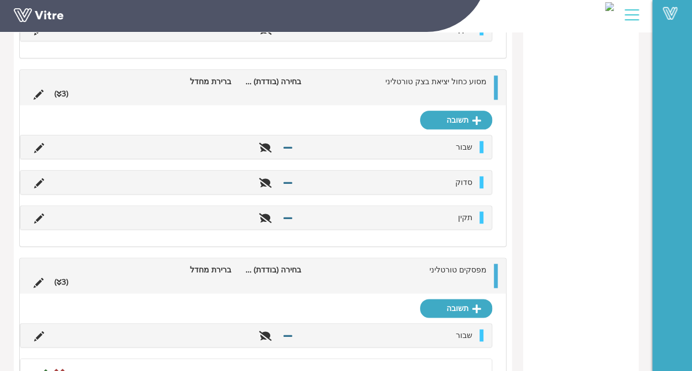
click at [334, 354] on li "ליקוי" at bounding box center [322, 363] width 61 height 19
type input "1"
radio input "true"
click at [44, 368] on icon at bounding box center [40, 374] width 13 height 13
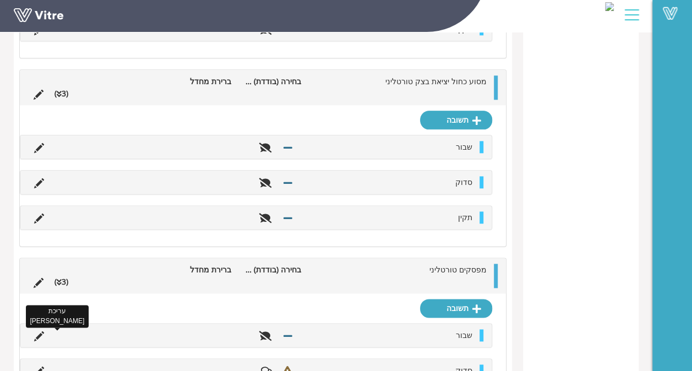
click at [39, 331] on icon at bounding box center [39, 336] width 10 height 10
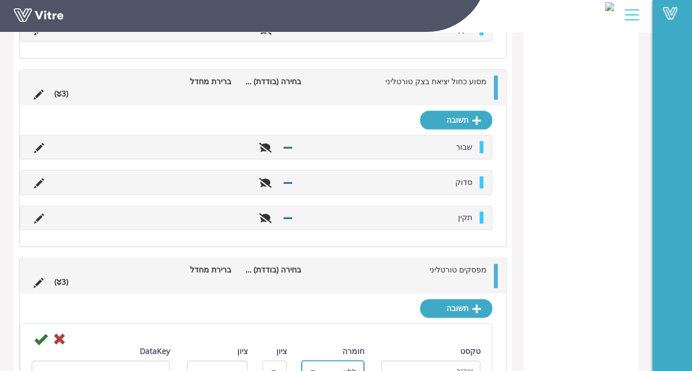
click at [357, 362] on span "ללא" at bounding box center [342, 372] width 41 height 20
click at [330, 300] on li "חמור" at bounding box center [322, 309] width 61 height 19
type input "3"
radio input "true"
click at [40, 333] on icon at bounding box center [40, 339] width 13 height 13
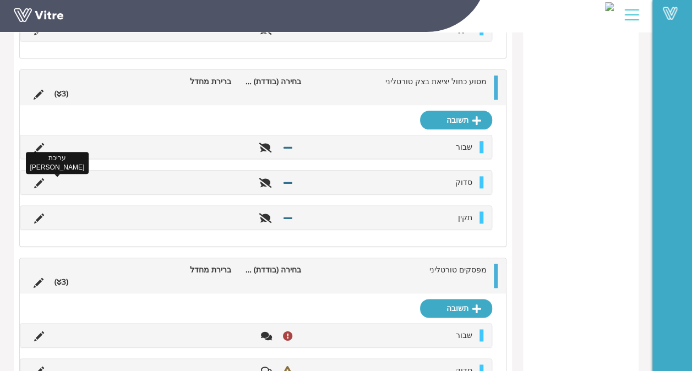
click at [34, 178] on icon at bounding box center [39, 183] width 10 height 10
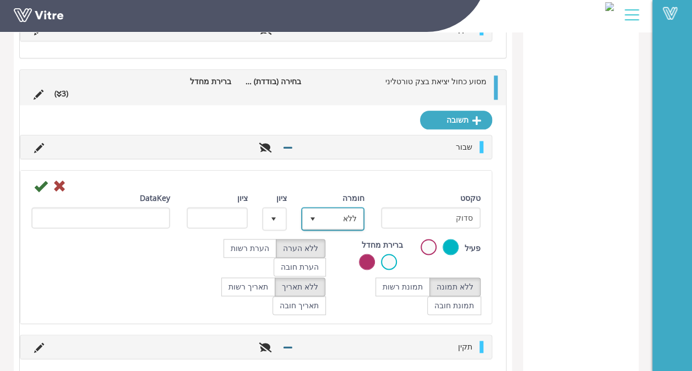
click at [329, 209] on span "ללא" at bounding box center [342, 219] width 41 height 20
click at [336, 268] on li "ליקוי" at bounding box center [322, 277] width 61 height 19
type input "1"
radio input "true"
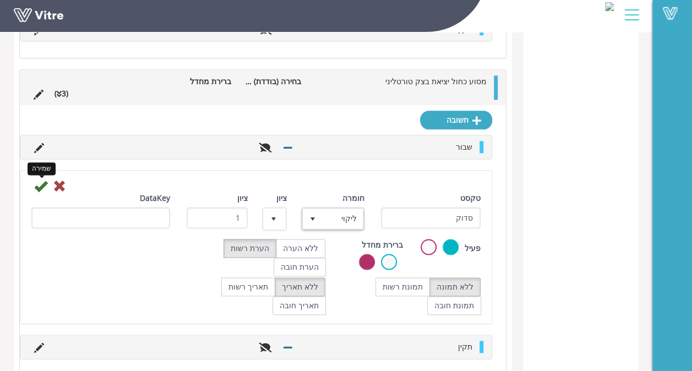
click at [36, 179] on icon at bounding box center [40, 185] width 13 height 13
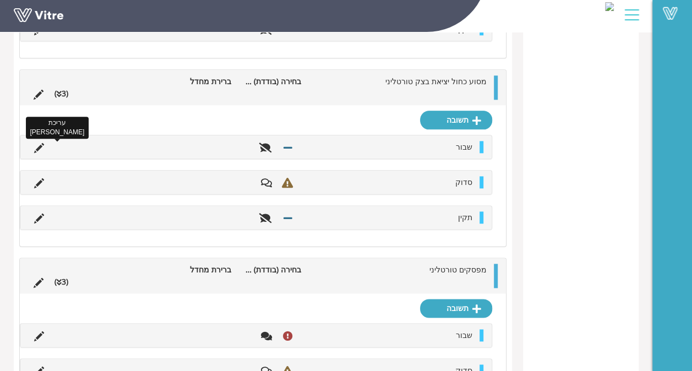
click at [35, 143] on icon at bounding box center [39, 148] width 10 height 10
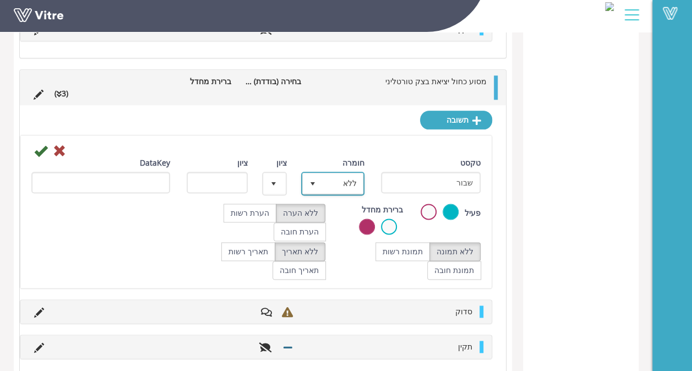
click at [334, 173] on span "ללא" at bounding box center [342, 183] width 41 height 20
click at [329, 214] on li "חמור" at bounding box center [322, 223] width 61 height 19
type input "3"
radio input "true"
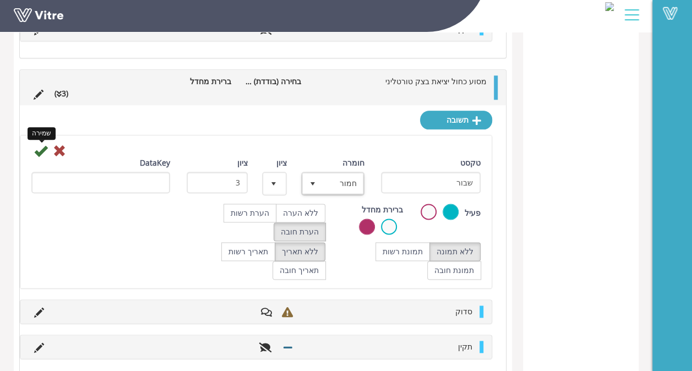
click at [41, 144] on icon at bounding box center [40, 150] width 13 height 13
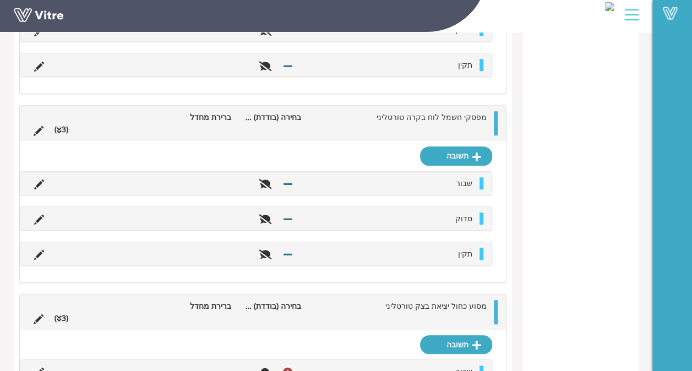
scroll to position [4517, 0]
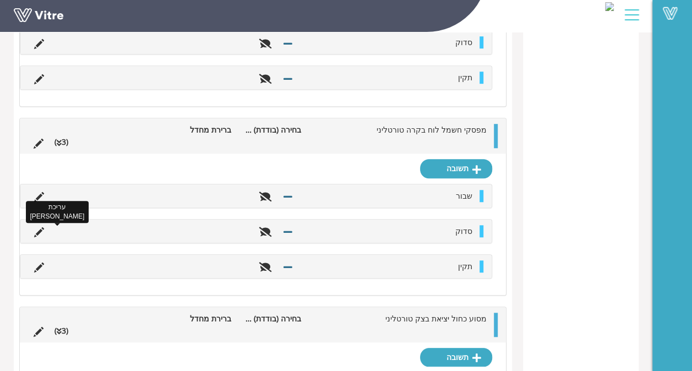
click at [41, 227] on icon at bounding box center [39, 232] width 10 height 10
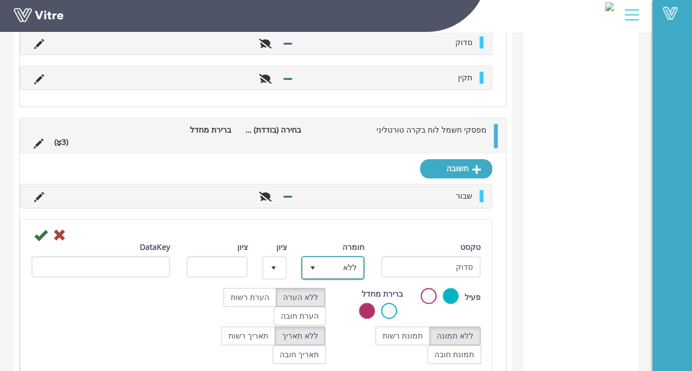
click at [308, 264] on span "select" at bounding box center [312, 268] width 9 height 9
click at [324, 317] on li "ליקוי" at bounding box center [322, 326] width 61 height 19
type input "1"
radio input "true"
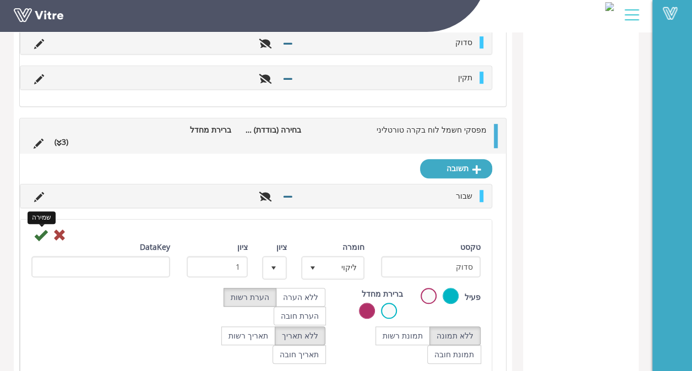
click at [36, 228] on icon at bounding box center [40, 234] width 13 height 13
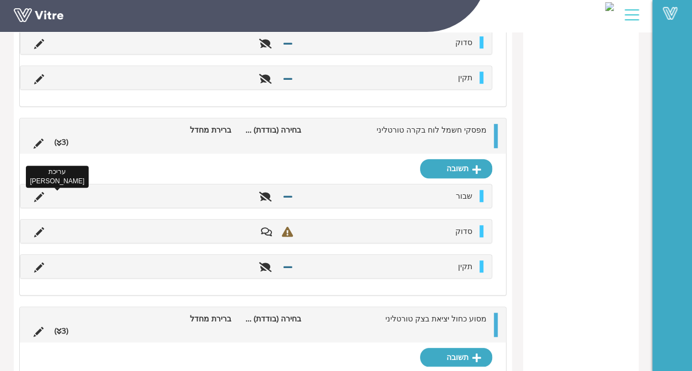
click at [42, 192] on icon at bounding box center [39, 197] width 10 height 10
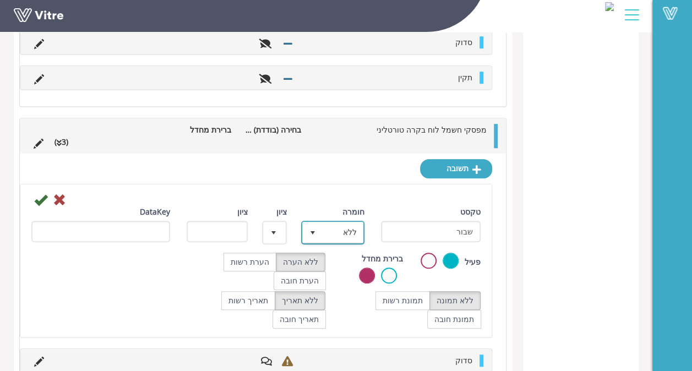
click at [349, 222] on span "ללא" at bounding box center [342, 232] width 41 height 20
click at [339, 263] on li "חמור" at bounding box center [322, 272] width 61 height 19
type input "3"
radio input "true"
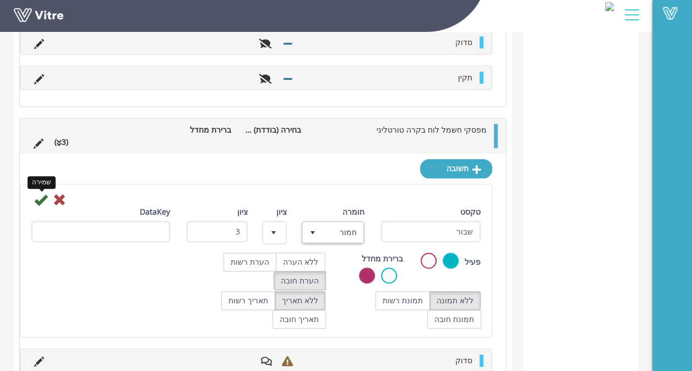
click at [46, 193] on icon at bounding box center [40, 199] width 13 height 13
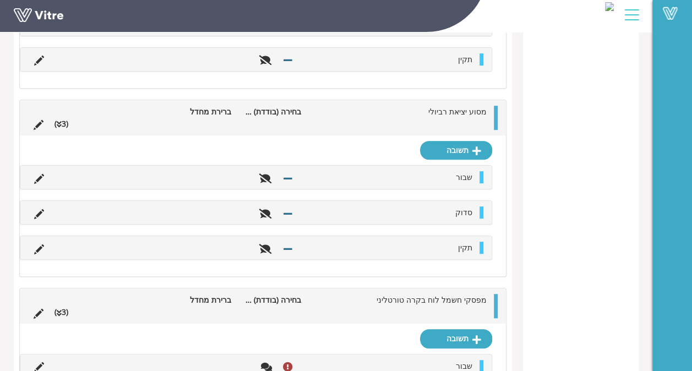
scroll to position [4335, 0]
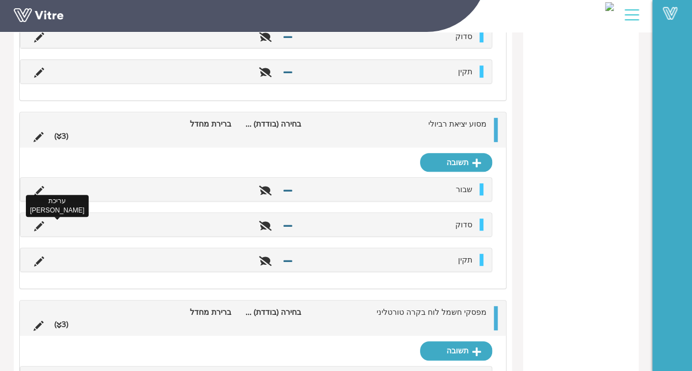
click at [39, 221] on icon at bounding box center [39, 226] width 10 height 10
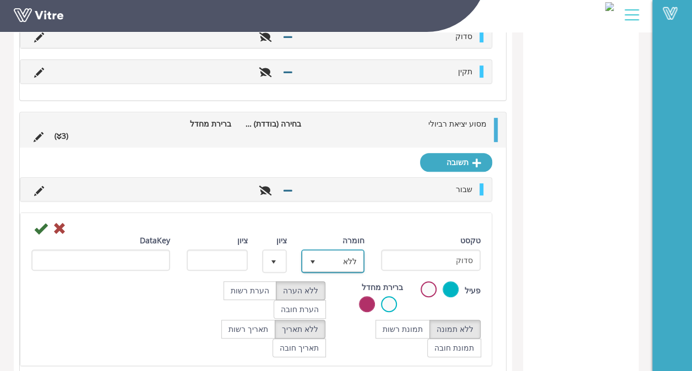
click at [317, 251] on span "select" at bounding box center [313, 261] width 20 height 20
click at [327, 310] on li "ליקוי" at bounding box center [322, 319] width 61 height 19
type input "1"
radio input "true"
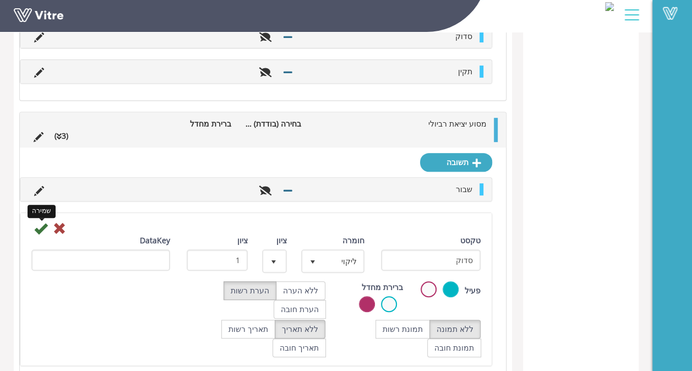
click at [41, 222] on icon at bounding box center [40, 228] width 13 height 13
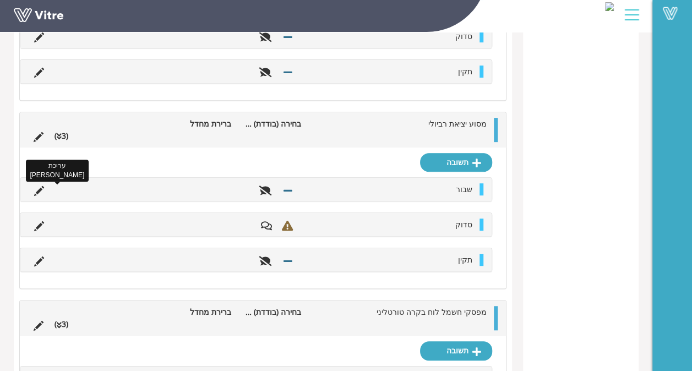
click at [40, 186] on icon at bounding box center [39, 191] width 10 height 10
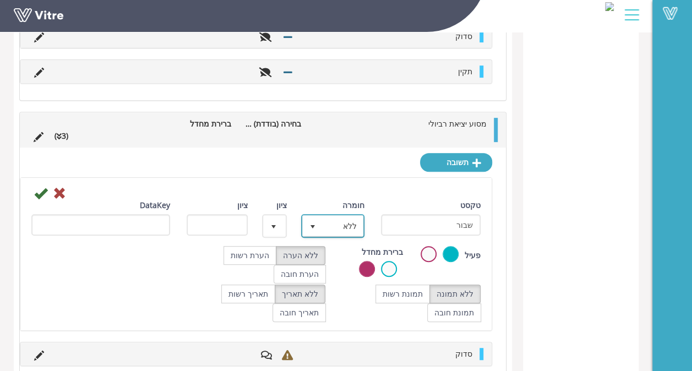
click at [335, 216] on span "ללא" at bounding box center [342, 226] width 41 height 20
click at [329, 257] on li "חמור" at bounding box center [322, 266] width 61 height 19
type input "3"
radio input "true"
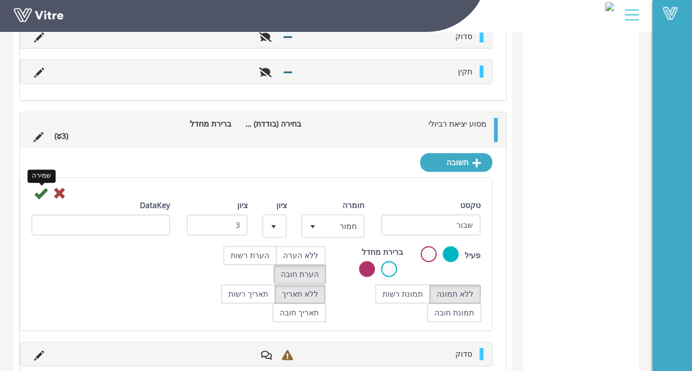
click at [39, 187] on icon at bounding box center [40, 193] width 13 height 13
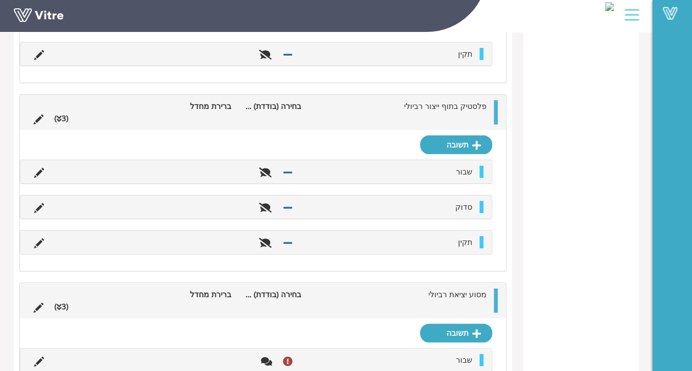
scroll to position [4133, 0]
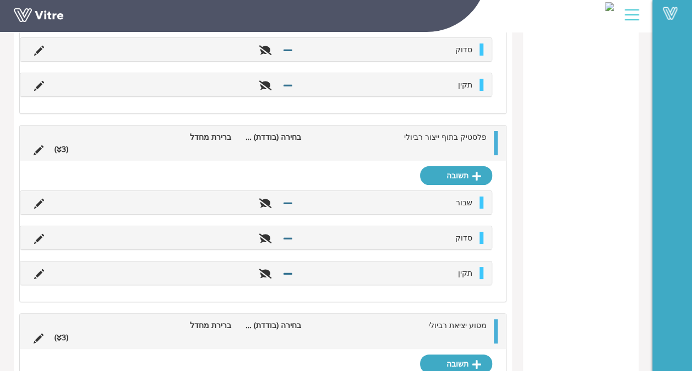
click at [44, 232] on li at bounding box center [39, 238] width 21 height 12
click at [40, 234] on icon at bounding box center [39, 239] width 10 height 10
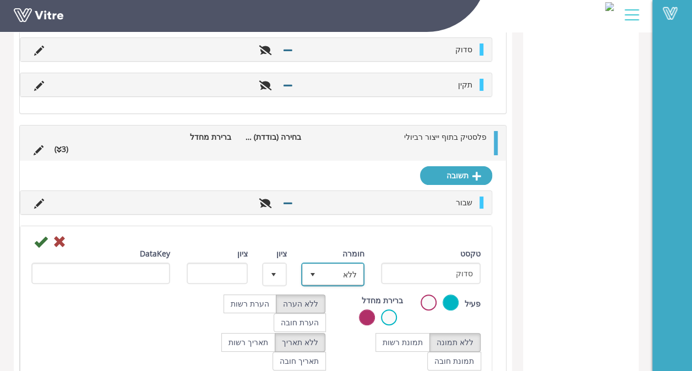
click at [349, 264] on span "ללא" at bounding box center [342, 274] width 41 height 20
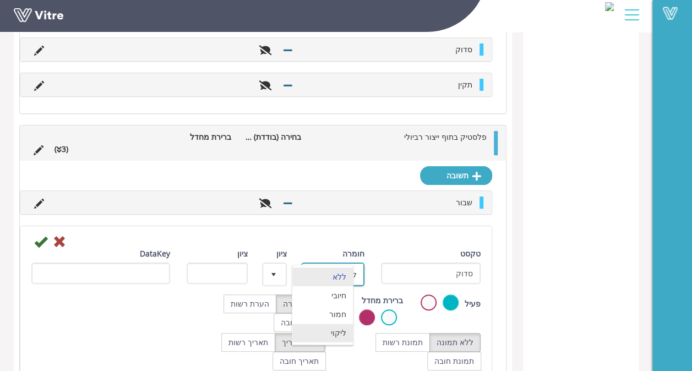
click at [339, 324] on li "ליקוי" at bounding box center [322, 333] width 61 height 19
type input "1"
radio input "true"
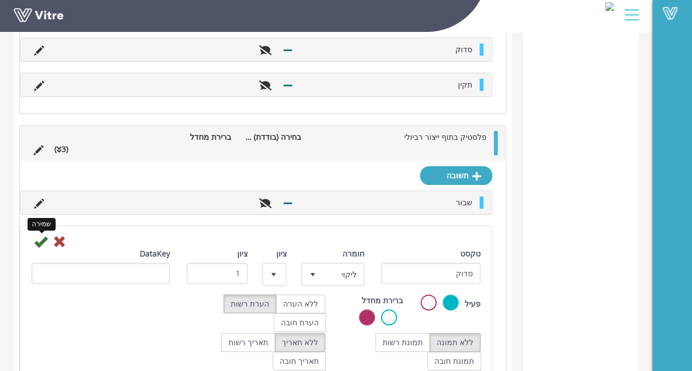
click at [39, 235] on icon at bounding box center [40, 241] width 13 height 13
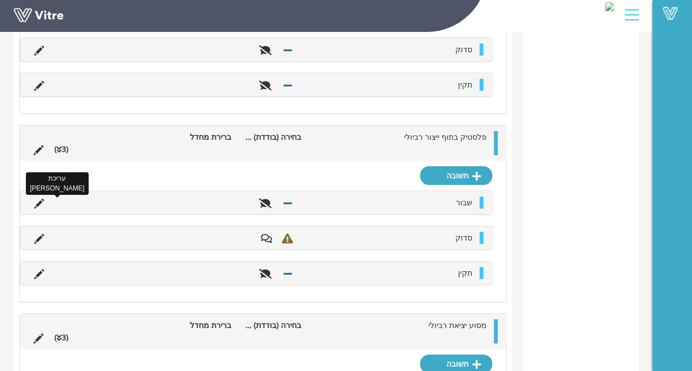
click at [39, 199] on icon at bounding box center [39, 204] width 10 height 10
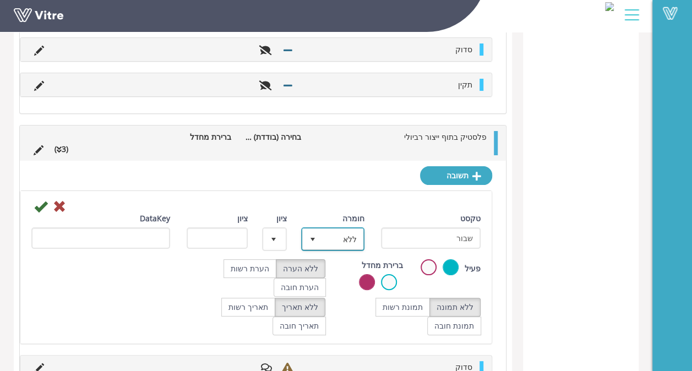
click at [307, 229] on span "select" at bounding box center [313, 239] width 20 height 20
click at [337, 270] on li "חמור" at bounding box center [322, 279] width 61 height 19
type input "3"
radio input "true"
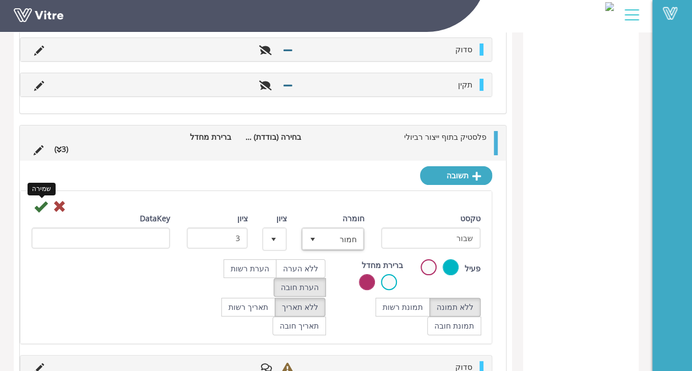
click at [37, 200] on icon at bounding box center [40, 206] width 13 height 13
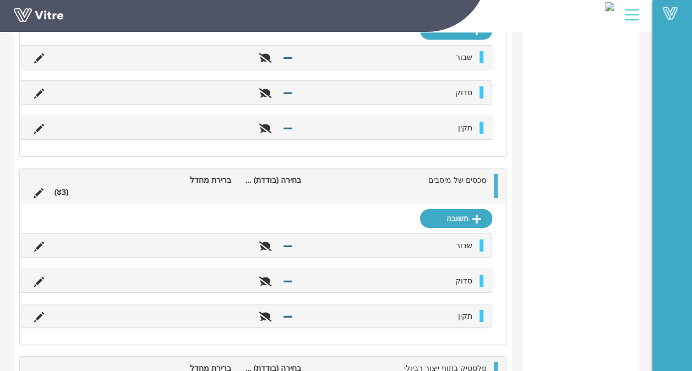
scroll to position [3896, 0]
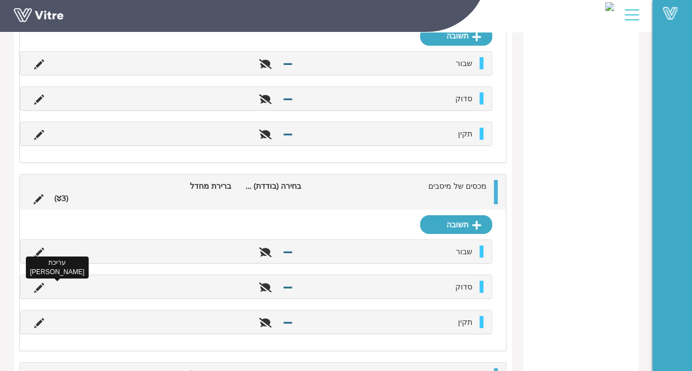
click at [39, 283] on icon at bounding box center [39, 288] width 10 height 10
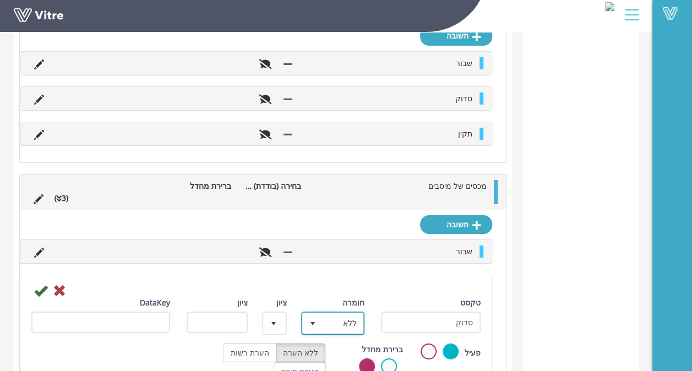
click at [313, 319] on span "select" at bounding box center [312, 323] width 9 height 9
type input "1"
radio input "true"
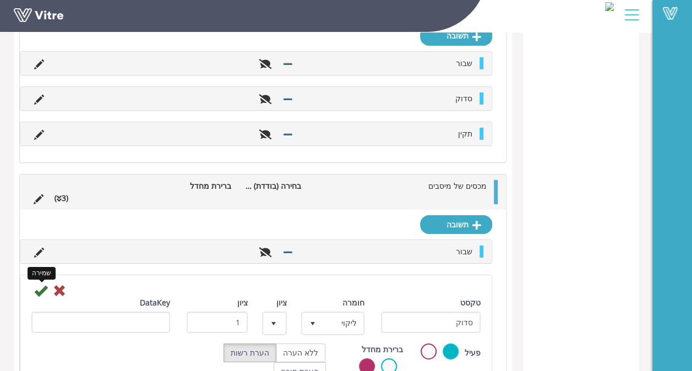
click at [36, 284] on icon at bounding box center [40, 290] width 13 height 13
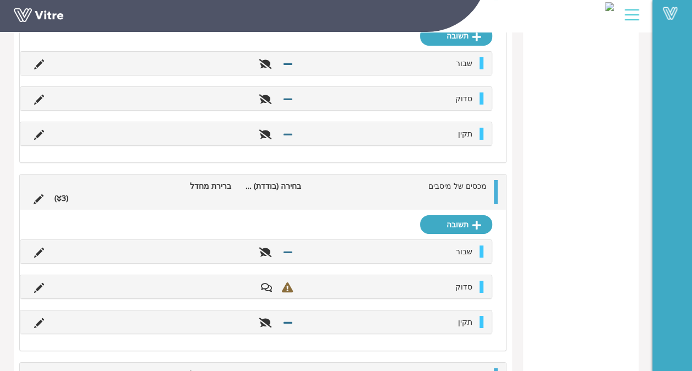
click at [30, 246] on li at bounding box center [39, 252] width 21 height 12
click at [36, 248] on icon at bounding box center [39, 253] width 10 height 10
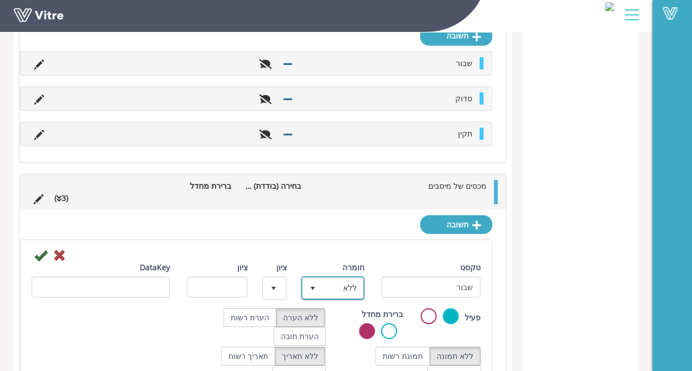
click at [325, 278] on span "ללא" at bounding box center [342, 288] width 41 height 20
click at [321, 319] on li "חמור" at bounding box center [322, 328] width 61 height 19
type input "3"
radio input "true"
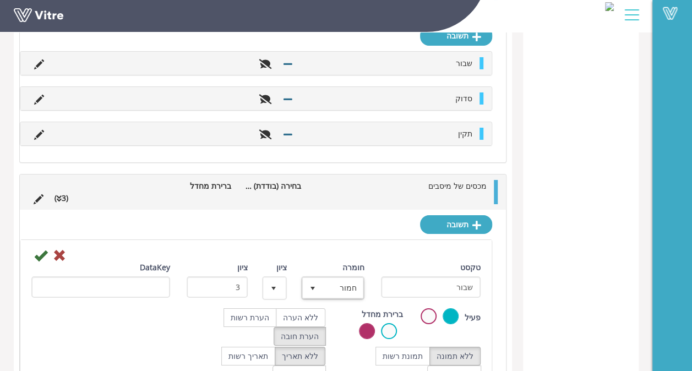
click at [31, 248] on div at bounding box center [256, 254] width 466 height 13
click at [39, 249] on icon at bounding box center [40, 255] width 13 height 13
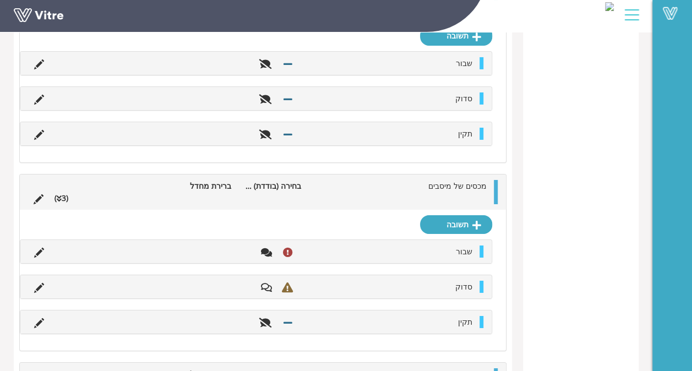
click at [40, 87] on div "סדוק" at bounding box center [255, 98] width 471 height 23
click at [36, 95] on icon at bounding box center [39, 100] width 10 height 10
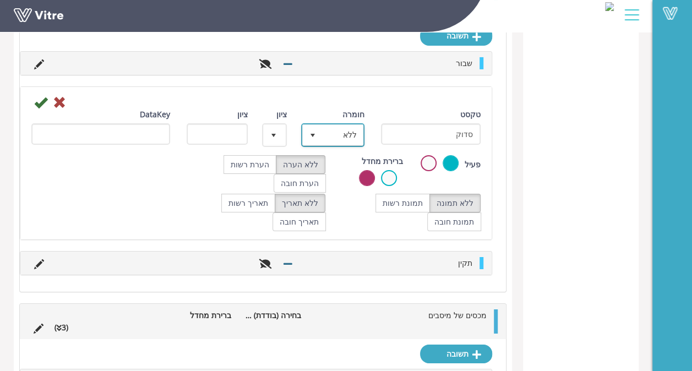
click at [323, 125] on span "ללא" at bounding box center [342, 135] width 41 height 20
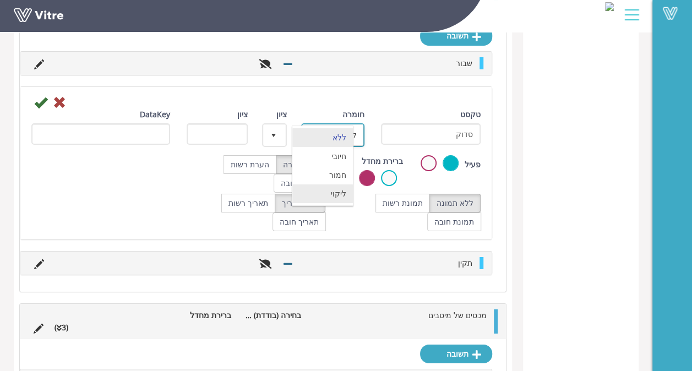
click at [336, 184] on li "ליקוי" at bounding box center [322, 193] width 61 height 19
type input "1"
radio input "true"
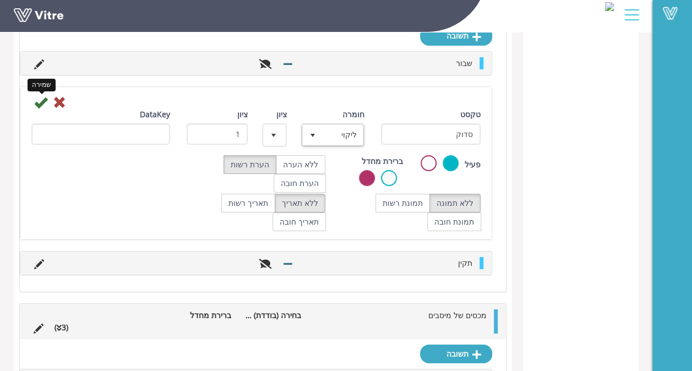
click at [39, 96] on icon at bounding box center [40, 102] width 13 height 13
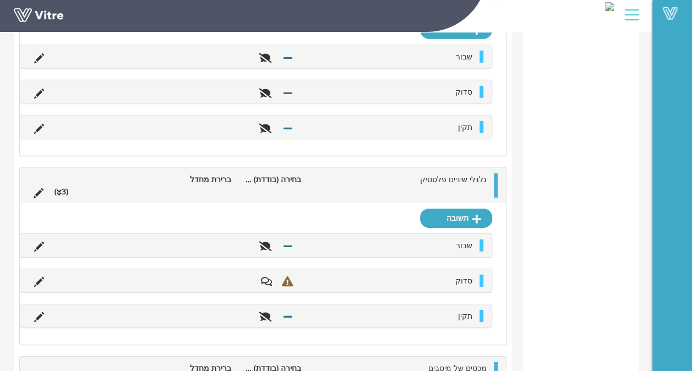
scroll to position [3695, 0]
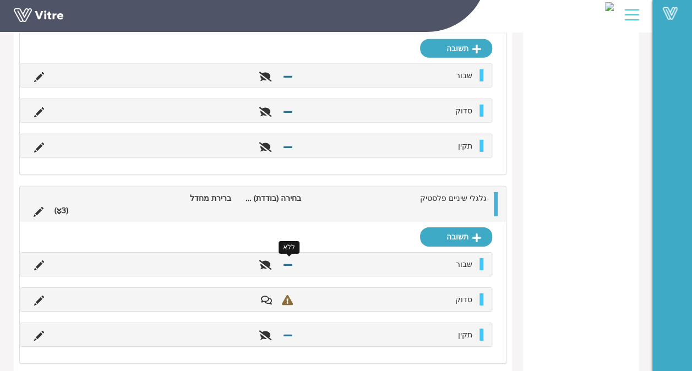
click at [285, 260] on icon at bounding box center [288, 265] width 9 height 10
click at [40, 260] on icon at bounding box center [39, 265] width 10 height 10
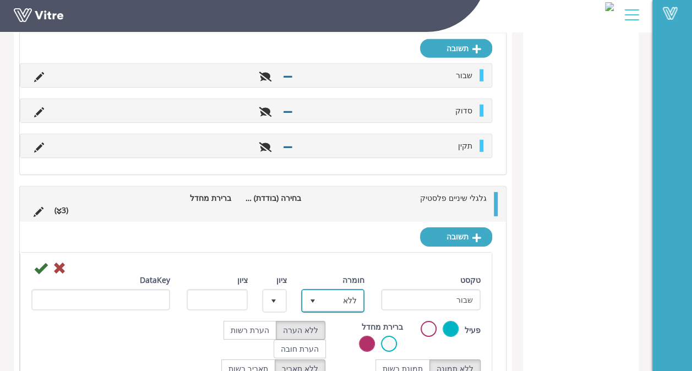
click at [312, 297] on span "select" at bounding box center [312, 301] width 9 height 9
click at [335, 331] on li "חמור" at bounding box center [322, 340] width 61 height 19
type input "3"
radio input "true"
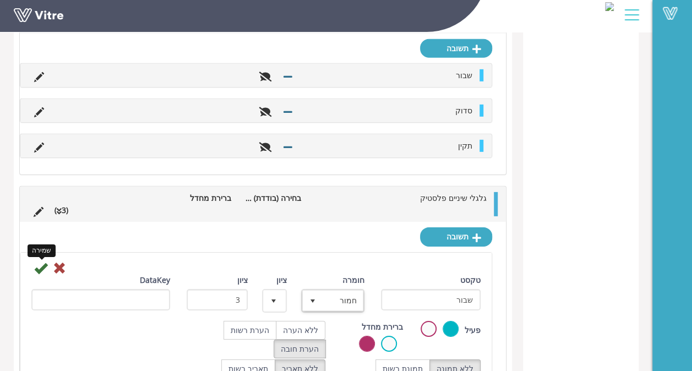
click at [46, 261] on icon at bounding box center [40, 267] width 13 height 13
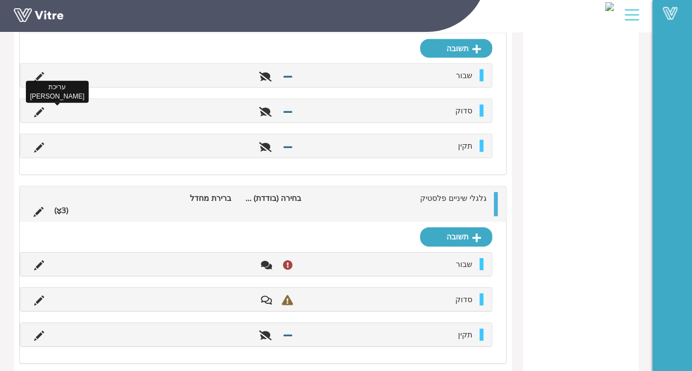
click at [34, 107] on icon at bounding box center [39, 112] width 10 height 10
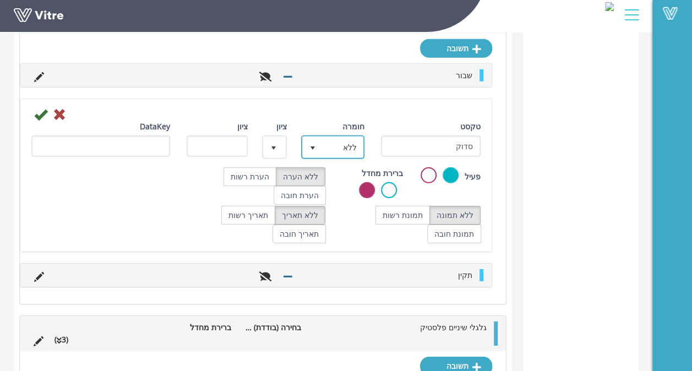
click at [339, 137] on span "ללא" at bounding box center [342, 147] width 41 height 20
click at [331, 197] on li "ליקוי" at bounding box center [322, 206] width 61 height 19
type input "1"
radio input "true"
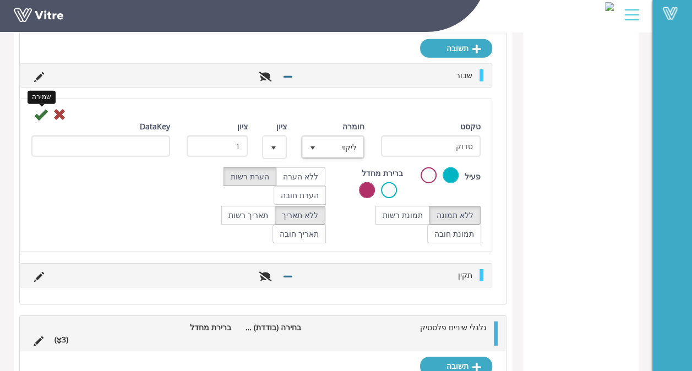
click at [44, 108] on icon at bounding box center [40, 114] width 13 height 13
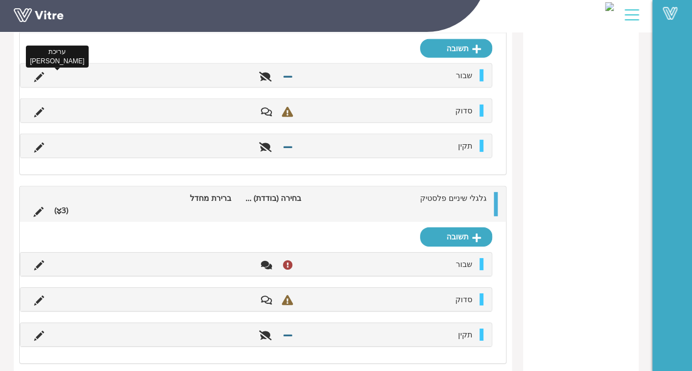
click at [38, 72] on icon at bounding box center [39, 77] width 10 height 10
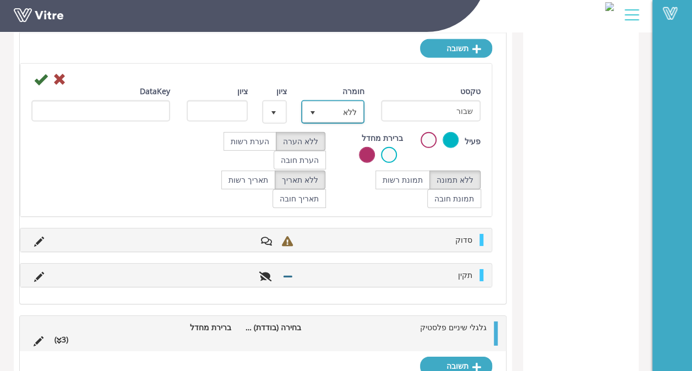
click at [329, 102] on span "ללא" at bounding box center [342, 112] width 41 height 20
click at [337, 143] on li "חמור" at bounding box center [322, 152] width 61 height 19
type input "3"
radio input "true"
click at [45, 73] on icon at bounding box center [40, 79] width 13 height 13
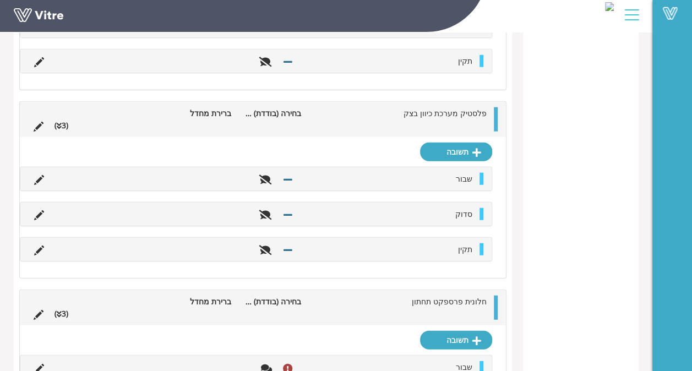
scroll to position [3330, 0]
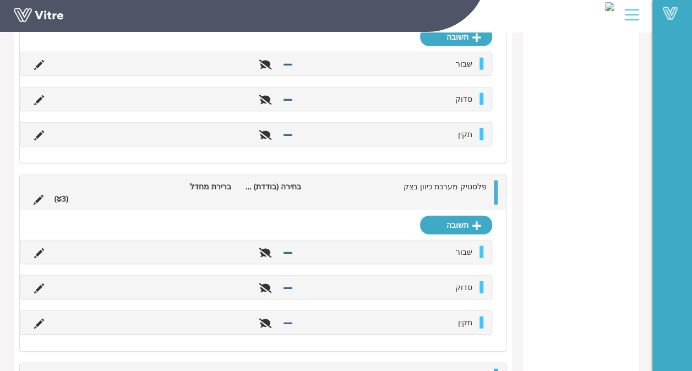
click at [43, 281] on li at bounding box center [39, 287] width 21 height 12
click at [38, 284] on icon at bounding box center [39, 289] width 10 height 10
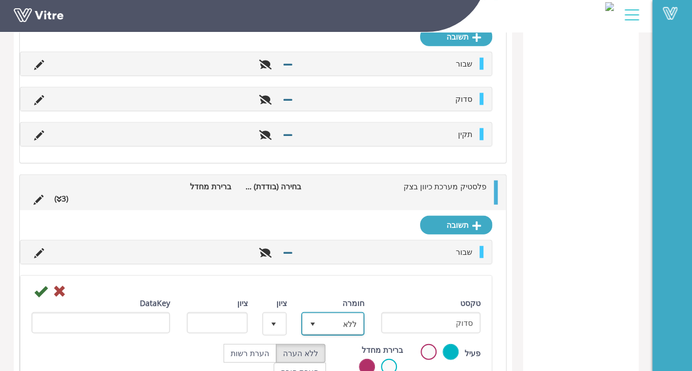
click at [334, 314] on span "ללא" at bounding box center [342, 324] width 41 height 20
type input "1"
radio input "true"
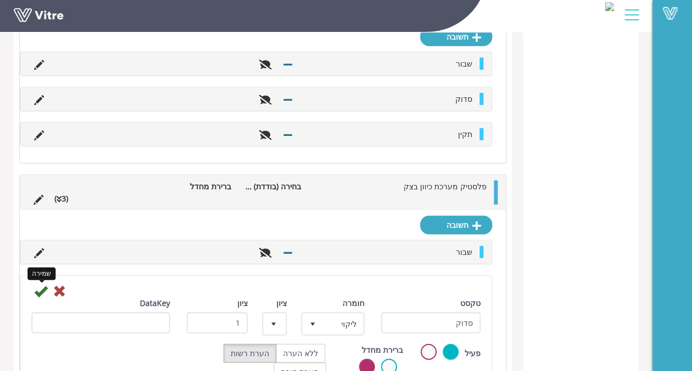
click at [40, 285] on icon at bounding box center [40, 291] width 13 height 13
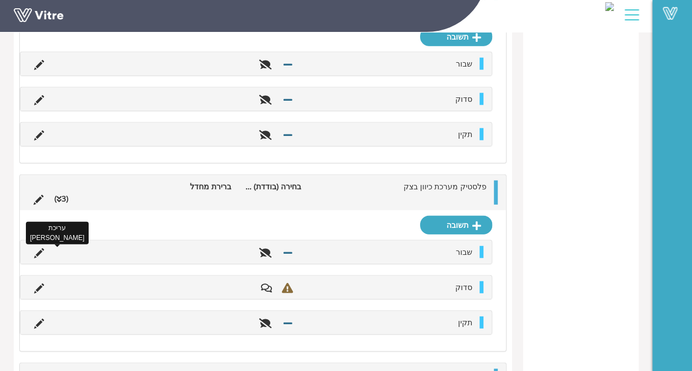
click at [39, 248] on icon at bounding box center [39, 253] width 10 height 10
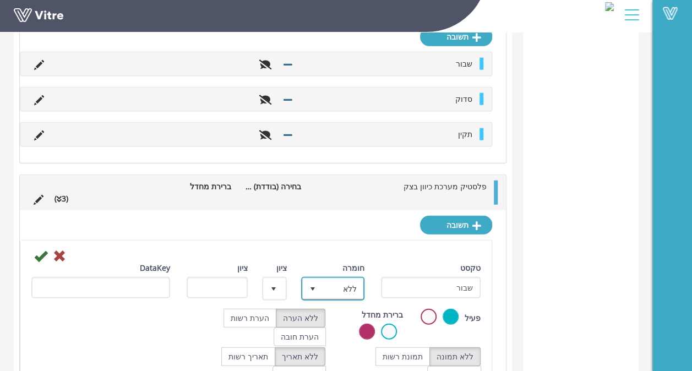
click at [326, 279] on span "ללא" at bounding box center [342, 289] width 41 height 20
click at [334, 319] on li "חמור" at bounding box center [322, 328] width 61 height 19
type input "3"
radio input "true"
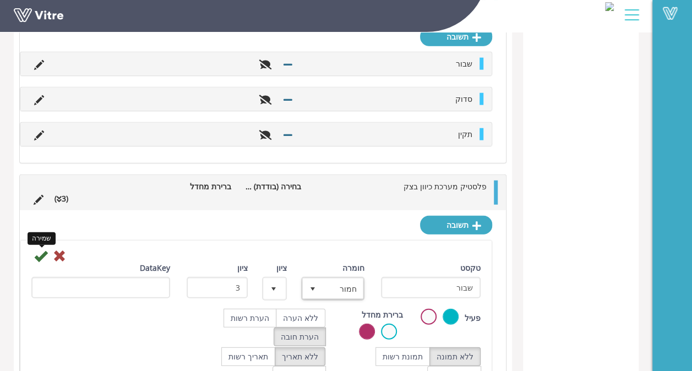
click at [39, 249] on icon at bounding box center [40, 255] width 13 height 13
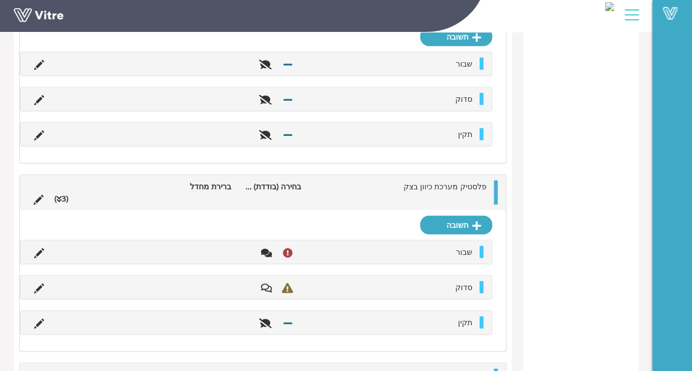
click at [43, 93] on li at bounding box center [39, 99] width 21 height 12
click at [36, 93] on li "עריכת תשובה" at bounding box center [39, 99] width 21 height 12
click at [35, 95] on icon at bounding box center [39, 100] width 10 height 10
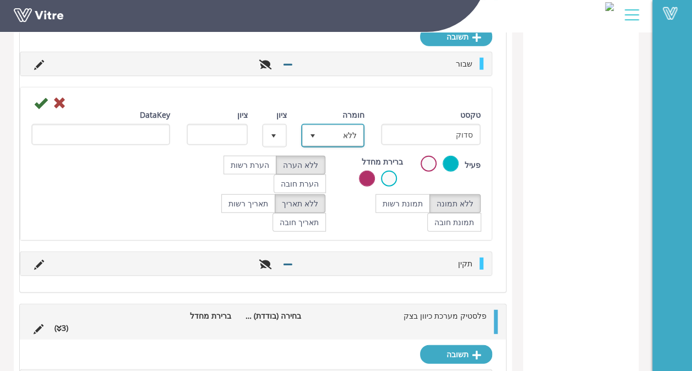
click at [353, 126] on span "ללא" at bounding box center [342, 136] width 41 height 20
click at [336, 185] on li "ליקוי" at bounding box center [322, 194] width 61 height 19
type input "1"
radio input "true"
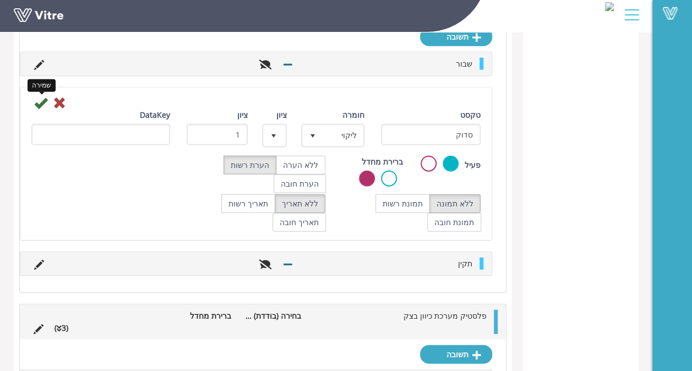
click at [38, 96] on icon at bounding box center [40, 102] width 13 height 13
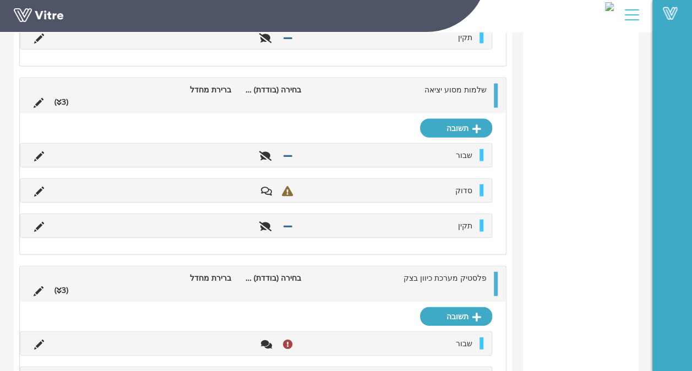
scroll to position [3160, 0]
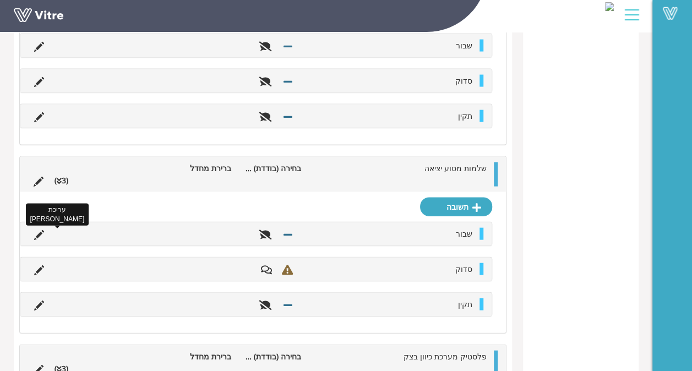
click at [39, 230] on icon at bounding box center [39, 235] width 10 height 10
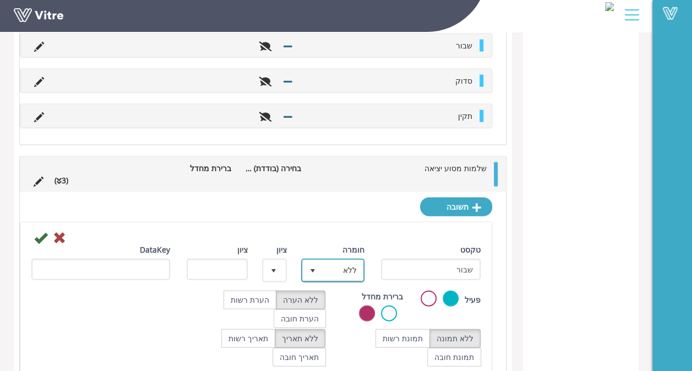
click at [320, 260] on span "select" at bounding box center [313, 270] width 20 height 20
click at [341, 301] on li "חמור" at bounding box center [322, 310] width 61 height 19
type input "3"
radio input "true"
click at [44, 231] on icon at bounding box center [40, 237] width 13 height 13
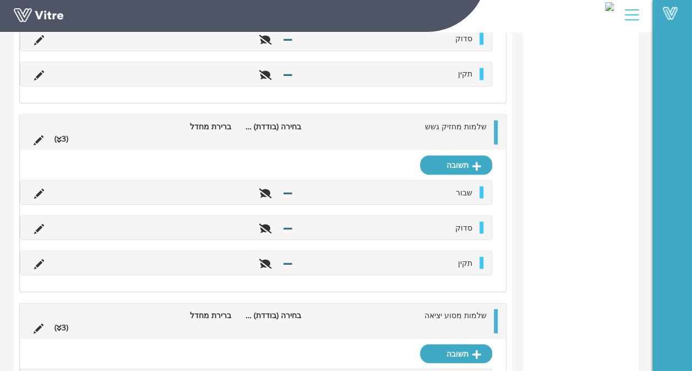
scroll to position [2989, 0]
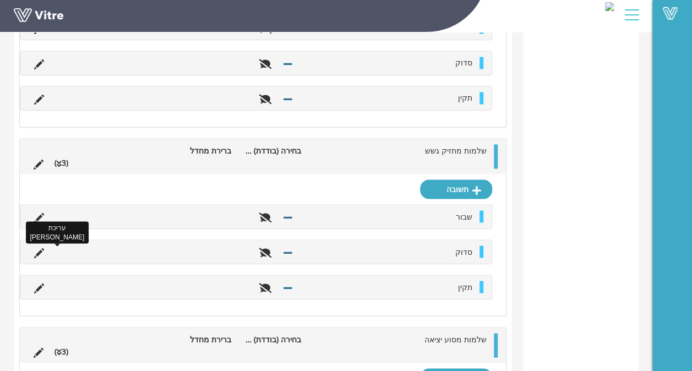
click at [34, 248] on icon at bounding box center [39, 253] width 10 height 10
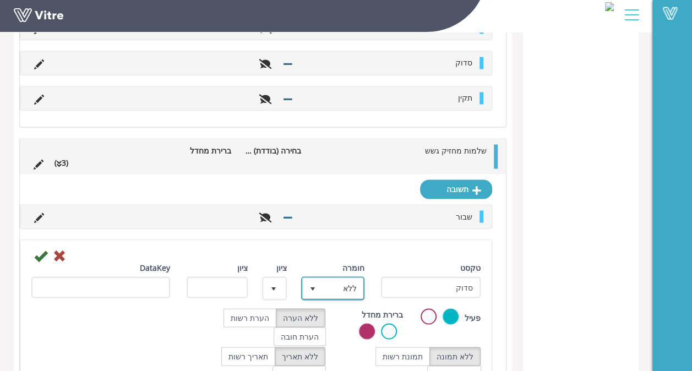
click at [329, 278] on span "ללא" at bounding box center [342, 288] width 41 height 20
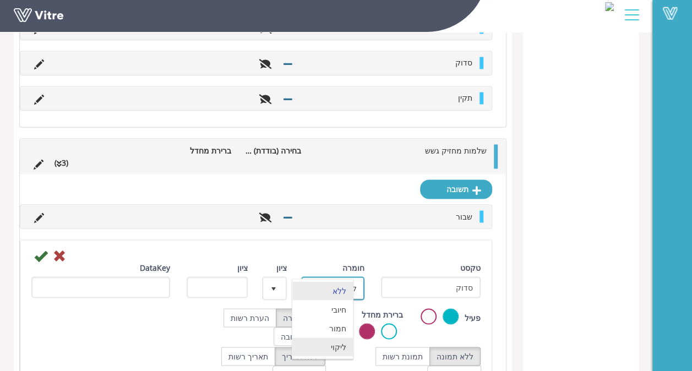
click at [333, 337] on li "ליקוי" at bounding box center [322, 346] width 61 height 19
type input "1"
radio input "true"
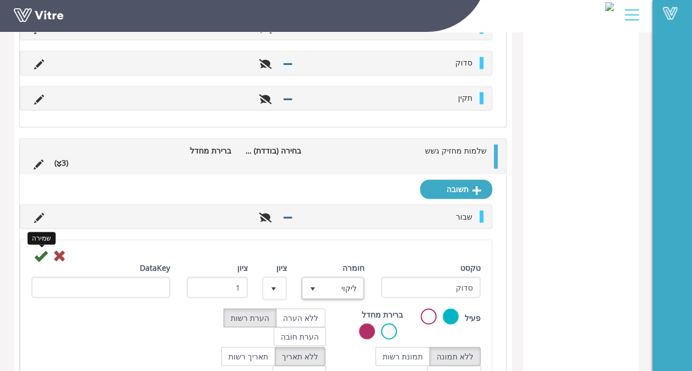
click at [39, 249] on icon at bounding box center [40, 255] width 13 height 13
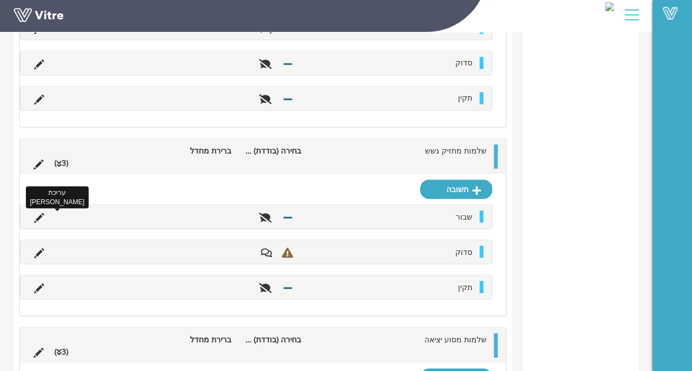
click at [42, 212] on icon at bounding box center [39, 217] width 10 height 10
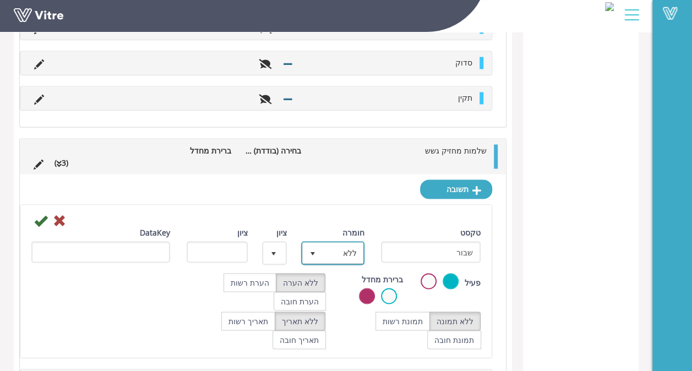
click at [332, 243] on span "ללא" at bounding box center [342, 253] width 41 height 20
click at [338, 284] on li "חמור" at bounding box center [322, 293] width 61 height 19
type input "3"
radio input "true"
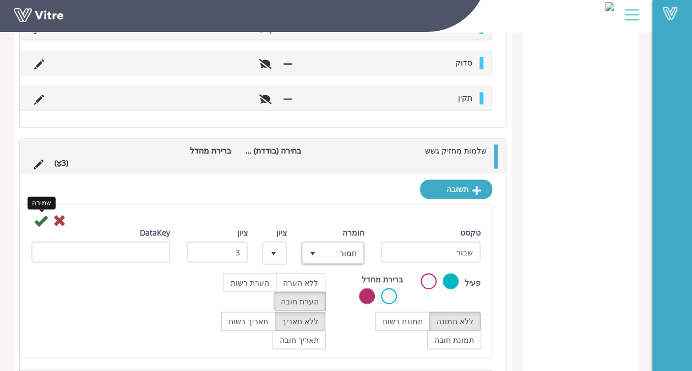
click at [40, 214] on icon at bounding box center [40, 220] width 13 height 13
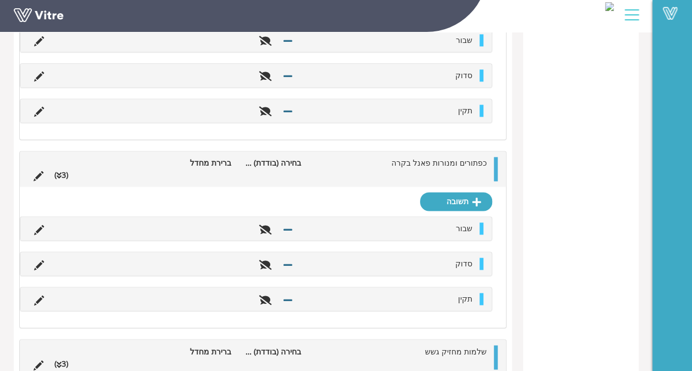
scroll to position [2764, 0]
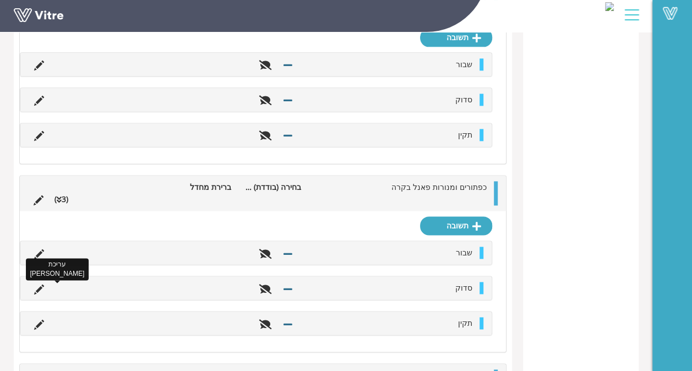
click at [41, 285] on icon at bounding box center [39, 290] width 10 height 10
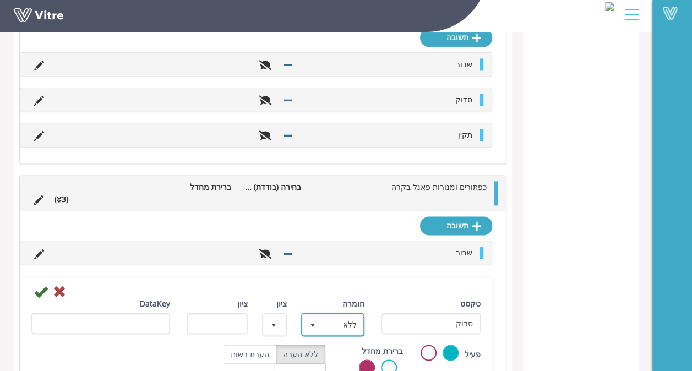
click at [328, 314] on span "ללא" at bounding box center [342, 324] width 41 height 20
click at [335, 272] on li "ליקוי" at bounding box center [322, 281] width 61 height 19
type input "1"
radio input "true"
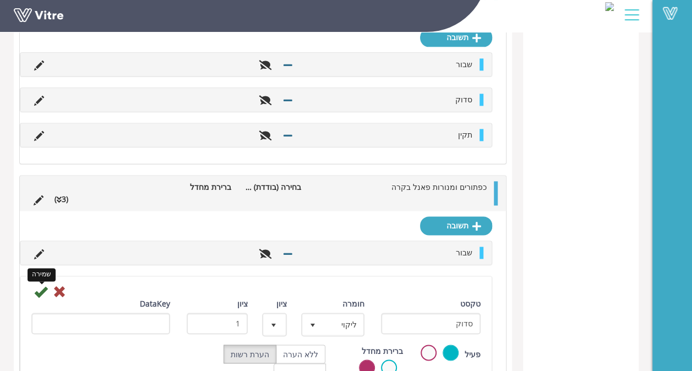
click at [37, 285] on icon at bounding box center [40, 291] width 13 height 13
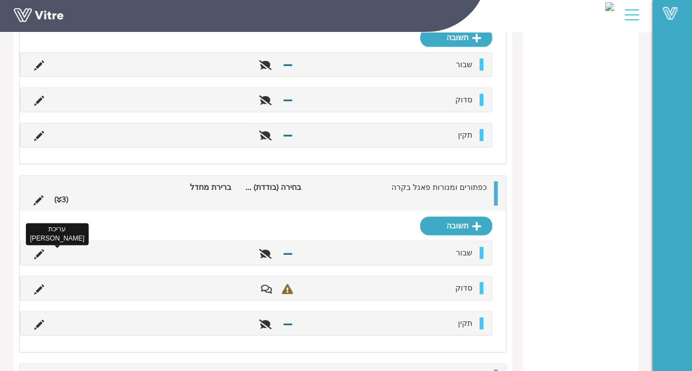
click at [37, 249] on icon at bounding box center [39, 254] width 10 height 10
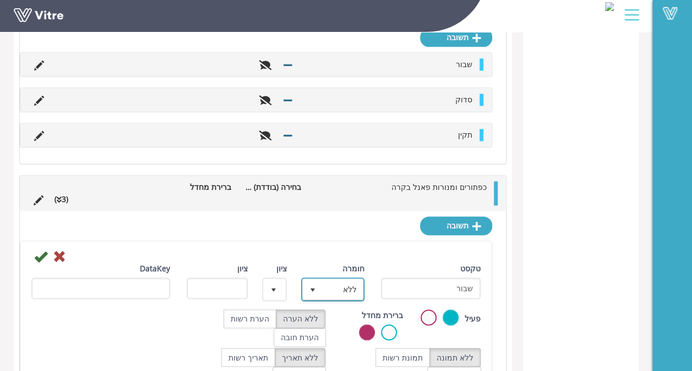
click at [337, 279] on span "ללא" at bounding box center [342, 289] width 41 height 20
click at [334, 320] on li "חמור" at bounding box center [322, 329] width 61 height 19
type input "3"
radio input "true"
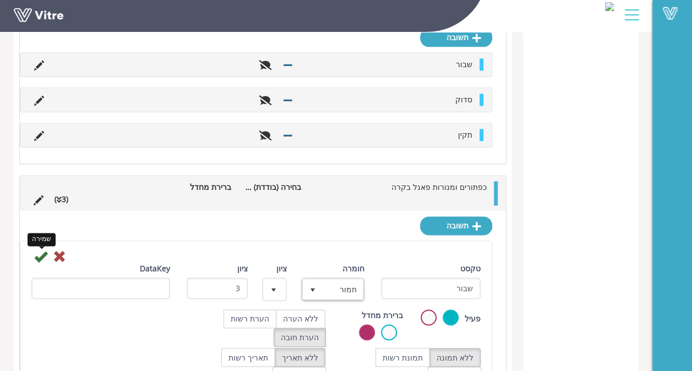
click at [39, 250] on icon at bounding box center [40, 256] width 13 height 13
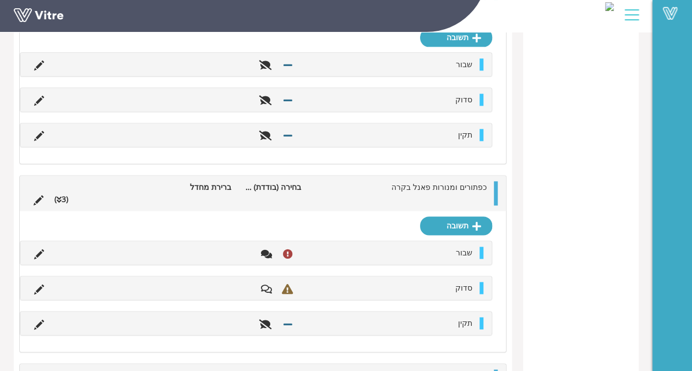
click at [41, 94] on li at bounding box center [39, 100] width 21 height 12
click at [41, 96] on icon at bounding box center [39, 101] width 10 height 10
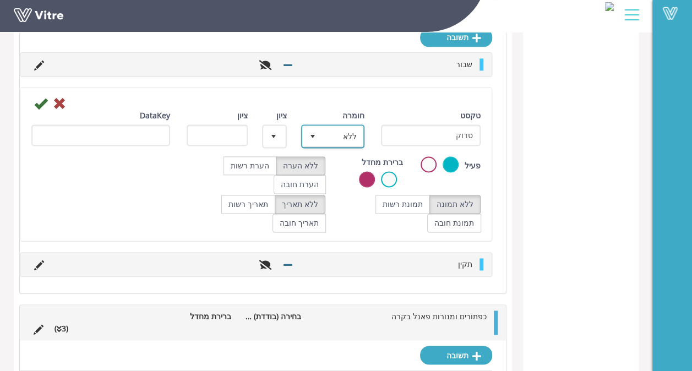
click at [338, 126] on span "ללא" at bounding box center [342, 136] width 41 height 20
click at [346, 186] on li "ליקוי" at bounding box center [322, 195] width 61 height 19
type input "1"
radio input "true"
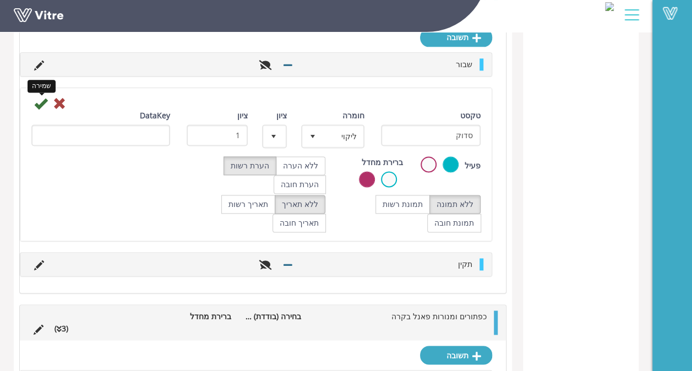
click at [39, 97] on icon at bounding box center [40, 103] width 13 height 13
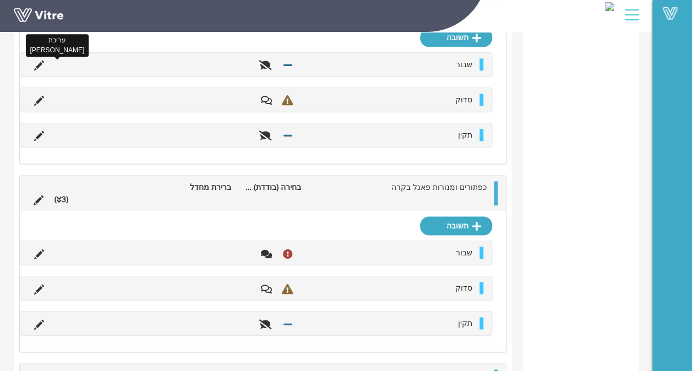
click at [37, 61] on icon at bounding box center [39, 66] width 10 height 10
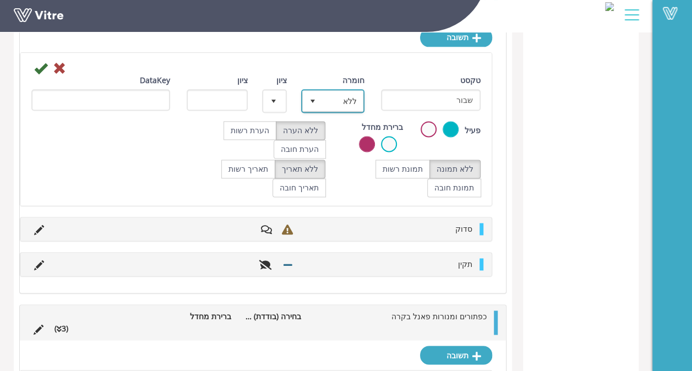
click at [355, 91] on span "ללא" at bounding box center [342, 101] width 41 height 20
click at [341, 132] on li "חמור" at bounding box center [322, 141] width 61 height 19
type input "3"
radio input "true"
click at [33, 61] on div at bounding box center [256, 67] width 466 height 13
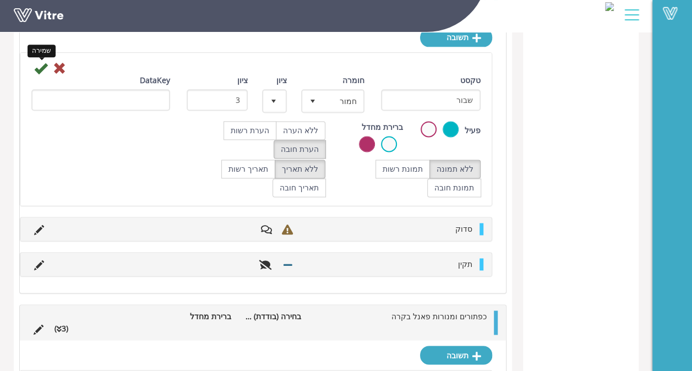
click at [35, 62] on icon at bounding box center [40, 68] width 13 height 13
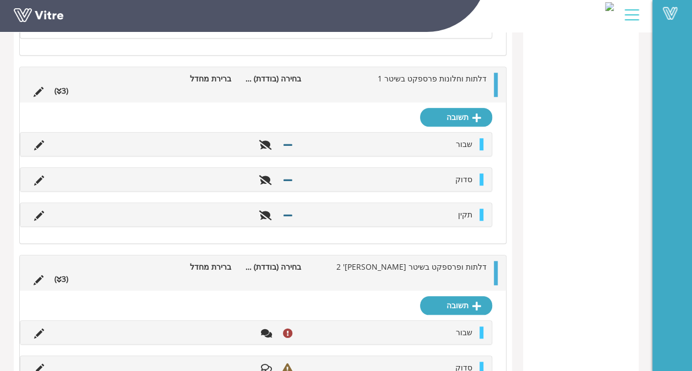
scroll to position [2429, 0]
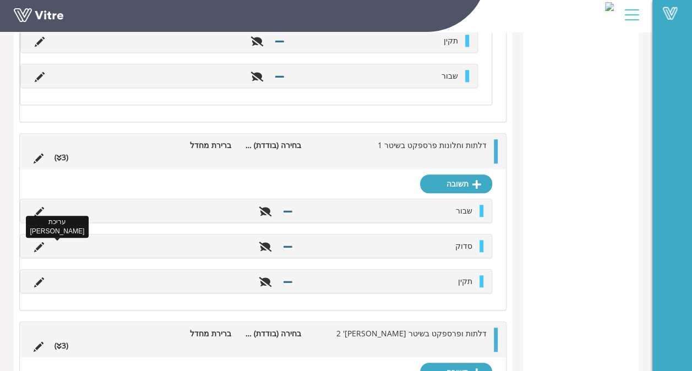
click at [39, 242] on icon at bounding box center [39, 247] width 10 height 10
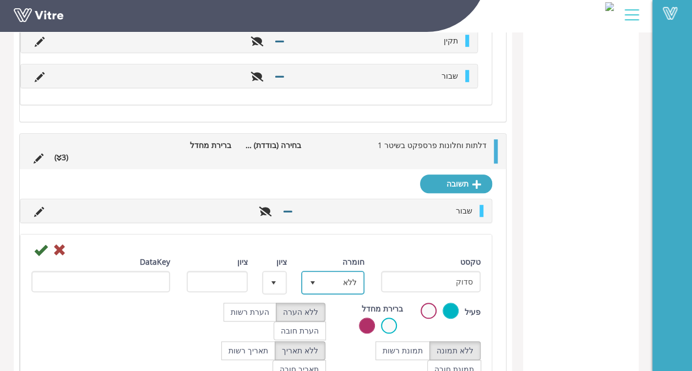
click at [339, 272] on span "ללא" at bounding box center [342, 282] width 41 height 20
click at [339, 332] on li "ליקוי" at bounding box center [322, 341] width 61 height 19
type input "1"
radio input "true"
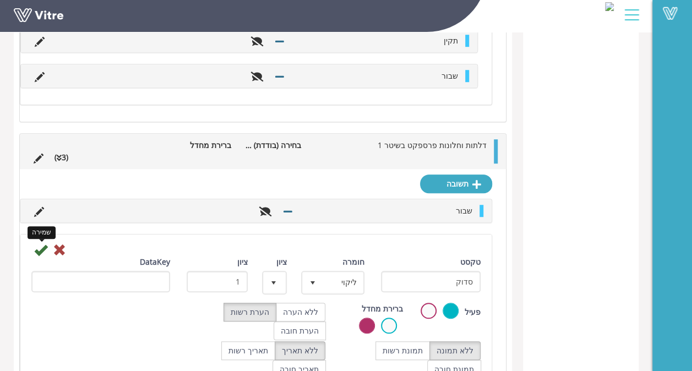
click at [43, 243] on icon at bounding box center [40, 249] width 13 height 13
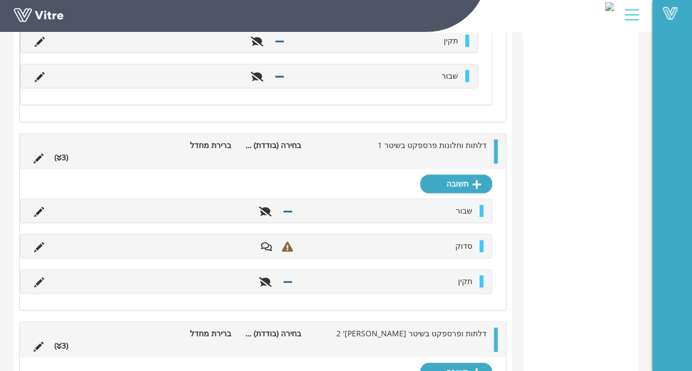
click at [44, 205] on li at bounding box center [39, 211] width 21 height 12
click at [41, 207] on icon at bounding box center [39, 212] width 10 height 10
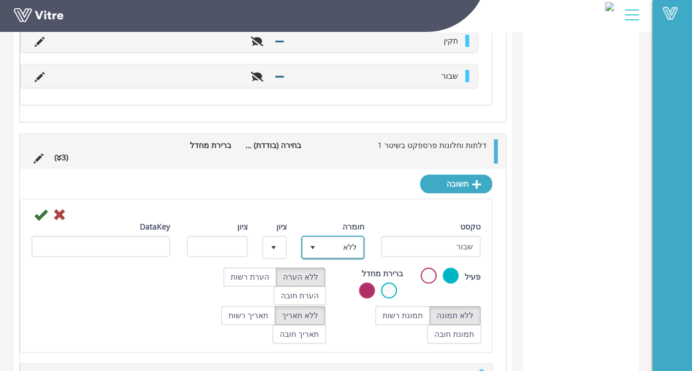
click at [347, 237] on span "ללא" at bounding box center [342, 247] width 41 height 20
click at [344, 278] on li "חמור" at bounding box center [322, 287] width 61 height 19
type input "3"
radio input "true"
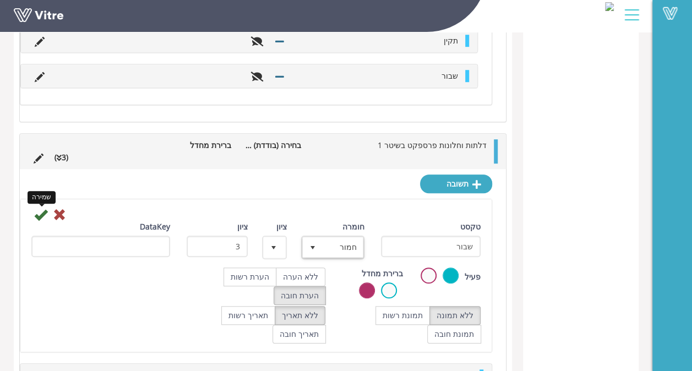
click at [34, 208] on icon at bounding box center [40, 214] width 13 height 13
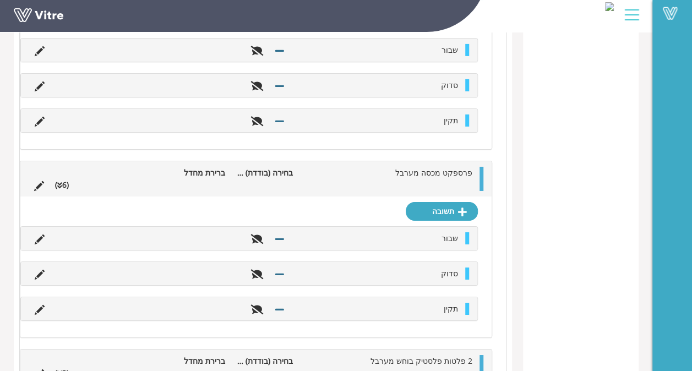
scroll to position [1663, 0]
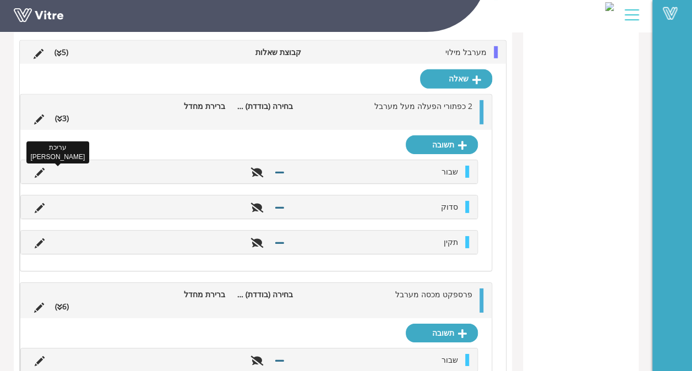
click at [41, 168] on icon at bounding box center [40, 173] width 10 height 10
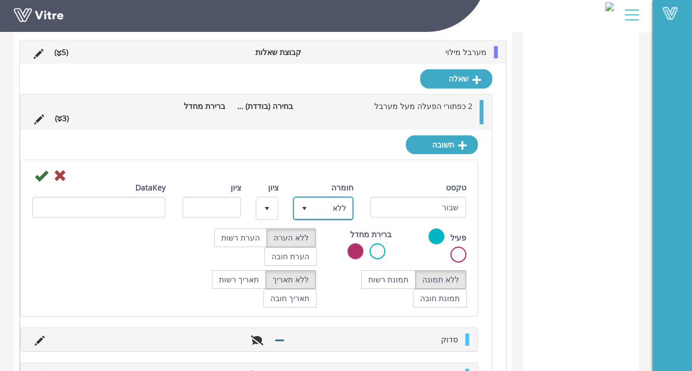
click at [324, 198] on span "ללא" at bounding box center [333, 208] width 39 height 20
click at [319, 258] on li "ליקוי" at bounding box center [314, 267] width 58 height 19
type input "1"
radio input "true"
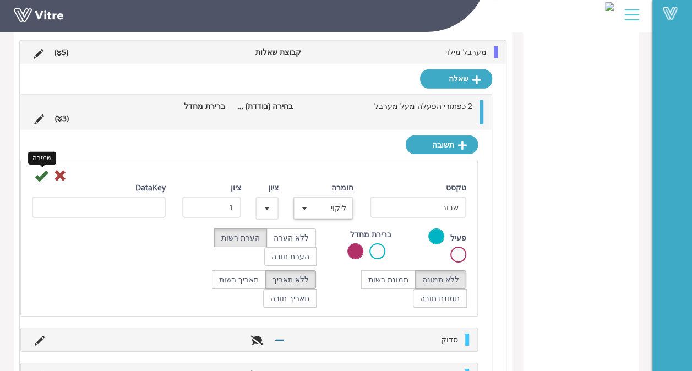
click at [39, 169] on icon at bounding box center [41, 175] width 13 height 13
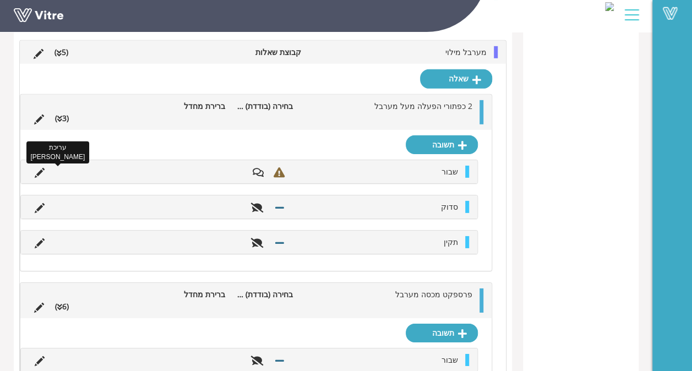
click at [41, 168] on icon at bounding box center [40, 173] width 10 height 10
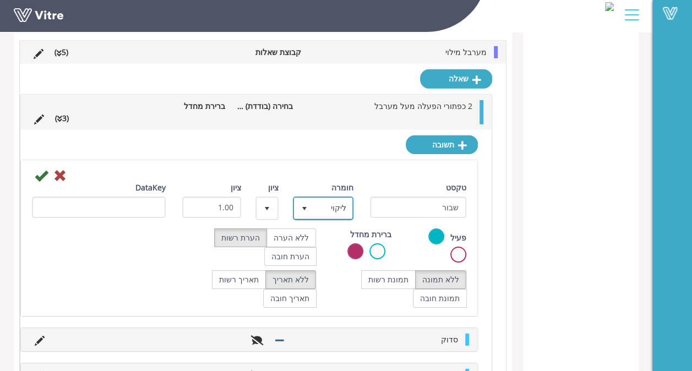
click at [318, 198] on span "ליקוי" at bounding box center [333, 208] width 39 height 20
click at [334, 239] on li "חמור" at bounding box center [314, 248] width 58 height 19
type input "3"
radio input "true"
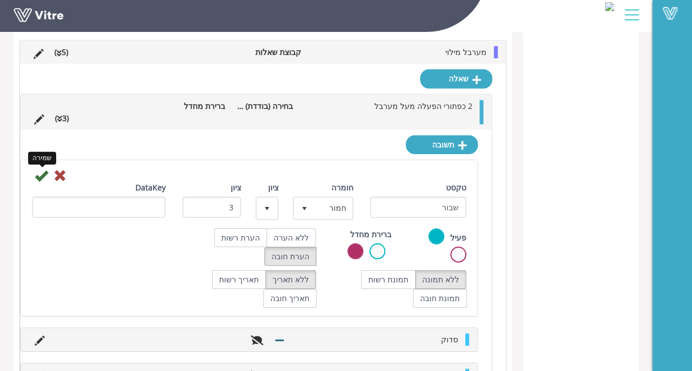
click at [45, 169] on icon at bounding box center [41, 175] width 13 height 13
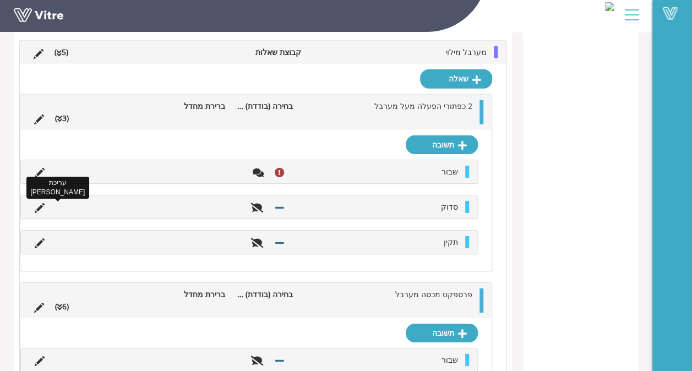
click at [42, 203] on icon at bounding box center [40, 208] width 10 height 10
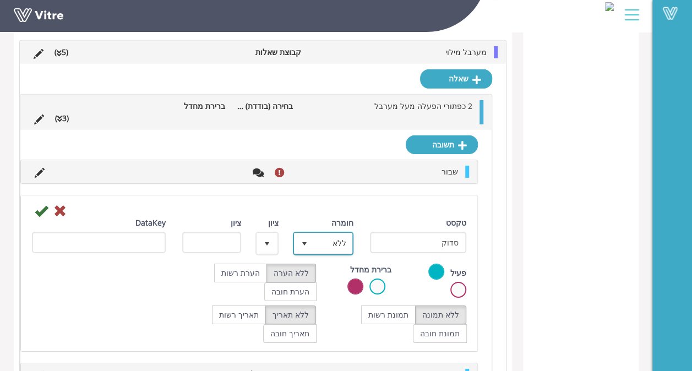
click at [342, 233] on span "ללא" at bounding box center [333, 243] width 39 height 20
click at [329, 293] on li "ליקוי" at bounding box center [314, 302] width 58 height 19
type input "1"
radio input "true"
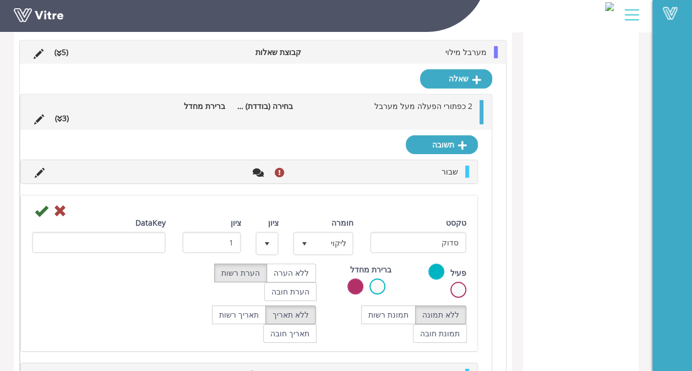
click at [33, 204] on div at bounding box center [249, 210] width 451 height 13
click at [39, 204] on icon at bounding box center [41, 210] width 13 height 13
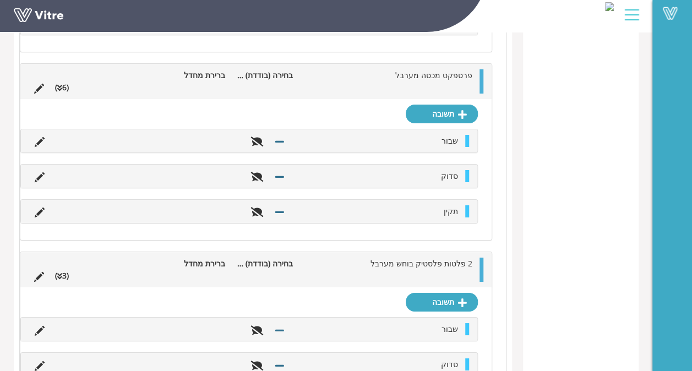
scroll to position [1936, 0]
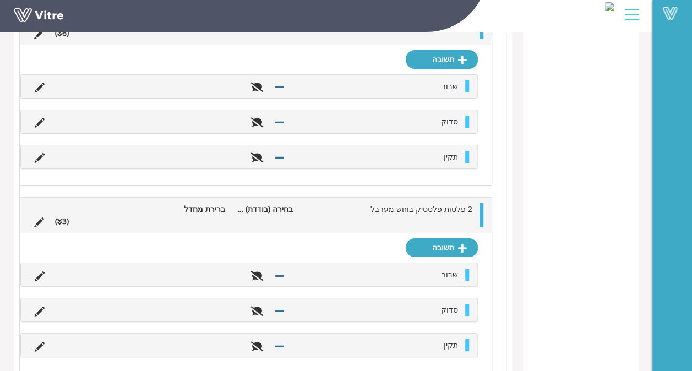
click at [43, 83] on icon at bounding box center [40, 88] width 10 height 10
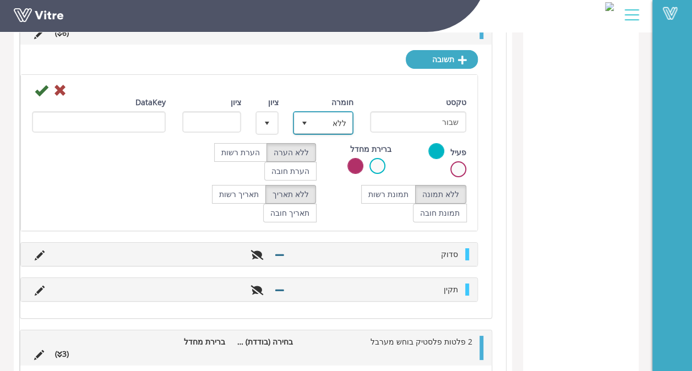
click at [315, 113] on span "ללא" at bounding box center [333, 123] width 39 height 20
click at [325, 154] on li "חמור" at bounding box center [314, 163] width 58 height 19
type input "3"
radio input "true"
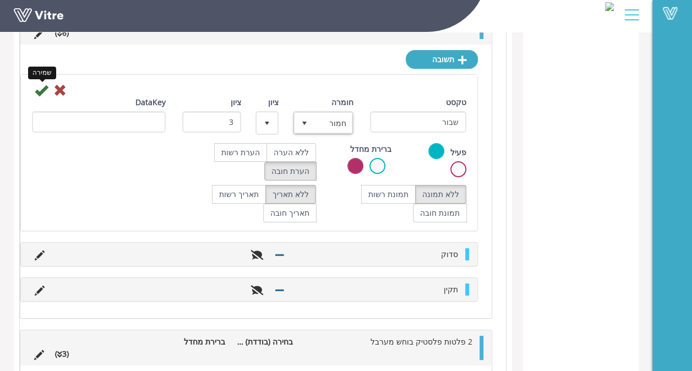
click at [45, 84] on icon at bounding box center [41, 90] width 13 height 13
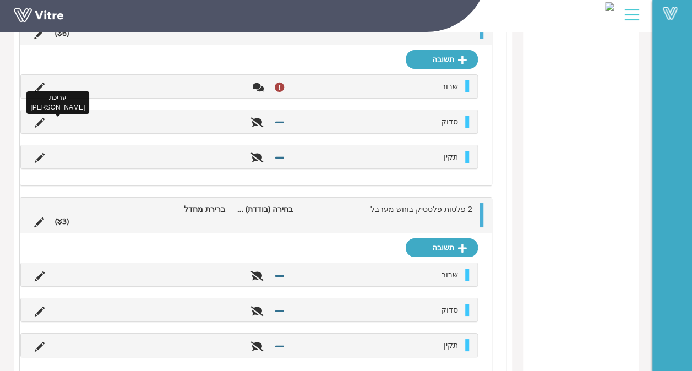
click at [41, 118] on icon at bounding box center [40, 123] width 10 height 10
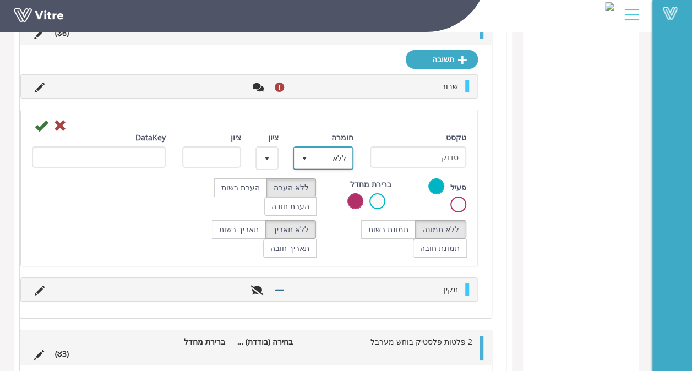
click at [348, 148] on span "ללא" at bounding box center [333, 158] width 39 height 20
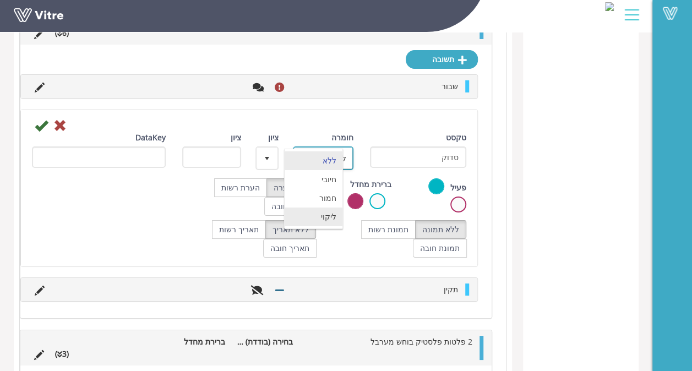
click at [328, 208] on li "ליקוי" at bounding box center [314, 217] width 58 height 19
type input "1"
radio input "true"
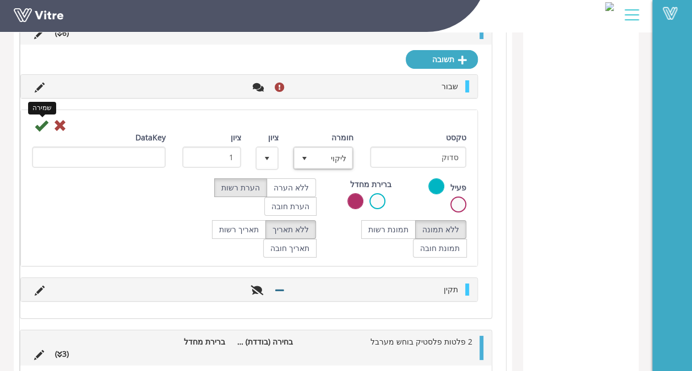
click at [42, 119] on icon at bounding box center [41, 125] width 13 height 13
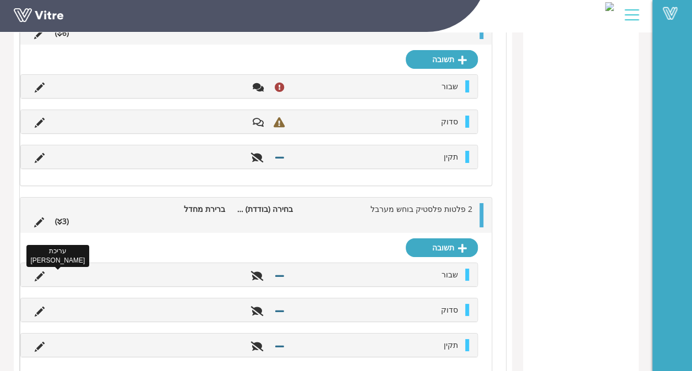
click at [36, 271] on icon at bounding box center [40, 276] width 10 height 10
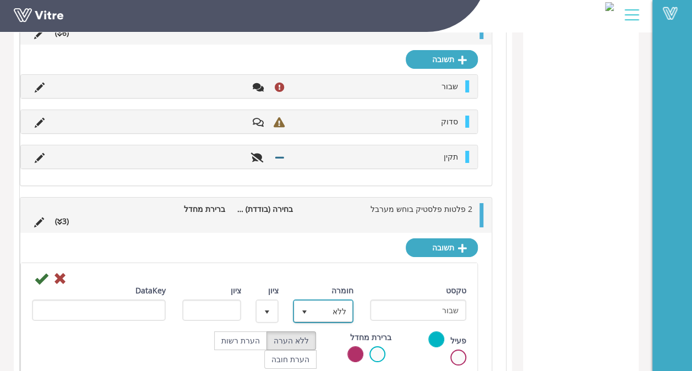
click at [304, 308] on span "select" at bounding box center [304, 312] width 9 height 9
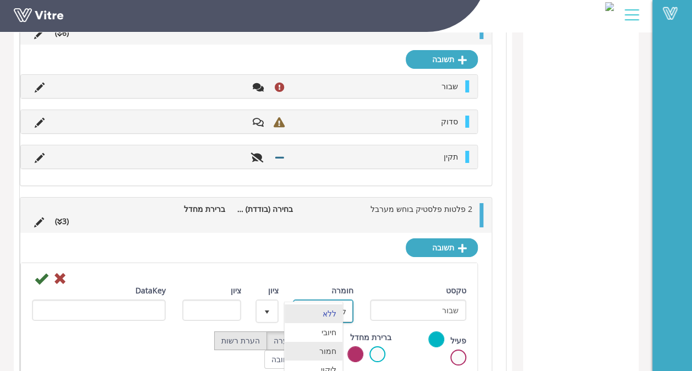
drag, startPoint x: 317, startPoint y: 334, endPoint x: 235, endPoint y: 318, distance: 84.0
click at [318, 342] on li "חמור" at bounding box center [314, 351] width 58 height 19
type input "3"
radio input "true"
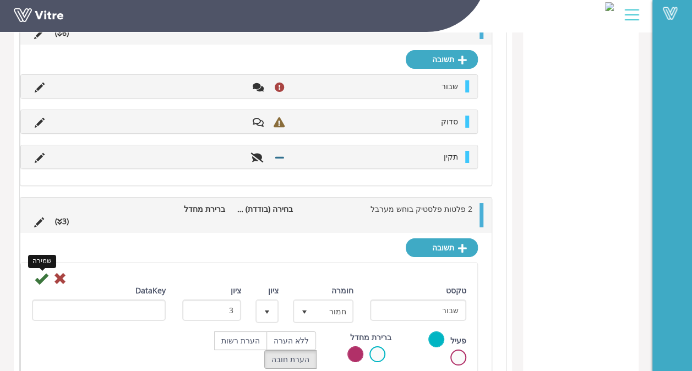
click at [46, 272] on icon at bounding box center [41, 278] width 13 height 13
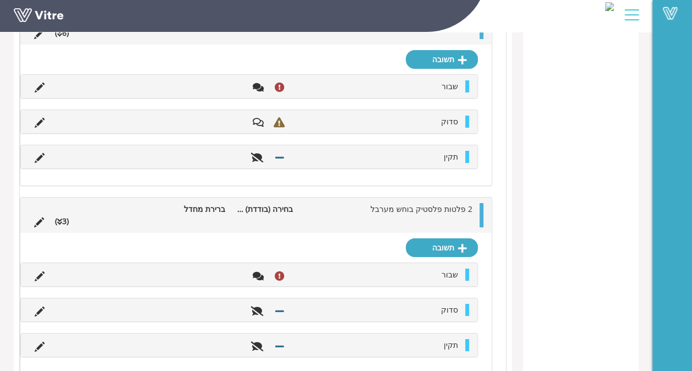
click at [45, 304] on li at bounding box center [39, 310] width 21 height 12
click at [41, 307] on icon at bounding box center [40, 312] width 10 height 10
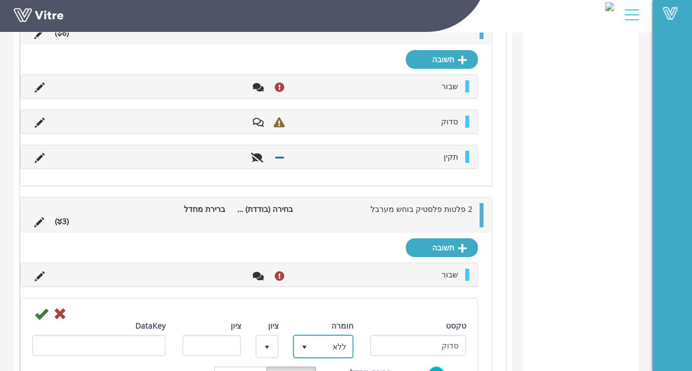
click at [328, 338] on span "ללא" at bounding box center [333, 346] width 39 height 20
click at [324, 294] on li "ליקוי" at bounding box center [314, 303] width 58 height 19
type input "1"
radio input "true"
click at [40, 307] on icon at bounding box center [41, 313] width 13 height 13
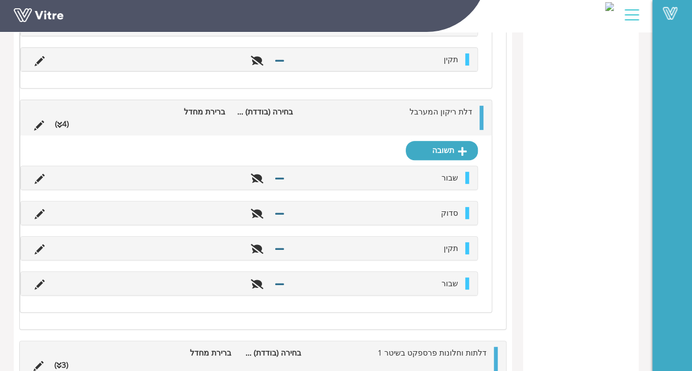
scroll to position [2313, 0]
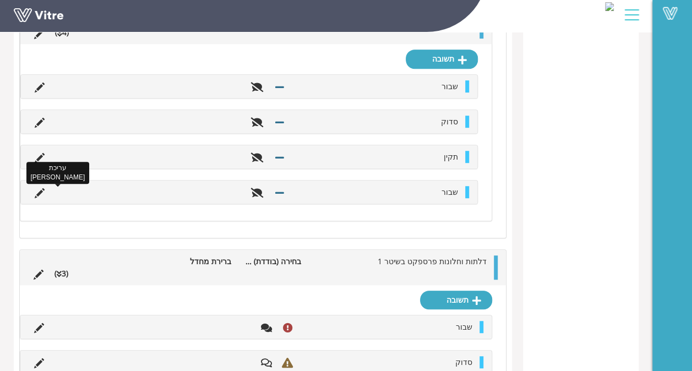
click at [37, 188] on icon at bounding box center [40, 193] width 10 height 10
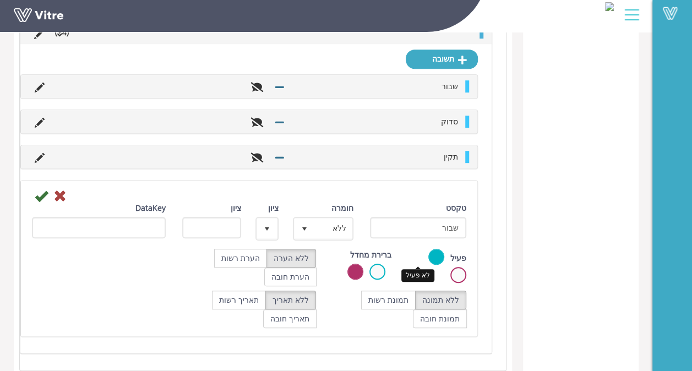
click at [450, 267] on label at bounding box center [458, 275] width 16 height 16
click at [0, 0] on input "radio" at bounding box center [0, 0] width 0 height 0
click at [35, 189] on icon at bounding box center [41, 195] width 13 height 13
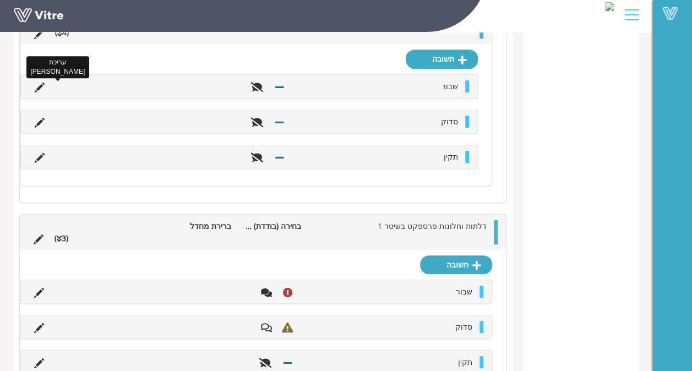
click at [42, 83] on icon at bounding box center [40, 88] width 10 height 10
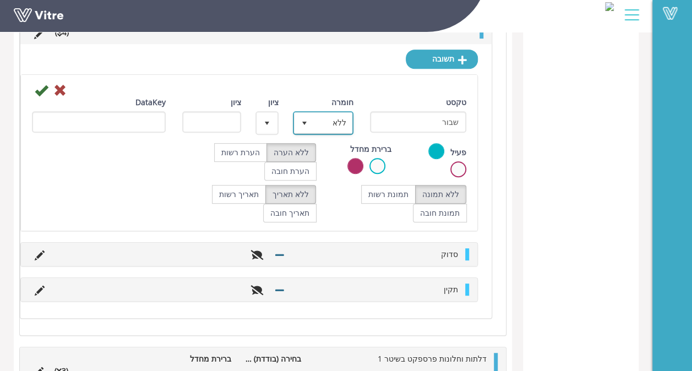
click at [303, 119] on span "select" at bounding box center [304, 123] width 9 height 9
click at [309, 154] on li "חמור" at bounding box center [314, 163] width 58 height 19
type input "3"
radio input "true"
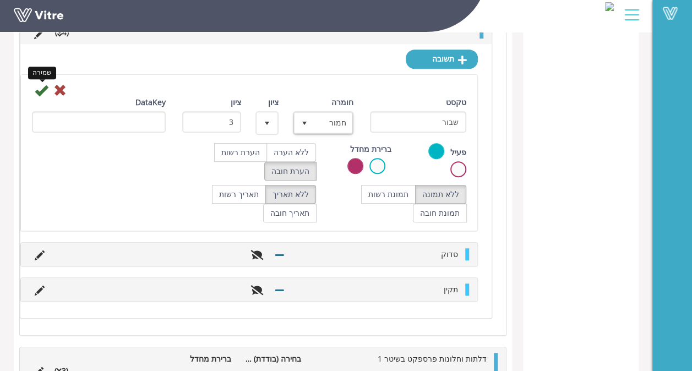
click at [45, 84] on icon at bounding box center [41, 90] width 13 height 13
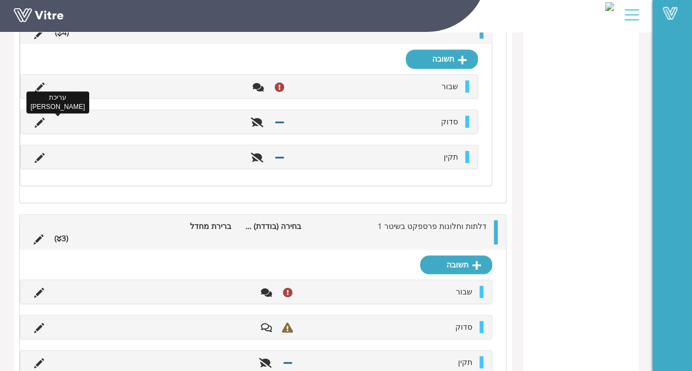
click at [37, 118] on icon at bounding box center [40, 123] width 10 height 10
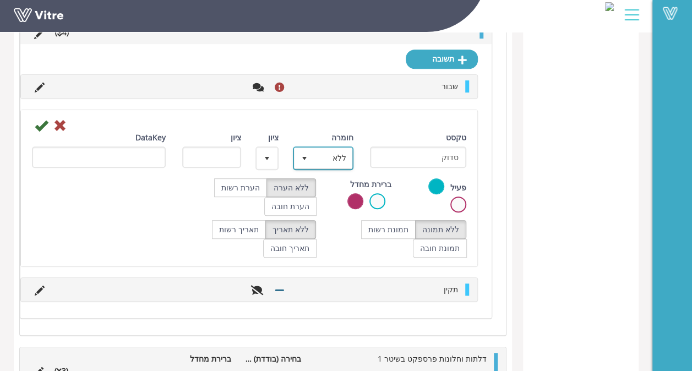
click at [321, 148] on span "ללא" at bounding box center [333, 158] width 39 height 20
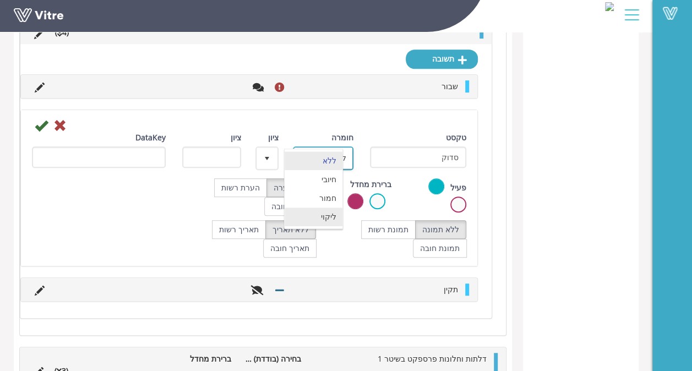
click at [318, 208] on li "ליקוי" at bounding box center [314, 217] width 58 height 19
type input "1"
radio input "true"
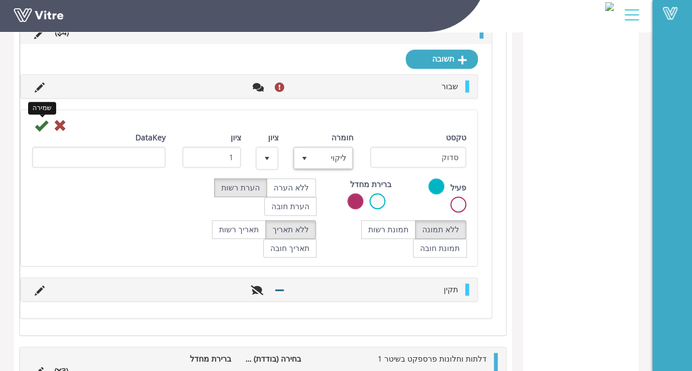
click at [42, 119] on icon at bounding box center [41, 125] width 13 height 13
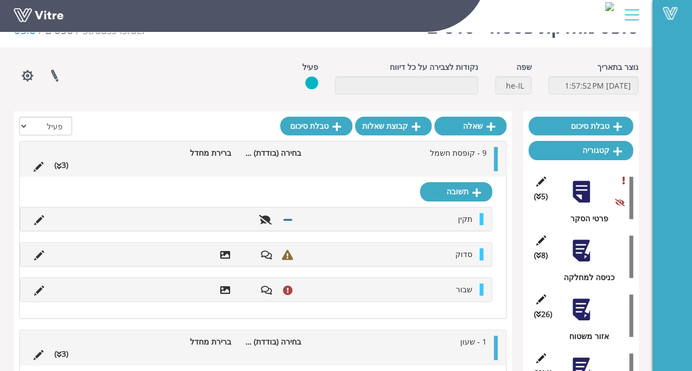
scroll to position [0, 0]
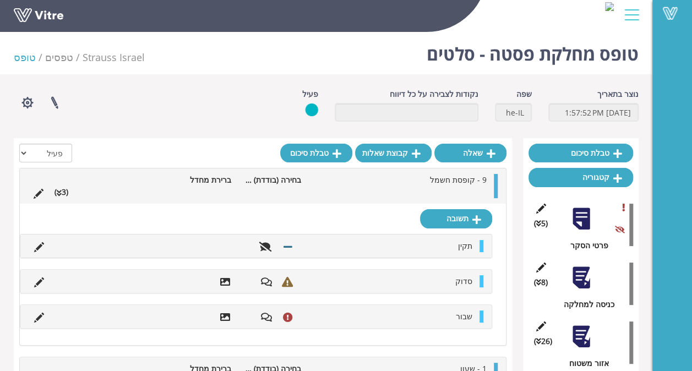
click at [591, 281] on div at bounding box center [581, 277] width 25 height 25
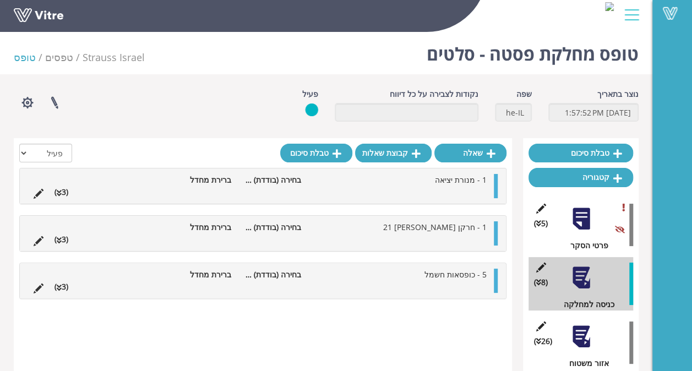
click at [587, 329] on div at bounding box center [581, 336] width 25 height 25
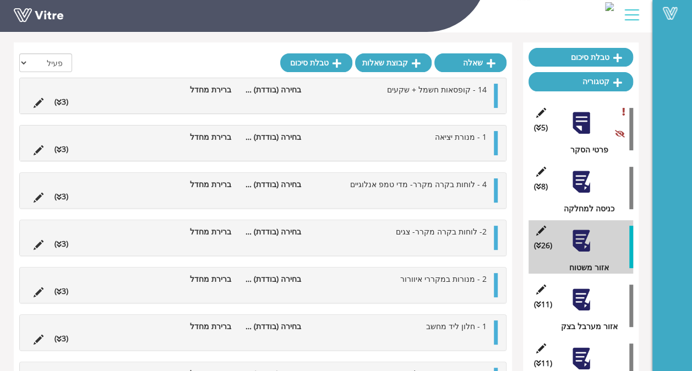
scroll to position [97, 0]
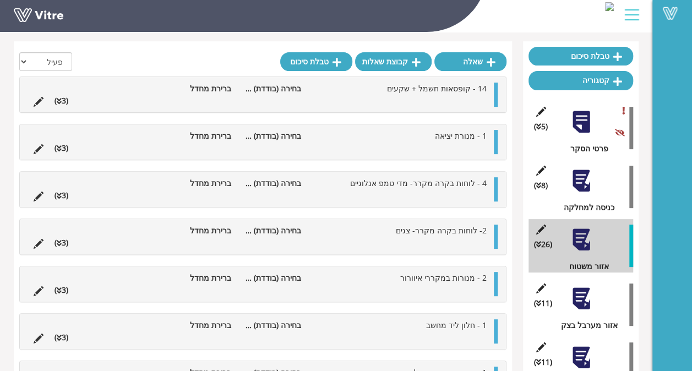
click at [578, 293] on div at bounding box center [581, 298] width 25 height 25
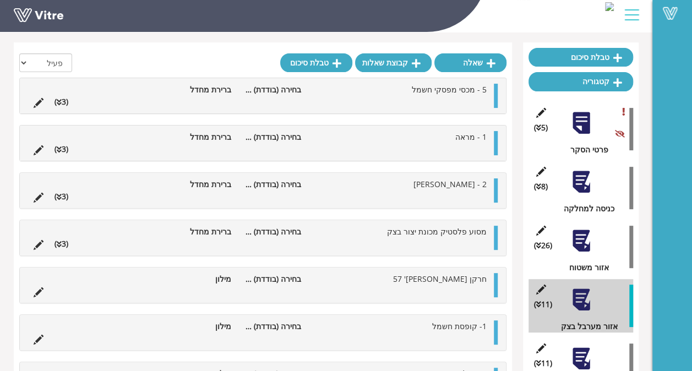
scroll to position [42, 0]
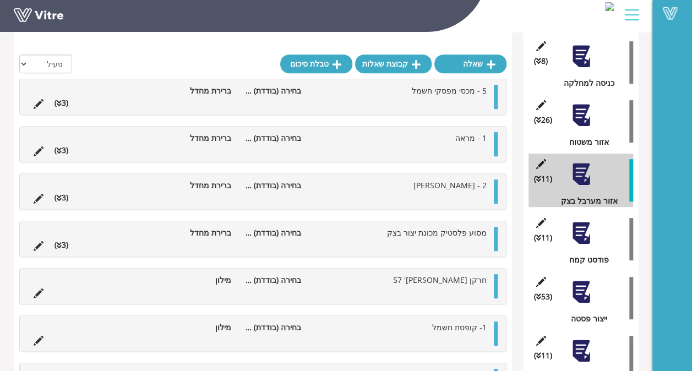
scroll to position [224, 0]
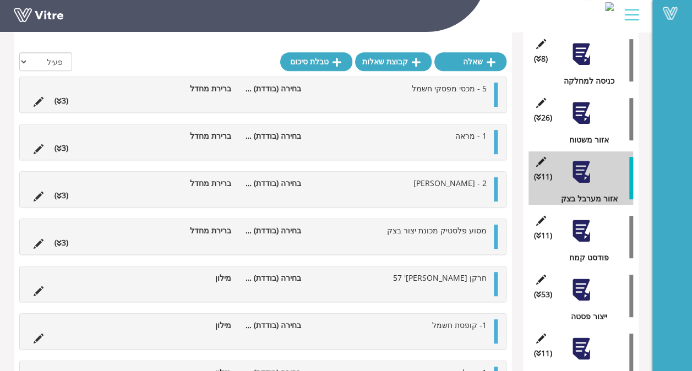
click at [573, 219] on div at bounding box center [581, 231] width 25 height 25
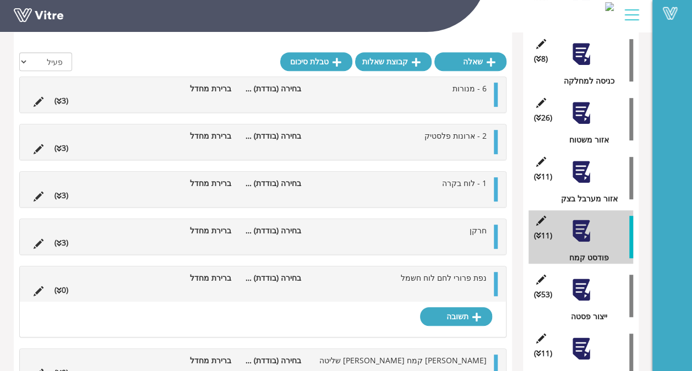
click at [580, 119] on div at bounding box center [581, 113] width 25 height 25
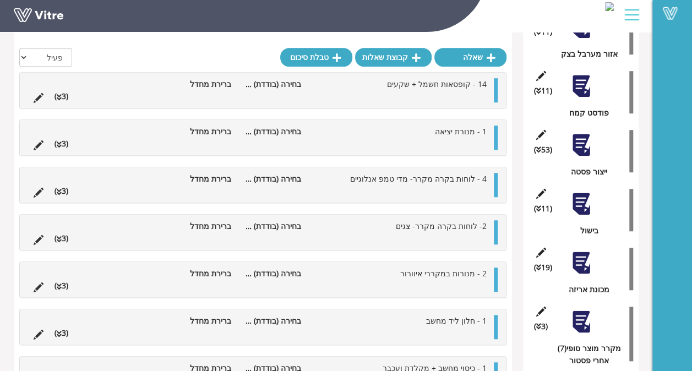
scroll to position [370, 0]
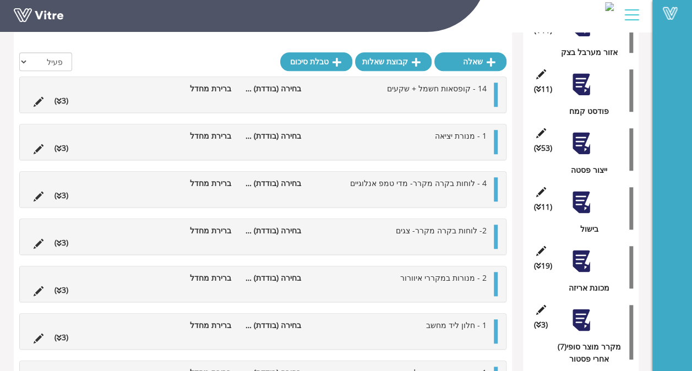
click at [579, 212] on div at bounding box center [581, 202] width 25 height 25
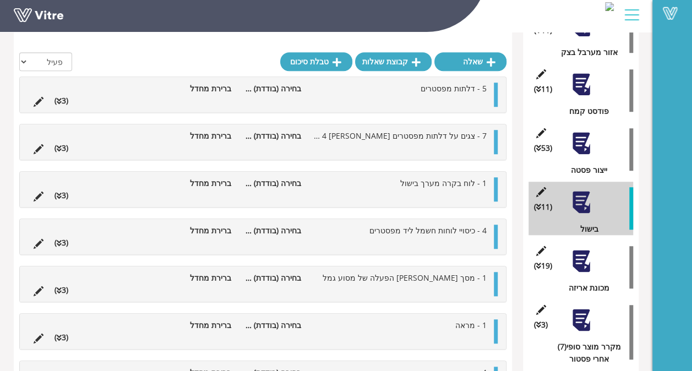
click at [32, 334] on li at bounding box center [38, 337] width 21 height 12
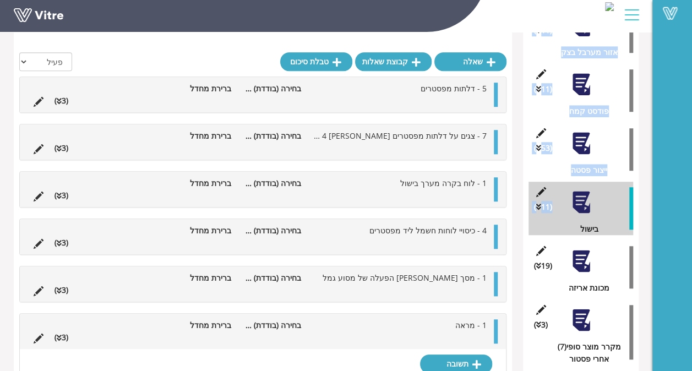
drag, startPoint x: 689, startPoint y: 220, endPoint x: 695, endPoint y: 233, distance: 14.5
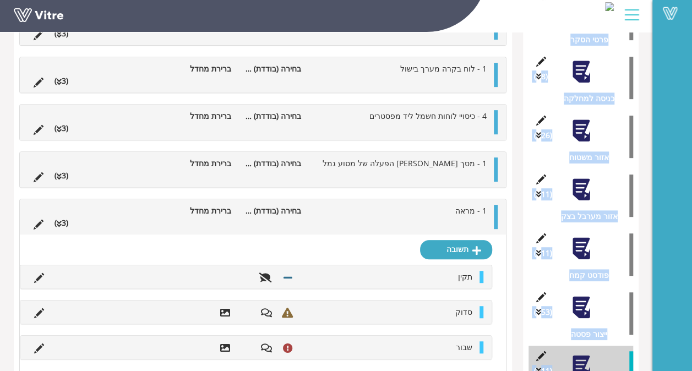
scroll to position [900, 0]
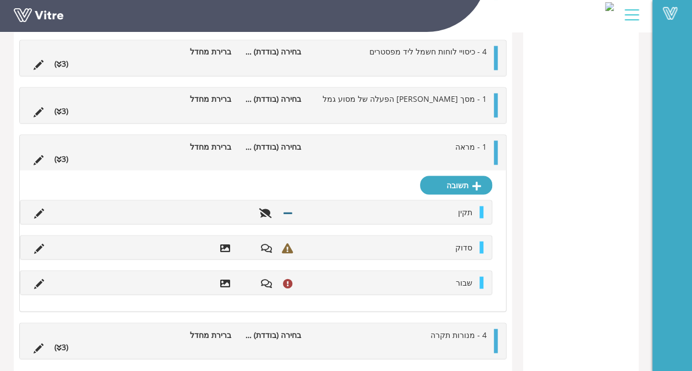
click at [35, 157] on icon at bounding box center [39, 160] width 10 height 10
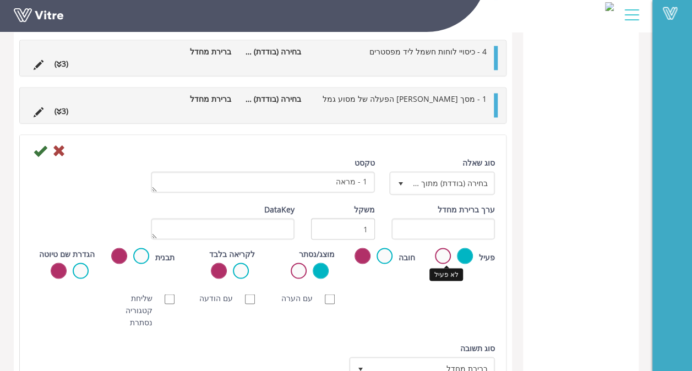
click at [442, 253] on label at bounding box center [443, 256] width 16 height 16
click at [0, 0] on input "radio" at bounding box center [0, 0] width 0 height 0
click at [42, 149] on icon at bounding box center [40, 150] width 13 height 13
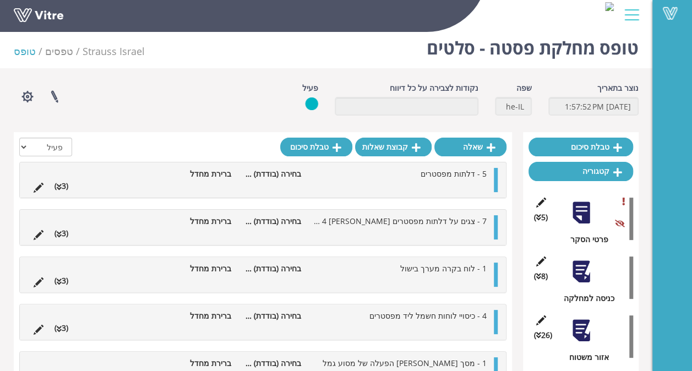
scroll to position [0, 0]
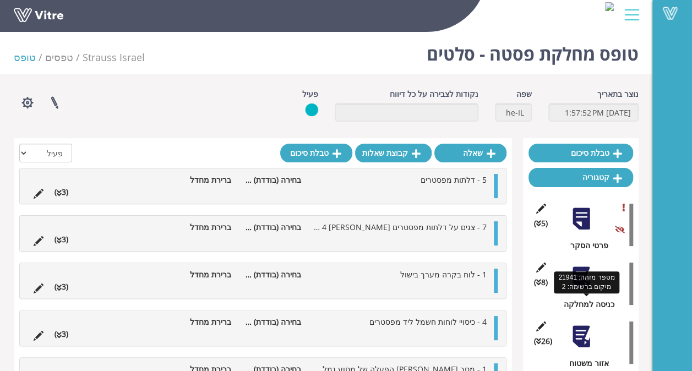
click at [586, 298] on div "כניסה למחלקה" at bounding box center [585, 304] width 96 height 12
click at [584, 279] on div at bounding box center [581, 277] width 25 height 25
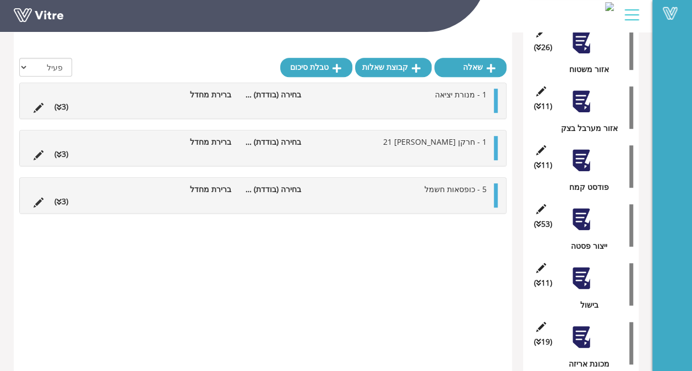
scroll to position [318, 0]
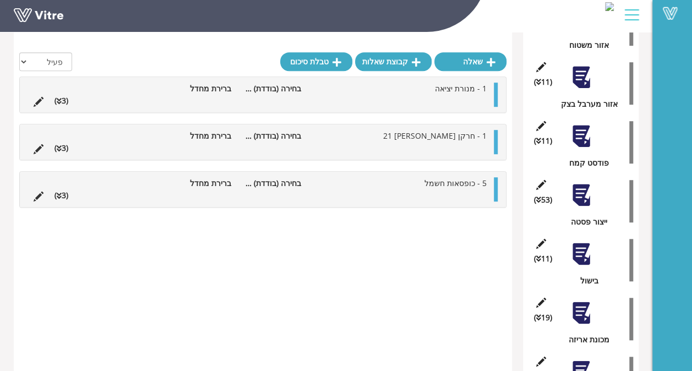
click at [585, 253] on div at bounding box center [581, 254] width 25 height 25
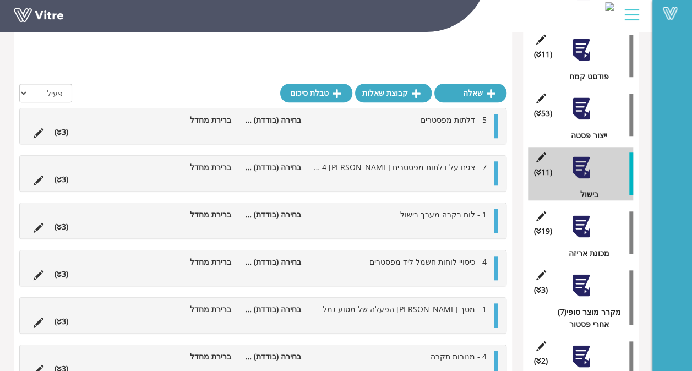
scroll to position [437, 0]
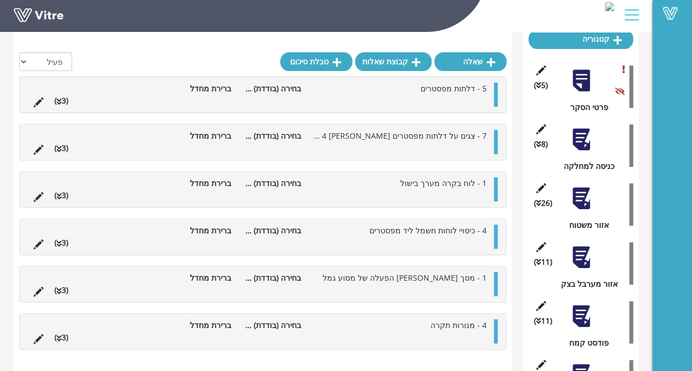
scroll to position [177, 0]
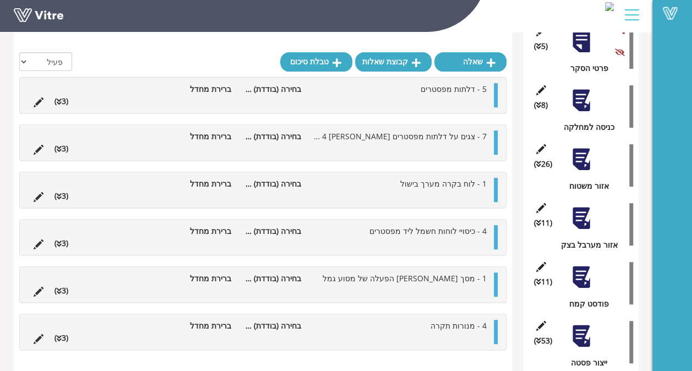
drag, startPoint x: 508, startPoint y: 160, endPoint x: 508, endPoint y: 136, distance: 24.2
drag, startPoint x: 508, startPoint y: 136, endPoint x: 514, endPoint y: 128, distance: 10.6
click at [514, 128] on div "טבלת סיכום קטגוריה (5 ) פרטי הסקר (8 ) כניסה למחלקה (26 ) אזור משטוח (11 ) אזור…" at bounding box center [326, 336] width 625 height 750
click at [514, 124] on div "טבלת סיכום קטגוריה (5 ) פרטי הסקר (8 ) כניסה למחלקה (26 ) אזור משטוח (11 ) אזור…" at bounding box center [326, 336] width 625 height 750
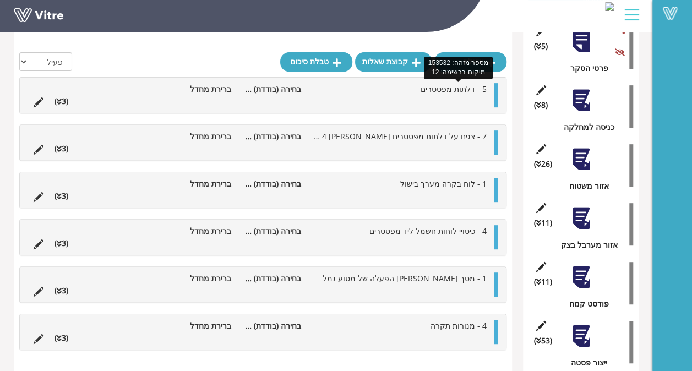
click at [439, 90] on span "5 - דלתות מפסטרים" at bounding box center [454, 89] width 66 height 10
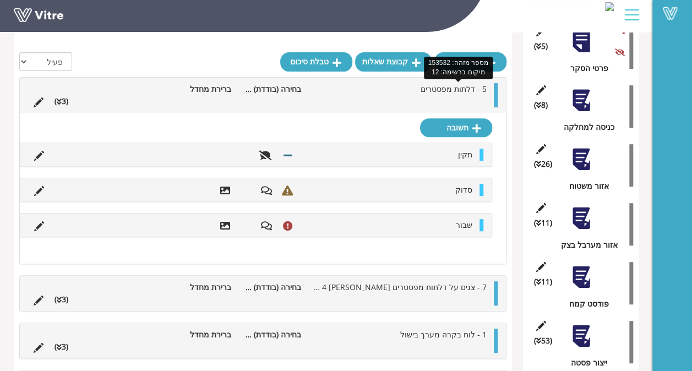
click at [439, 90] on span "5 - דלתות מפסטרים" at bounding box center [454, 89] width 66 height 10
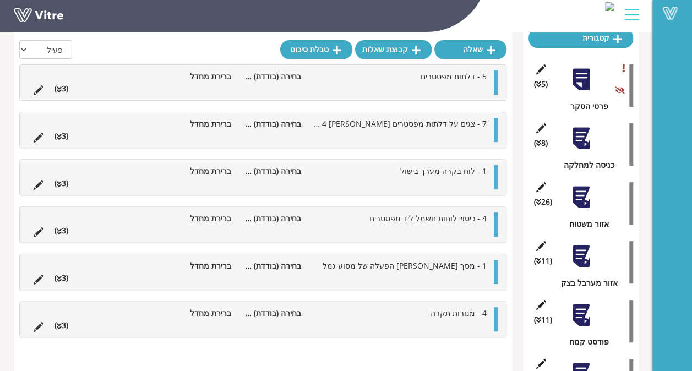
scroll to position [122, 0]
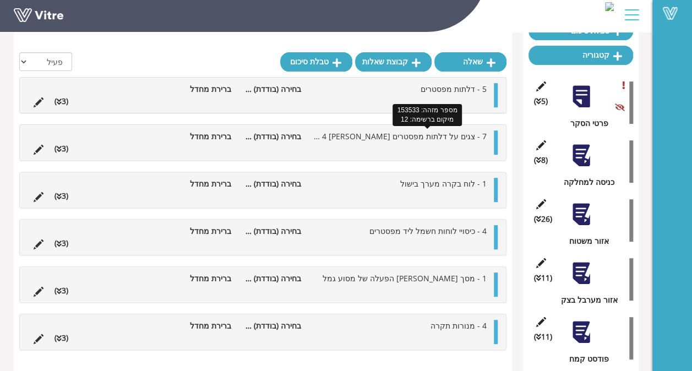
click at [419, 133] on span "7 - צגים על דלתות מפסטרים מס 4 ומס 5" at bounding box center [394, 136] width 186 height 10
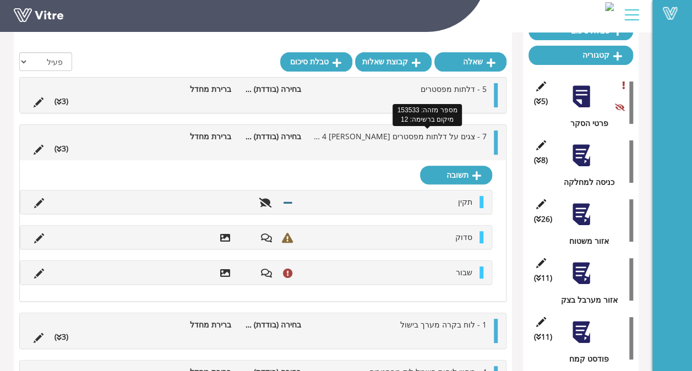
click at [419, 133] on span "7 - צגים על דלתות מפסטרים מס 4 ומס 5" at bounding box center [394, 136] width 186 height 10
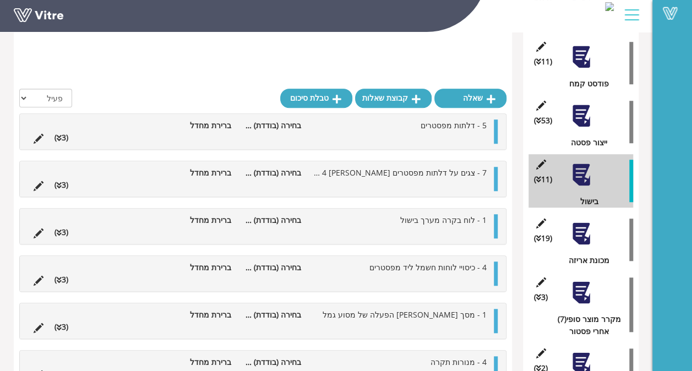
scroll to position [442, 0]
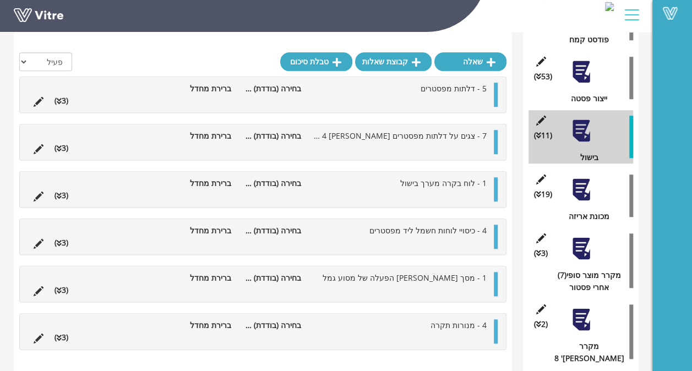
click at [578, 189] on div at bounding box center [581, 189] width 25 height 25
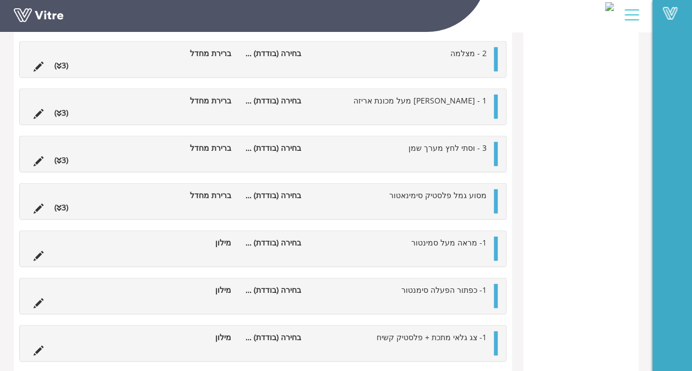
scroll to position [1342, 0]
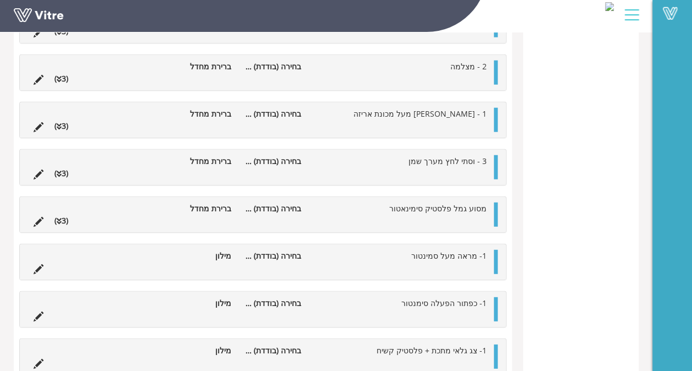
click at [45, 121] on li at bounding box center [38, 126] width 21 height 12
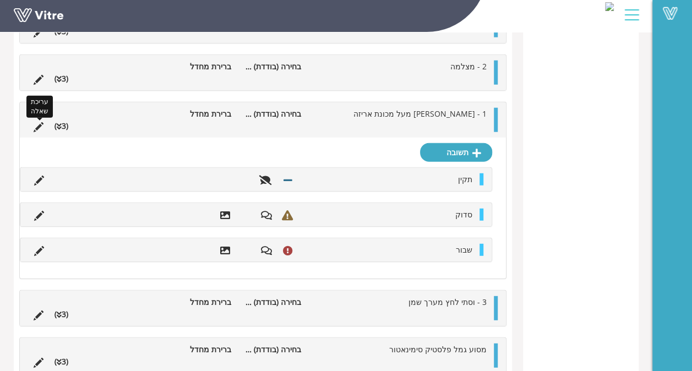
click at [41, 124] on icon at bounding box center [39, 127] width 10 height 10
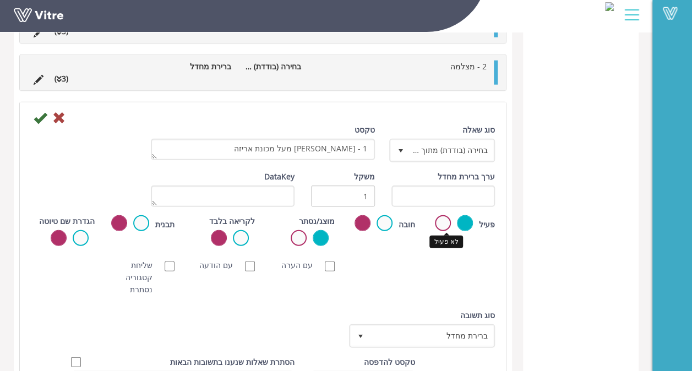
click at [439, 220] on label at bounding box center [443, 223] width 16 height 16
click at [0, 0] on input "radio" at bounding box center [0, 0] width 0 height 0
click at [43, 113] on icon at bounding box center [40, 117] width 13 height 13
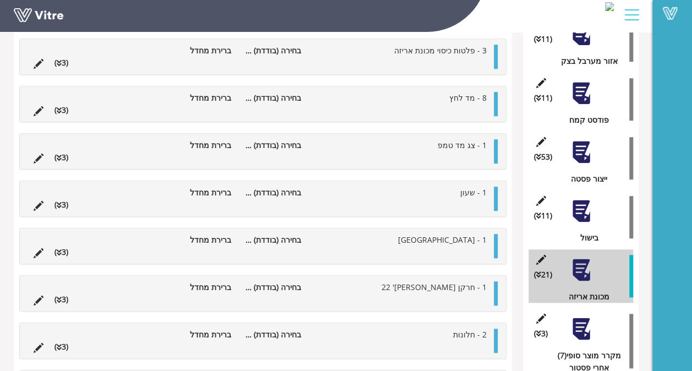
scroll to position [197, 0]
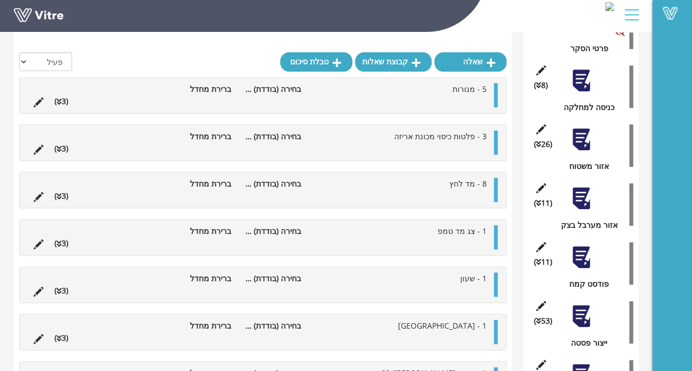
click at [575, 96] on div "(8 ) כניסה למחלקה" at bounding box center [580, 86] width 105 height 53
click at [584, 82] on div at bounding box center [581, 80] width 25 height 25
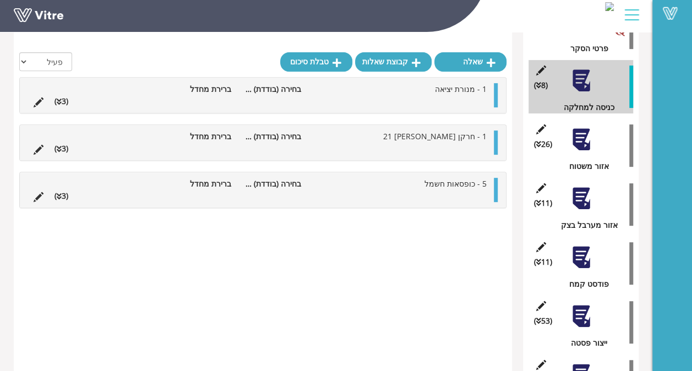
click at [590, 141] on div at bounding box center [581, 139] width 25 height 25
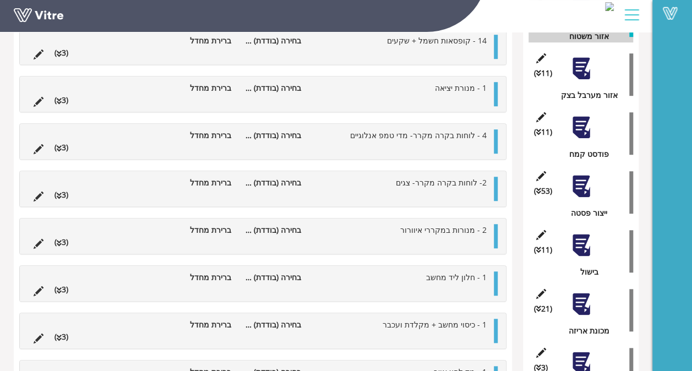
scroll to position [279, 0]
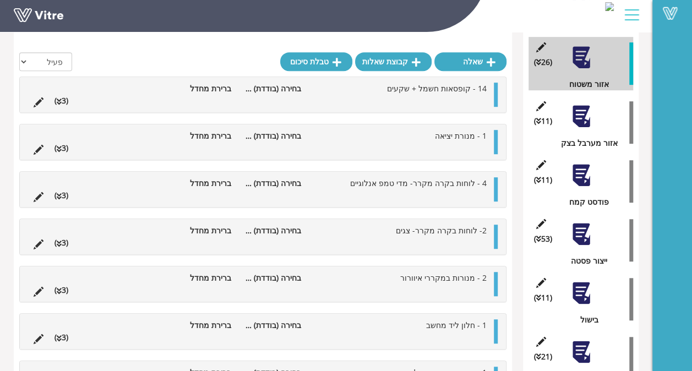
click at [579, 124] on div at bounding box center [581, 116] width 25 height 25
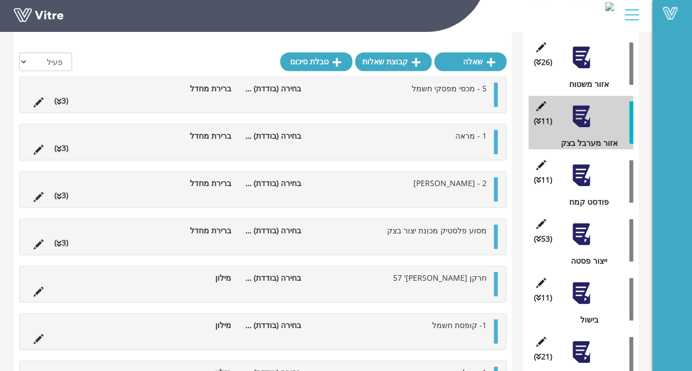
click at [586, 182] on div at bounding box center [581, 175] width 25 height 25
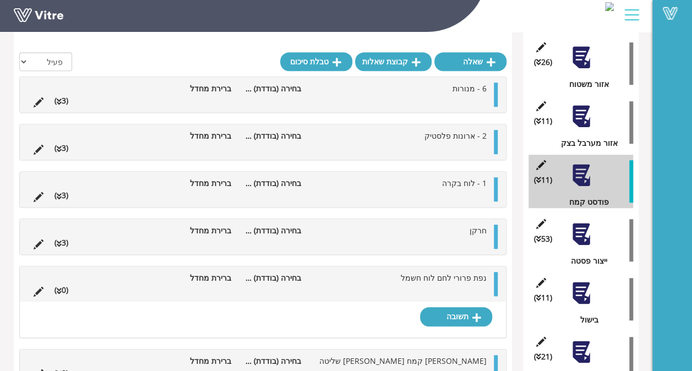
click at [584, 228] on div at bounding box center [581, 234] width 25 height 25
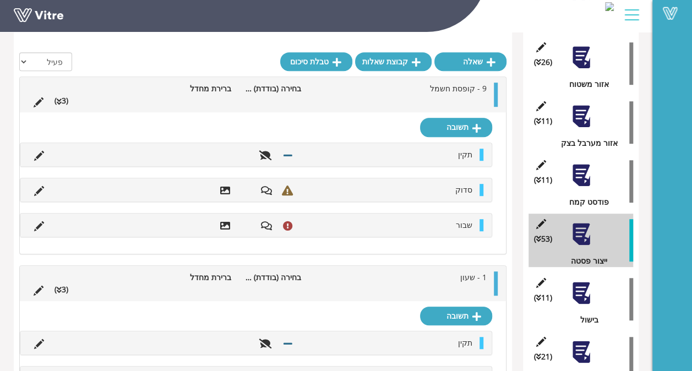
click at [582, 292] on div at bounding box center [581, 293] width 25 height 25
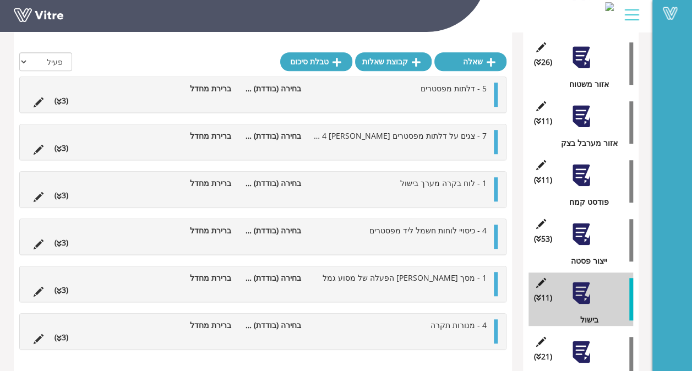
click at [580, 352] on div at bounding box center [581, 352] width 25 height 25
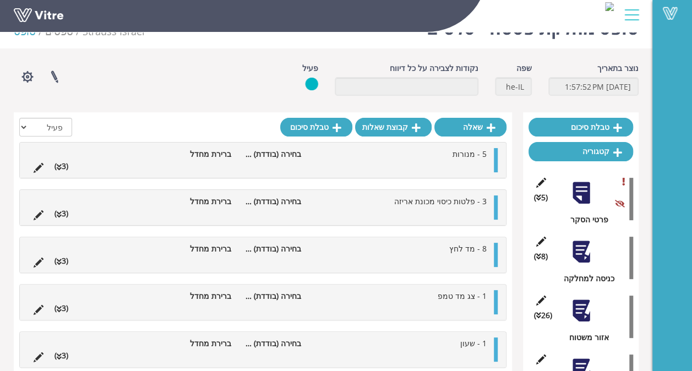
scroll to position [0, 0]
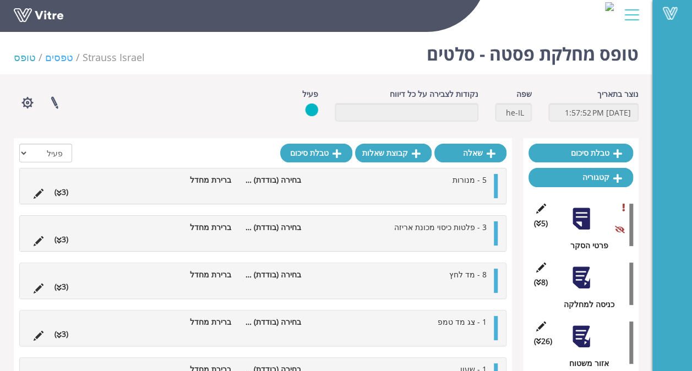
click at [66, 54] on link "טפסים" at bounding box center [59, 57] width 28 height 13
